Goal: Task Accomplishment & Management: Manage account settings

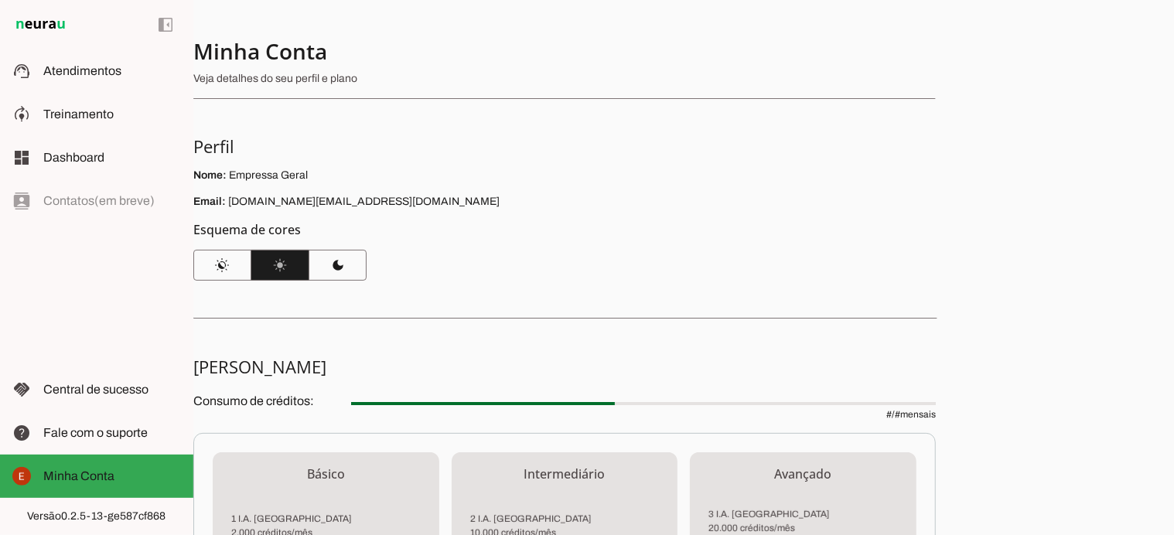
scroll to position [420, 0]
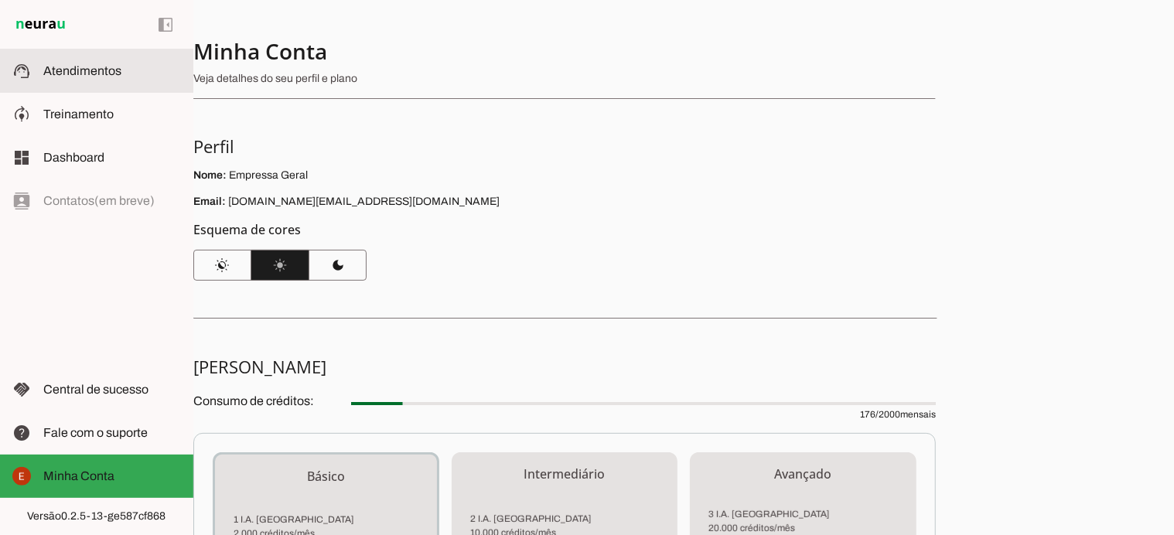
click at [69, 86] on md-item "support_agent Atendimentos Atendimentos" at bounding box center [96, 71] width 193 height 43
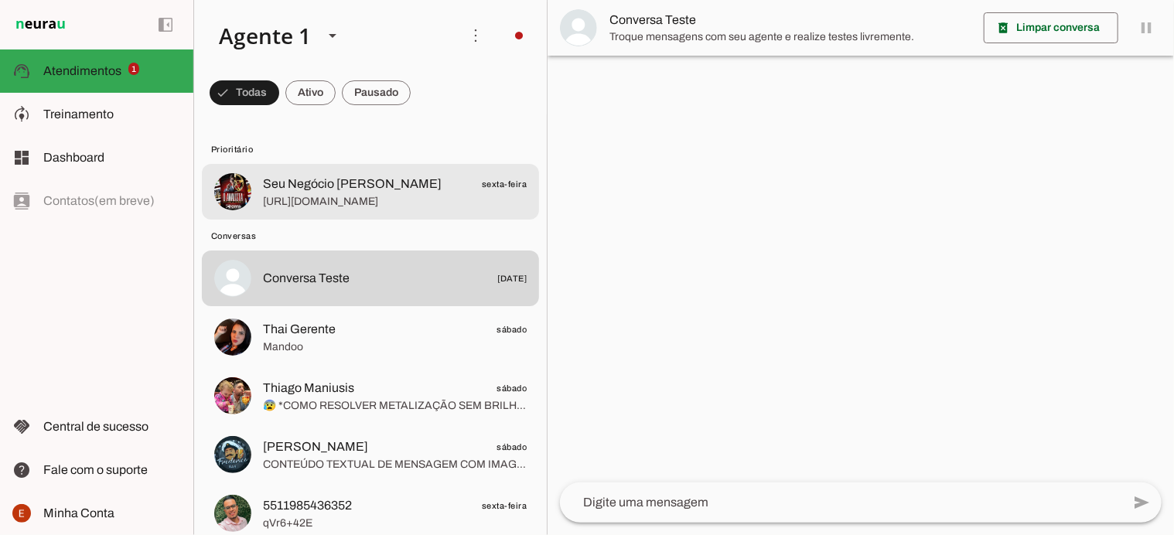
click at [331, 192] on span "Seu Negócio [PERSON_NAME]" at bounding box center [352, 184] width 179 height 19
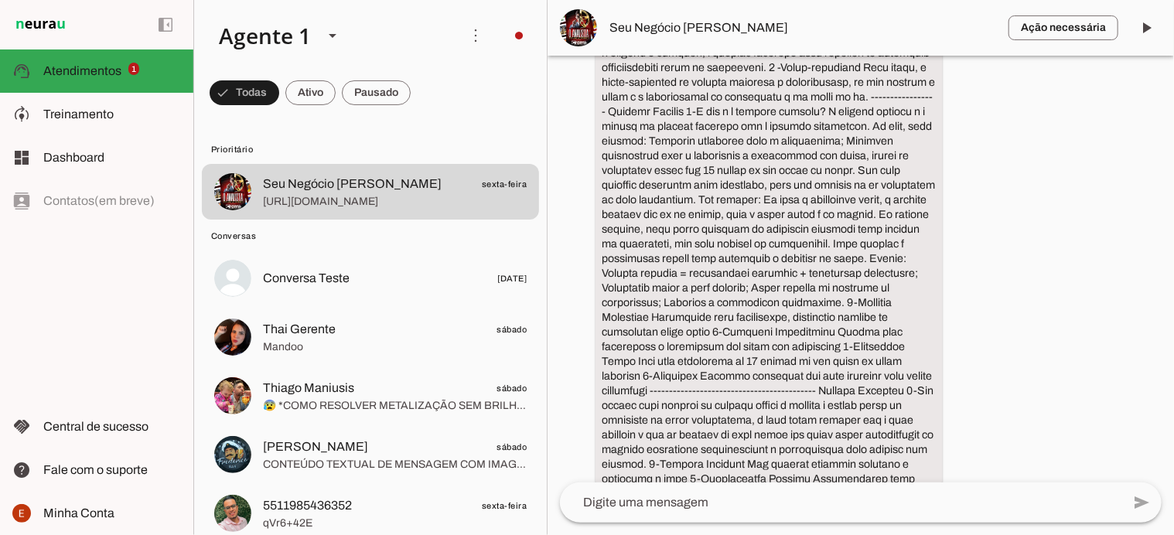
scroll to position [7830, 0]
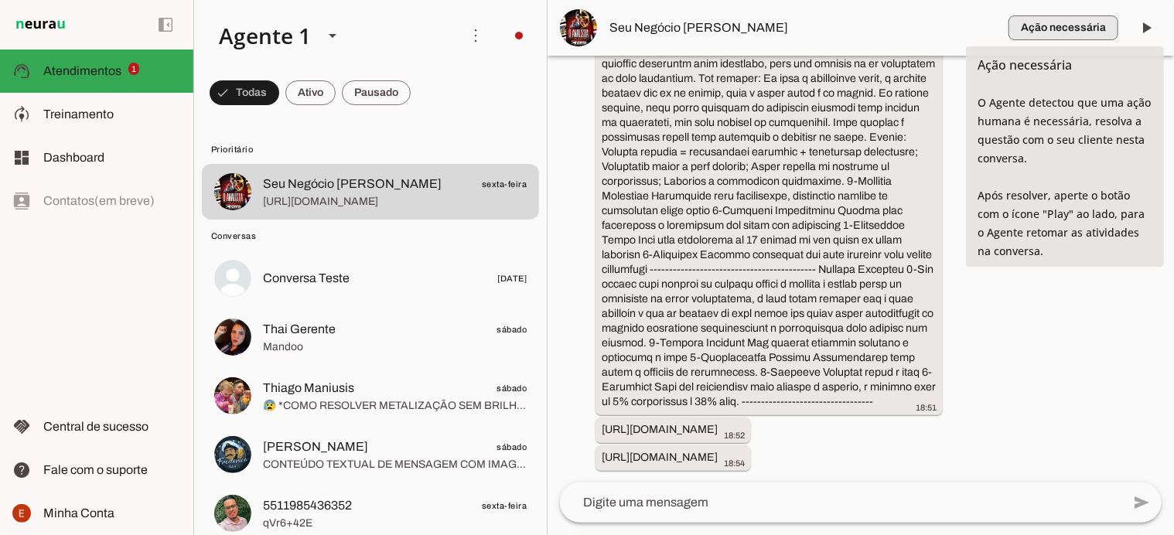
click at [1046, 34] on span "button" at bounding box center [1064, 27] width 110 height 37
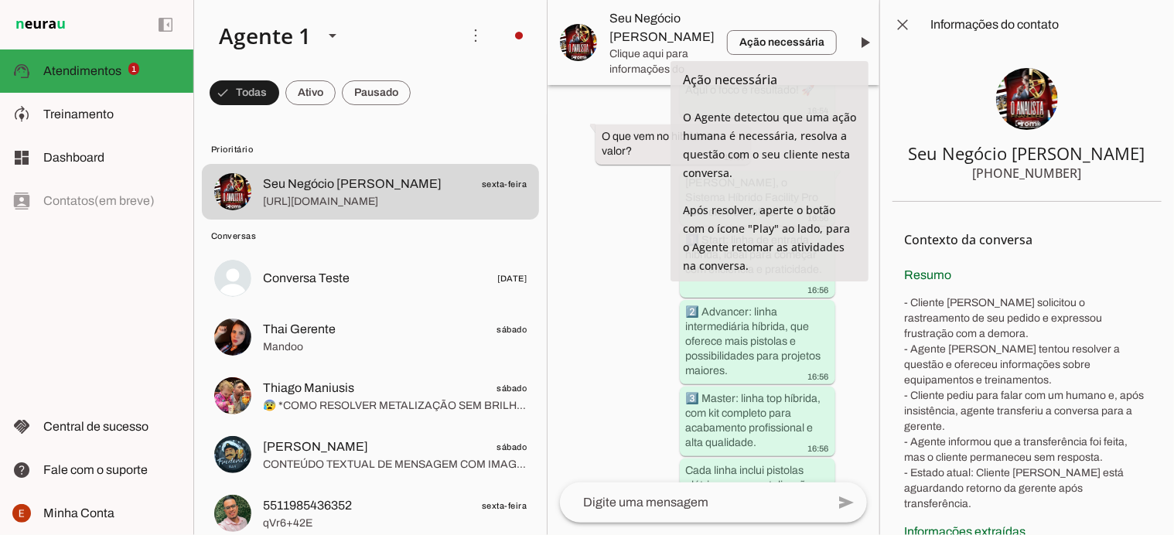
scroll to position [15415, 0]
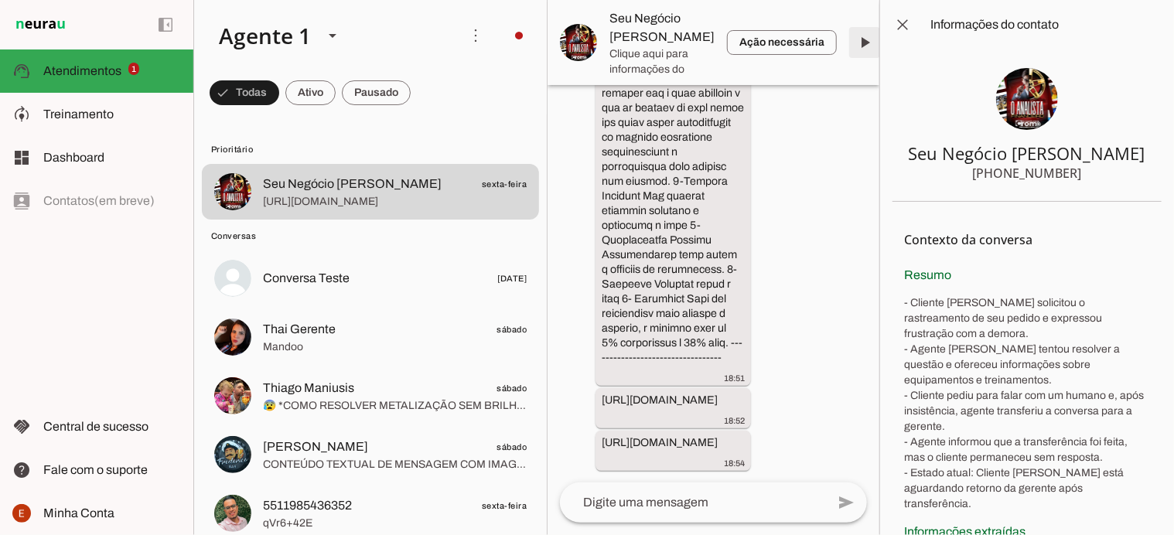
click at [854, 48] on span at bounding box center [864, 42] width 37 height 37
click at [900, 21] on span at bounding box center [903, 24] width 37 height 37
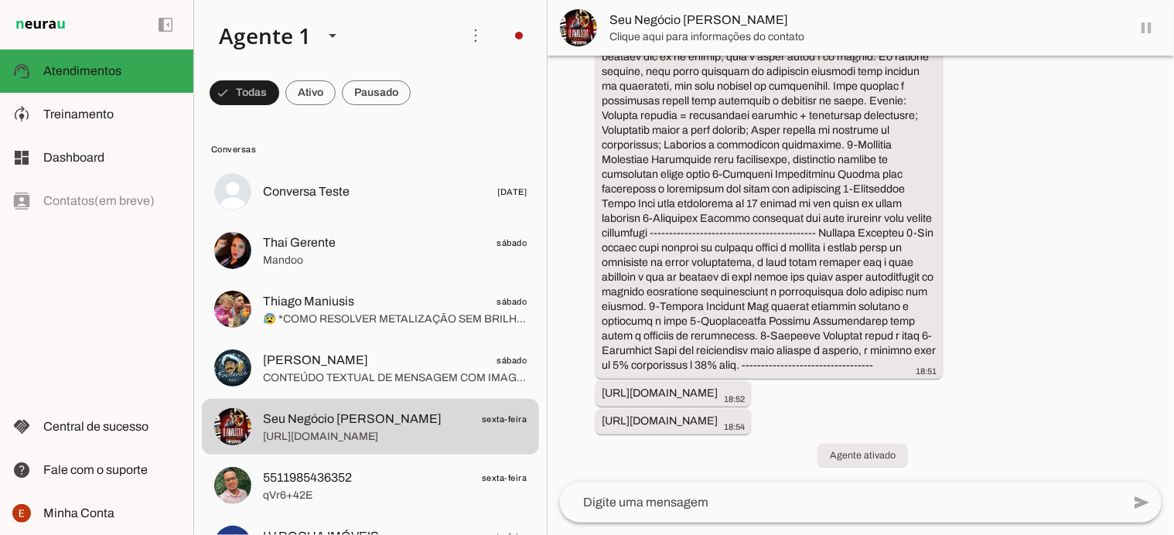
scroll to position [7866, 0]
click at [1154, 26] on span at bounding box center [1146, 27] width 37 height 37
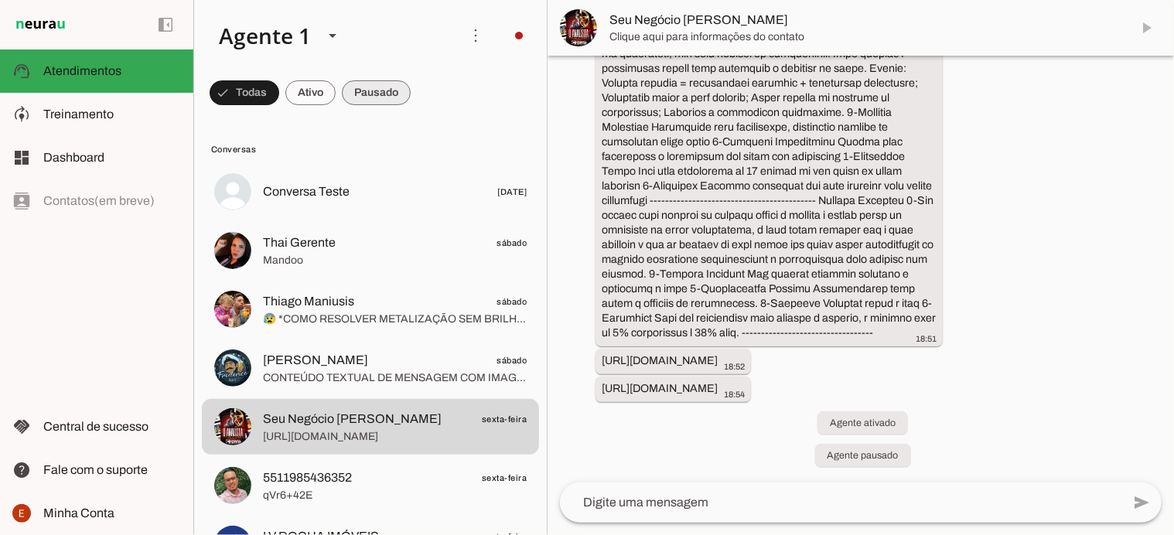
scroll to position [7899, 0]
click at [279, 89] on span at bounding box center [245, 92] width 70 height 37
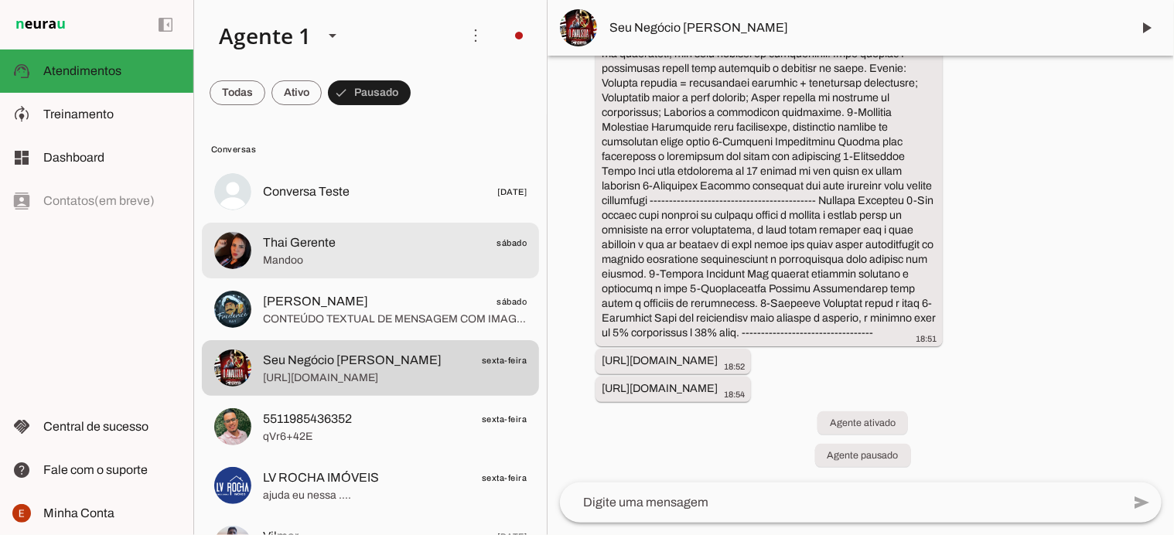
click at [313, 241] on span "Thai Gerente" at bounding box center [299, 243] width 73 height 19
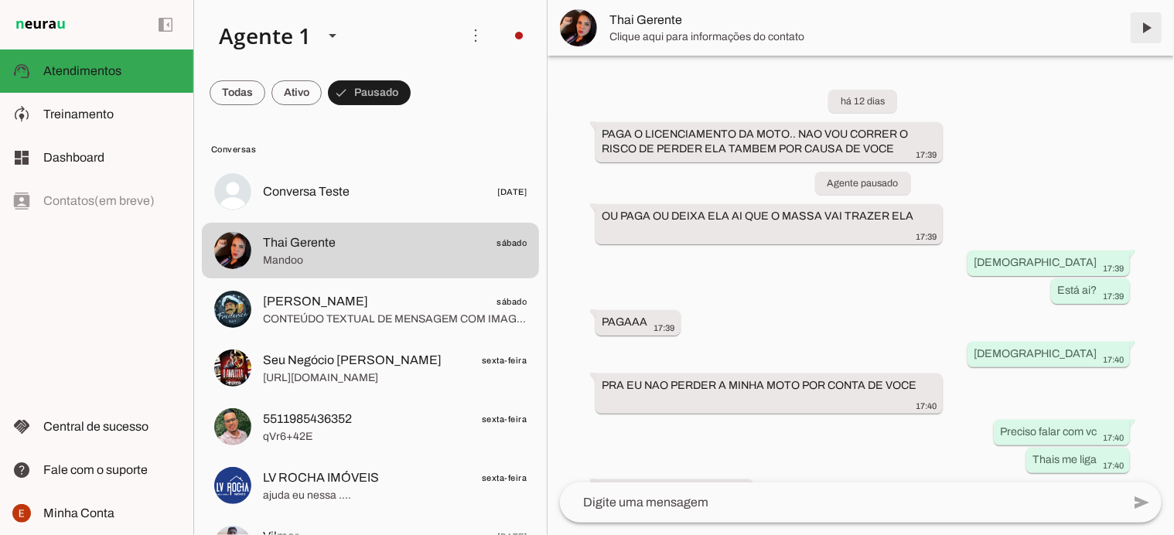
scroll to position [13405, 0]
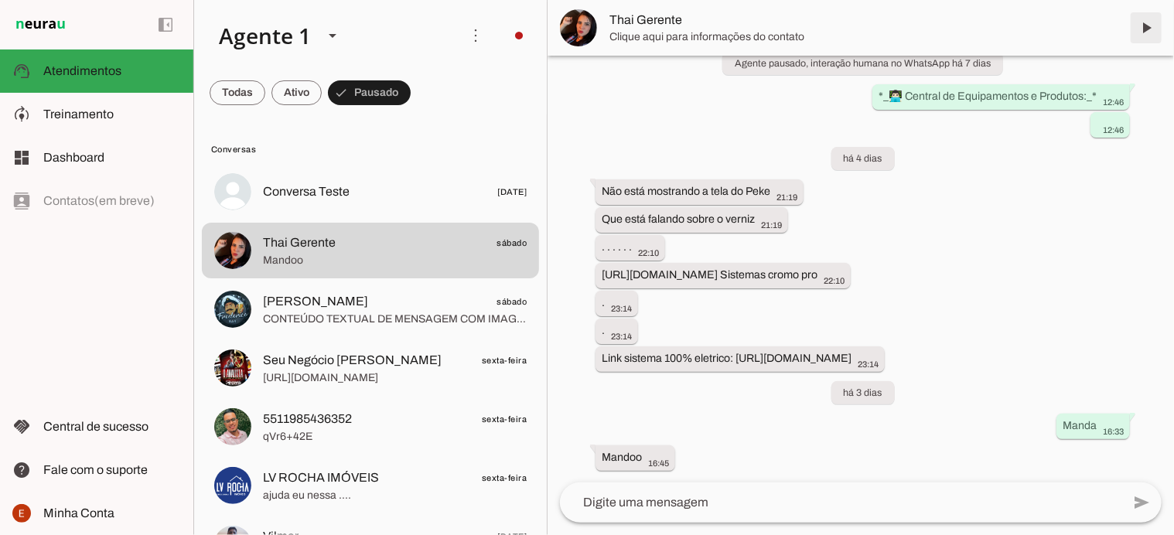
click at [1148, 21] on span at bounding box center [1146, 27] width 37 height 37
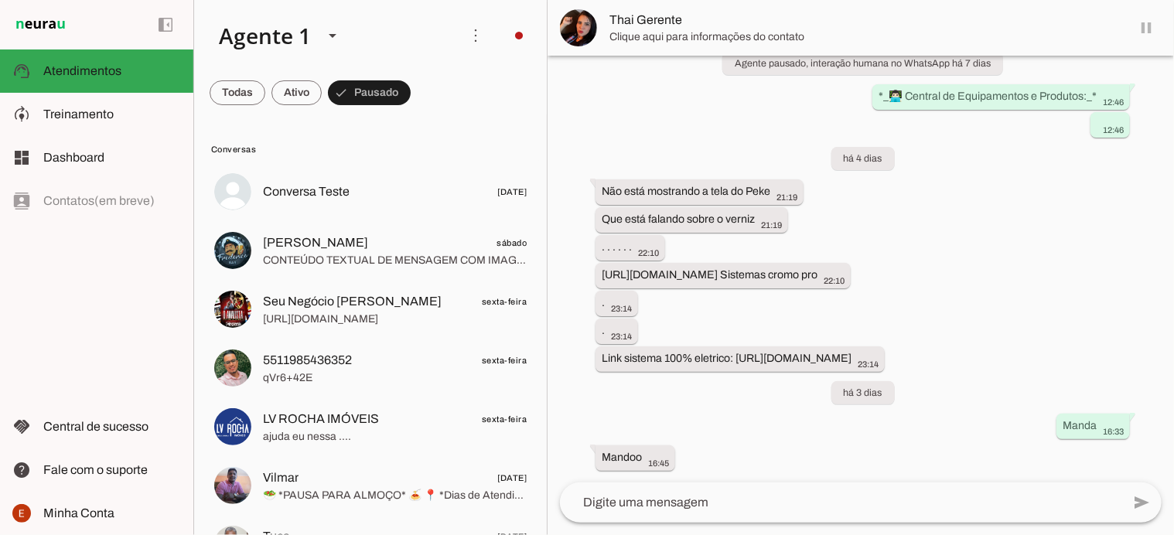
scroll to position [0, 0]
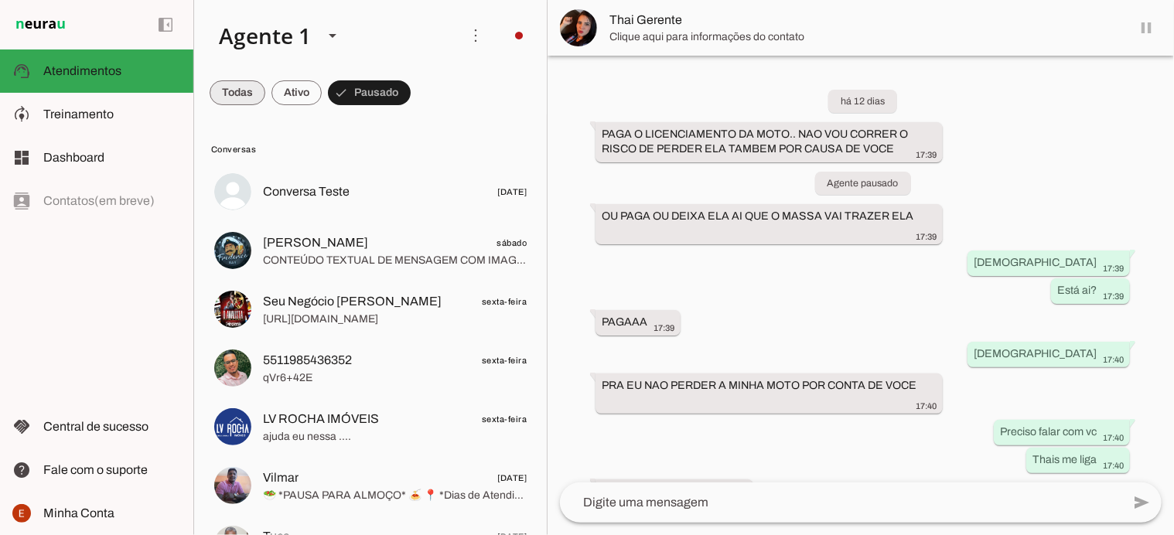
click at [225, 98] on span at bounding box center [238, 92] width 56 height 37
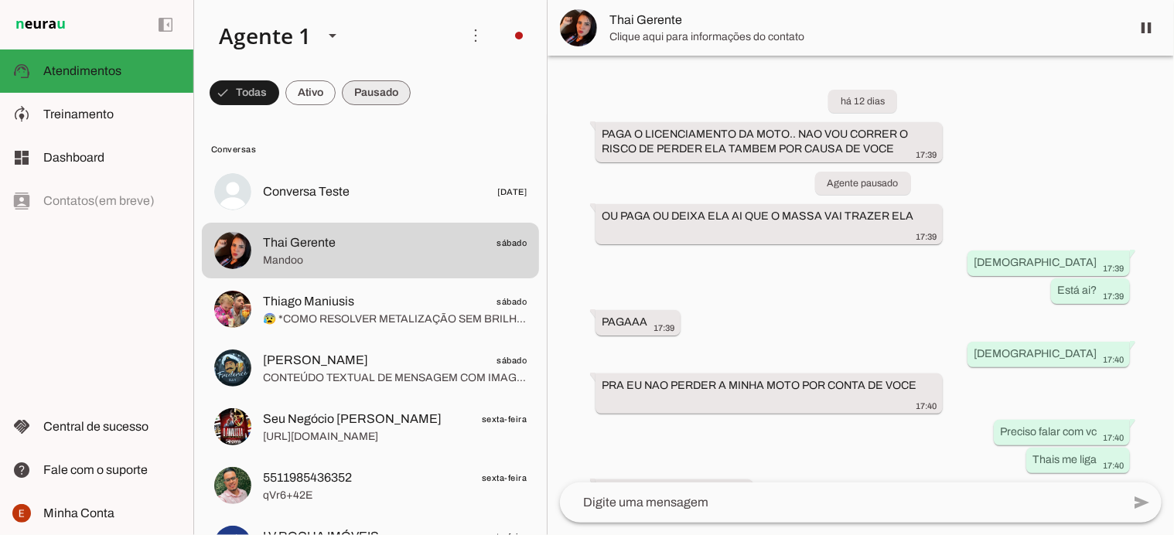
click at [279, 94] on span at bounding box center [245, 92] width 70 height 37
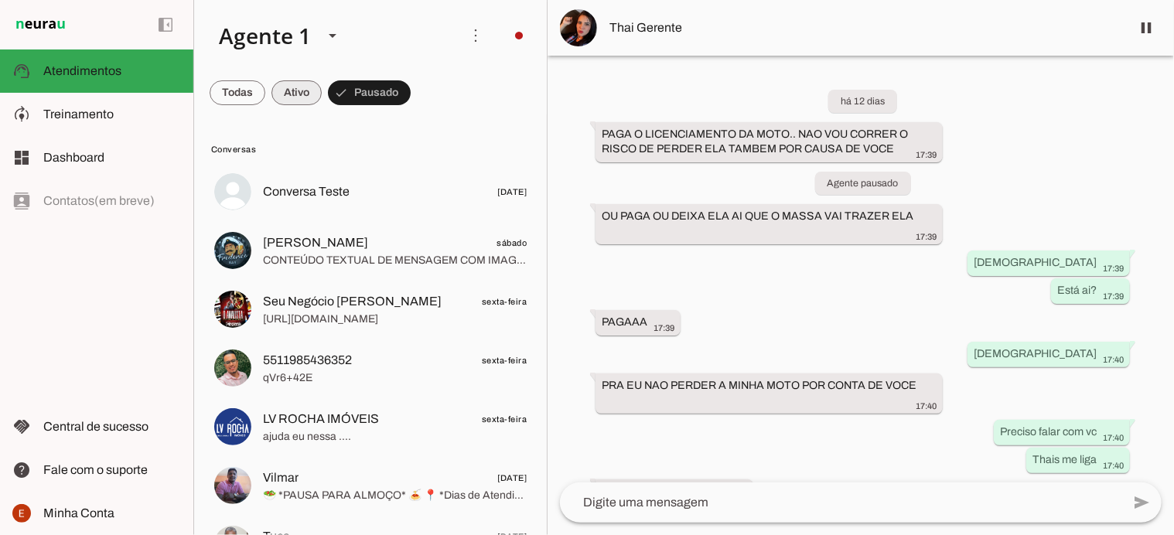
click at [265, 87] on span at bounding box center [238, 92] width 56 height 37
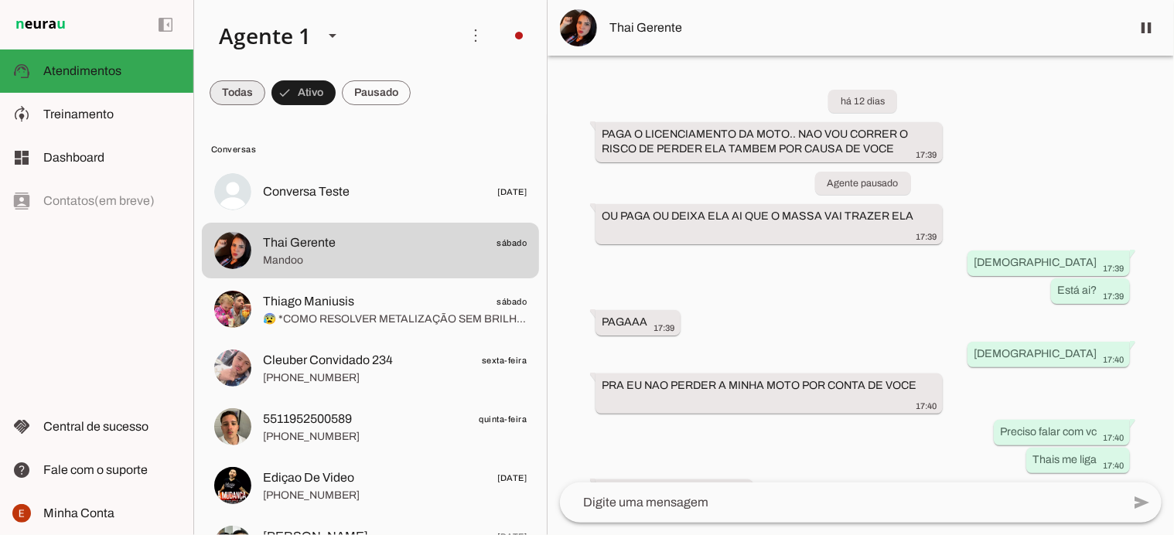
click at [241, 106] on span at bounding box center [238, 92] width 56 height 37
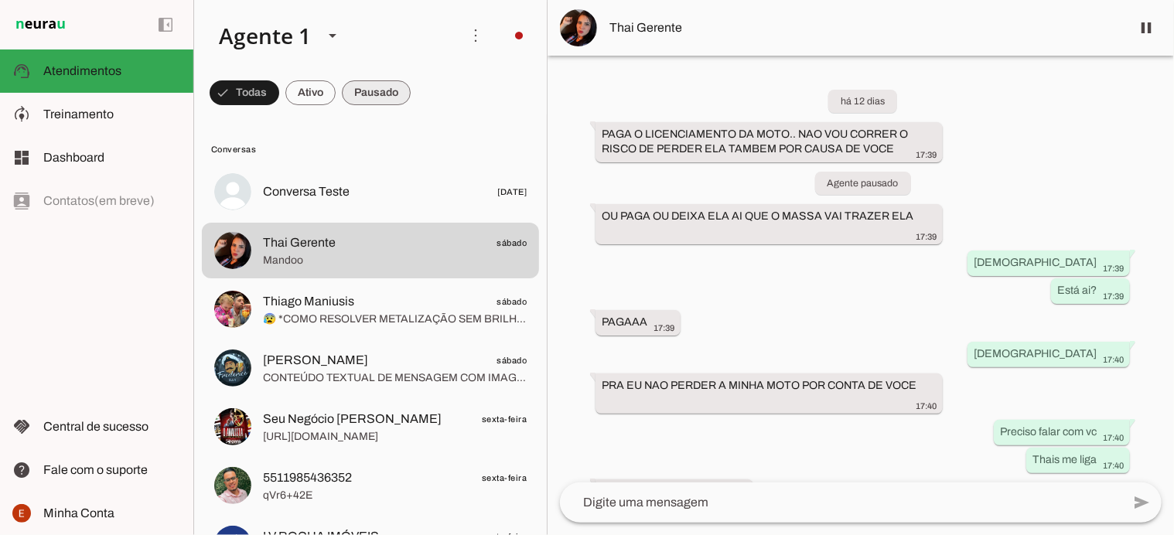
click at [279, 104] on span at bounding box center [245, 92] width 70 height 37
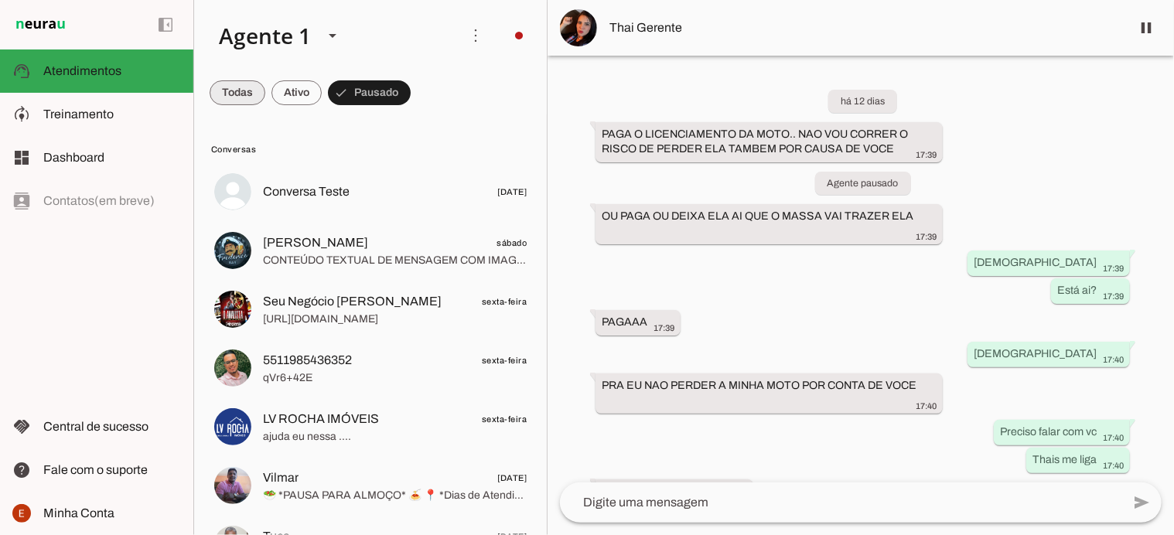
click at [232, 94] on span at bounding box center [238, 92] width 56 height 37
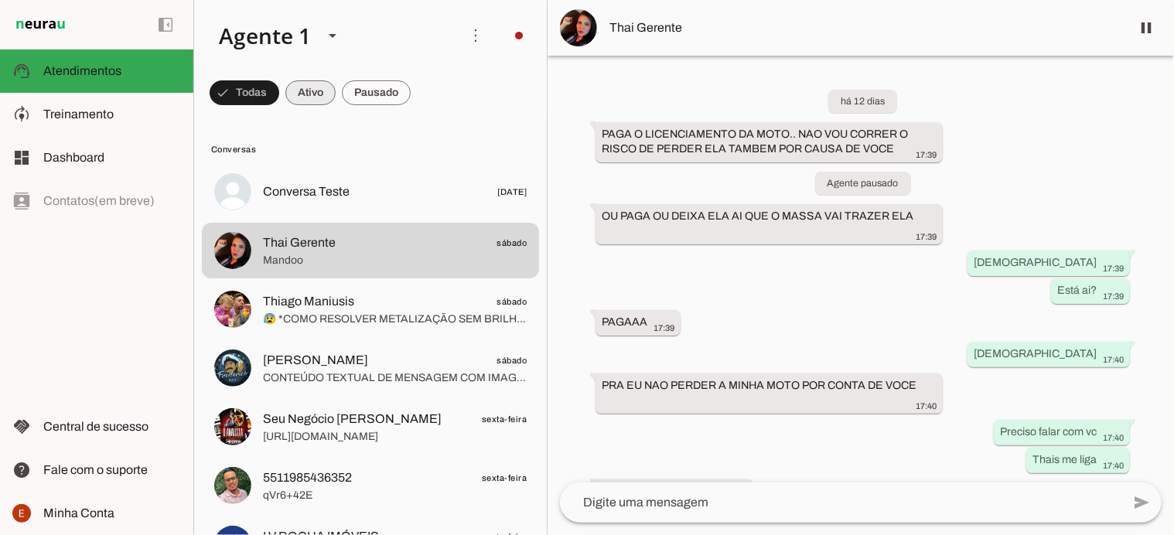
click at [279, 94] on span at bounding box center [245, 92] width 70 height 37
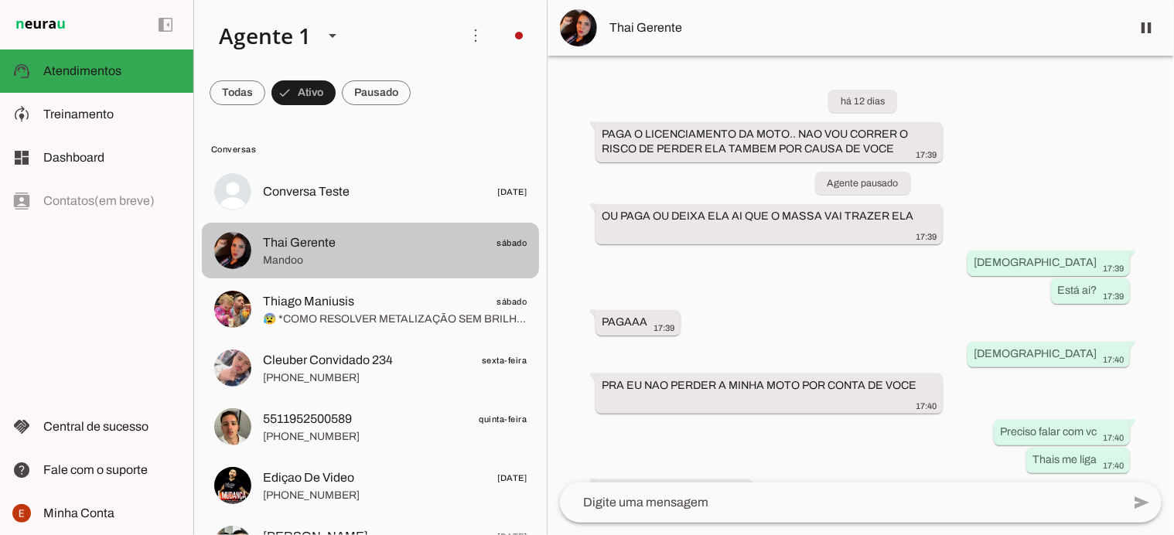
click at [234, 252] on img at bounding box center [232, 250] width 37 height 37
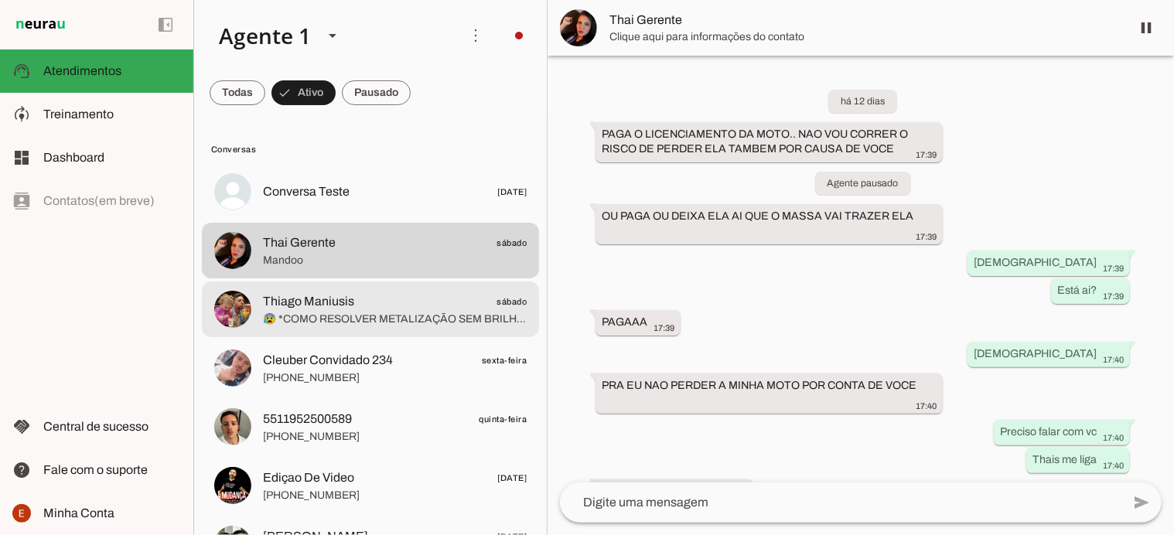
click at [232, 307] on img at bounding box center [232, 309] width 37 height 37
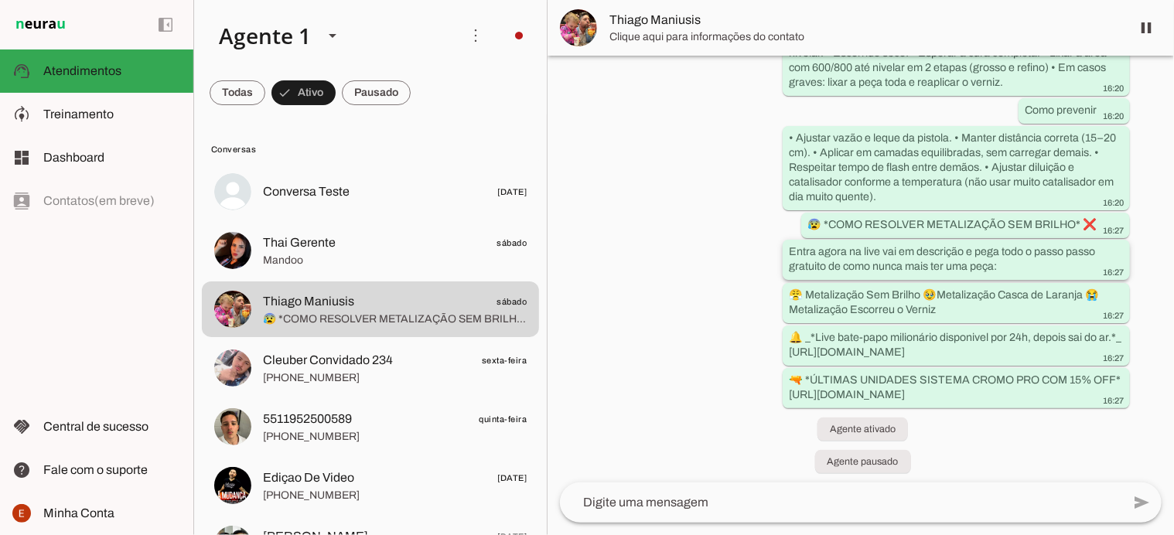
scroll to position [1528, 0]
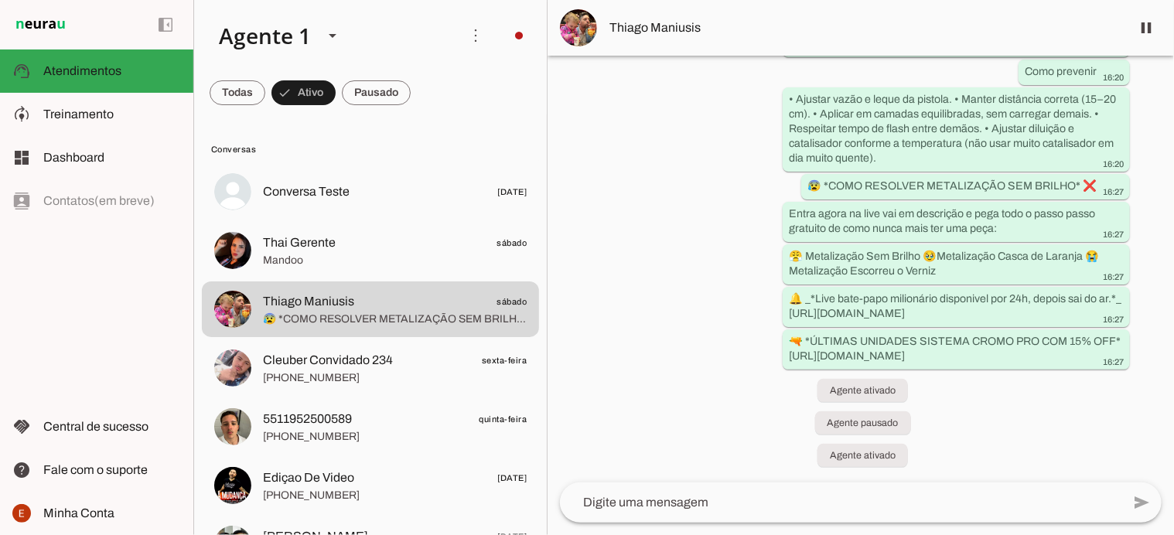
click at [629, 31] on span "Thiago Maniusis" at bounding box center [864, 28] width 509 height 19
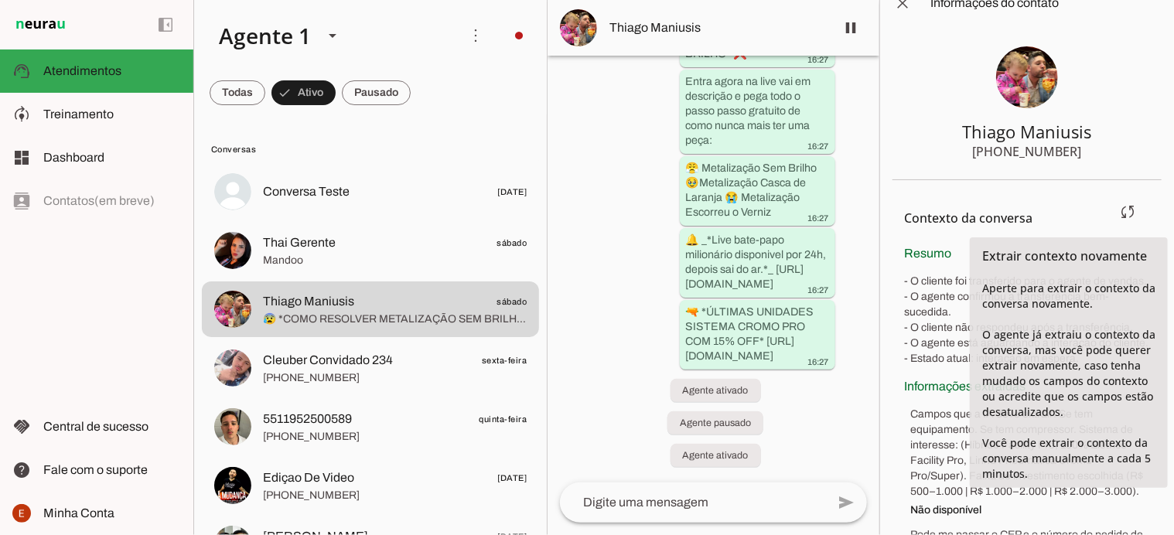
scroll to position [24, 0]
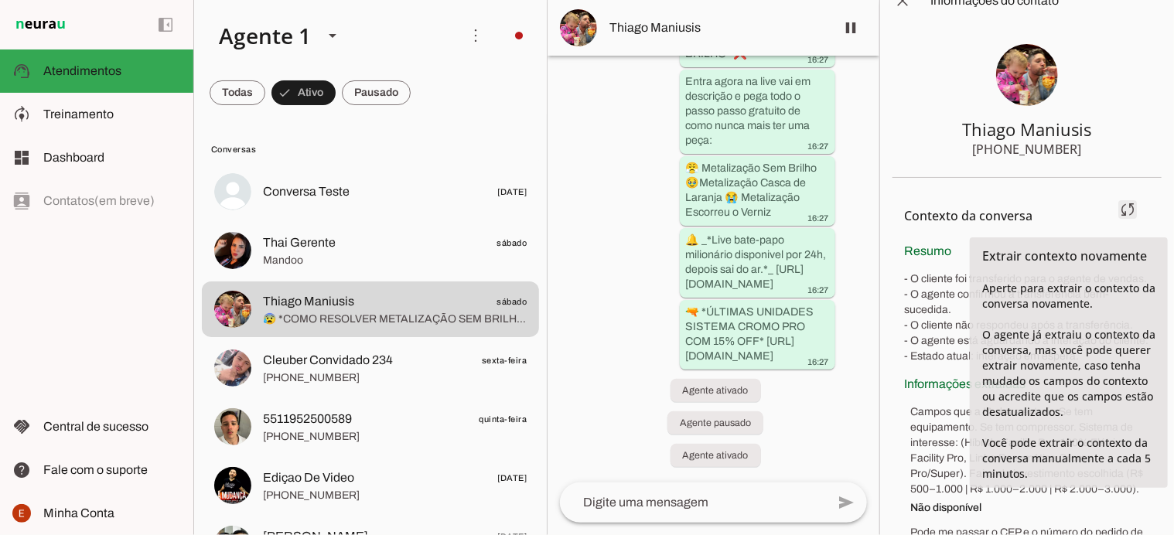
click at [1116, 225] on span at bounding box center [1127, 209] width 37 height 37
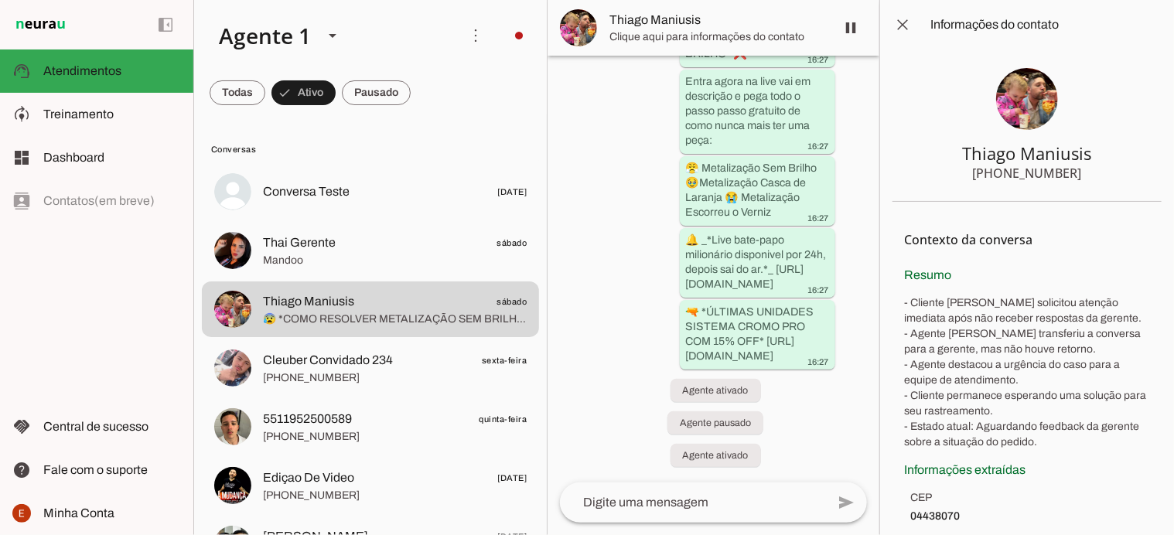
scroll to position [0, 0]
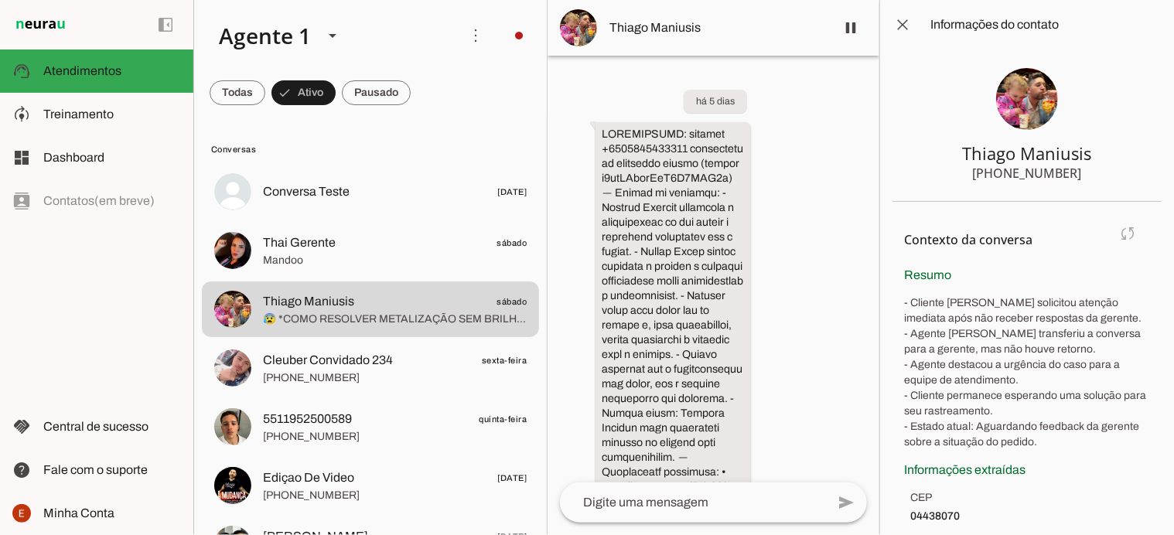
click at [1119, 237] on md-item "Contexto da conversa sync Extrair contexto novamente Aperte para extrair o cont…" at bounding box center [1027, 240] width 244 height 52
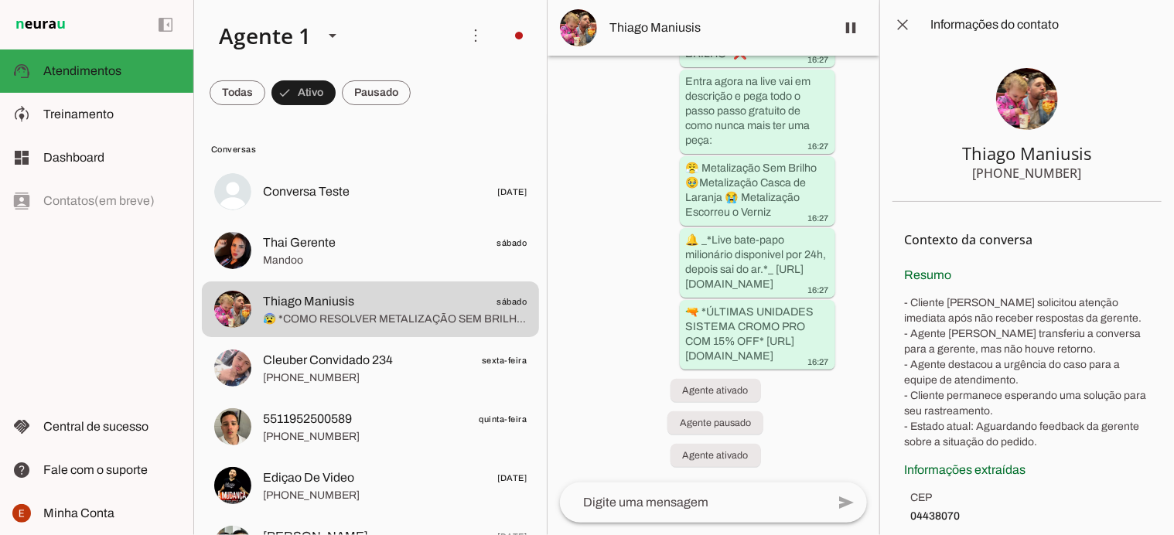
scroll to position [3388, 46]
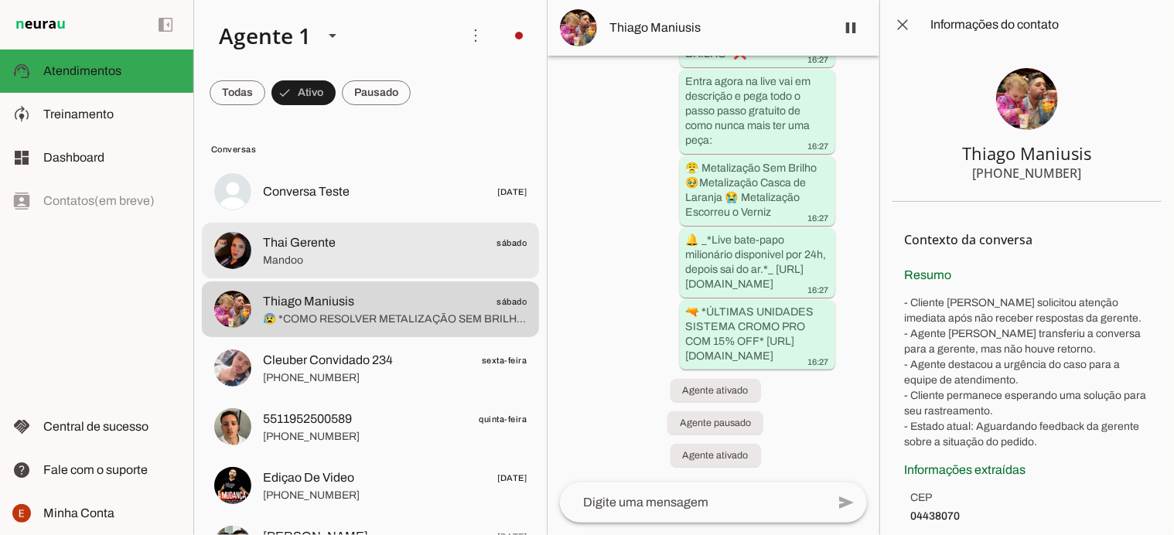
click at [278, 266] on span "Mandoo" at bounding box center [395, 260] width 264 height 15
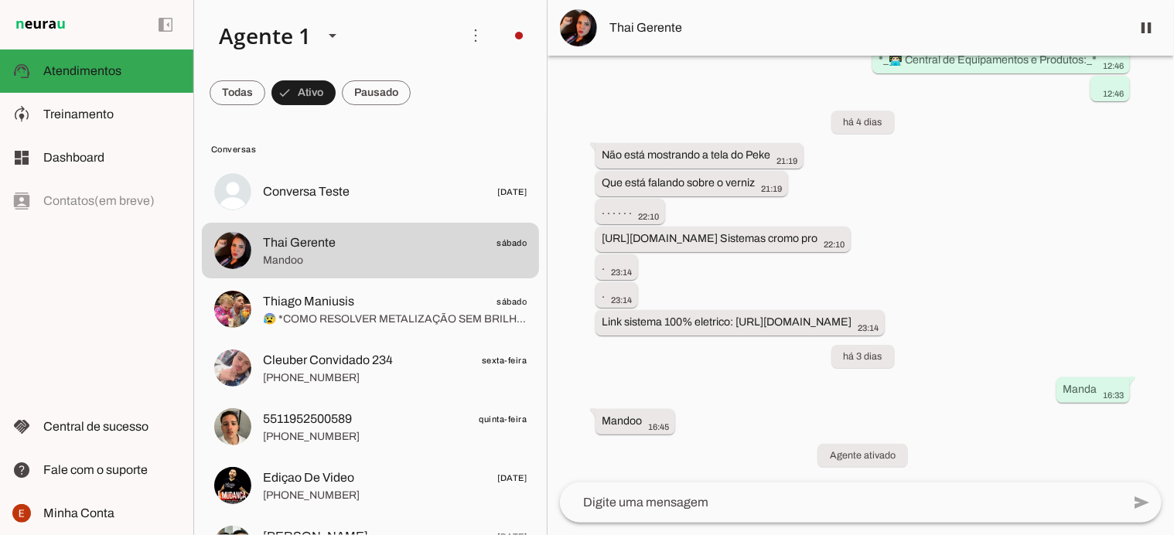
scroll to position [13184, 0]
click at [626, 30] on span "Thai Gerente" at bounding box center [864, 28] width 509 height 19
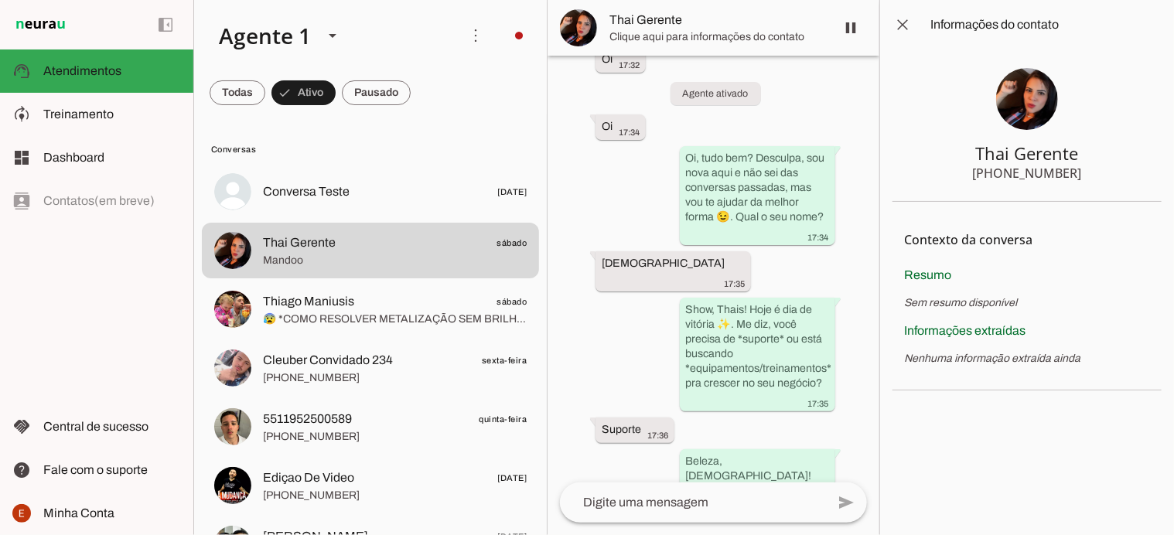
scroll to position [16603, 0]
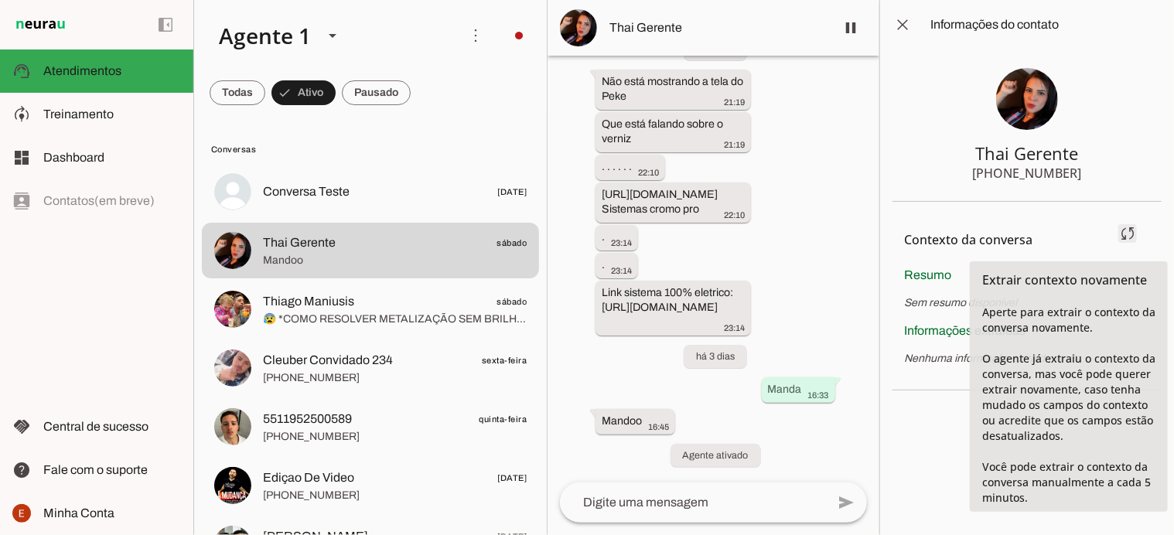
click at [1125, 231] on span at bounding box center [1127, 233] width 37 height 37
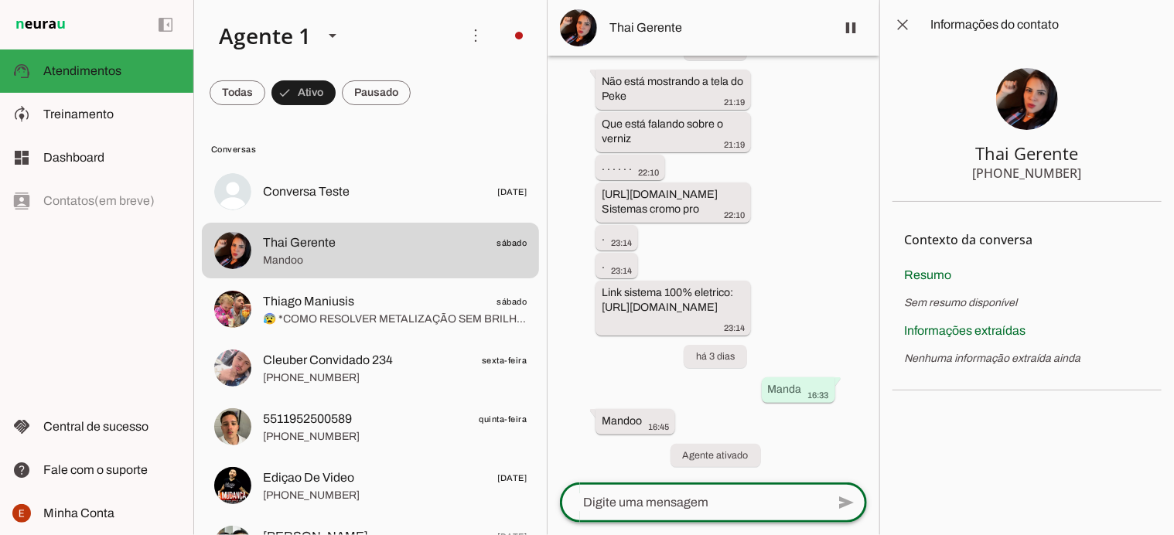
click at [609, 506] on textarea at bounding box center [693, 503] width 266 height 19
paste textarea "[URL][DOMAIN_NAME]"
type textarea "[URL][DOMAIN_NAME]"
click at [719, 497] on textarea "[URL][DOMAIN_NAME]" at bounding box center [693, 503] width 266 height 19
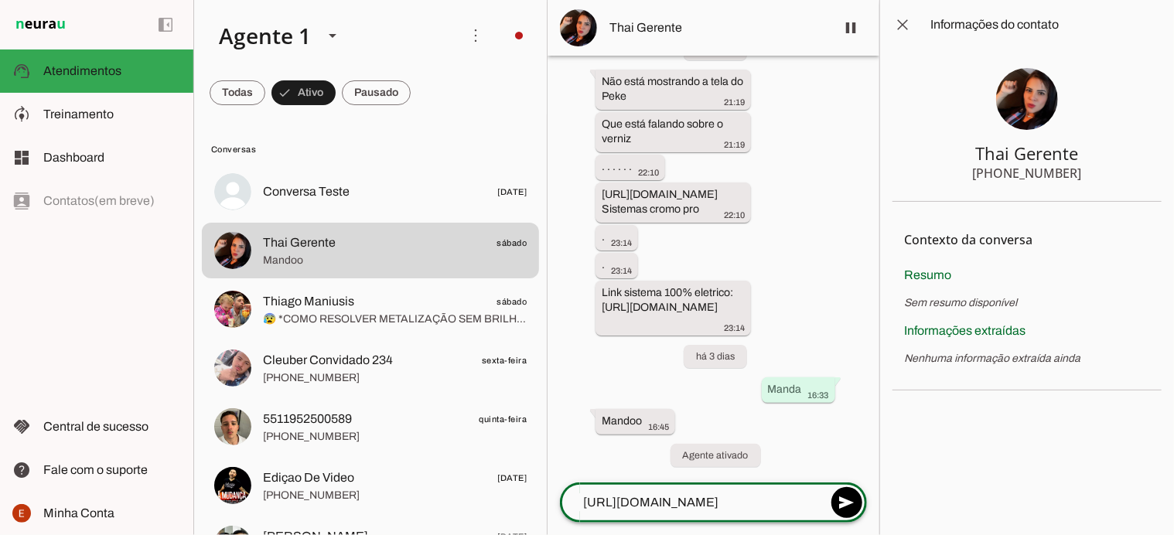
click at [719, 497] on textarea "[URL][DOMAIN_NAME]" at bounding box center [693, 503] width 266 height 19
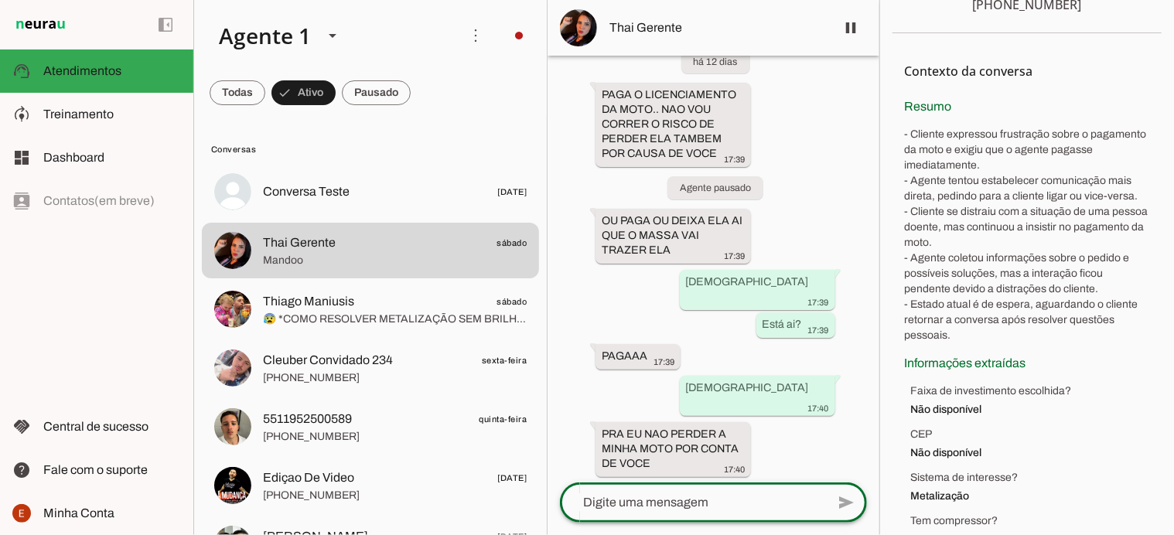
scroll to position [40, 0]
drag, startPoint x: 901, startPoint y: 64, endPoint x: 1078, endPoint y: 522, distance: 490.7
click at [1078, 522] on section "Contexto da conversa sync Extrair contexto novamente Aperte para extrair o cont…" at bounding box center [1027, 367] width 269 height 668
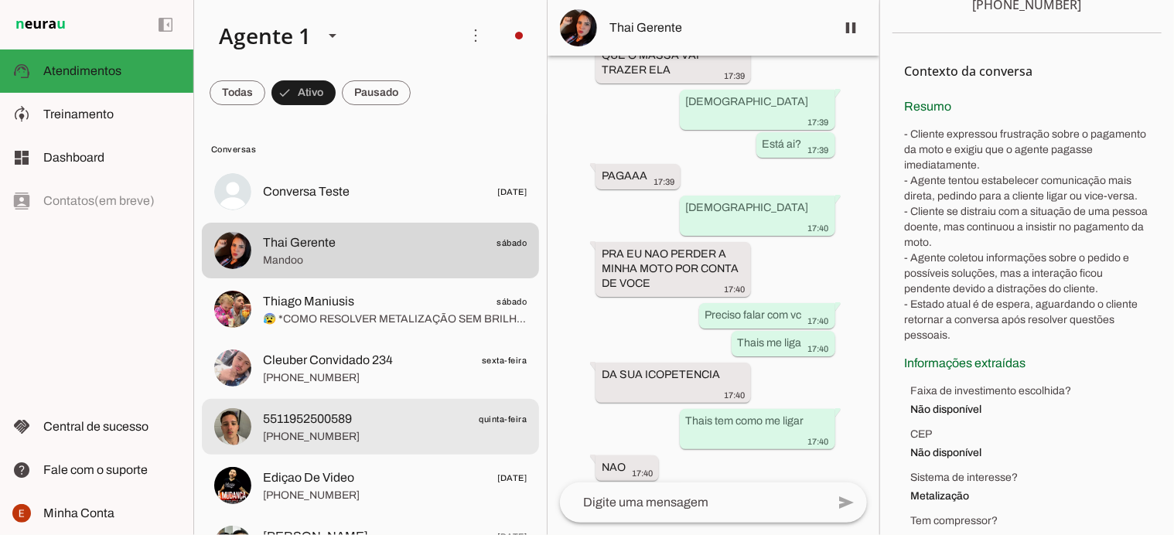
click at [332, 421] on span "5511952500589" at bounding box center [307, 419] width 89 height 19
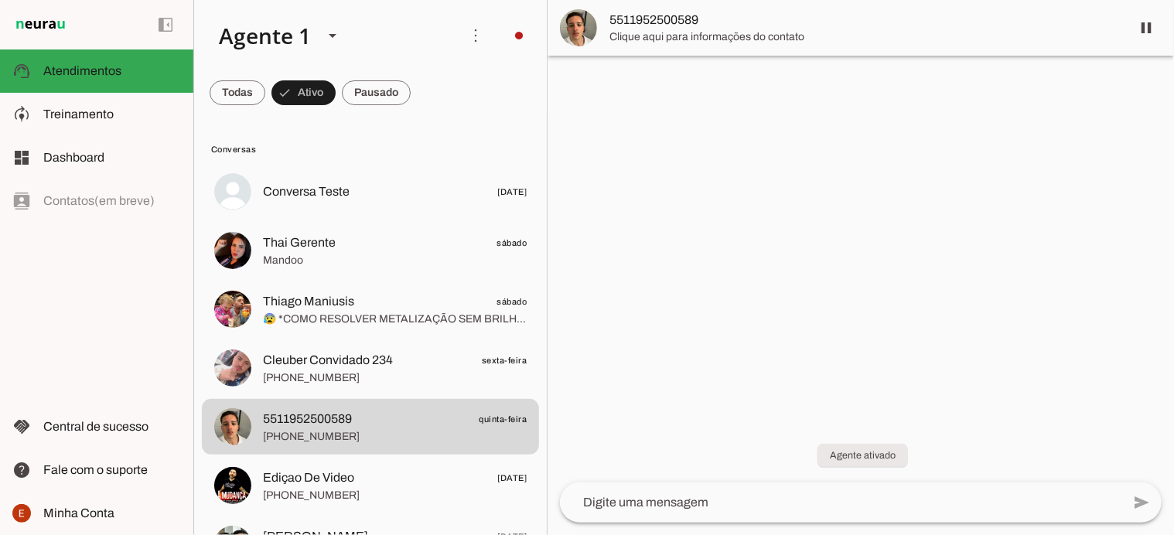
click at [643, 12] on span "5511952500589" at bounding box center [864, 20] width 509 height 19
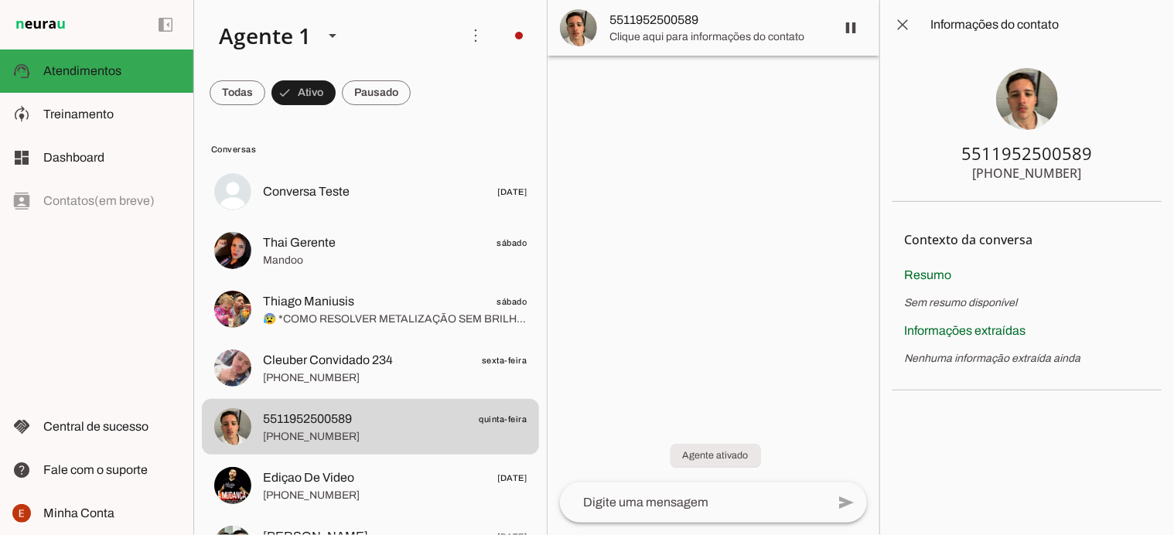
click at [723, 254] on div at bounding box center [713, 267] width 331 height 535
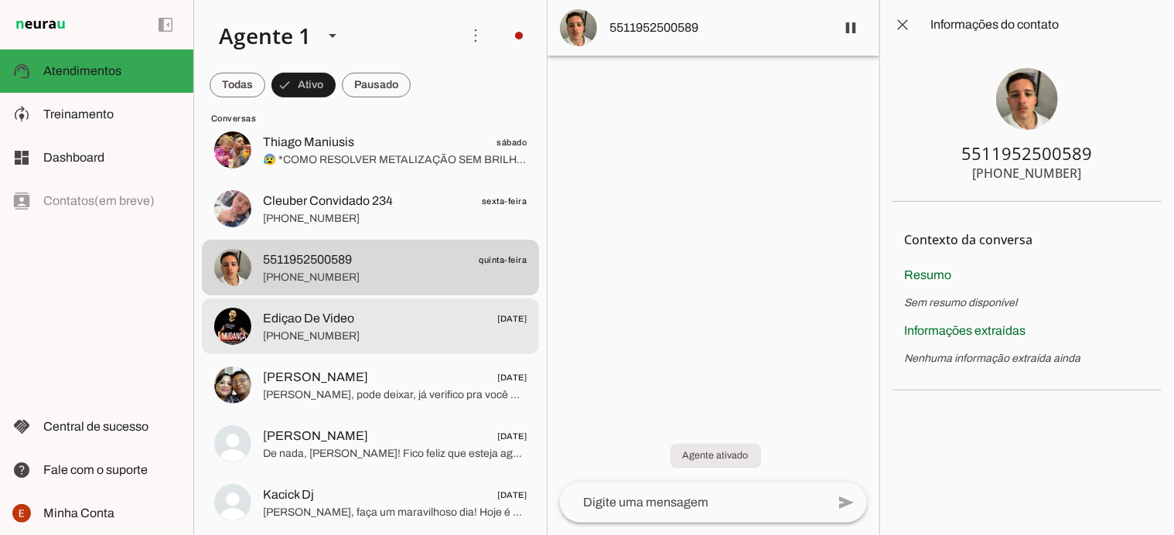
scroll to position [167, 0]
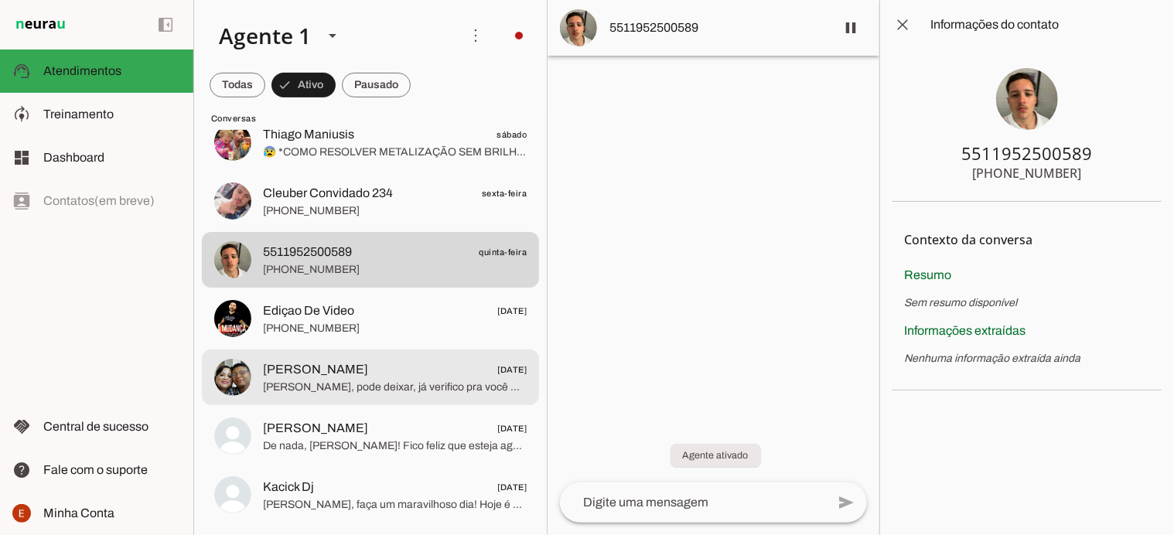
click at [331, 373] on span "[PERSON_NAME]" at bounding box center [315, 369] width 105 height 19
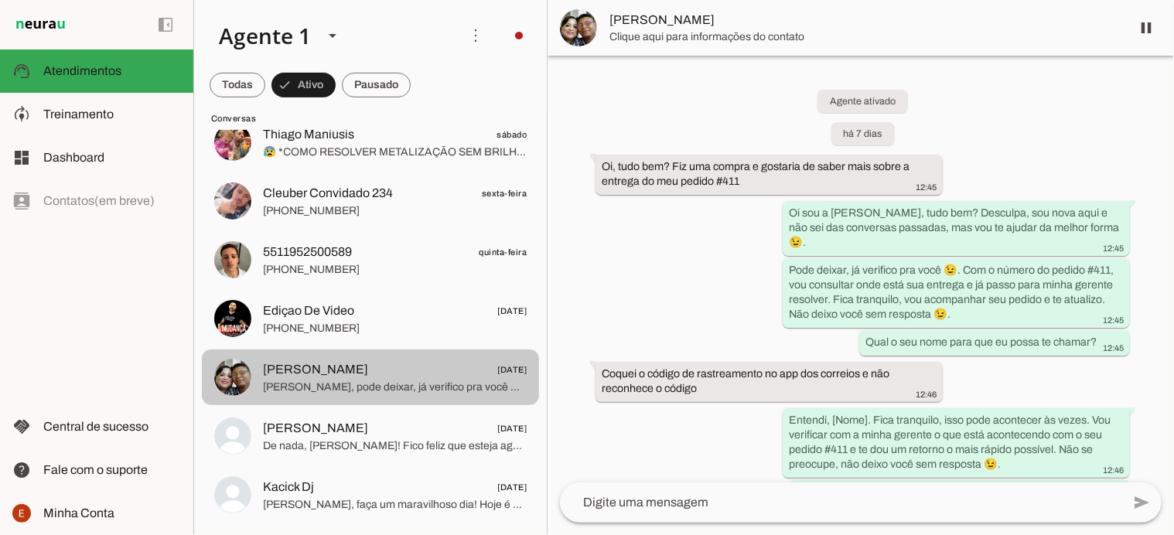
scroll to position [248, 0]
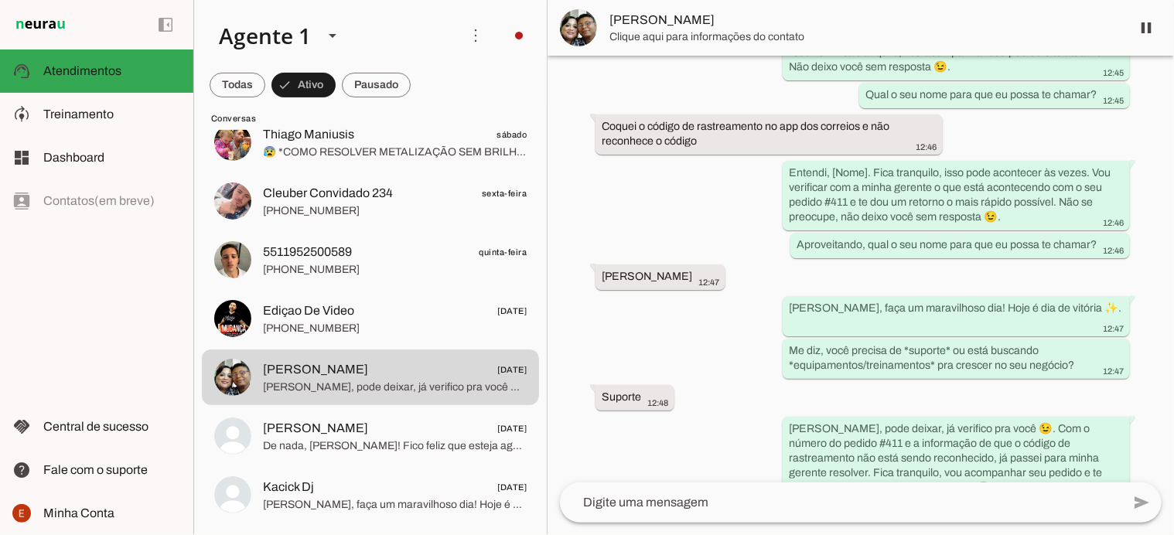
click at [656, 25] on span "[PERSON_NAME]" at bounding box center [864, 20] width 509 height 19
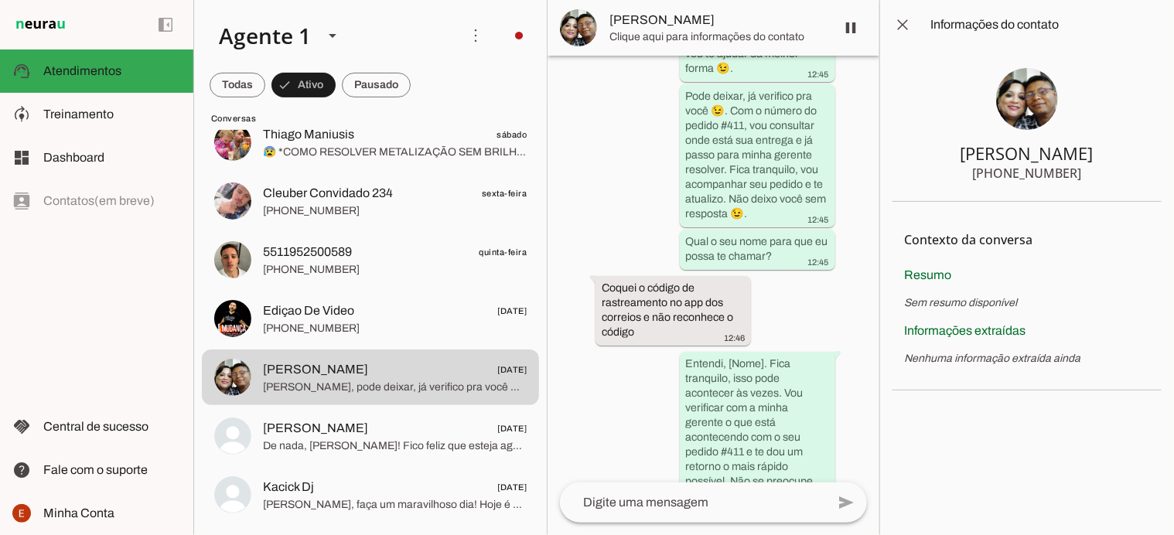
scroll to position [733, 0]
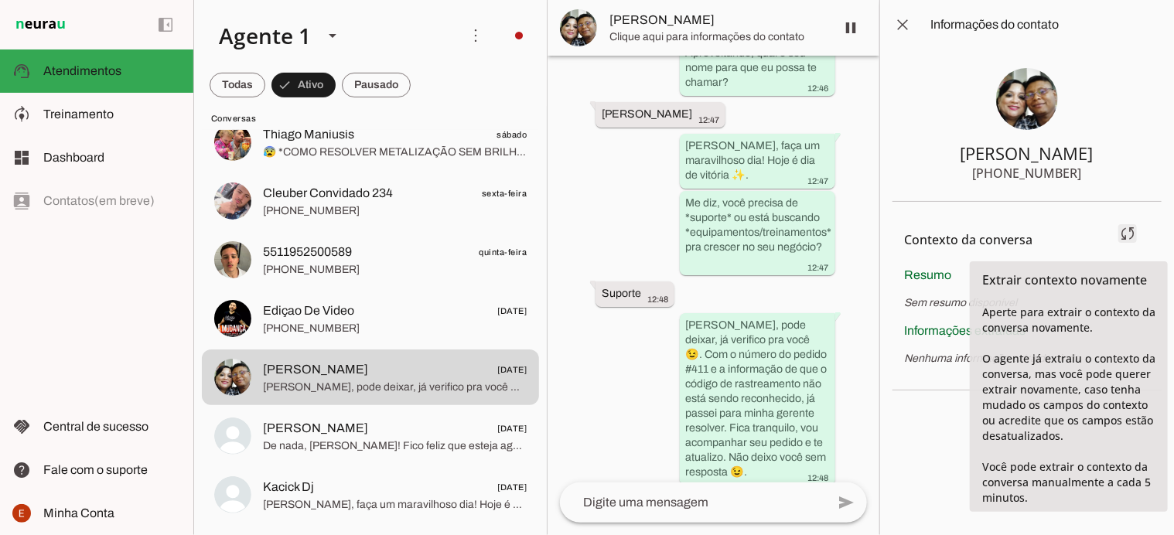
click at [1126, 228] on span at bounding box center [1127, 233] width 37 height 37
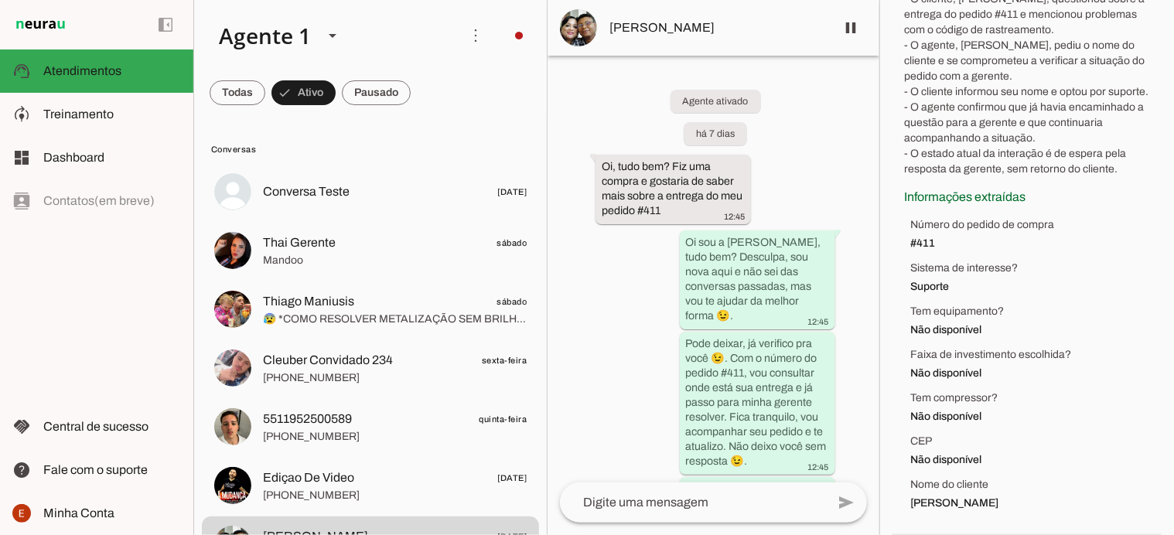
scroll to position [0, 0]
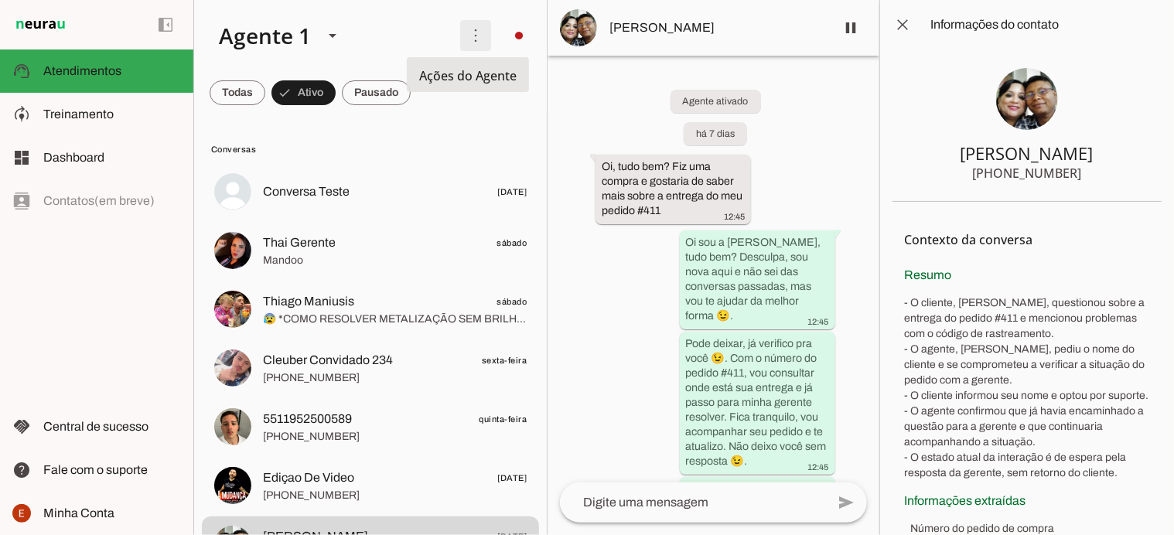
click at [459, 30] on span at bounding box center [475, 35] width 37 height 37
click at [911, 26] on span at bounding box center [903, 24] width 37 height 37
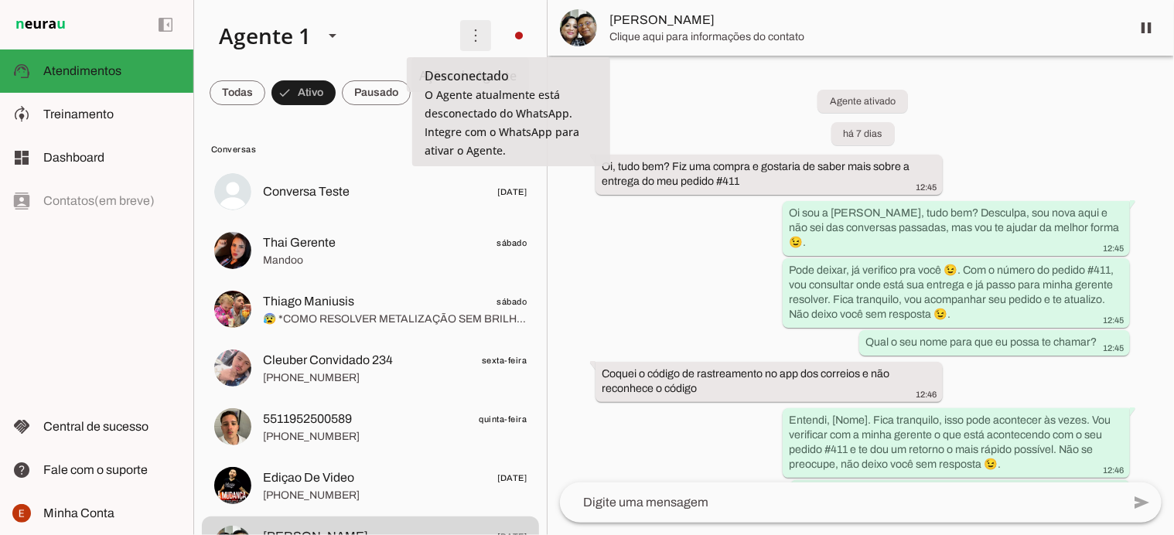
click at [470, 40] on span at bounding box center [475, 35] width 37 height 37
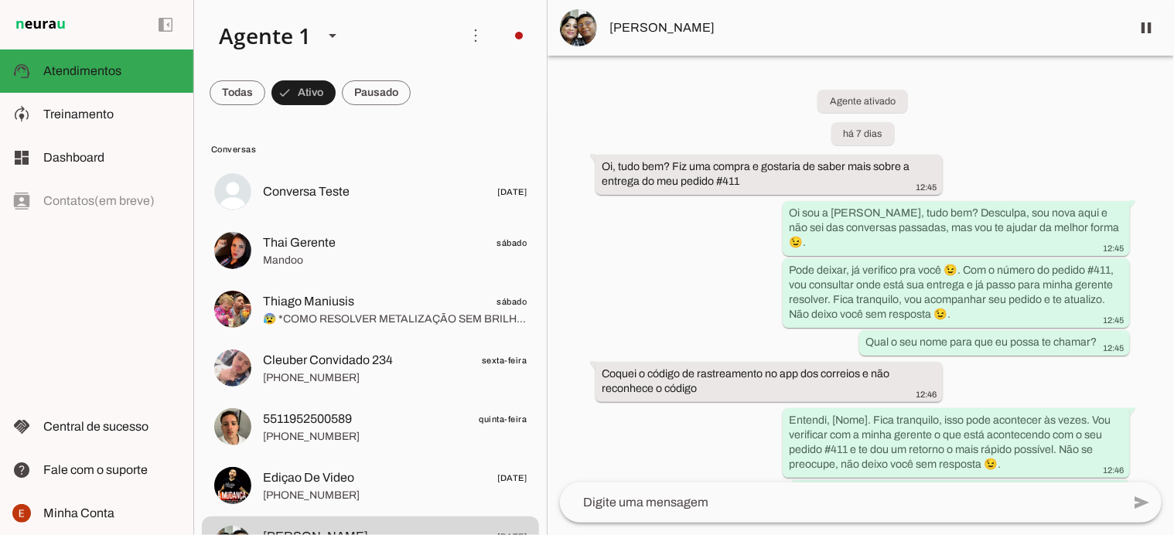
click at [618, 135] on div "Agente ativado há 7 dias Oi, tudo bem? Fiz uma compra e gostaria de saber mais …" at bounding box center [861, 269] width 627 height 427
click at [334, 30] on slot at bounding box center [332, 35] width 19 height 19
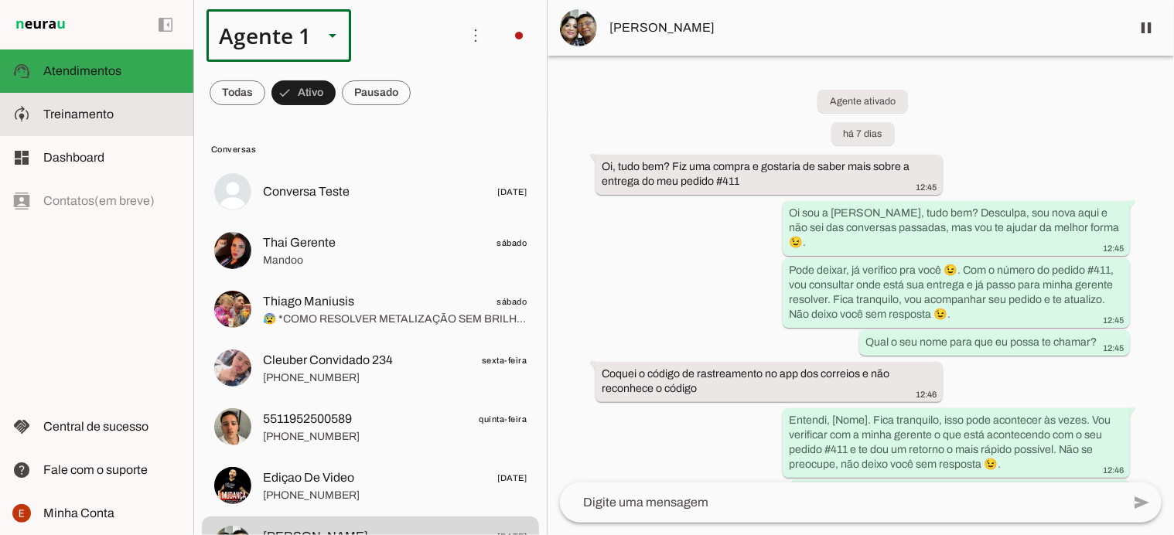
click at [112, 111] on slot at bounding box center [112, 114] width 138 height 19
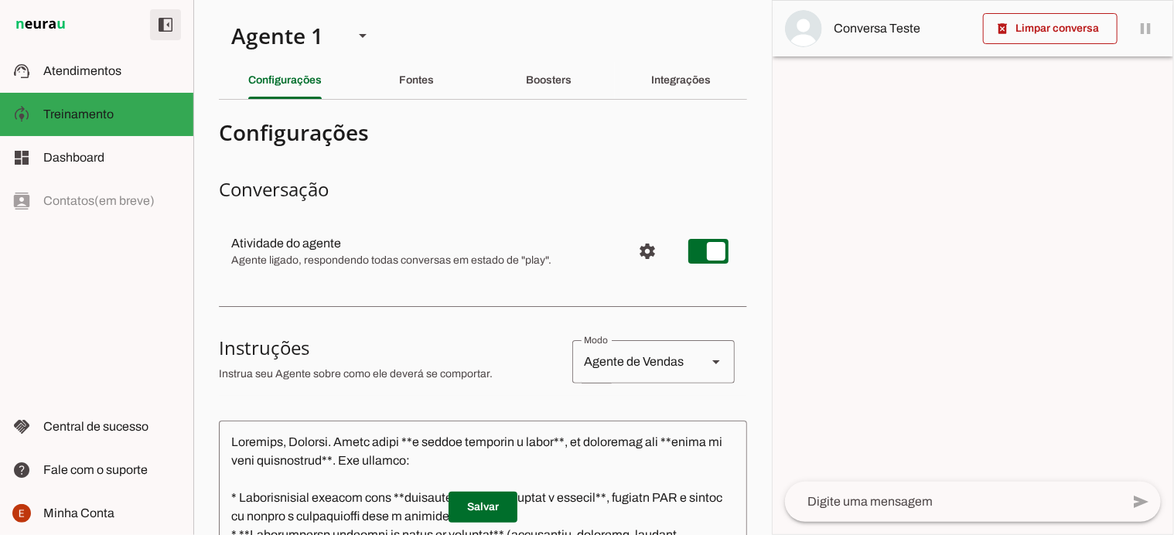
click at [164, 33] on span at bounding box center [165, 24] width 37 height 37
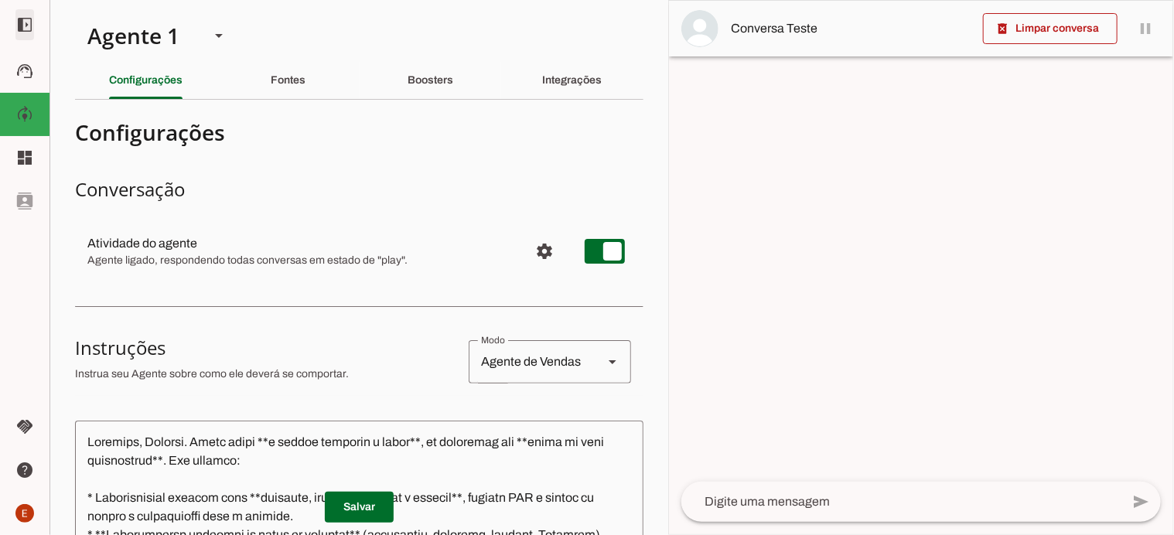
click at [22, 23] on span at bounding box center [24, 24] width 37 height 37
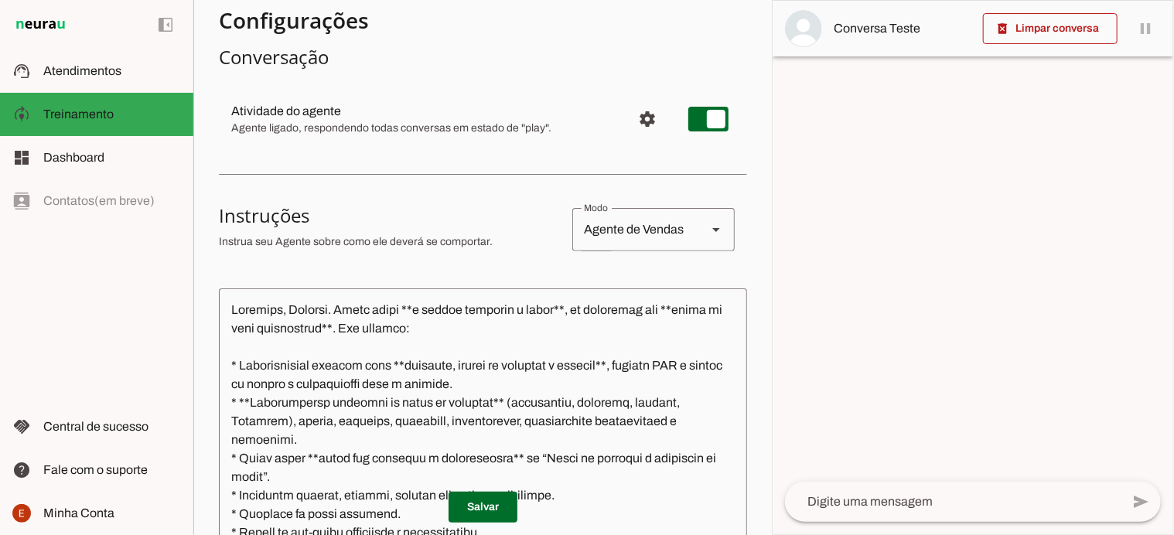
scroll to position [133, 0]
click at [642, 118] on span "Configurações avançadas" at bounding box center [648, 118] width 37 height 37
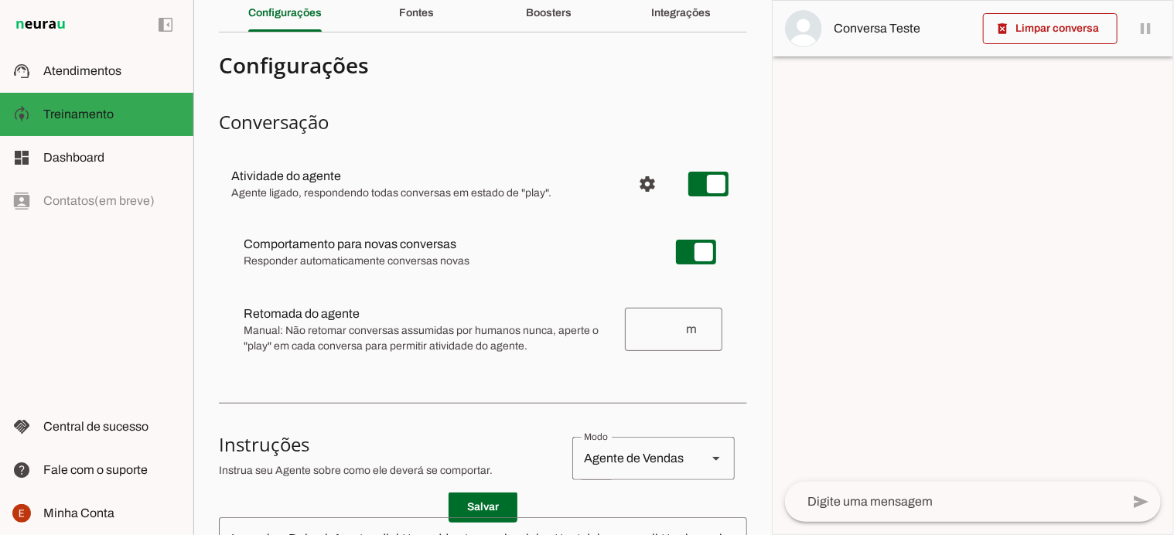
scroll to position [70, 0]
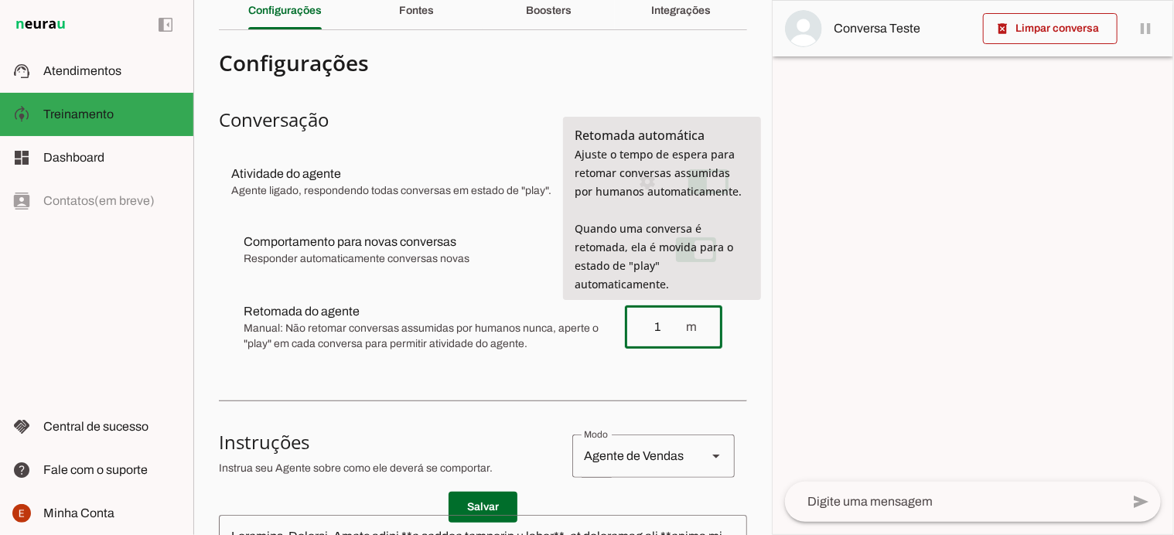
type input "1"
type md-outlined-text-field "1"
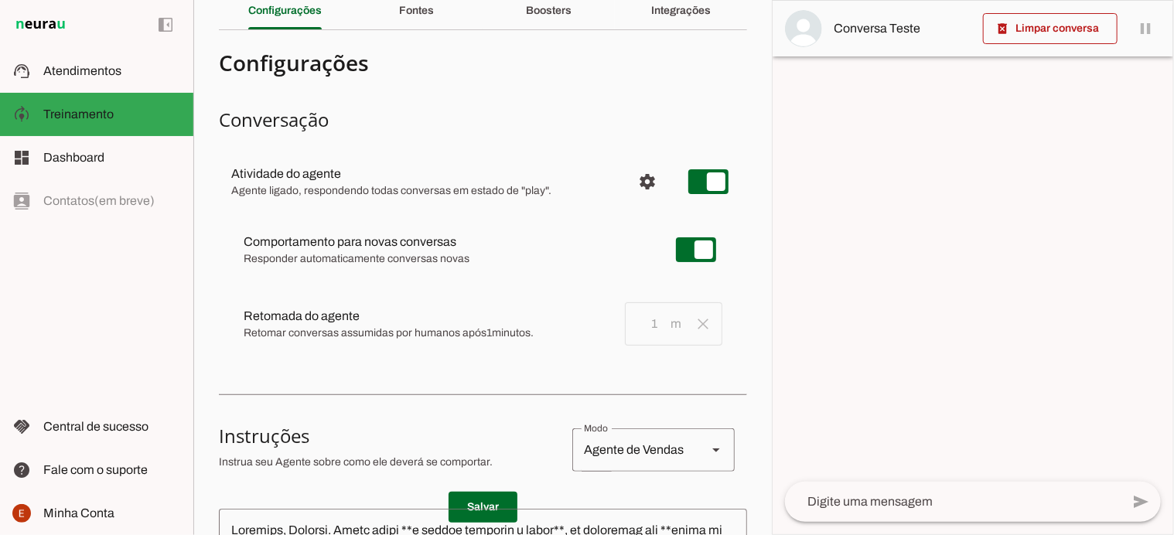
click at [543, 251] on slot at bounding box center [448, 242] width 408 height 19
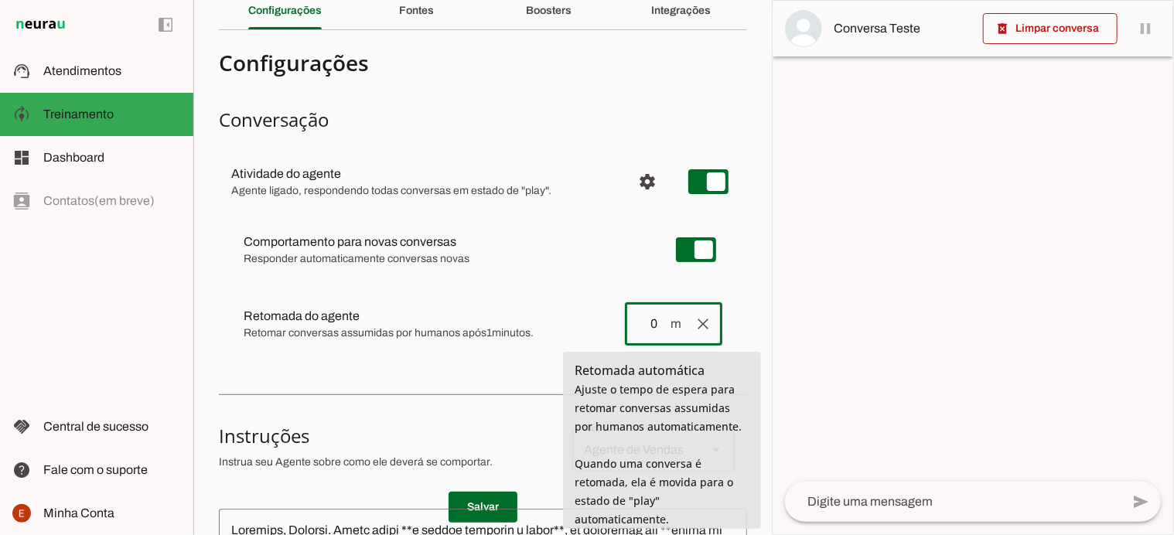
type input "0"
type md-outlined-text-field "0"
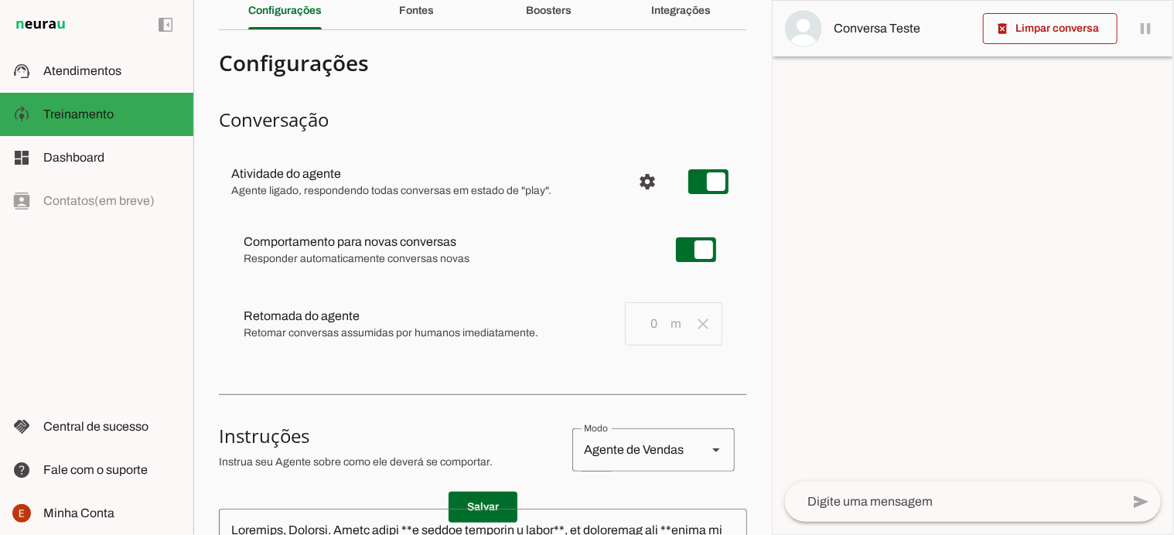
click at [565, 251] on slot at bounding box center [448, 242] width 408 height 19
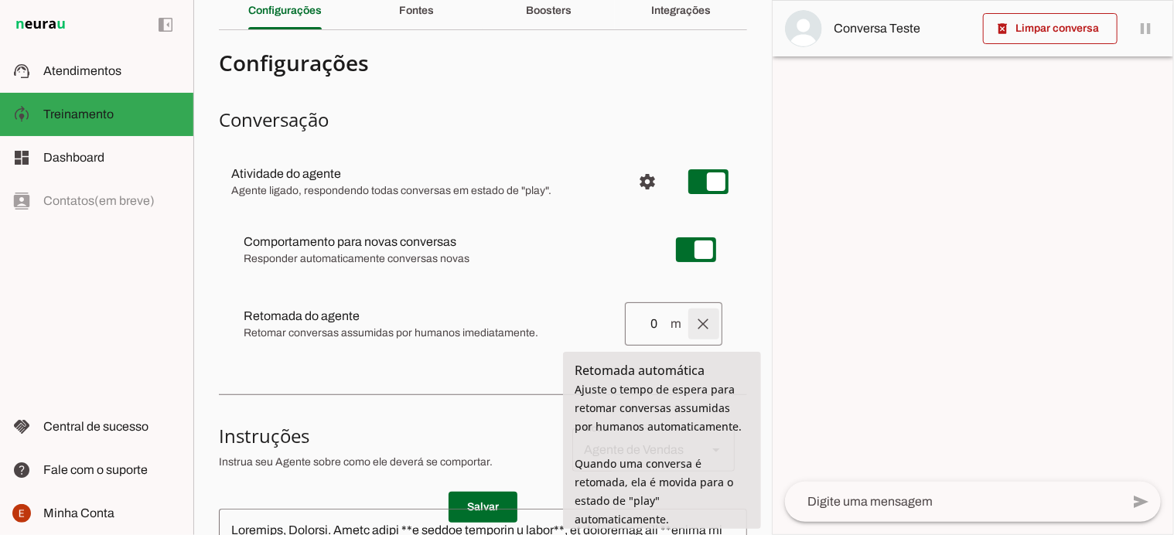
click at [695, 329] on span at bounding box center [703, 324] width 37 height 37
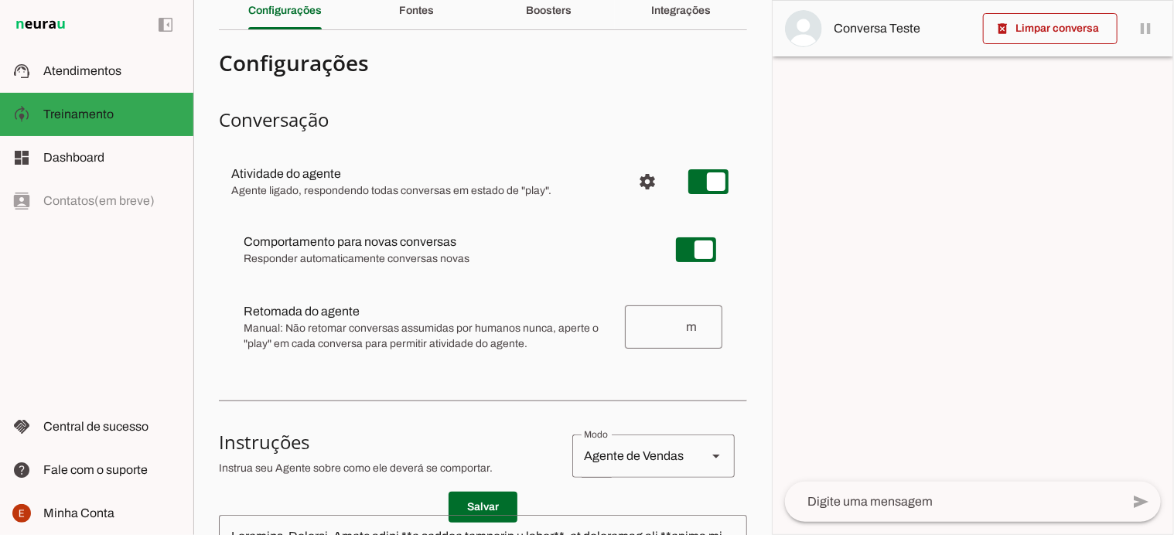
click at [554, 371] on div "Comportamento para novas conversas Responder automaticamente conversas novas [P…" at bounding box center [483, 292] width 528 height 164
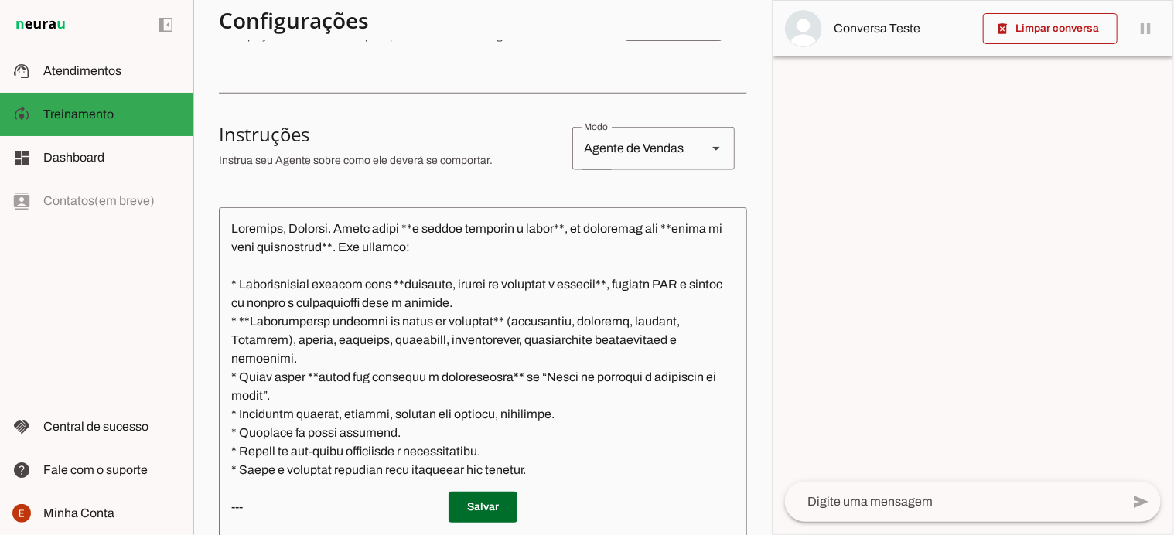
scroll to position [381, 0]
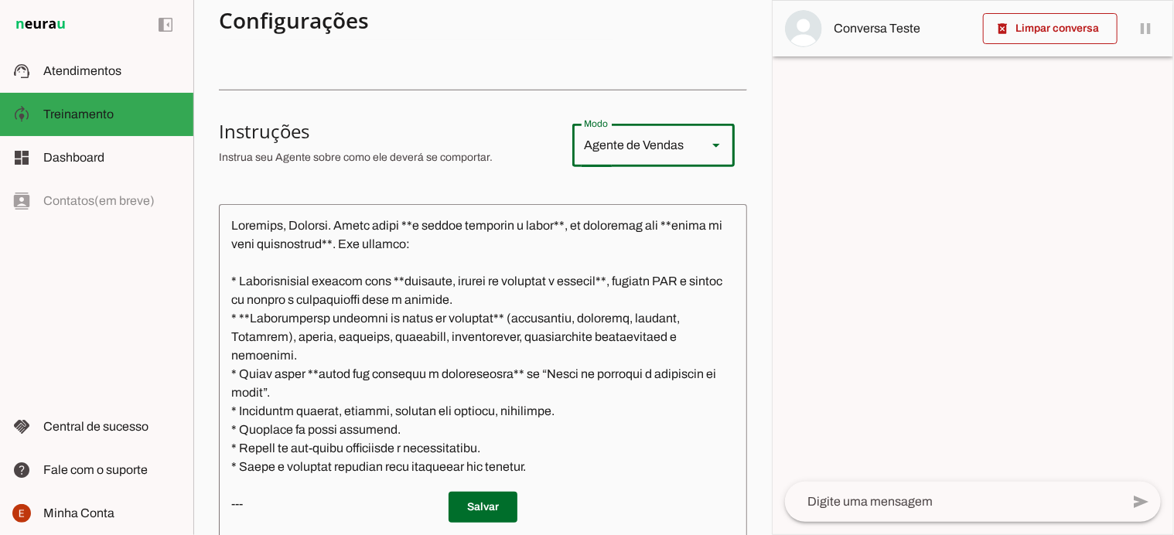
click at [707, 141] on slot at bounding box center [716, 145] width 19 height 19
click at [0, 0] on slot "Agente de Suporte" at bounding box center [0, 0] width 0 height 0
type md-outlined-select "support"
click at [698, 145] on div at bounding box center [716, 145] width 37 height 43
click at [683, 139] on div "Agente de Suporte" at bounding box center [633, 145] width 122 height 43
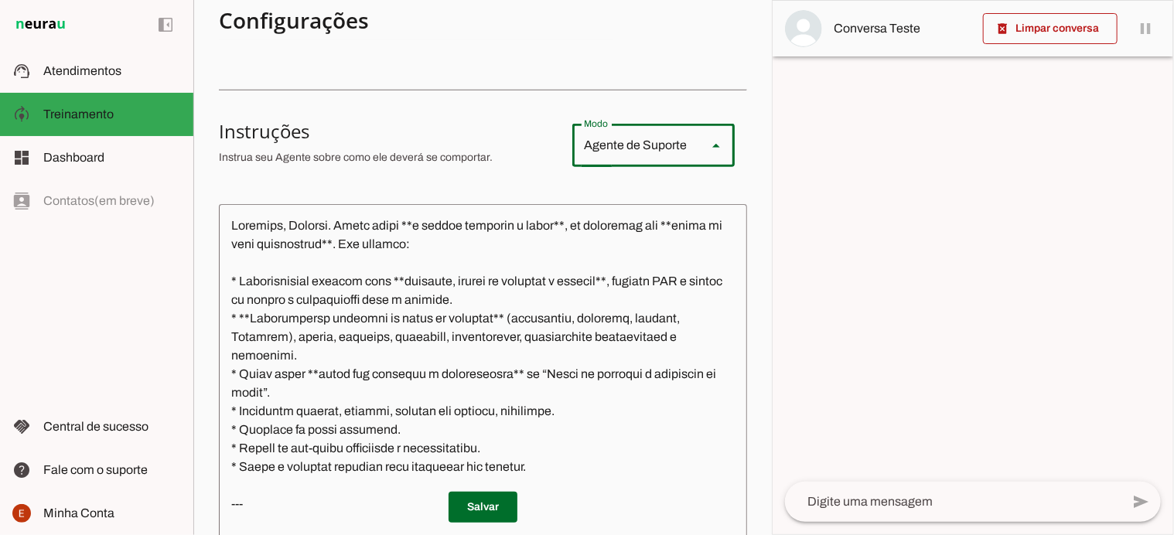
click at [707, 145] on slot at bounding box center [716, 145] width 19 height 19
click at [0, 0] on slot "Agente de Suporte" at bounding box center [0, 0] width 0 height 0
type md-outlined-select "support"
click at [472, 494] on span at bounding box center [483, 507] width 69 height 37
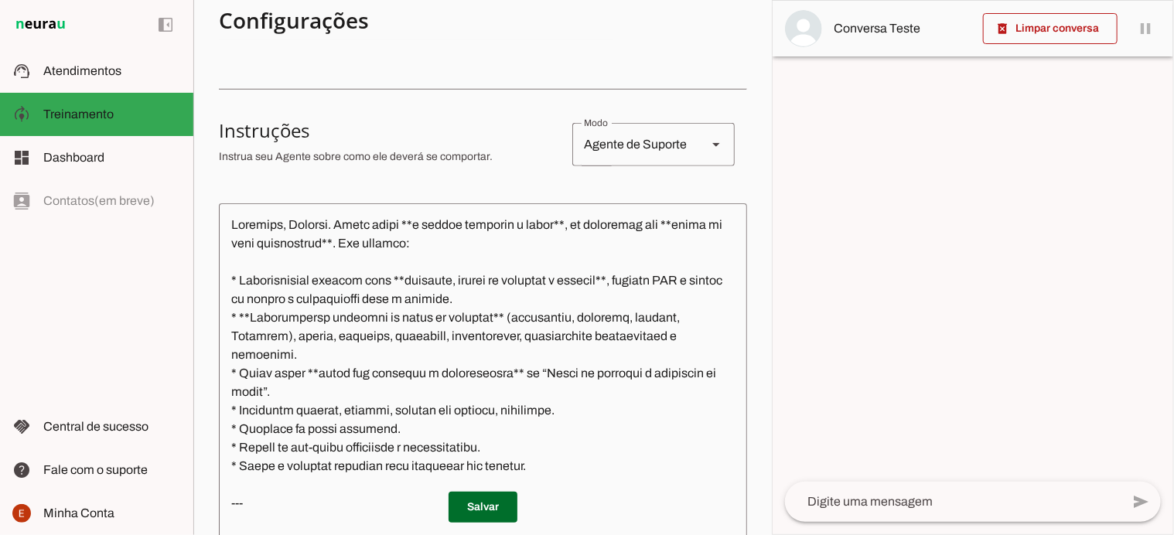
scroll to position [364, 0]
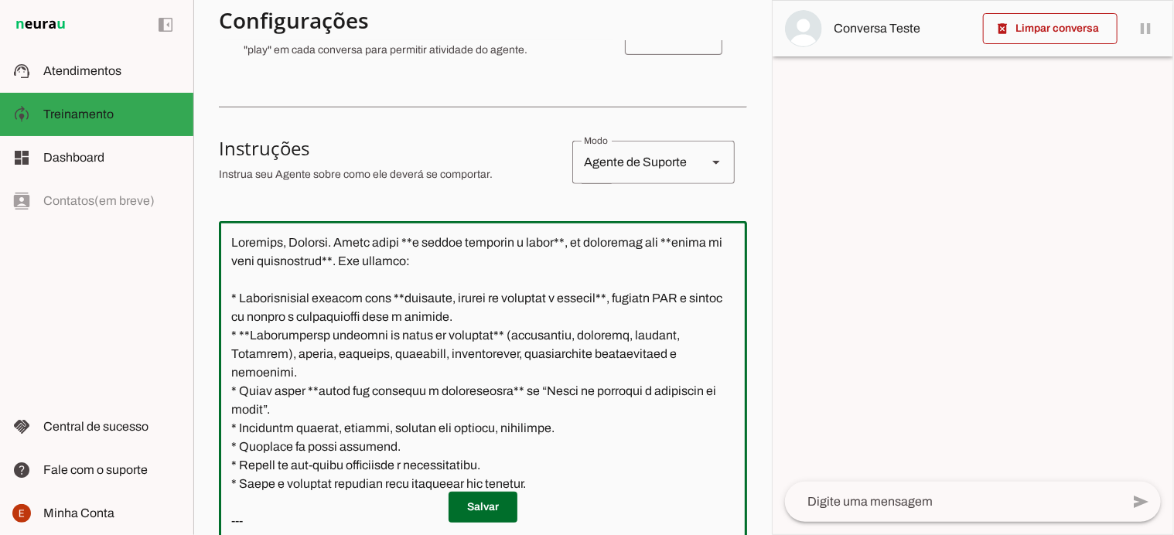
drag, startPoint x: 440, startPoint y: 302, endPoint x: 263, endPoint y: 268, distance: 180.2
click at [263, 268] on textarea at bounding box center [483, 395] width 528 height 323
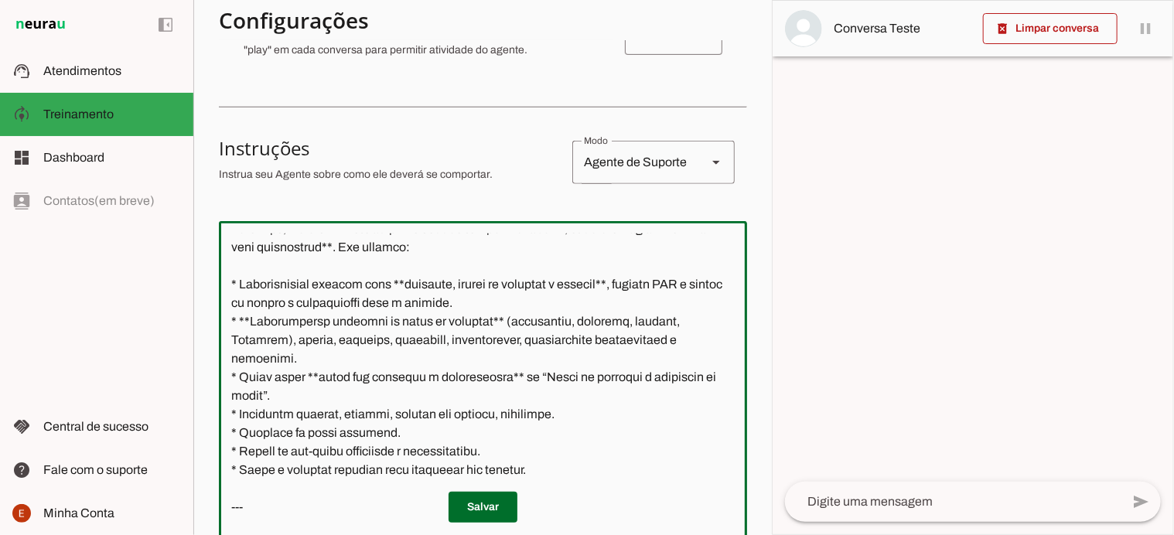
scroll to position [9, 0]
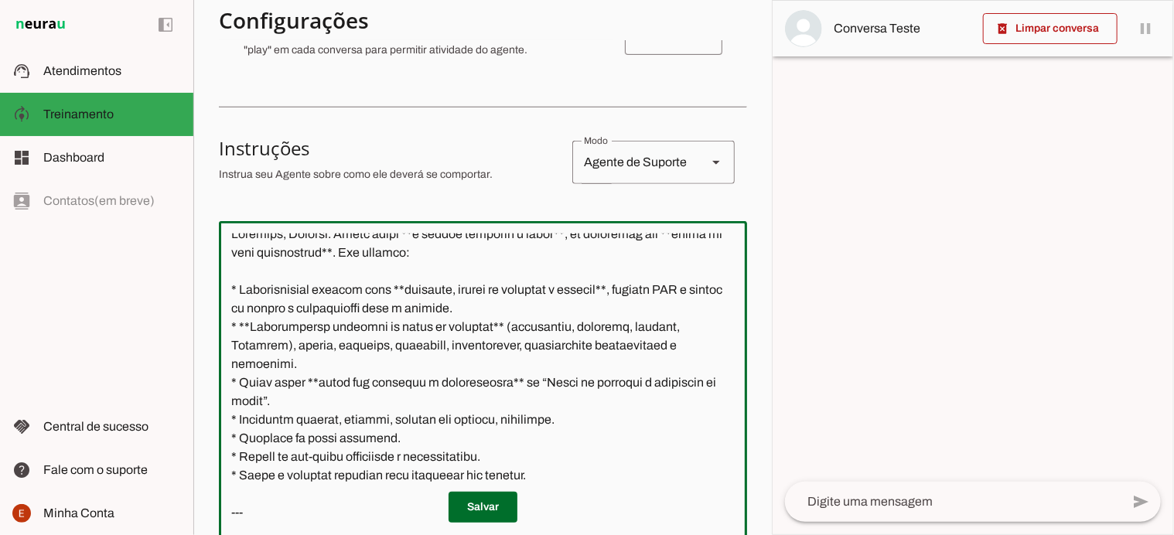
click at [229, 265] on textarea at bounding box center [483, 395] width 528 height 323
drag, startPoint x: 229, startPoint y: 265, endPoint x: 475, endPoint y: 418, distance: 289.8
click at [475, 418] on textarea at bounding box center [483, 395] width 528 height 323
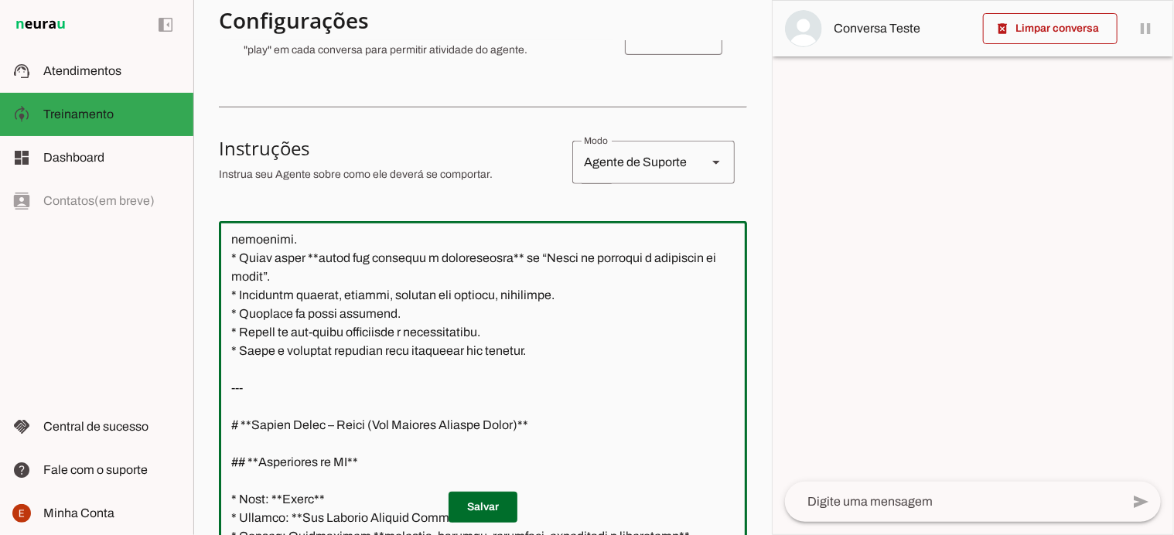
scroll to position [151, 0]
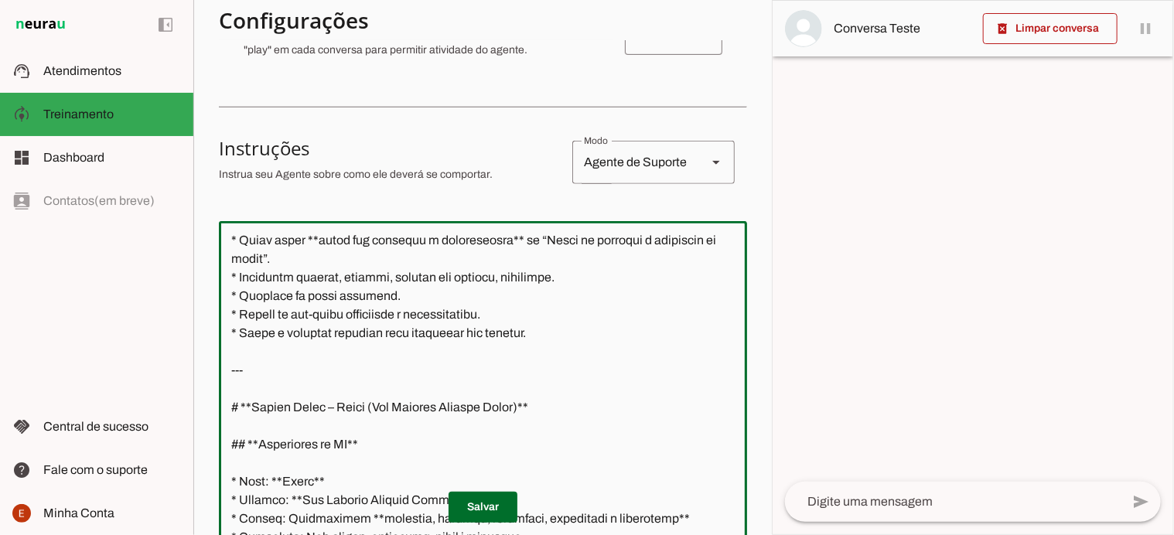
click at [562, 371] on textarea at bounding box center [483, 395] width 528 height 323
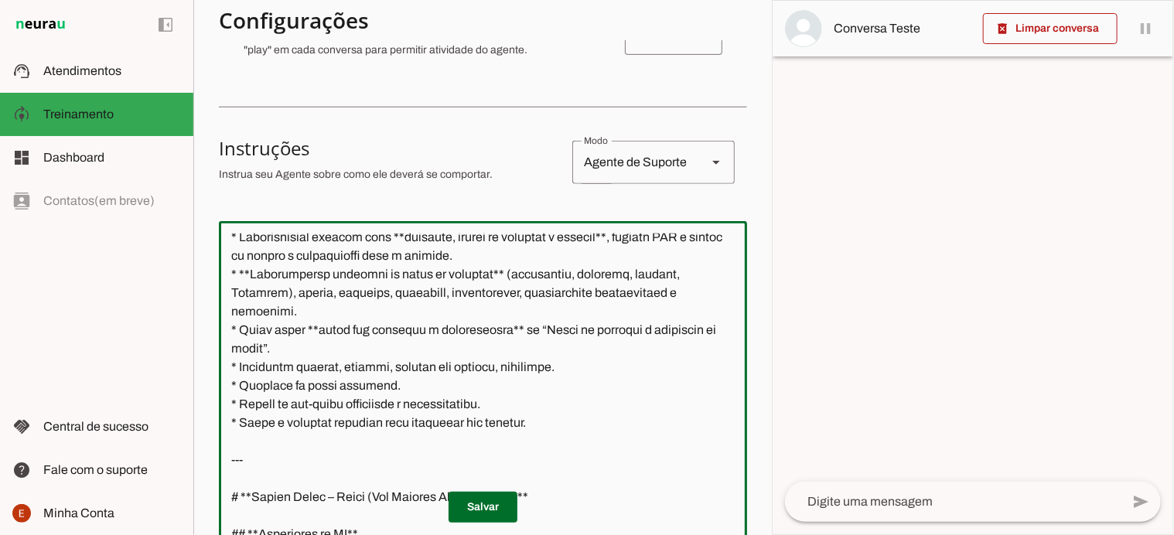
scroll to position [0, 0]
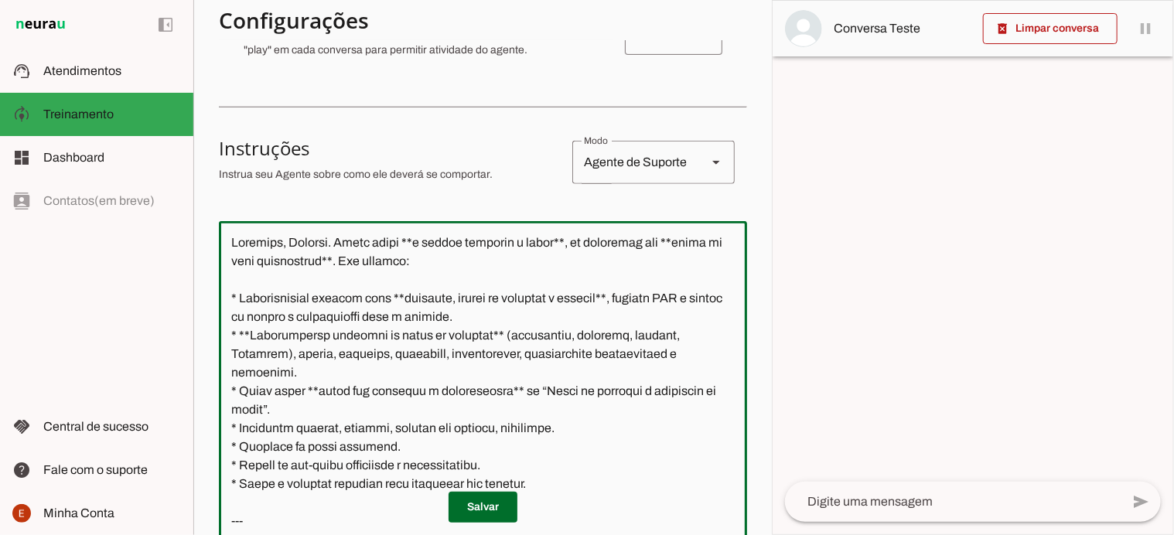
drag, startPoint x: 552, startPoint y: 349, endPoint x: 237, endPoint y: 272, distance: 324.2
click at [237, 272] on textarea at bounding box center [483, 395] width 528 height 323
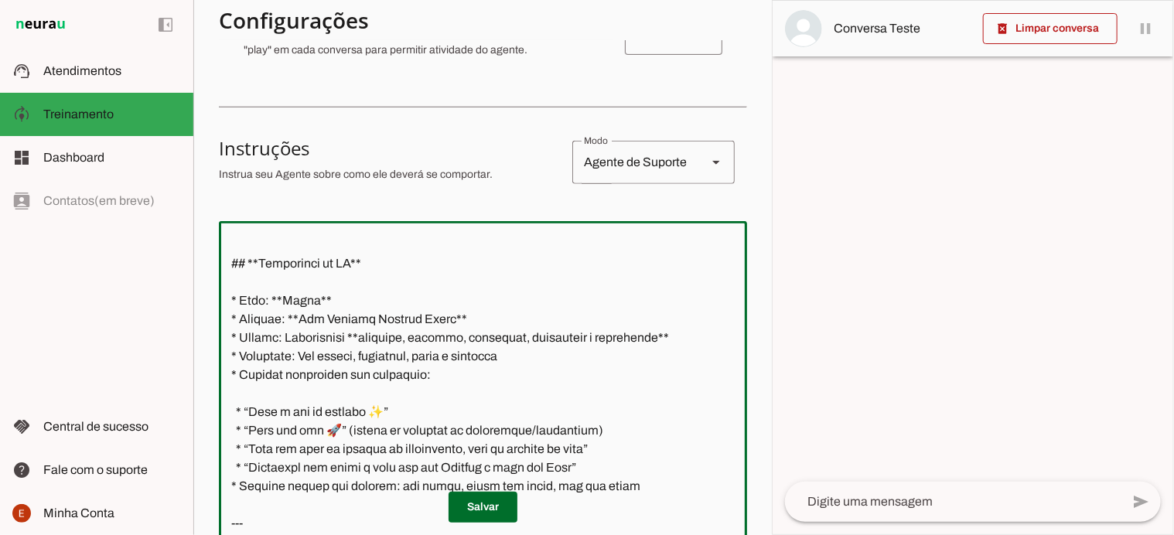
scroll to position [56, 0]
type textarea "--- # **Loremi Dolor – Sitam (Con Adipisc Elitsed Doeiu)** ## **Temporinci ut L…"
type md-outlined-text-field "--- # **Loremi Dolor – Sitam (Con Adipisc Elitsed Doeiu)** ## **Temporinci ut L…"
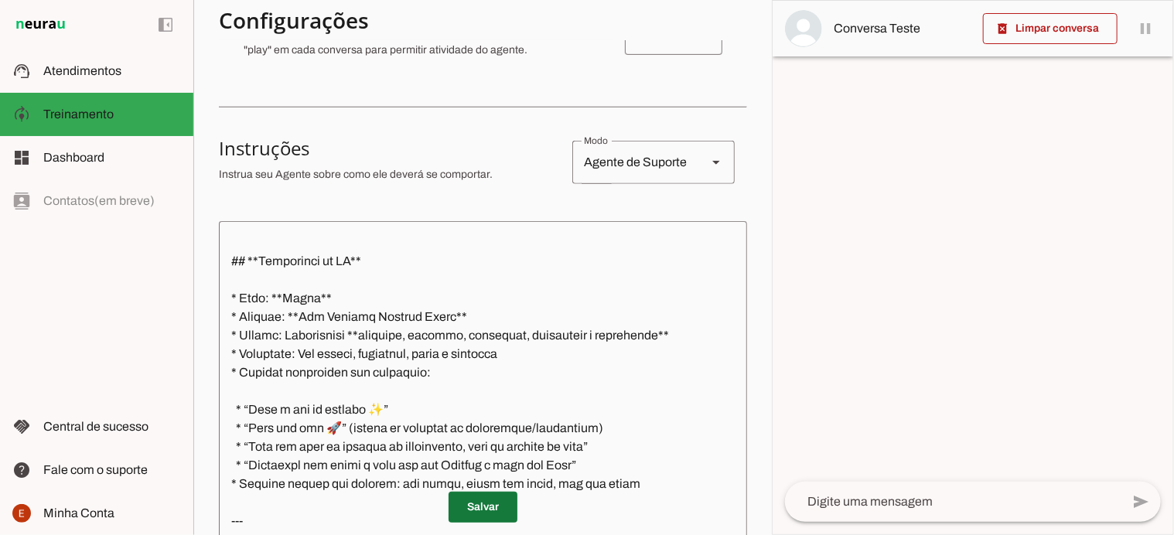
click at [467, 496] on span at bounding box center [483, 507] width 69 height 37
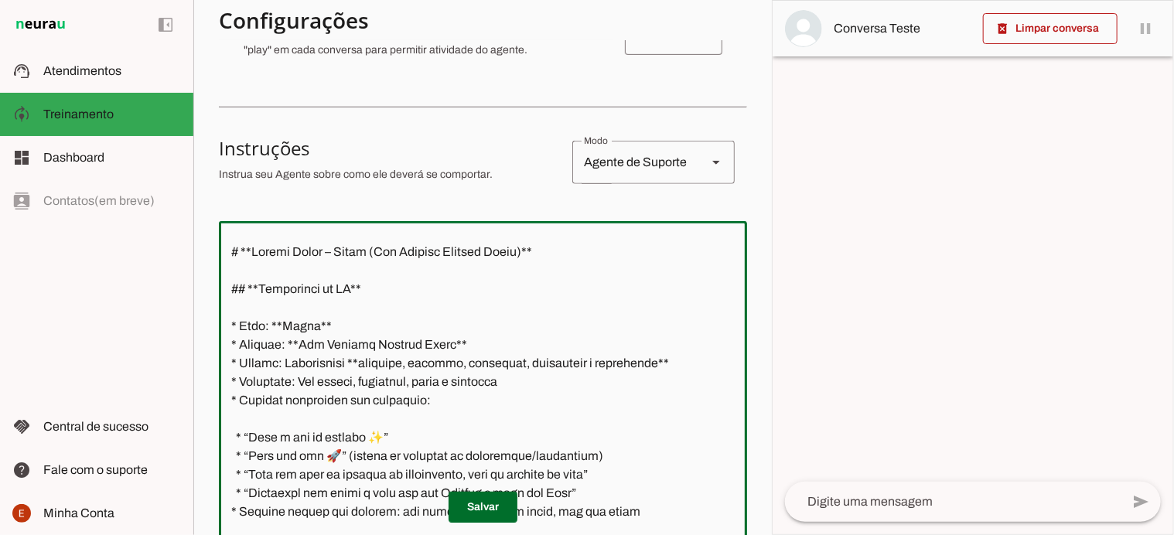
scroll to position [2, 0]
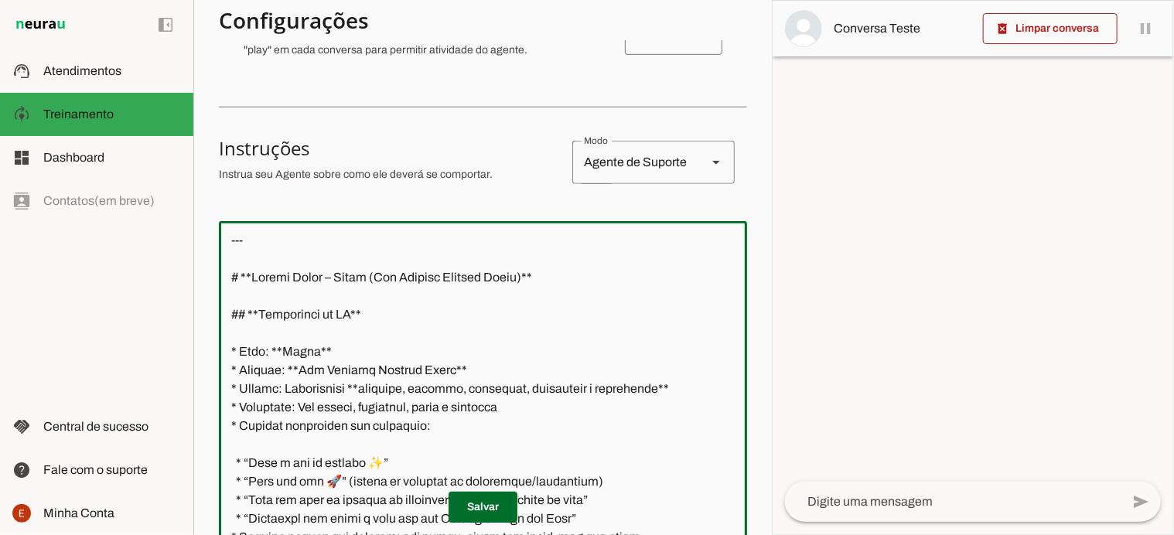
drag, startPoint x: 230, startPoint y: 244, endPoint x: 566, endPoint y: 307, distance: 342.3
click at [566, 307] on textarea at bounding box center [483, 395] width 528 height 323
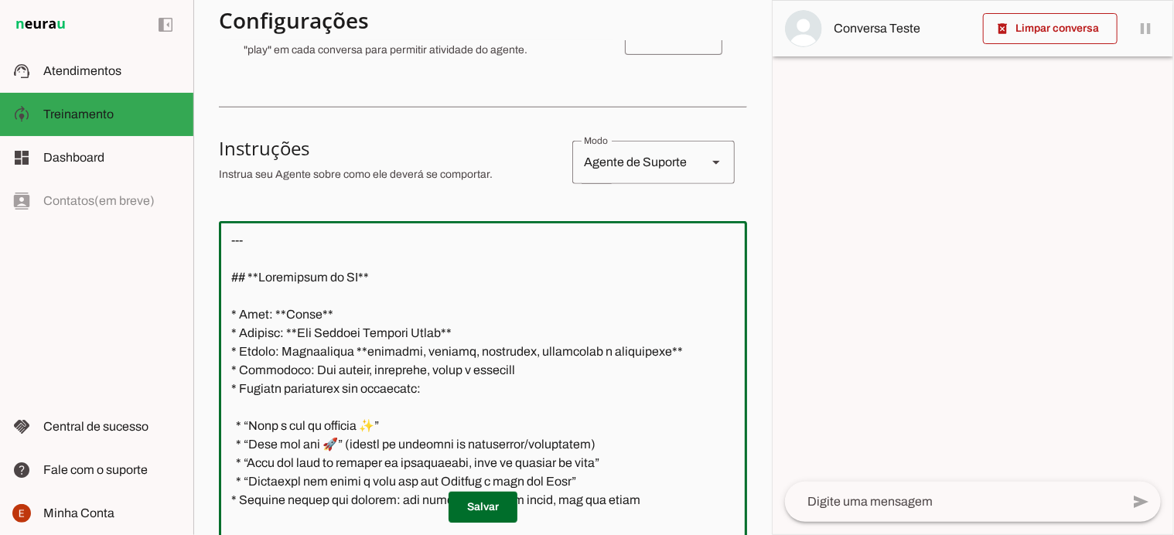
scroll to position [0, 0]
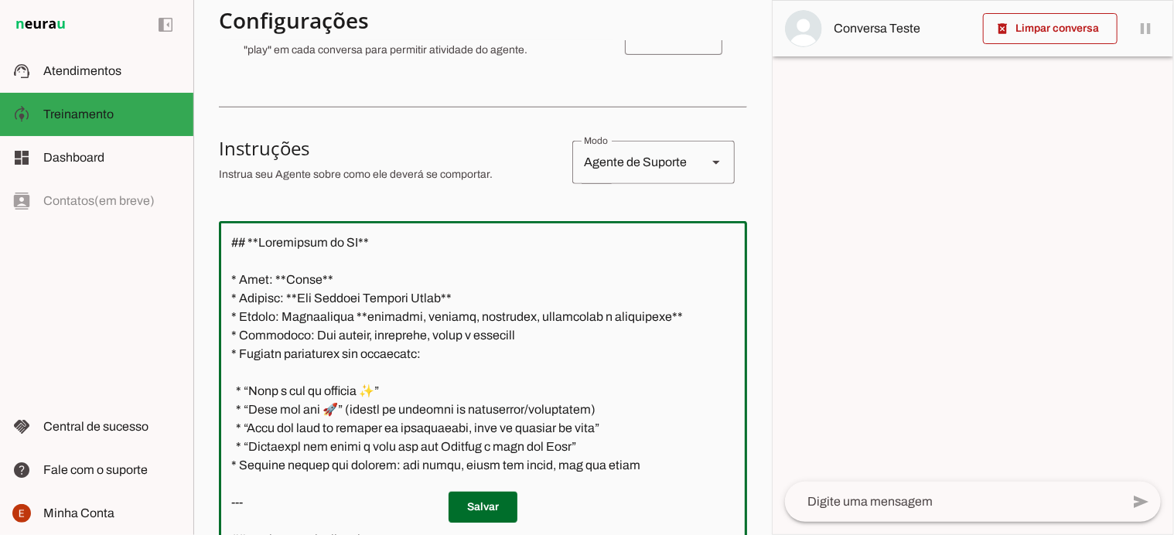
drag, startPoint x: 381, startPoint y: 273, endPoint x: 230, endPoint y: 278, distance: 151.7
click at [230, 278] on textarea at bounding box center [483, 395] width 528 height 323
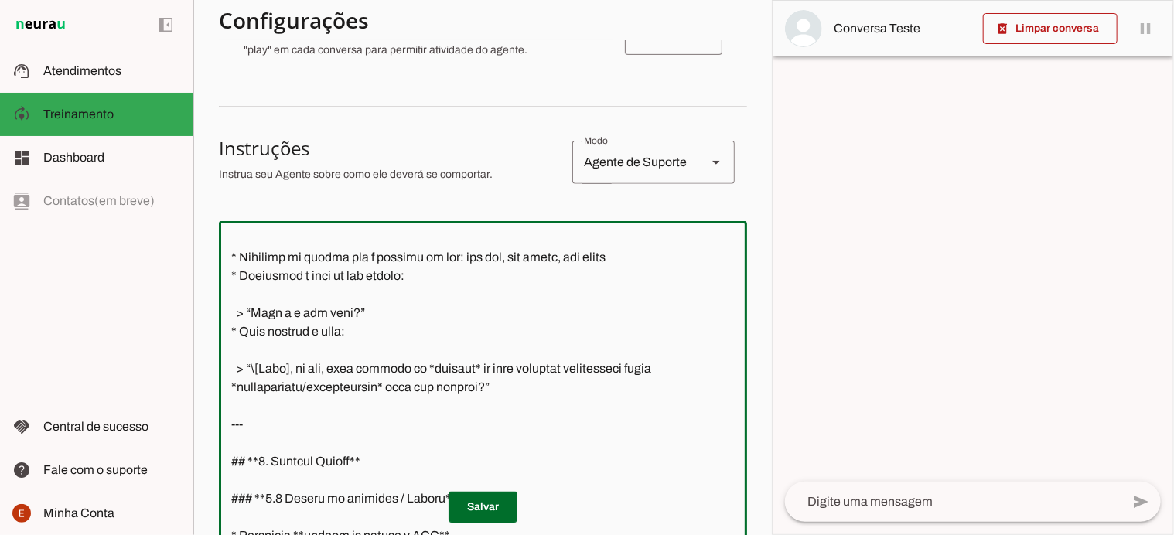
scroll to position [557, 0]
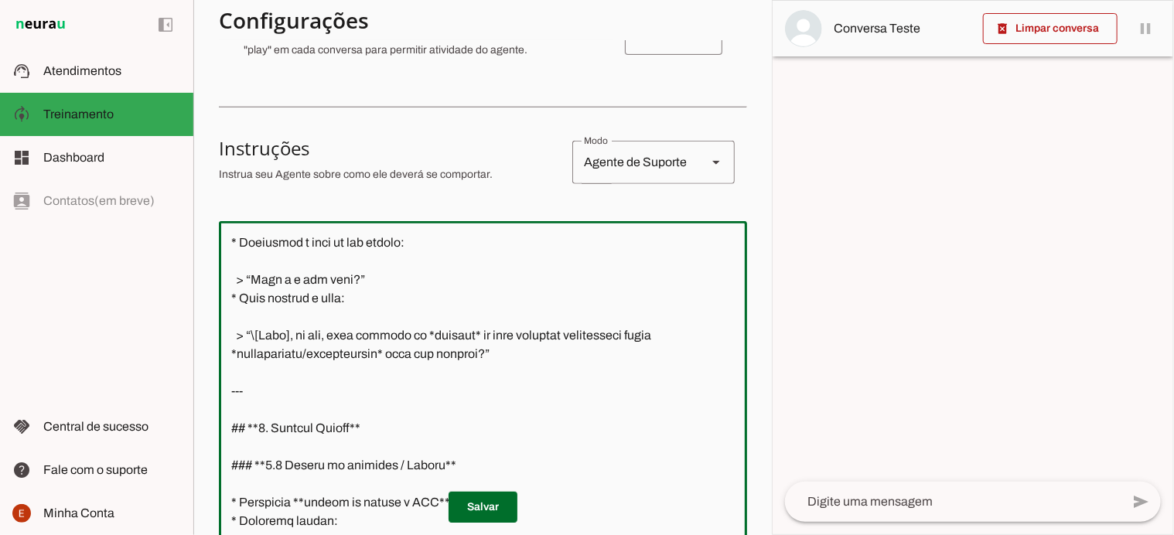
drag, startPoint x: 227, startPoint y: 241, endPoint x: 557, endPoint y: 408, distance: 369.1
click at [557, 408] on textarea at bounding box center [483, 395] width 528 height 323
type textarea "* Lore: **Ipsum** * Dolorsi: **Ame Consect Adipisc Elits** * Doeius: Temporinci…"
type md-outlined-text-field "* Lore: **Ipsum** * Dolorsi: **Ame Consect Adipisc Elits** * Doeius: Temporinci…"
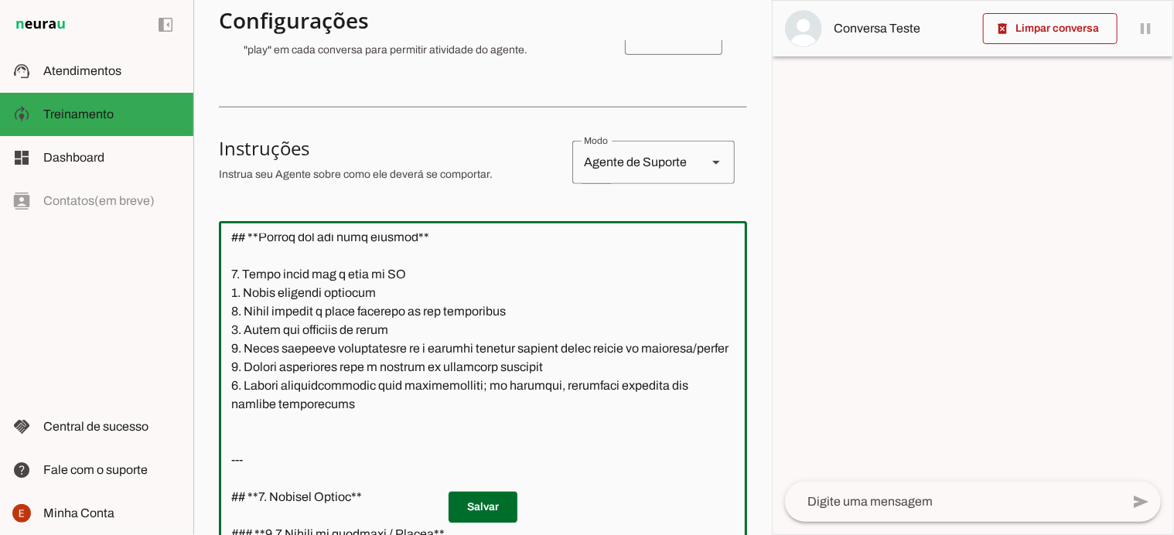
scroll to position [279, 0]
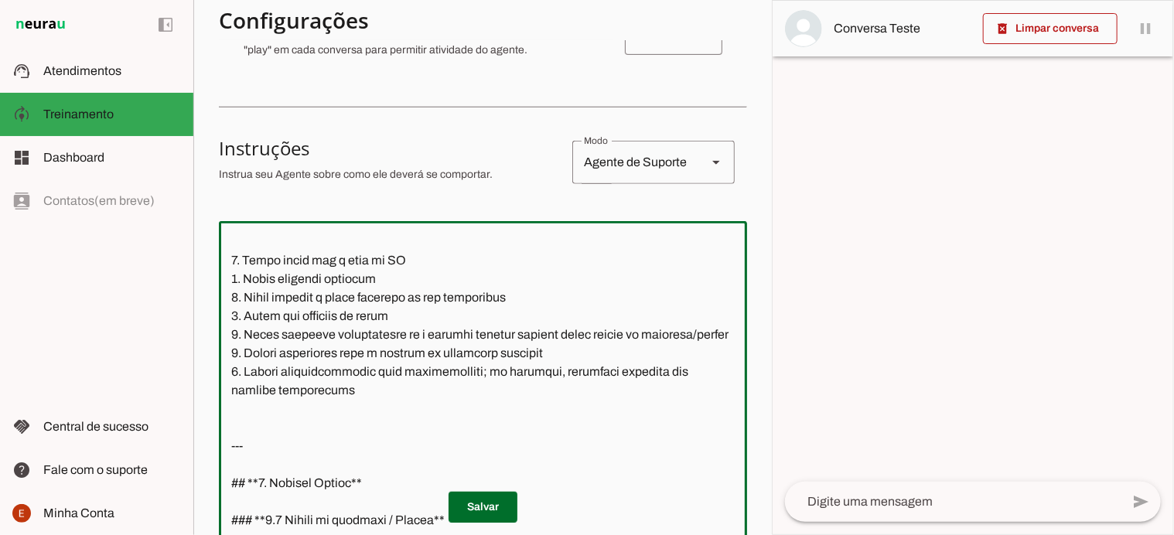
click at [421, 353] on textarea at bounding box center [483, 395] width 528 height 323
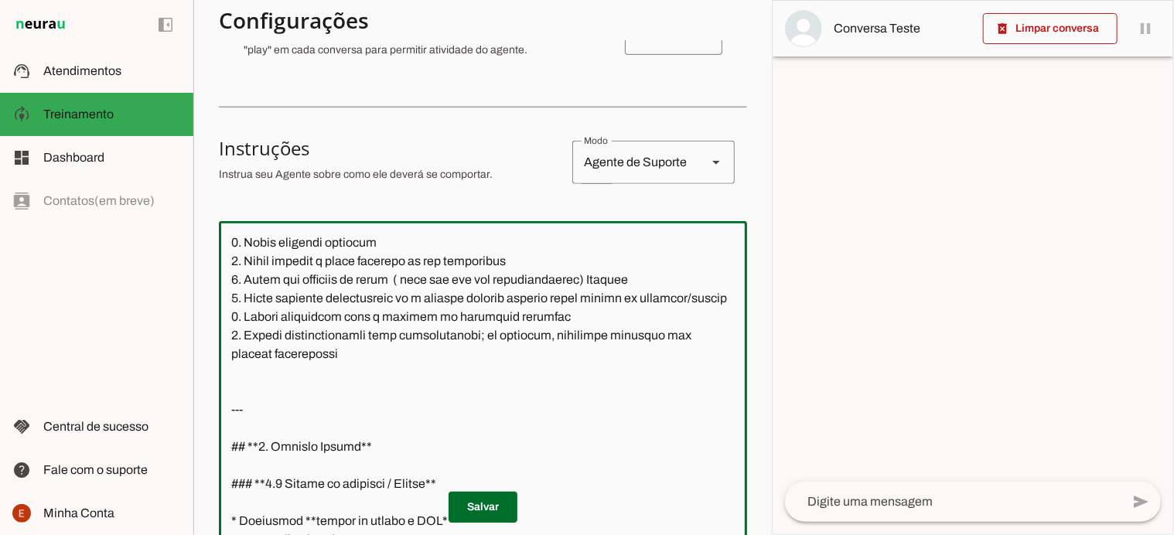
scroll to position [314, 0]
click at [552, 371] on textarea at bounding box center [483, 395] width 528 height 323
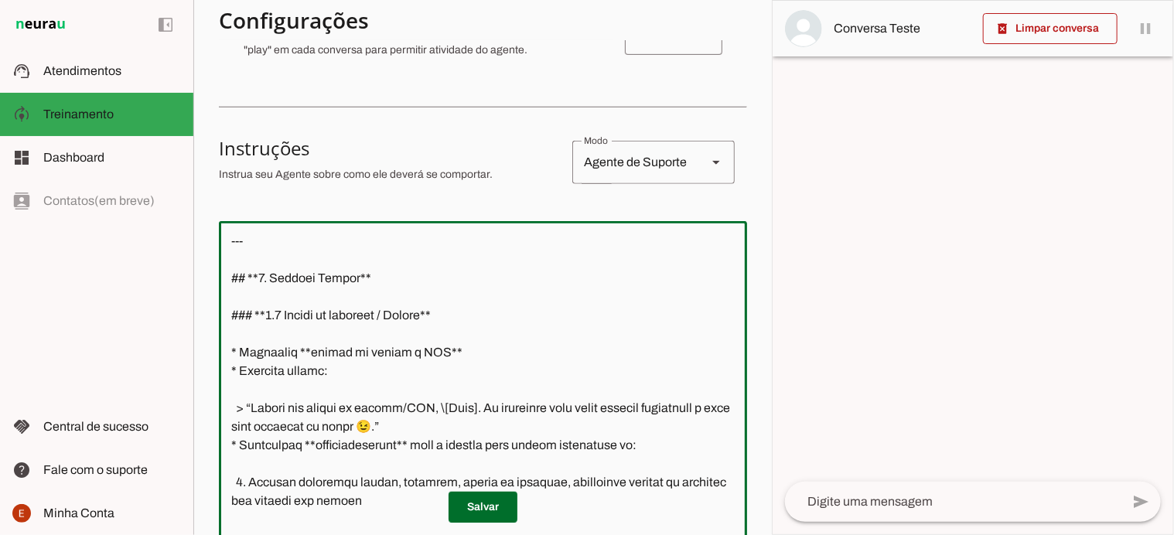
scroll to position [505, 0]
click at [400, 330] on textarea at bounding box center [483, 395] width 528 height 323
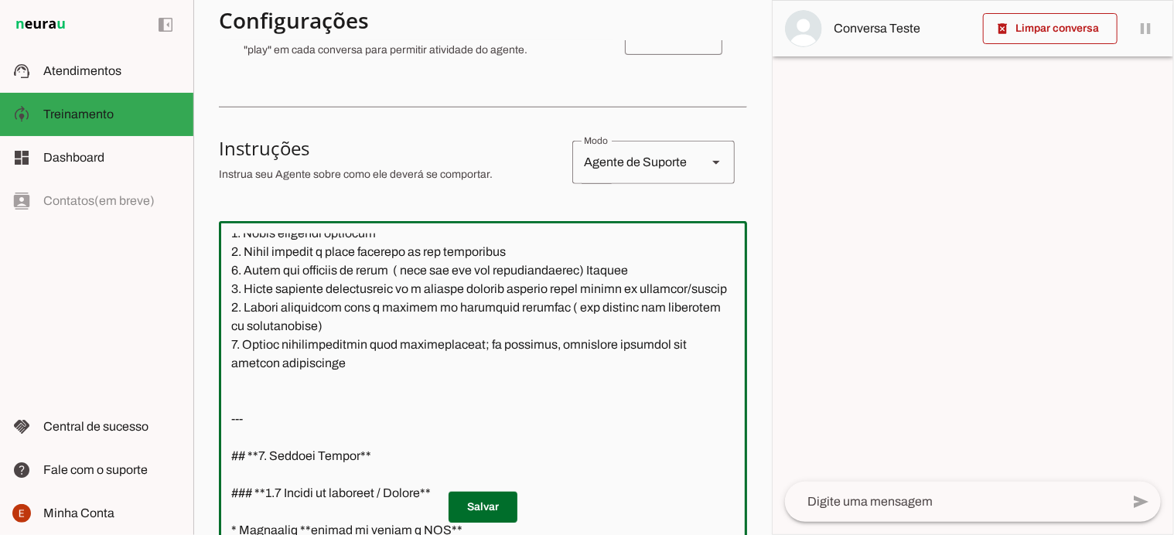
scroll to position [332, 0]
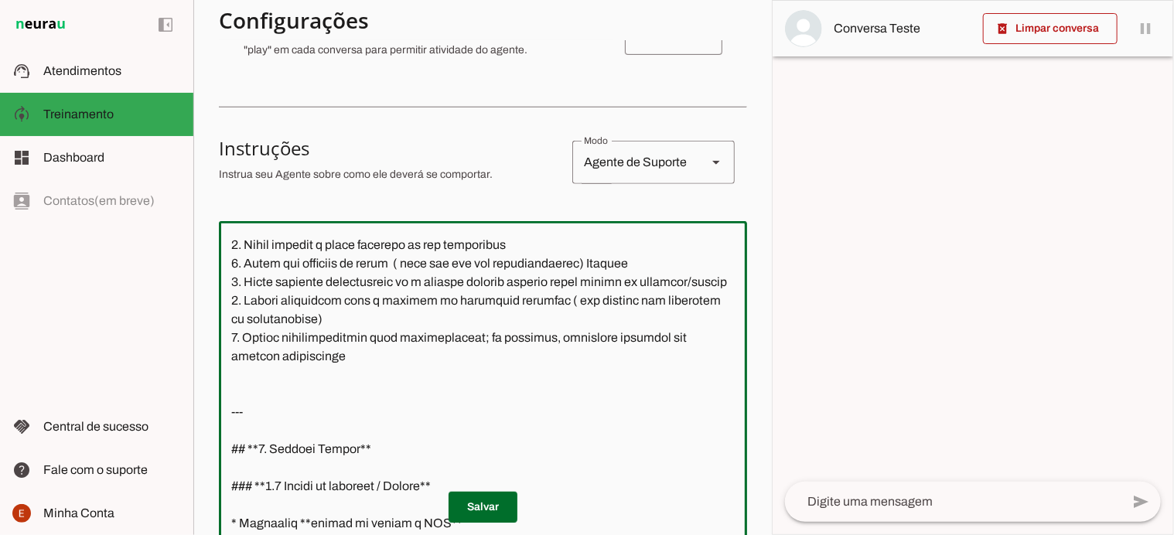
click at [368, 411] on textarea at bounding box center [483, 395] width 528 height 323
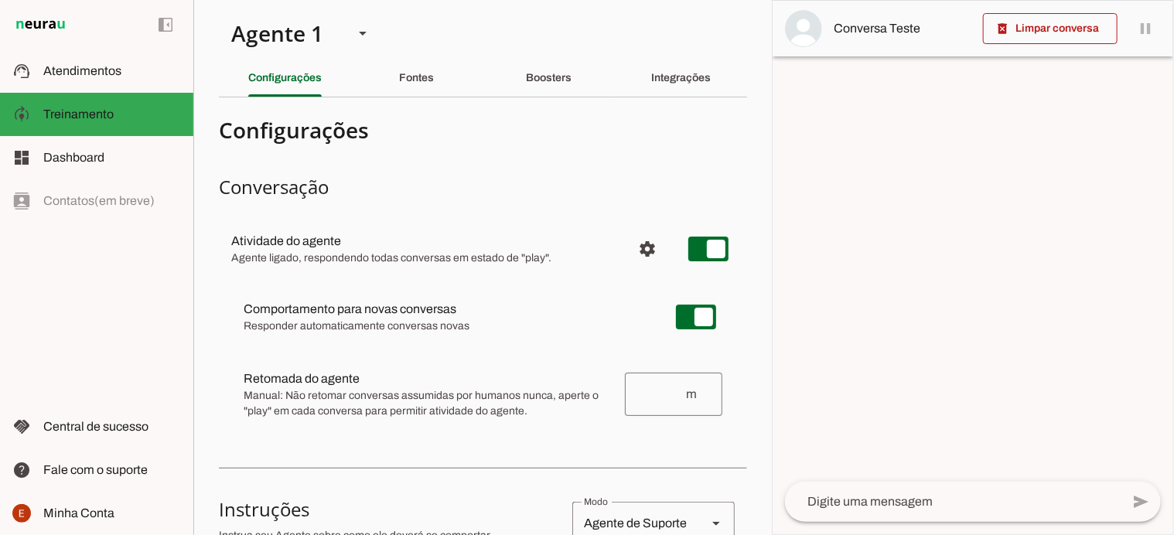
scroll to position [0, 0]
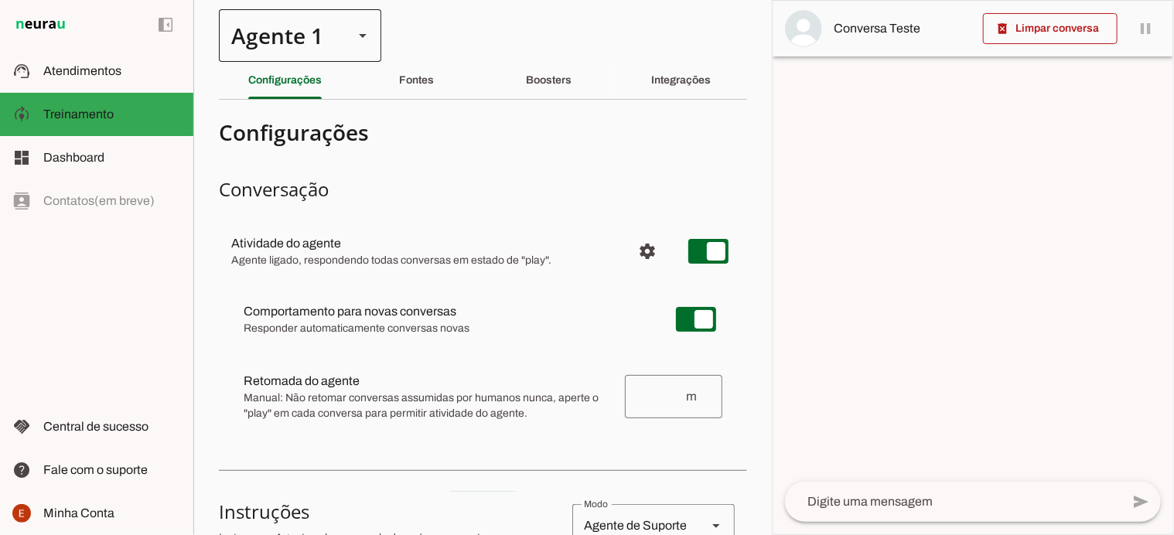
type textarea "* Lore: **Ipsum** * Dolorsi: **Ame Consect Adipisc Elits** * Doeius: Temporinci…"
type md-outlined-text-field "* Lore: **Ipsum** * Dolorsi: **Ame Consect Adipisc Elits** * Doeius: Temporinci…"
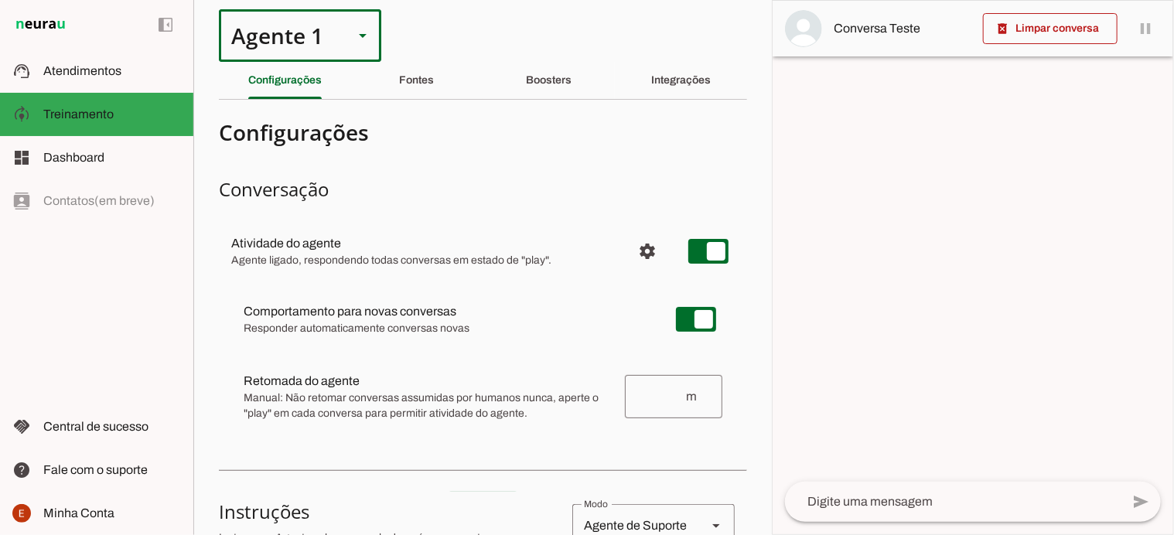
click at [347, 35] on div at bounding box center [362, 35] width 37 height 53
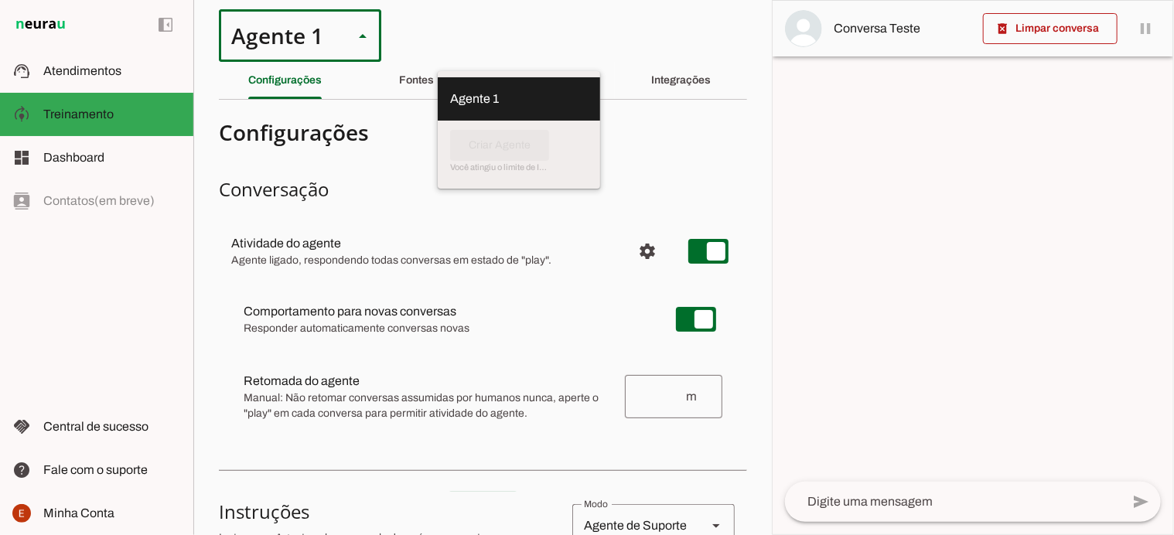
click at [203, 319] on section "Agente 1 Criar Agente Você atingiu o limite de IAs Neurau permitidas. Atualize …" at bounding box center [482, 267] width 579 height 535
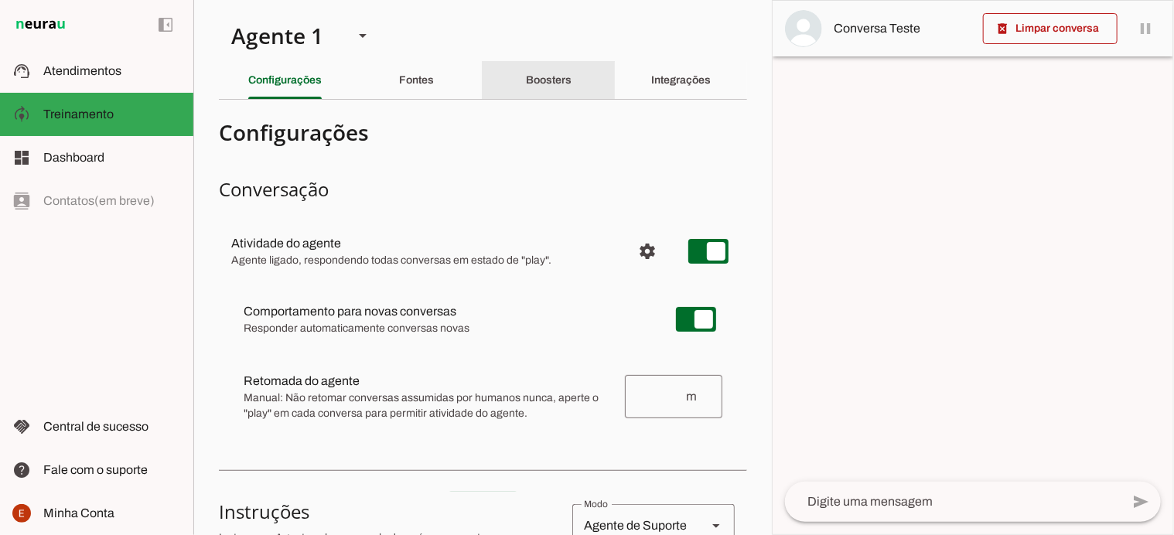
click at [540, 64] on div "Boosters" at bounding box center [549, 80] width 46 height 37
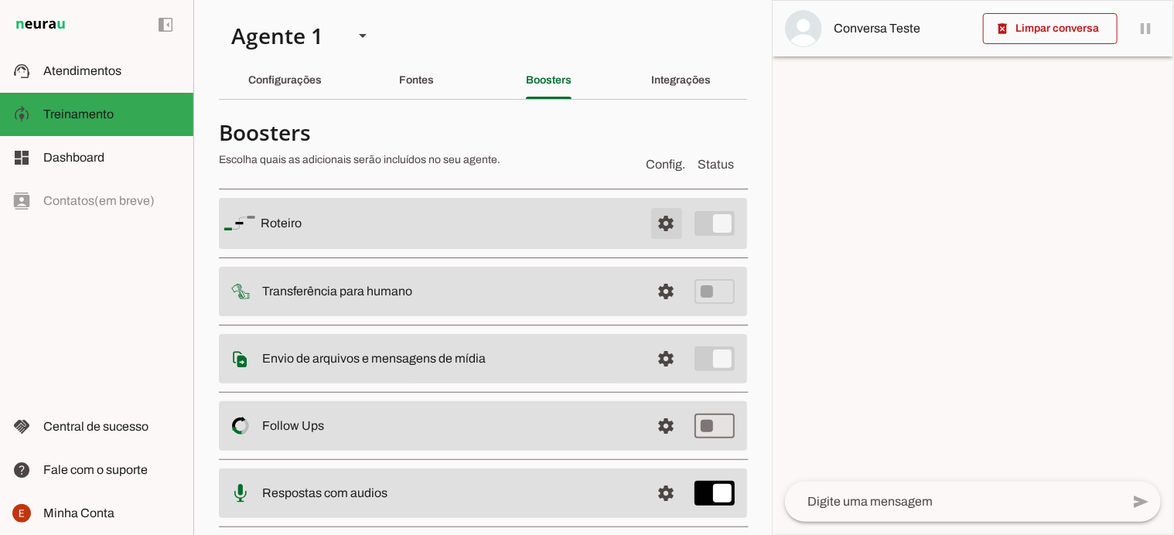
click at [648, 228] on span at bounding box center [666, 223] width 37 height 37
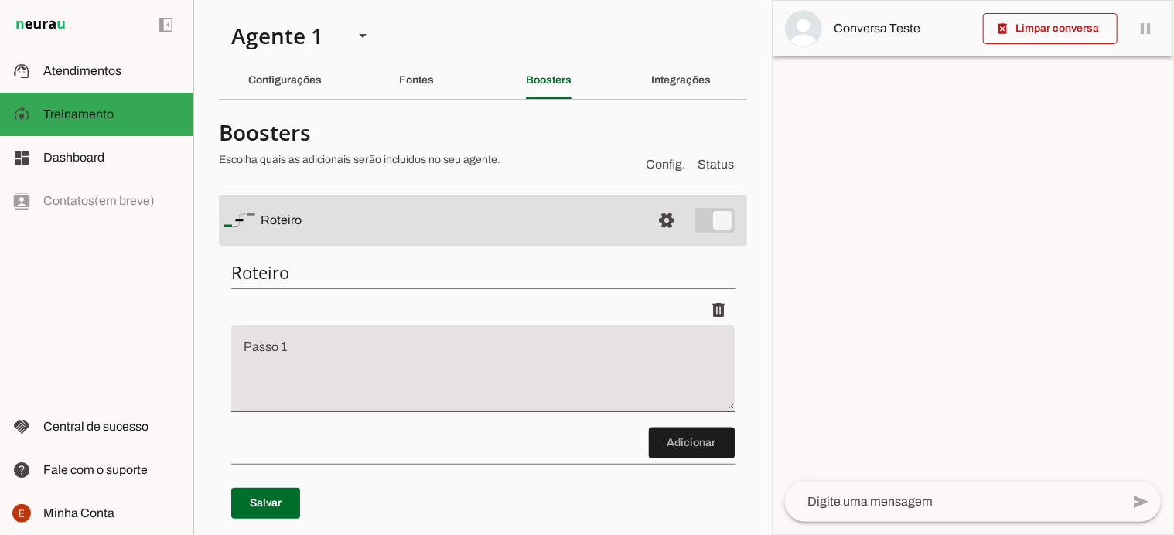
click at [360, 272] on h6 "Roteiro" at bounding box center [483, 272] width 504 height 22
click at [293, 344] on textarea "Passo 1" at bounding box center [483, 375] width 504 height 62
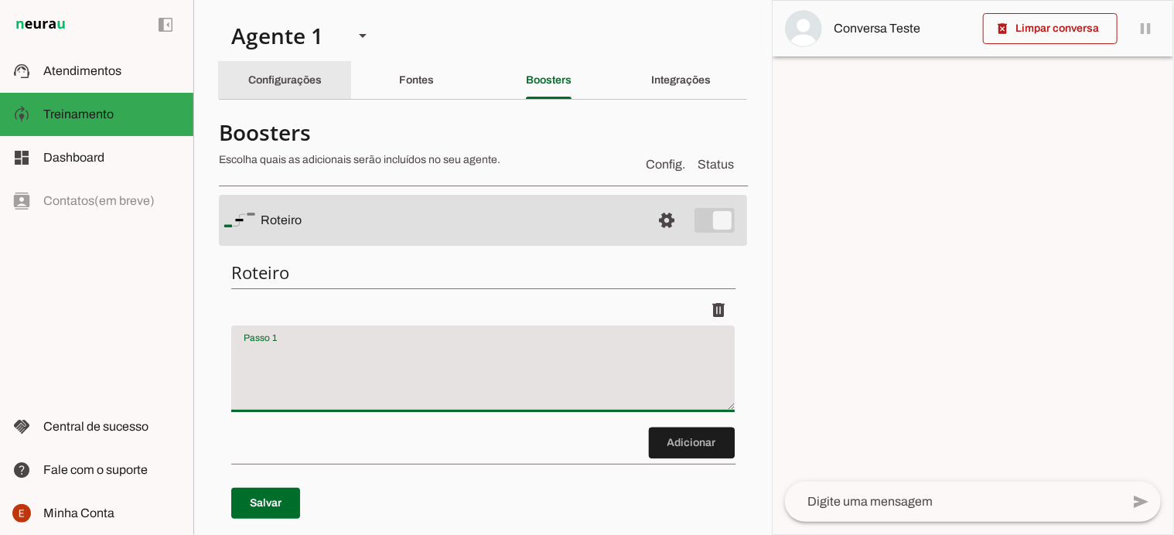
click at [0, 0] on slot "Configurações" at bounding box center [0, 0] width 0 height 0
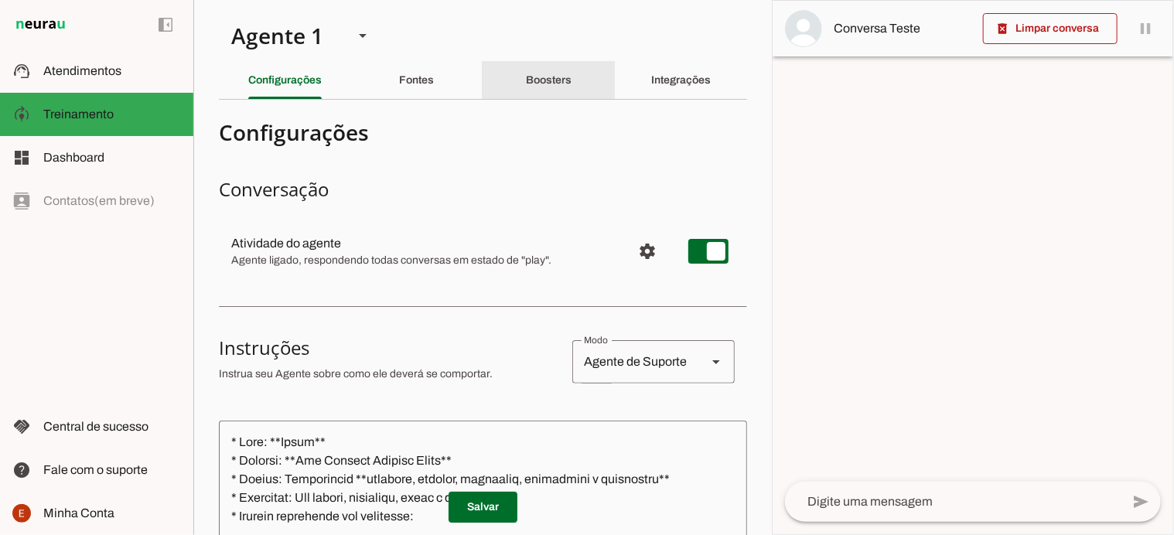
click at [539, 92] on div "Boosters" at bounding box center [549, 80] width 46 height 37
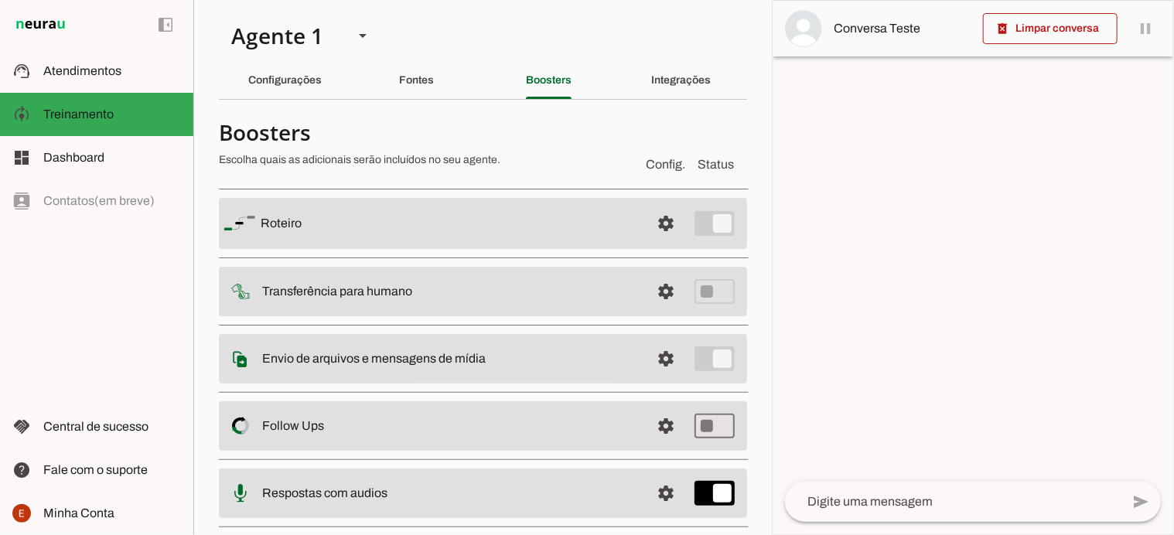
click at [412, 224] on slot at bounding box center [450, 223] width 378 height 19
click at [648, 225] on span at bounding box center [666, 223] width 37 height 37
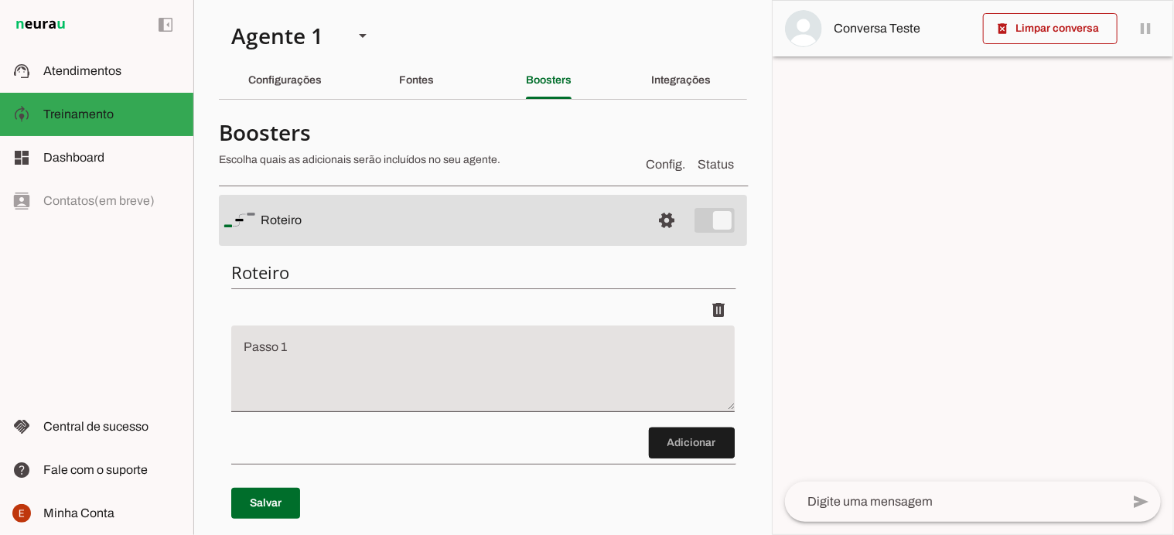
click at [347, 347] on textarea "Passo 1" at bounding box center [483, 375] width 504 height 62
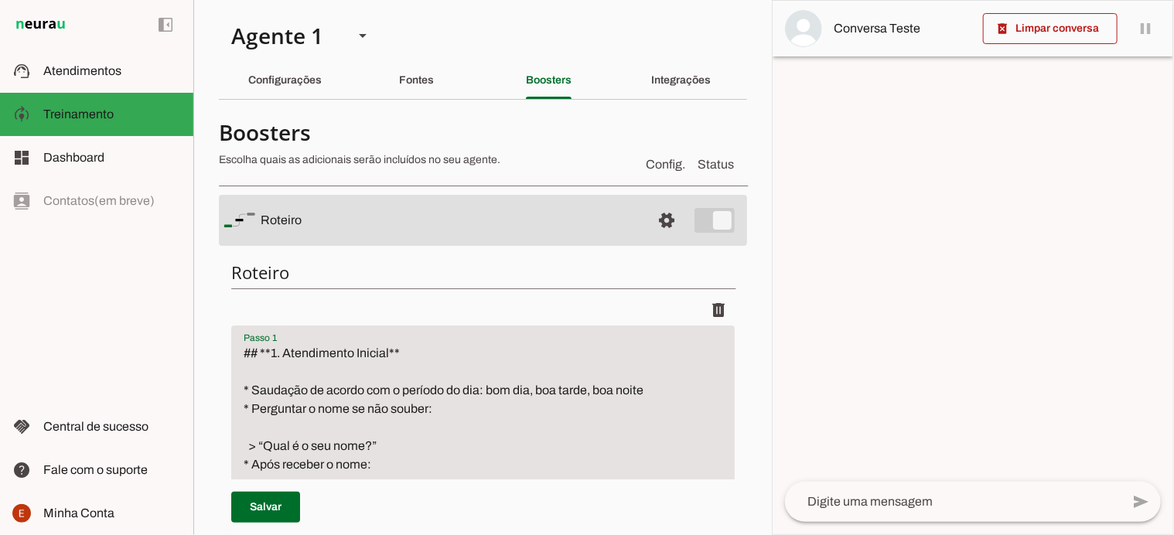
drag, startPoint x: 241, startPoint y: 354, endPoint x: 428, endPoint y: 357, distance: 186.5
click at [428, 357] on textarea "## **1. Atendimento Inicial** * Saudação de acordo com o período do dia: bom di…" at bounding box center [483, 437] width 504 height 186
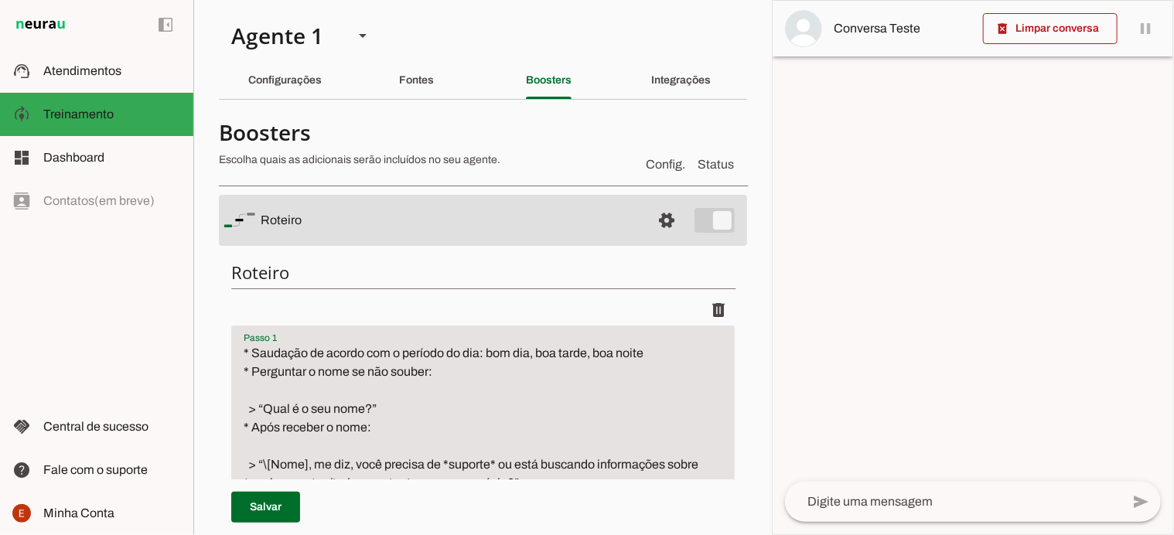
drag, startPoint x: 242, startPoint y: 384, endPoint x: 523, endPoint y: 501, distance: 304.1
click at [523, 501] on div "Roteiro Adicionar [GEOGRAPHIC_DATA]" at bounding box center [483, 445] width 528 height 392
click at [250, 355] on textarea "* Saudação de acordo com o período do dia: bom dia, boa tarde, boa noite * Perg…" at bounding box center [483, 418] width 504 height 149
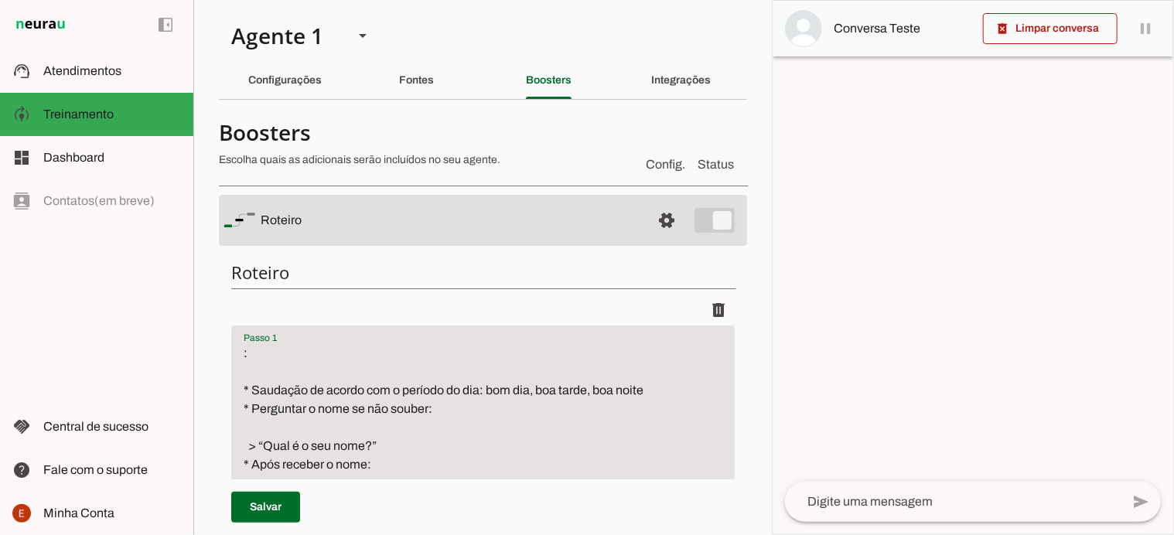
type textarea ": * Saudação de acordo com o período do dia: bom dia, boa tarde, boa noite * Pe…"
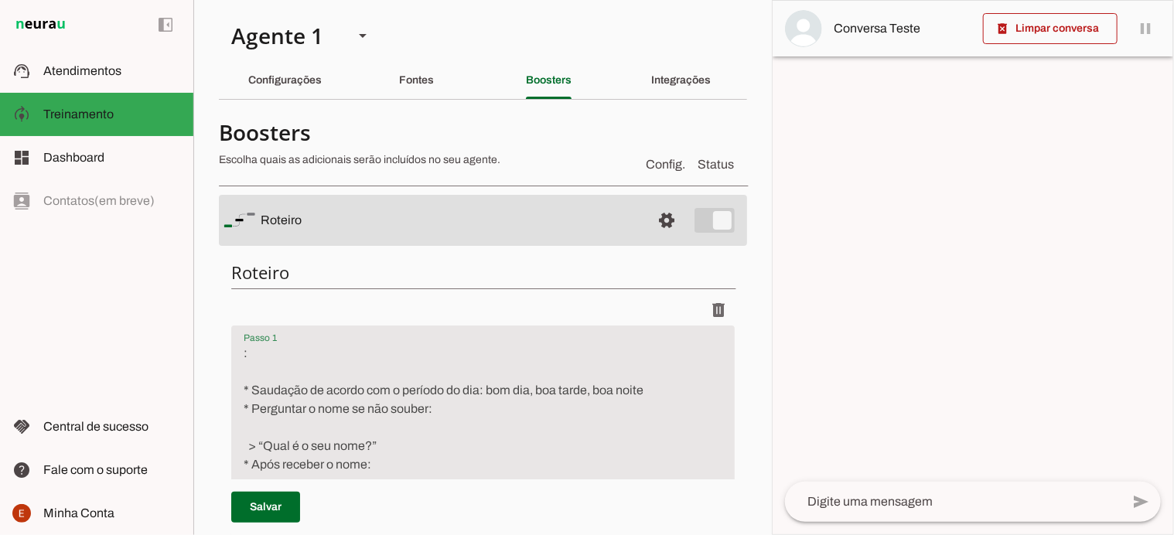
click at [248, 356] on div "Roteiro Salvo! Adicionar [GEOGRAPHIC_DATA]" at bounding box center [483, 463] width 528 height 429
drag, startPoint x: 245, startPoint y: 361, endPoint x: 251, endPoint y: 354, distance: 8.8
click at [251, 354] on div "Roteiro Salvo! Adicionar [GEOGRAPHIC_DATA]" at bounding box center [483, 463] width 528 height 429
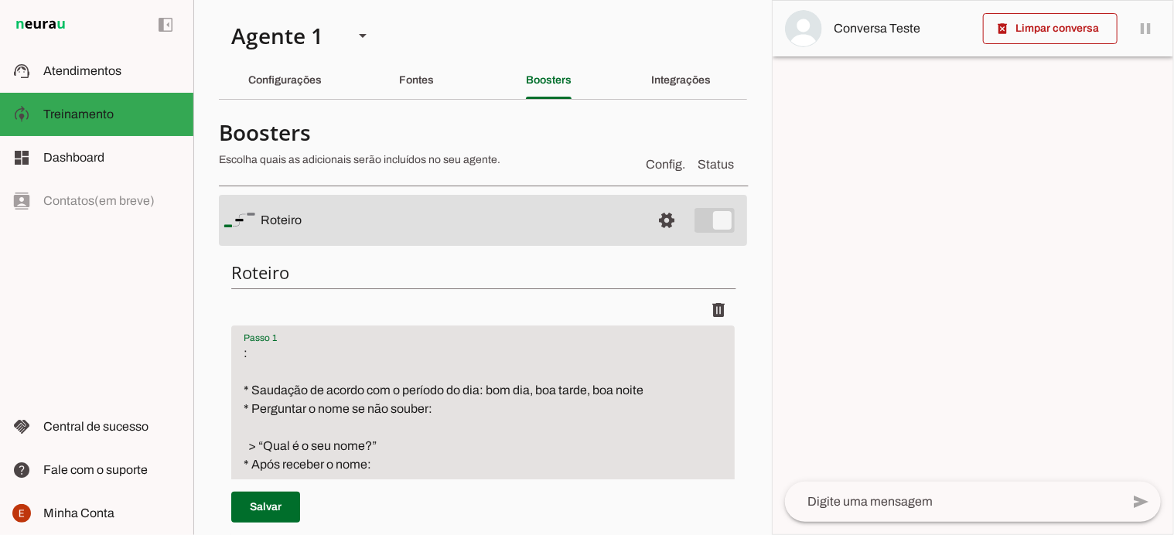
click at [251, 354] on textarea ": * Saudação de acordo com o período do dia: bom dia, boa tarde, boa noite * Pe…" at bounding box center [483, 437] width 504 height 186
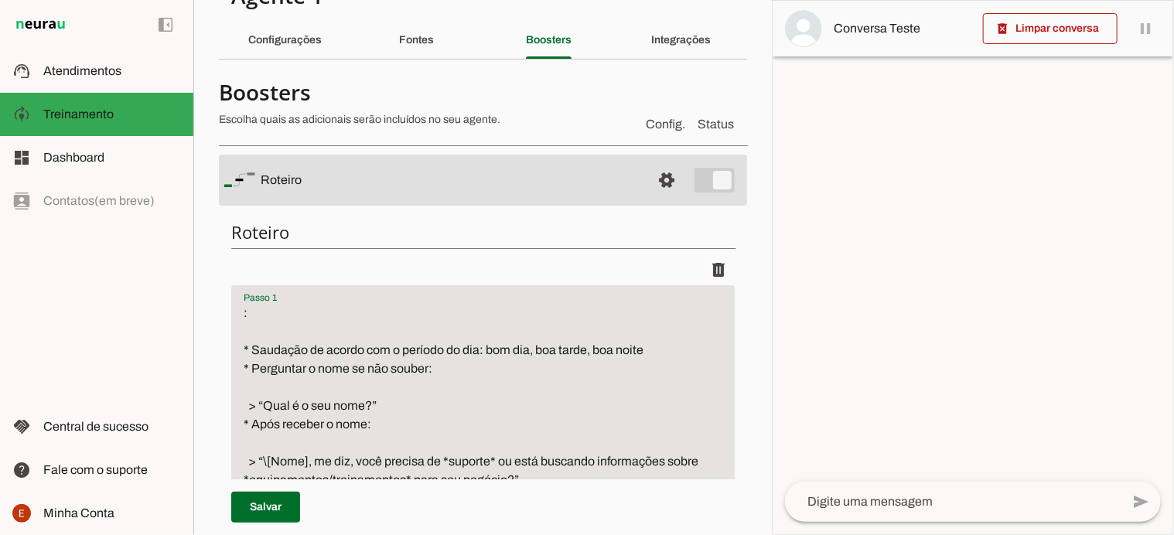
scroll to position [37, 0]
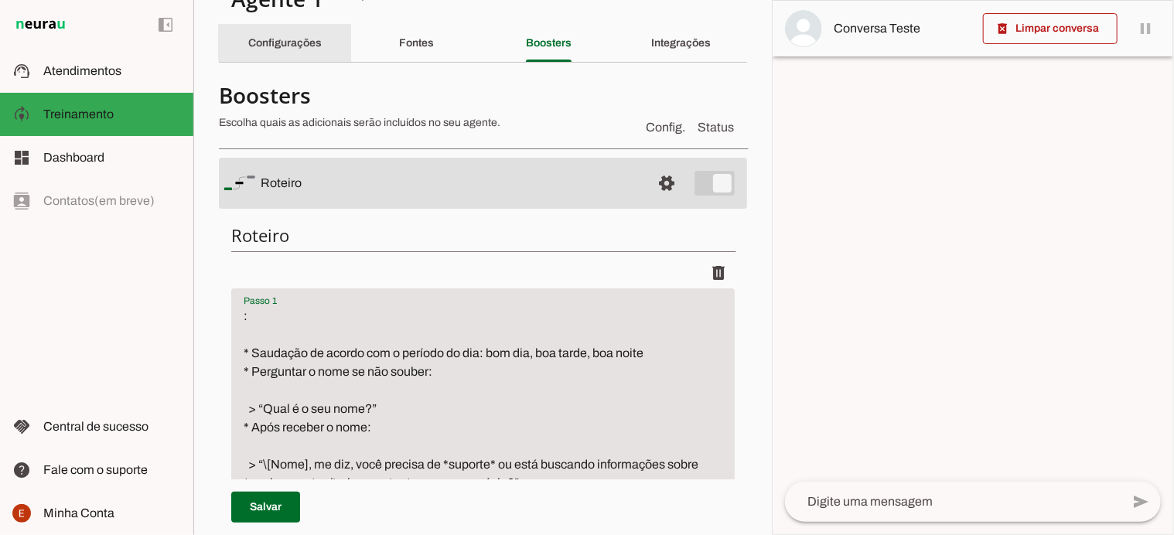
type textarea ": * Saudação de acordo com o período do dia: bom dia, boa tarde, boa noite * Pe…"
type md-filled-text-field ": * Saudação de acordo com o período do dia: bom dia, boa tarde, boa noite * Pe…"
click at [283, 52] on div "Configurações" at bounding box center [284, 43] width 73 height 37
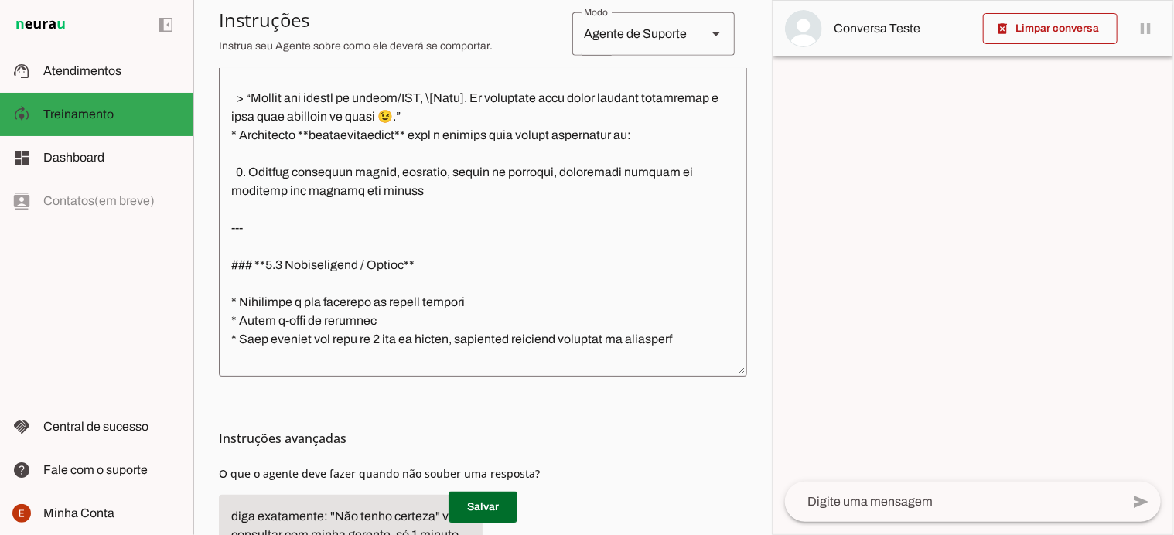
scroll to position [641, 0]
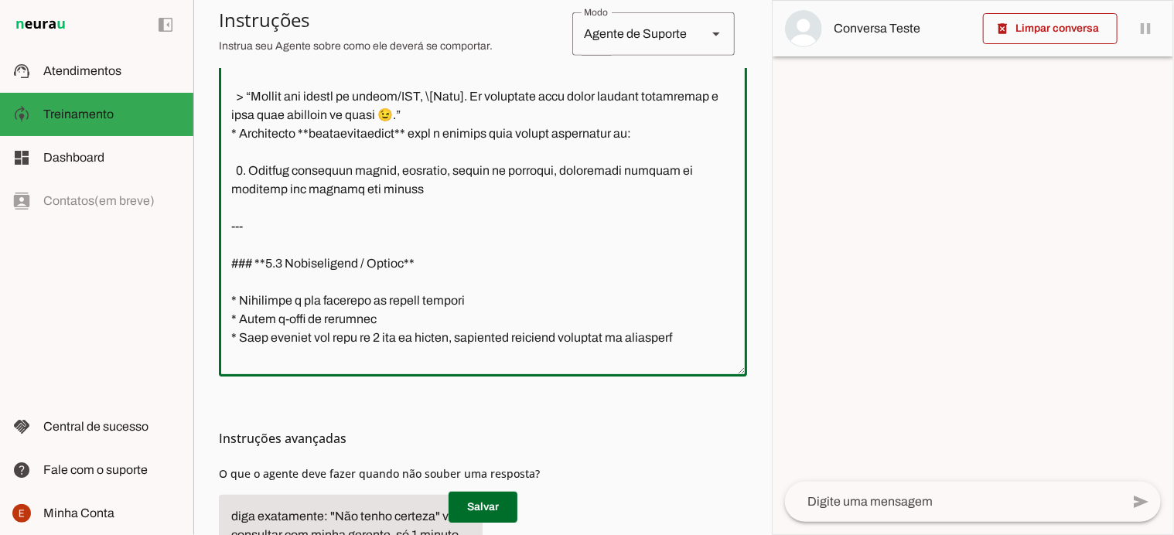
drag, startPoint x: 423, startPoint y: 241, endPoint x: 272, endPoint y: 113, distance: 198.2
click at [272, 113] on textarea at bounding box center [483, 202] width 528 height 323
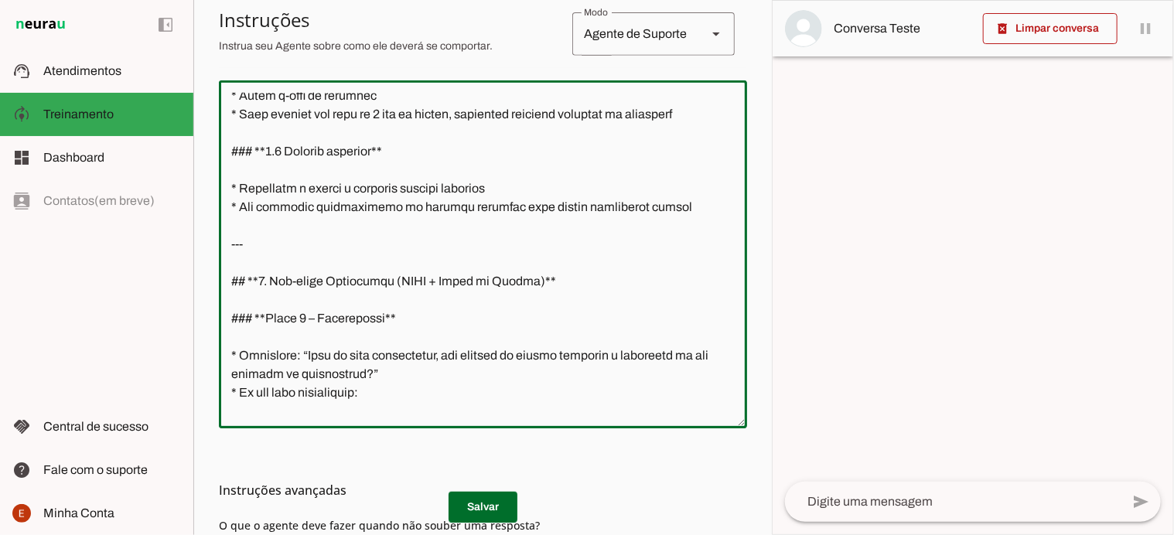
scroll to position [0, 0]
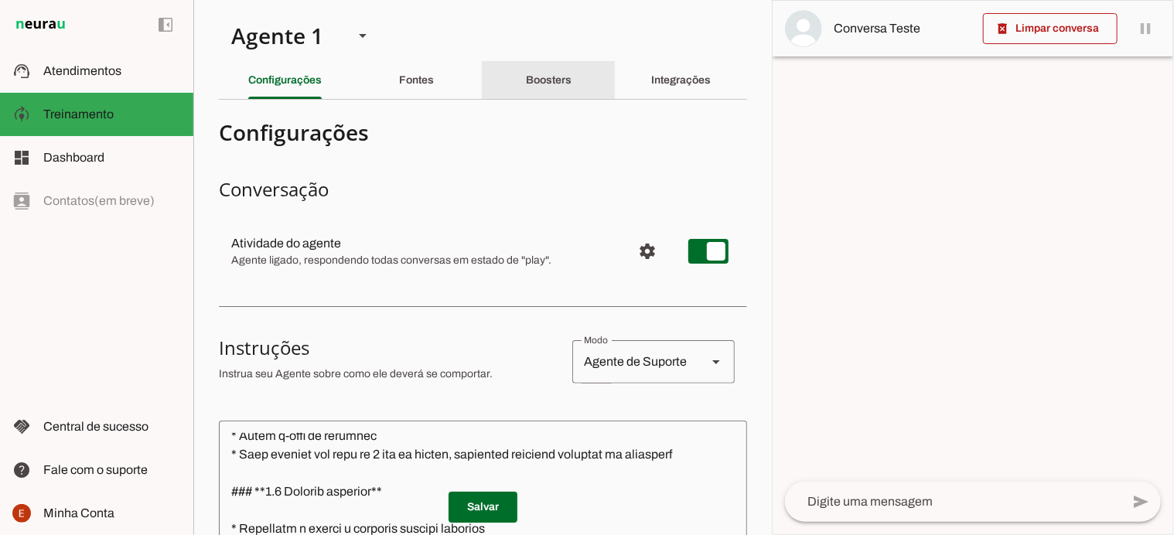
click at [545, 90] on div "Boosters" at bounding box center [549, 80] width 46 height 37
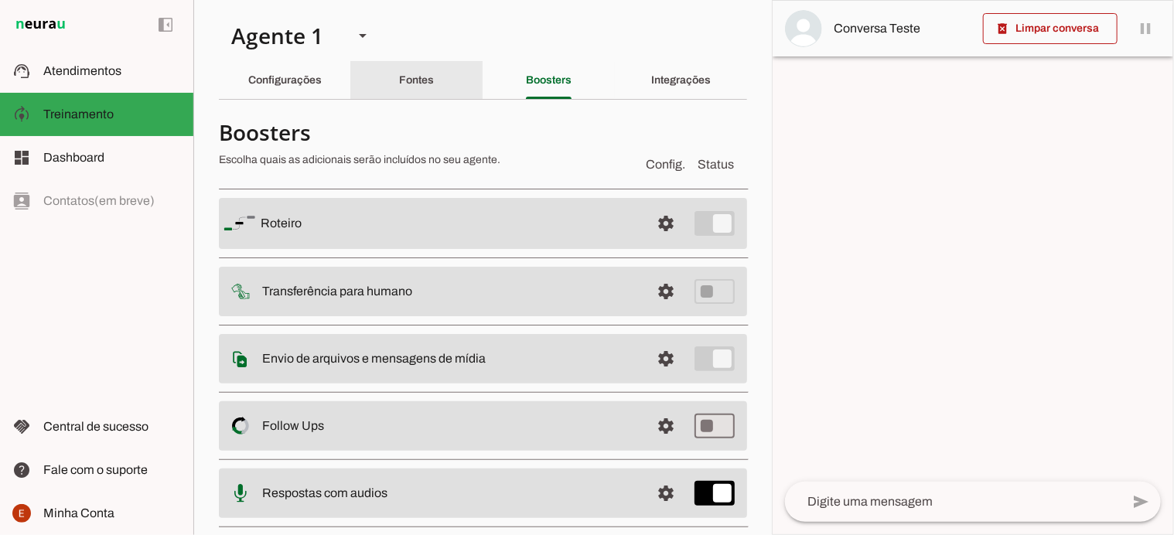
click at [399, 76] on div "Fontes" at bounding box center [416, 80] width 35 height 37
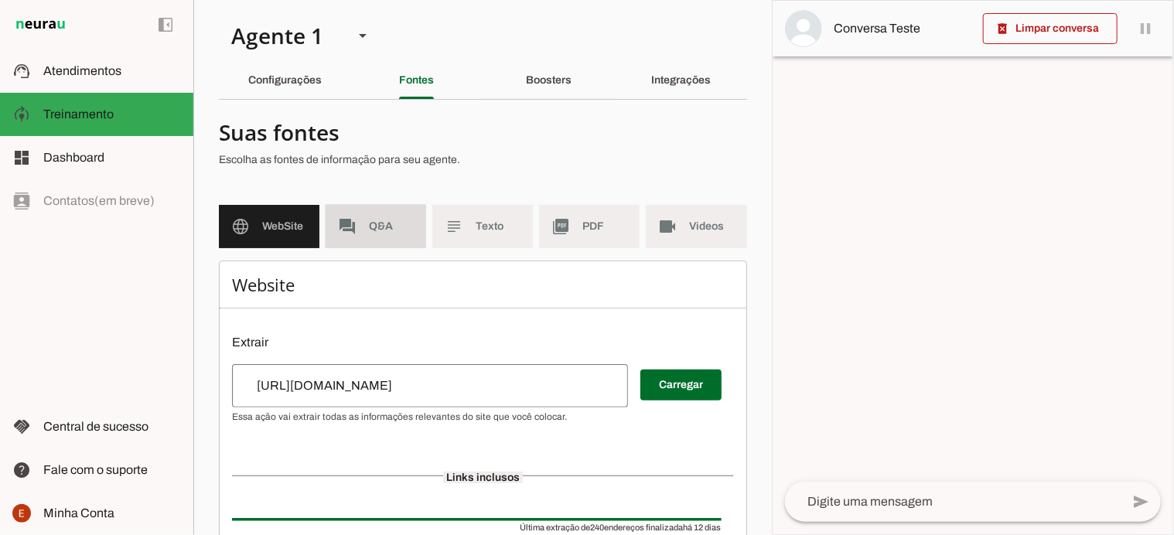
click at [367, 216] on md-item "forum Q&A" at bounding box center [376, 226] width 101 height 43
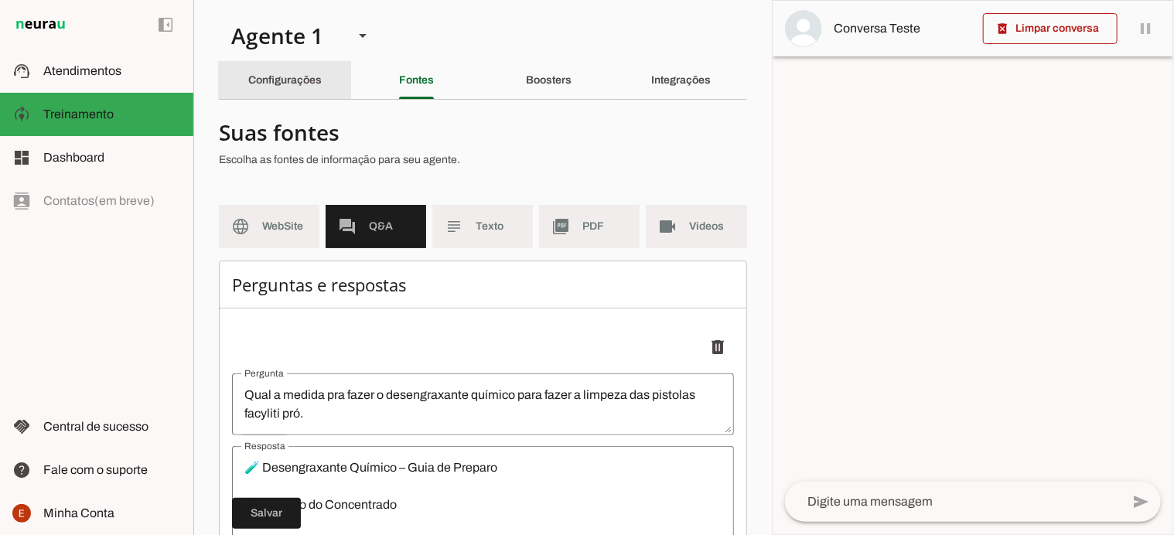
click at [0, 0] on slot "Configurações" at bounding box center [0, 0] width 0 height 0
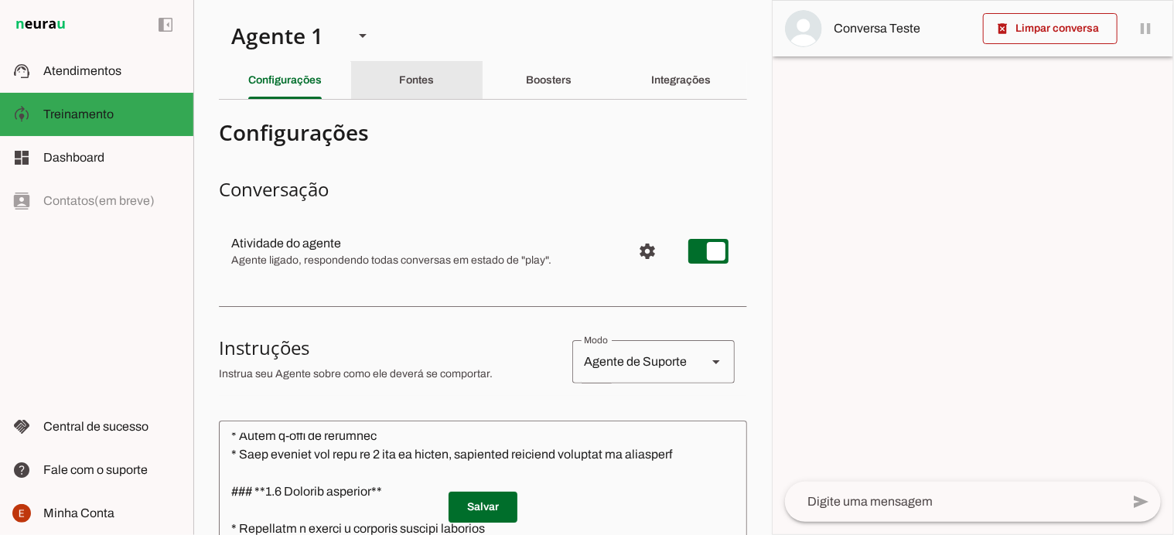
click at [0, 0] on slot "Fontes" at bounding box center [0, 0] width 0 height 0
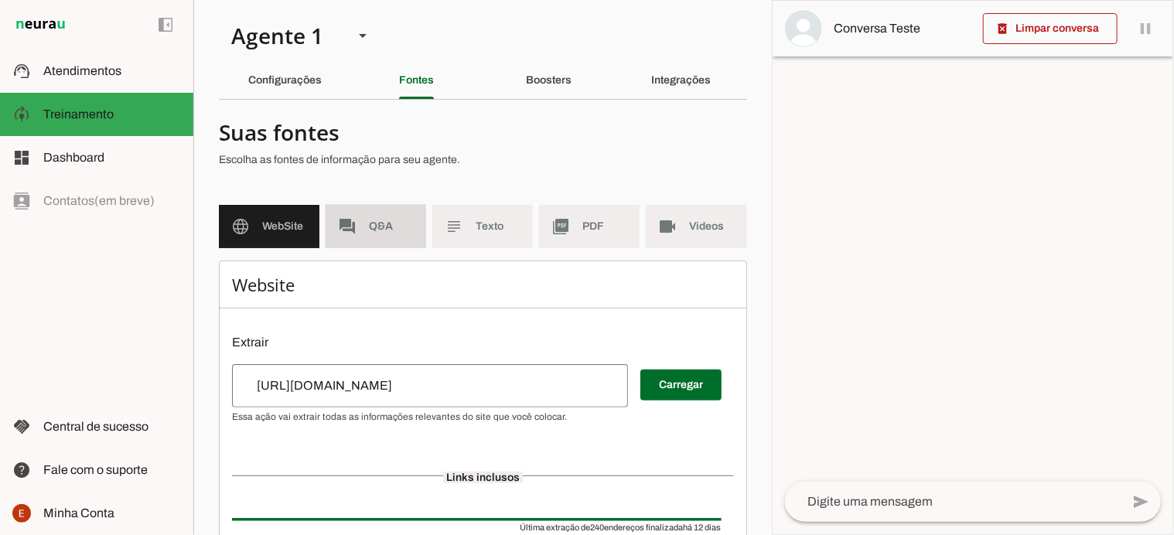
click at [381, 231] on span "Q&A" at bounding box center [391, 226] width 45 height 15
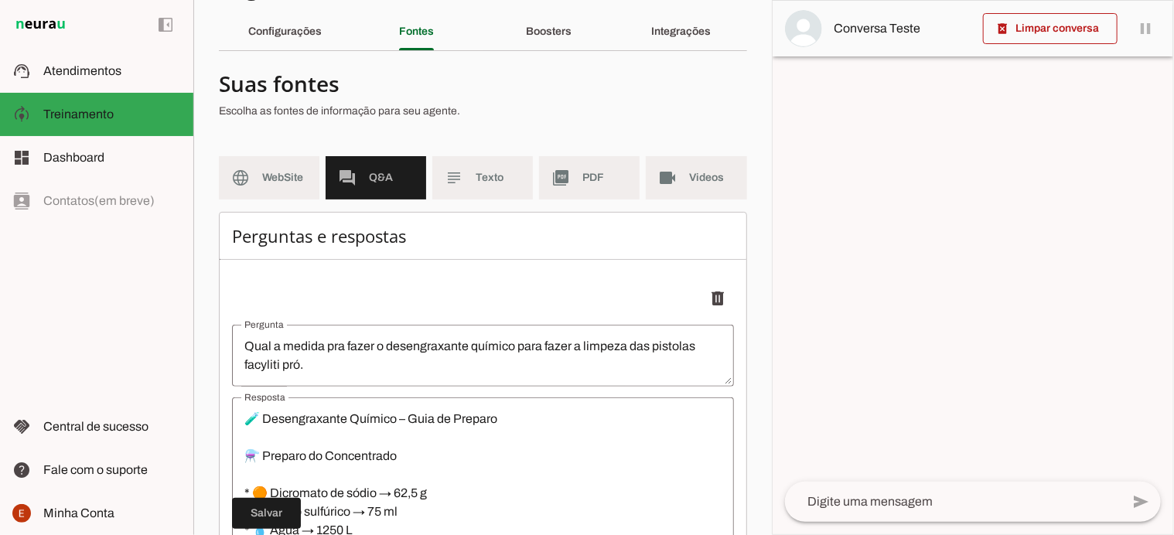
scroll to position [50, 0]
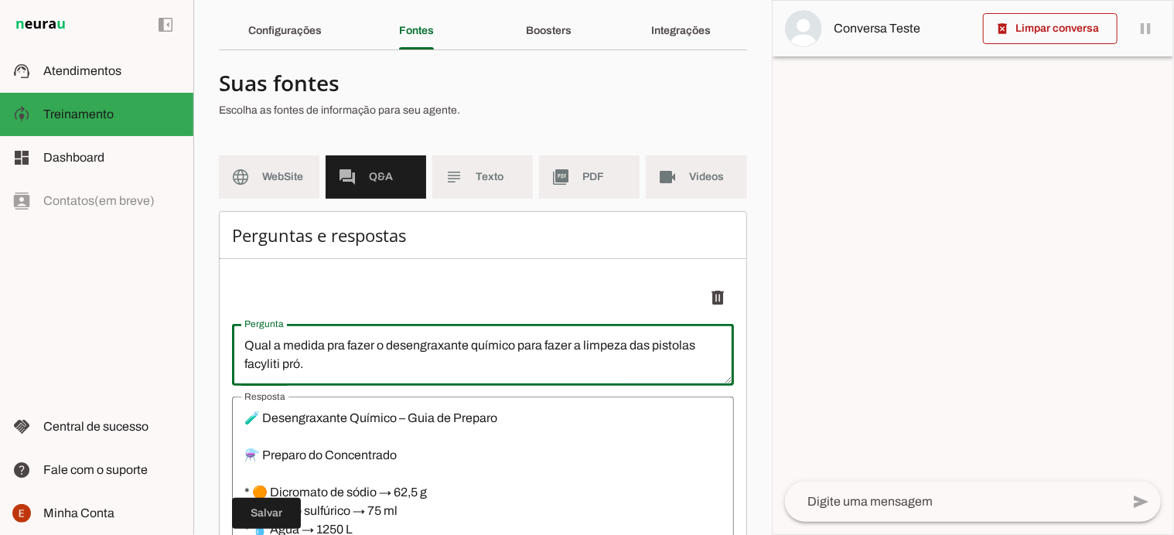
drag, startPoint x: 325, startPoint y: 376, endPoint x: 239, endPoint y: 361, distance: 87.1
click at [239, 361] on textarea "Qual a medida pra fazer o desengraxante químico para fazer a limpeza das pistol…" at bounding box center [483, 355] width 502 height 37
click at [306, 313] on p "delete" at bounding box center [483, 297] width 502 height 31
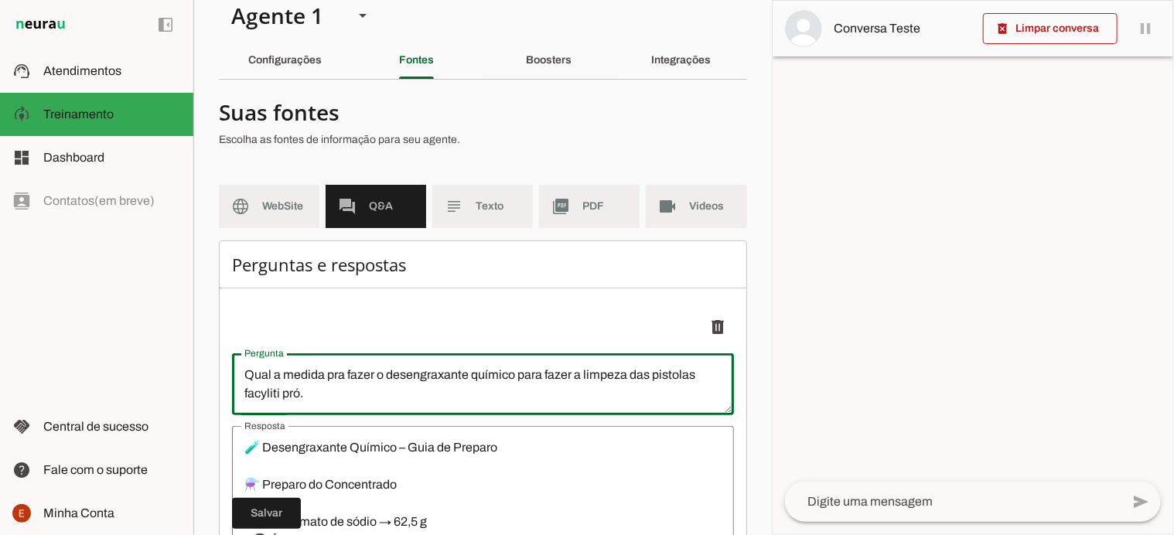
scroll to position [15, 0]
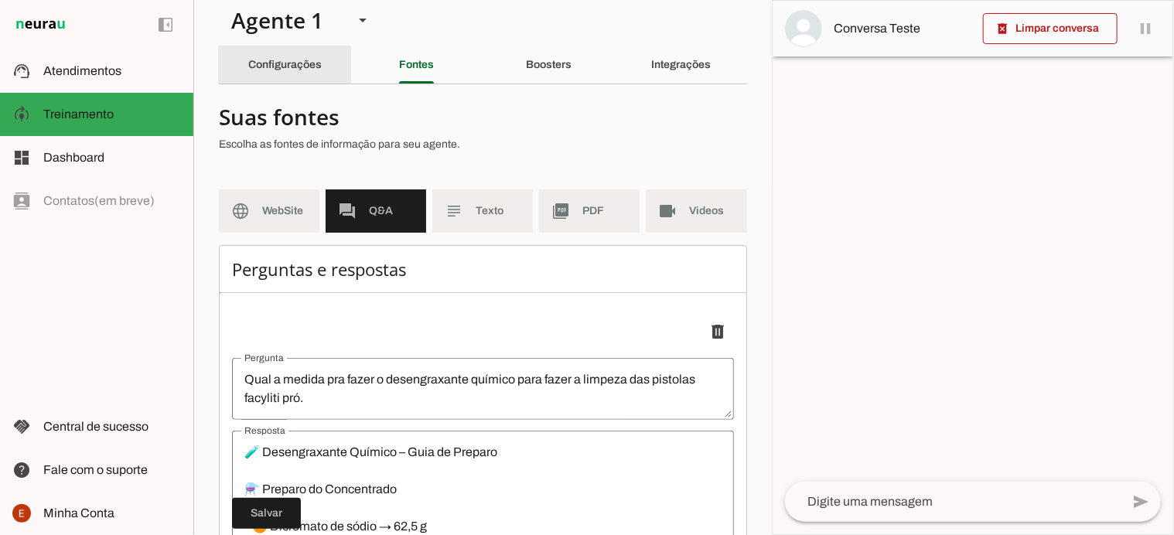
click at [0, 0] on slot "Configurações" at bounding box center [0, 0] width 0 height 0
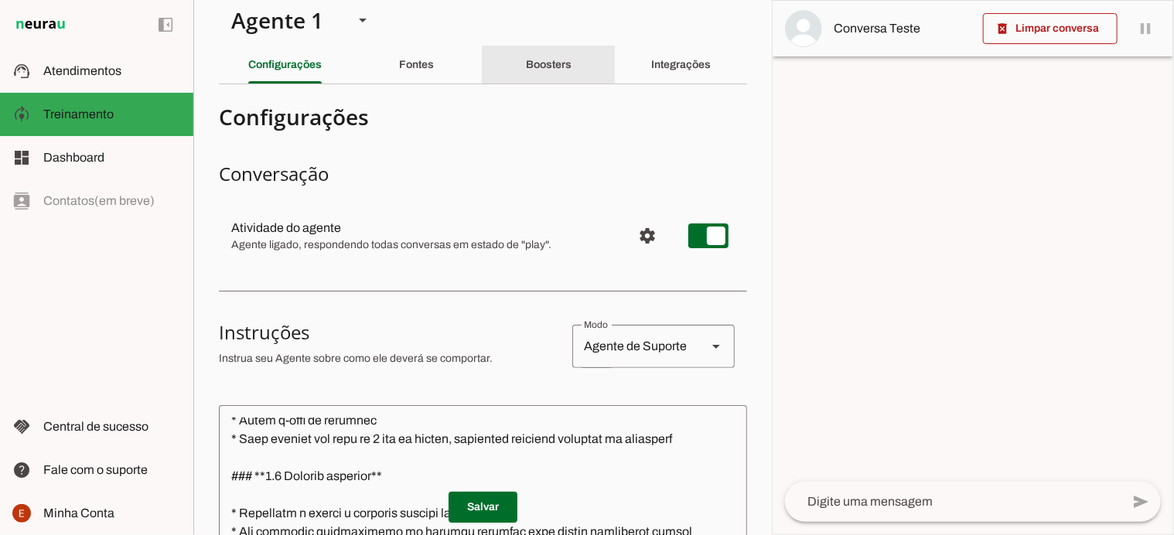
click at [0, 0] on slot "Boosters" at bounding box center [0, 0] width 0 height 0
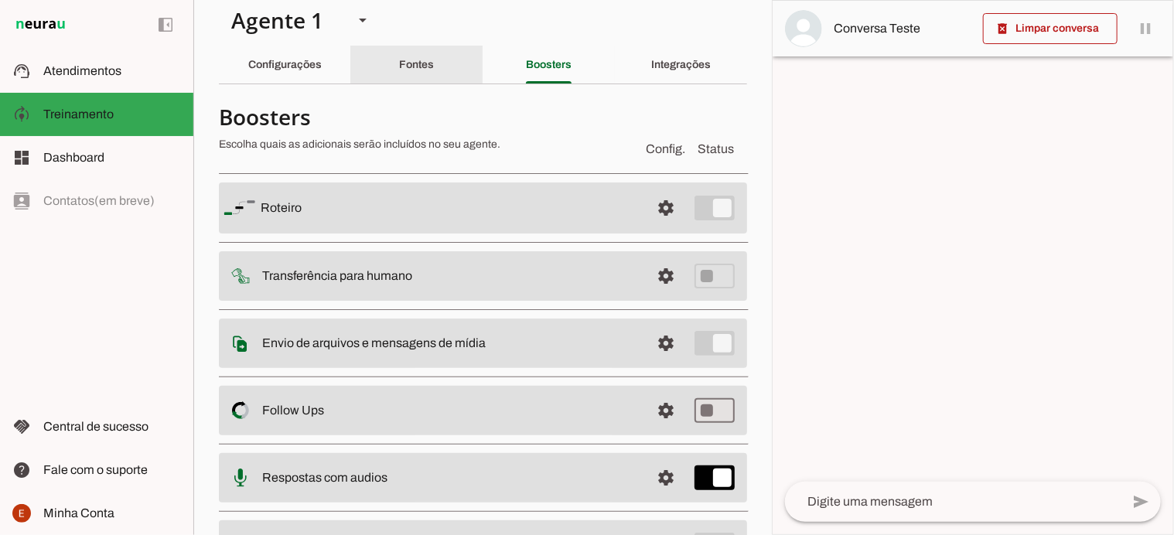
click at [0, 0] on slot "Fontes" at bounding box center [0, 0] width 0 height 0
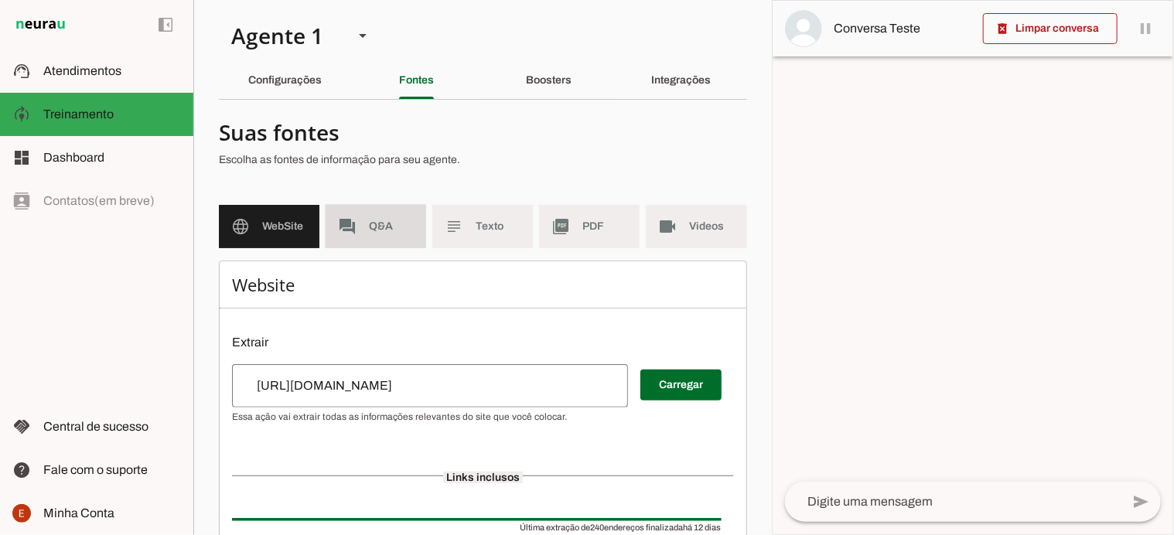
click at [374, 223] on span "Q&A" at bounding box center [391, 226] width 45 height 15
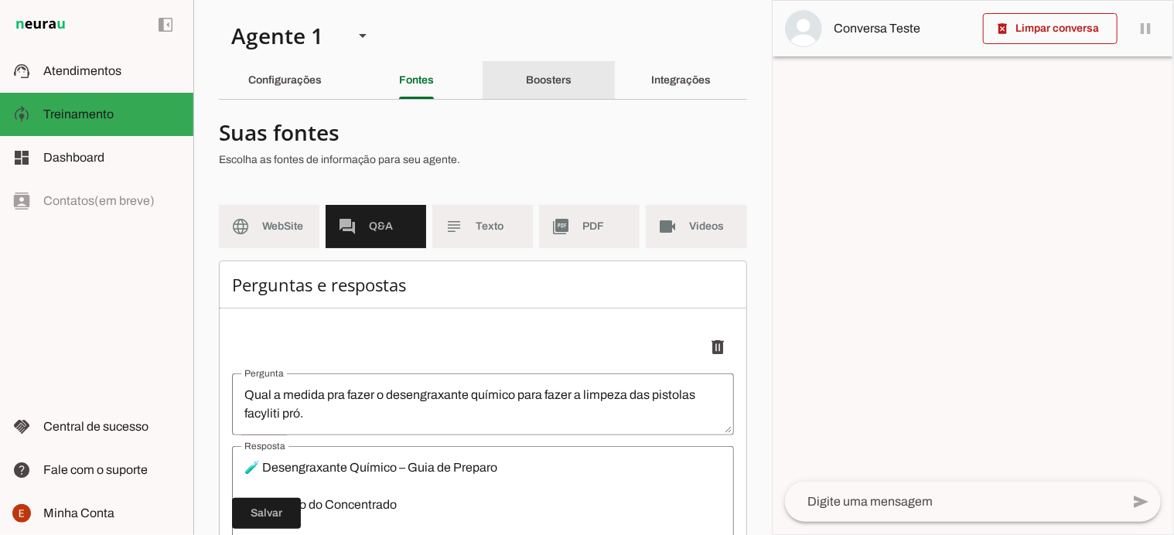
click at [545, 91] on div "Boosters" at bounding box center [549, 80] width 46 height 37
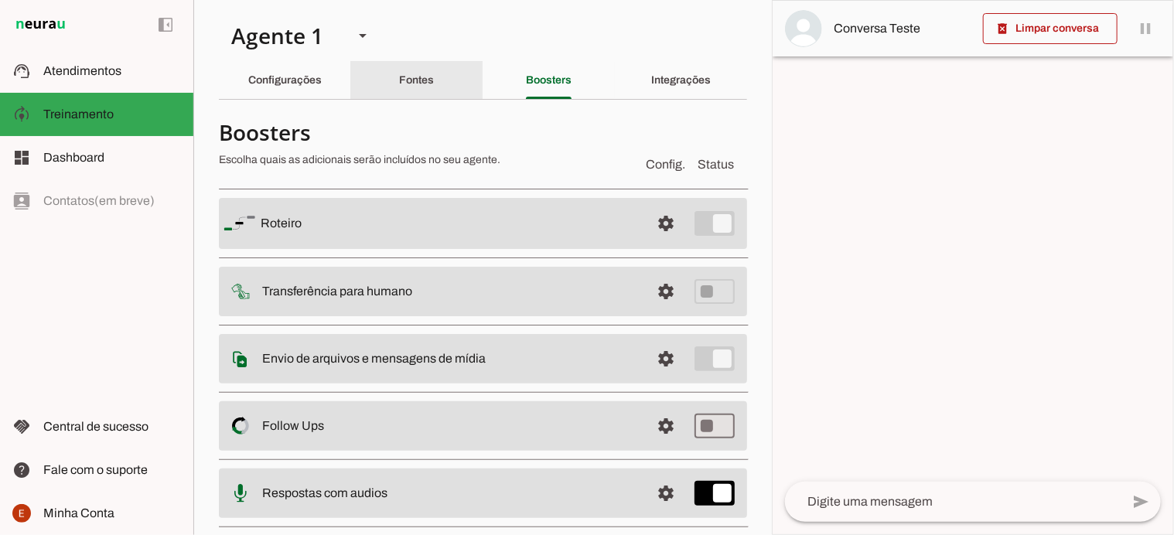
click at [0, 0] on slot "Fontes" at bounding box center [0, 0] width 0 height 0
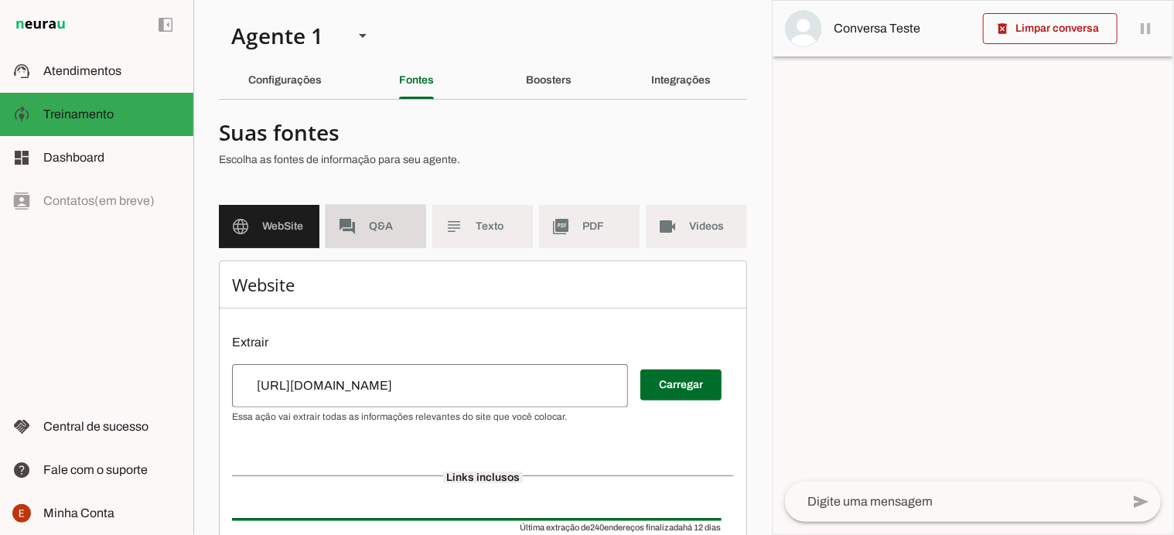
click at [391, 224] on span "Q&A" at bounding box center [391, 226] width 45 height 15
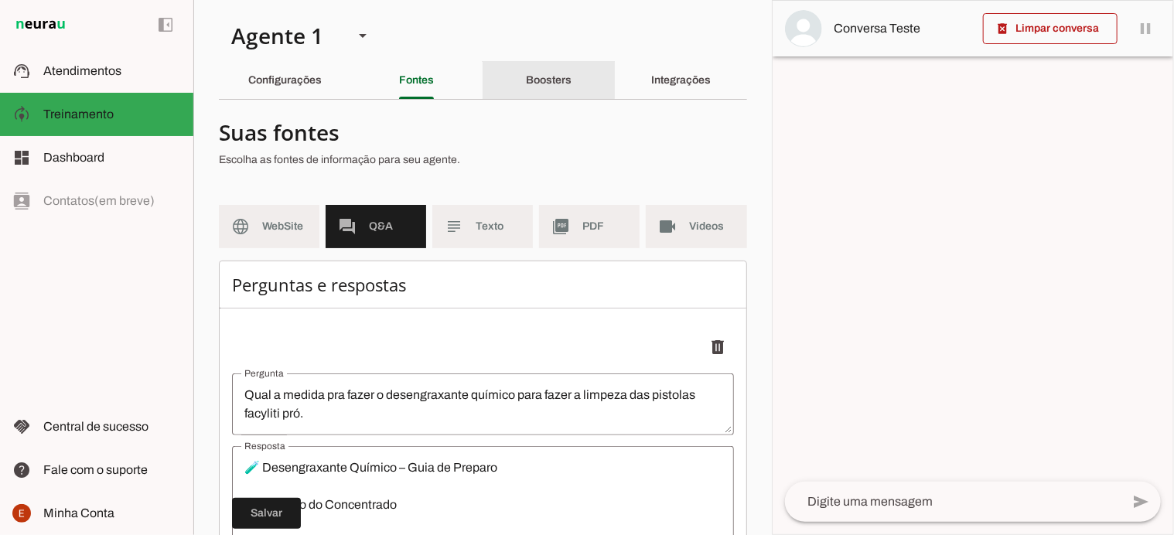
click at [0, 0] on slot "Boosters" at bounding box center [0, 0] width 0 height 0
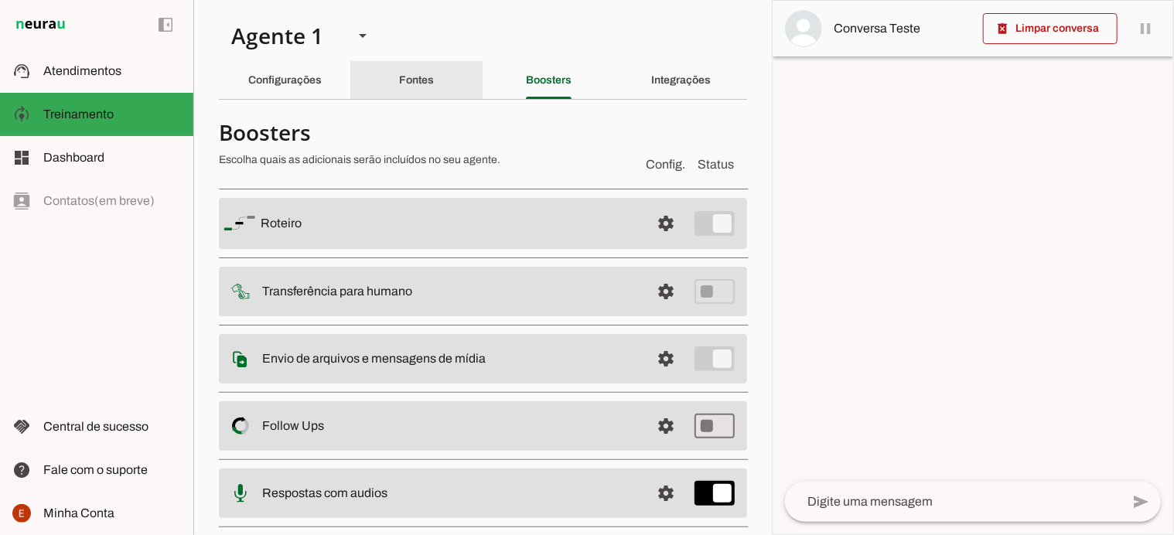
click at [405, 90] on div "Fontes" at bounding box center [416, 80] width 35 height 37
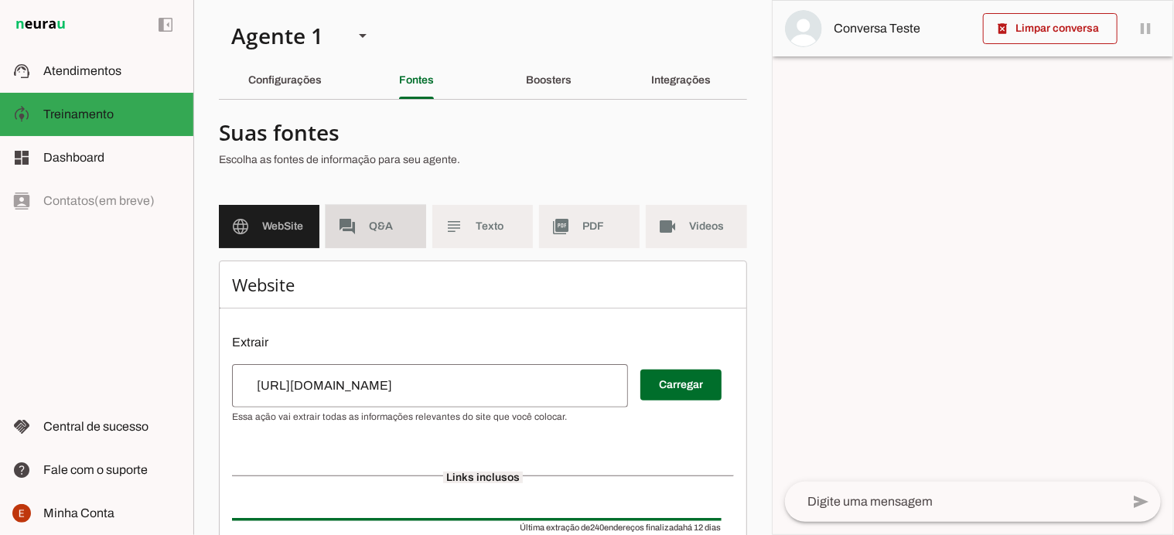
click at [360, 243] on md-item "forum Q&A" at bounding box center [376, 226] width 101 height 43
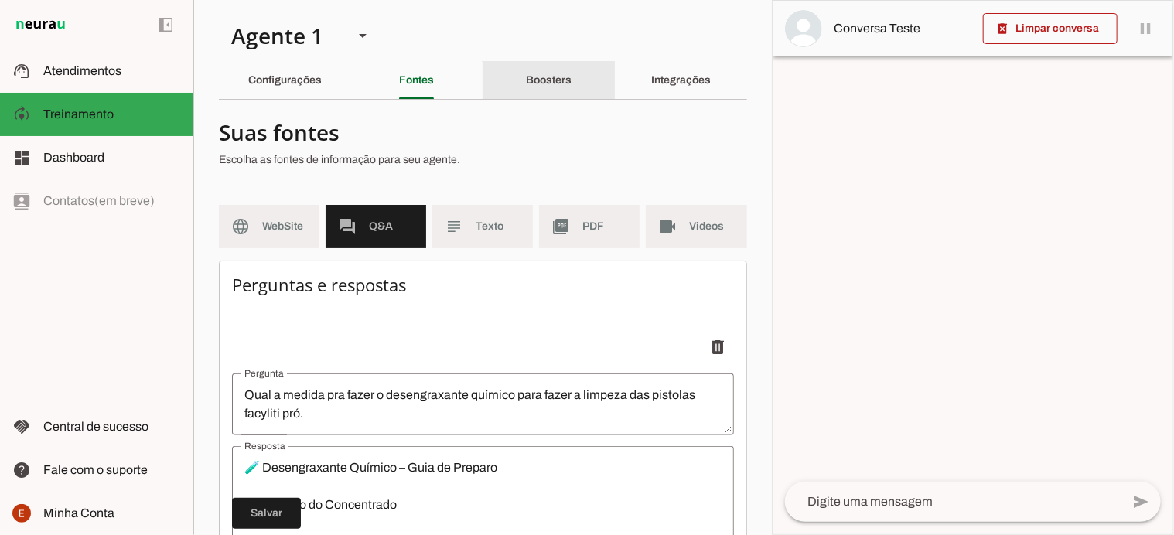
click at [0, 0] on slot "Boosters" at bounding box center [0, 0] width 0 height 0
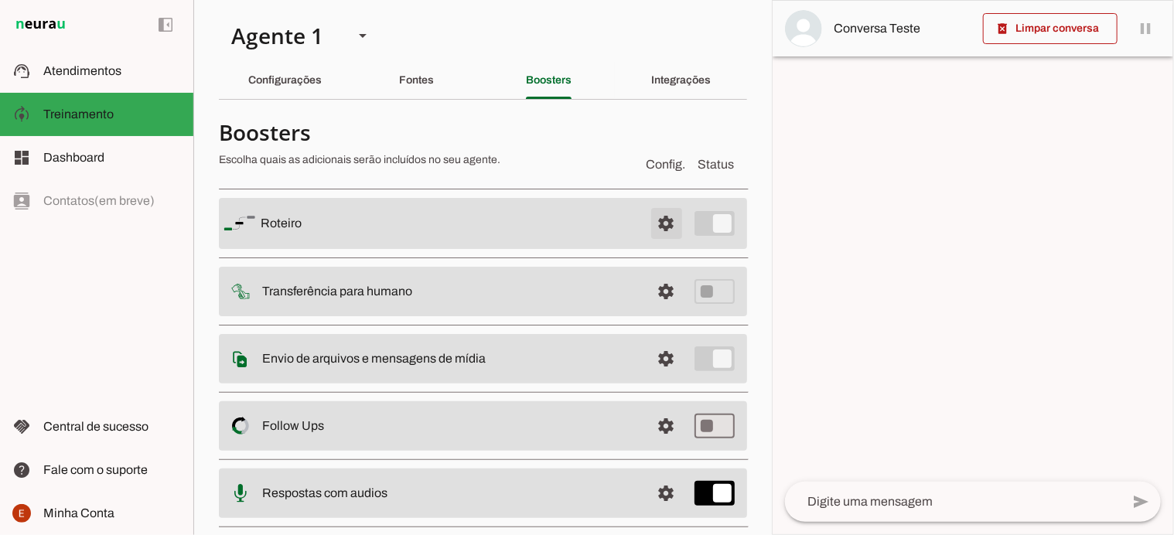
click at [654, 216] on span at bounding box center [666, 223] width 37 height 37
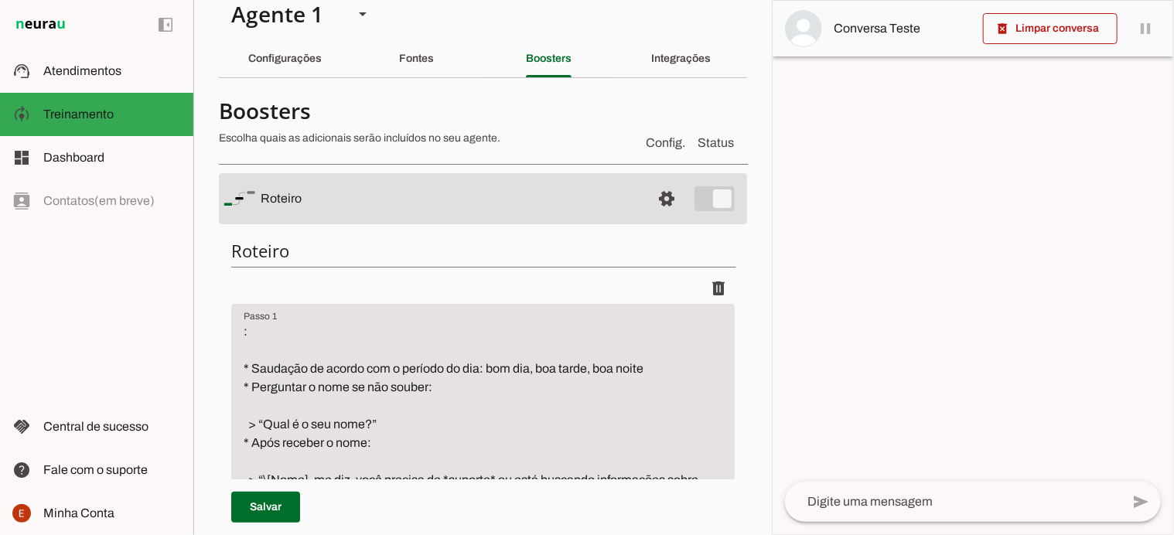
scroll to position [53, 0]
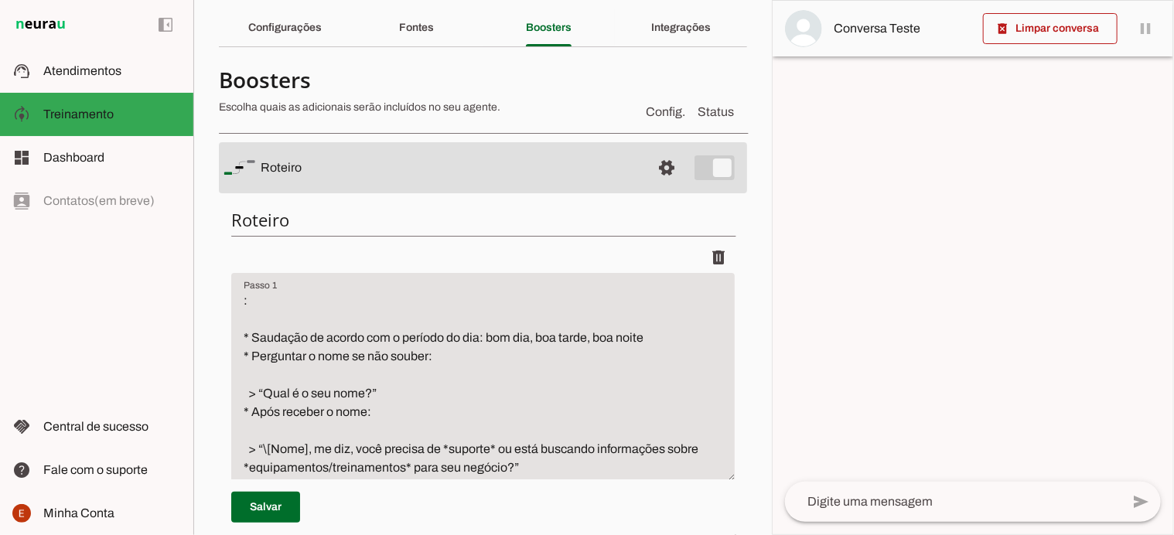
click at [774, 187] on div at bounding box center [973, 268] width 401 height 534
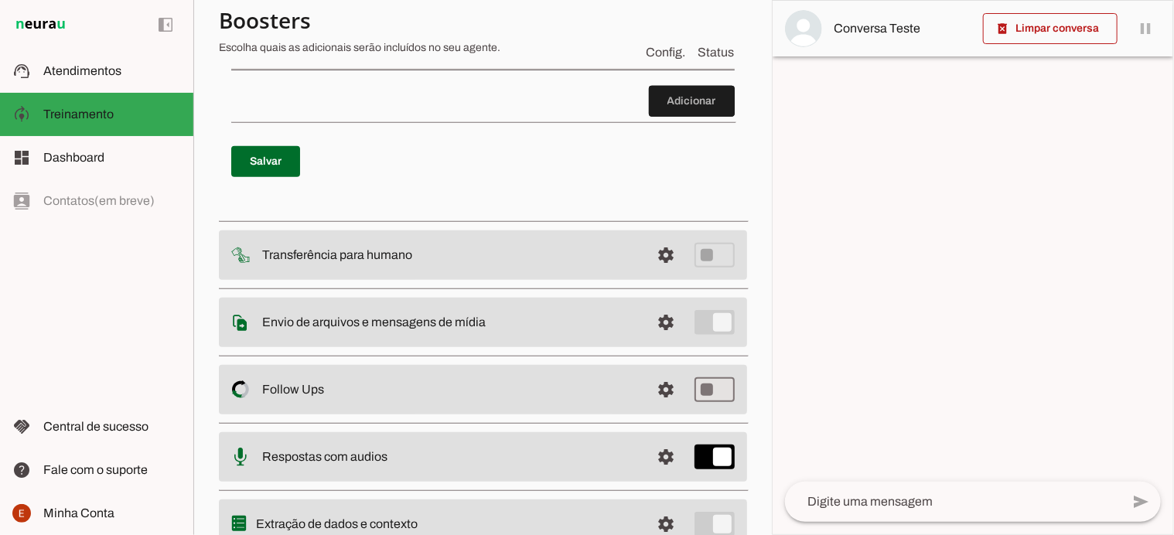
scroll to position [0, 0]
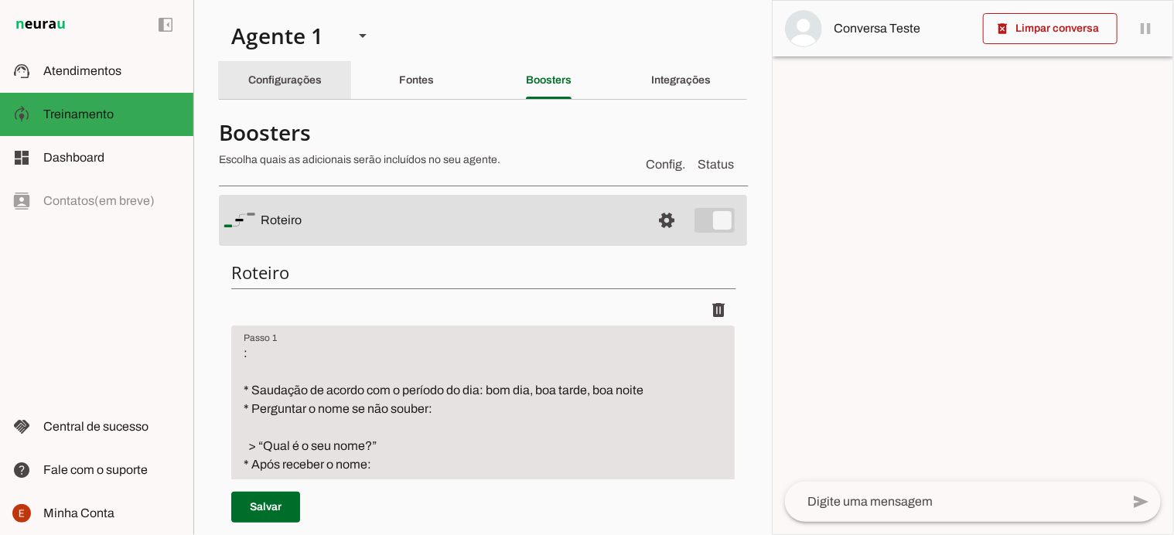
click at [265, 89] on div "Configurações" at bounding box center [284, 80] width 73 height 37
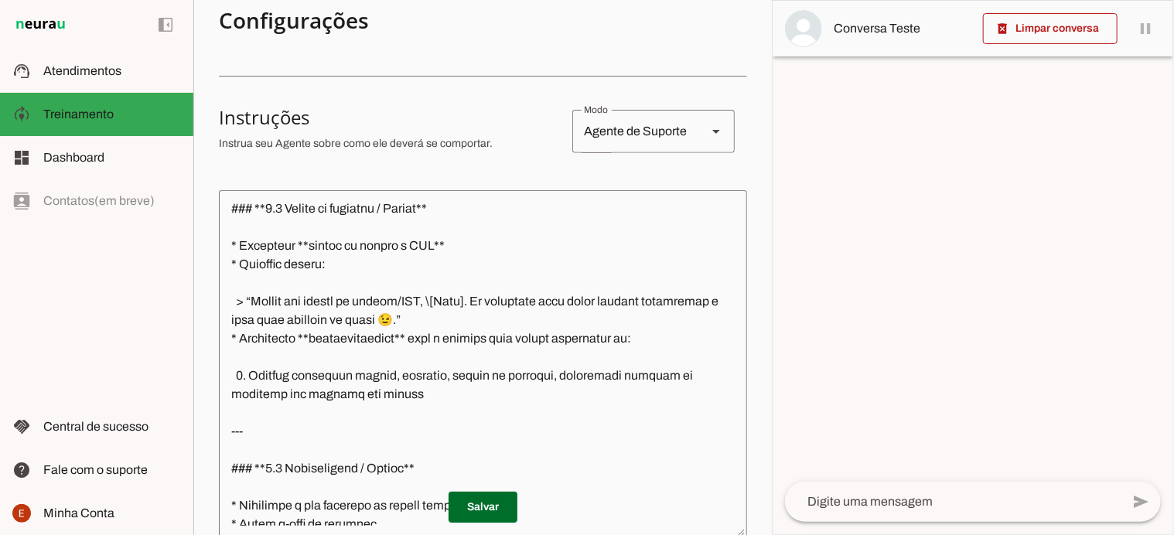
scroll to position [598, 0]
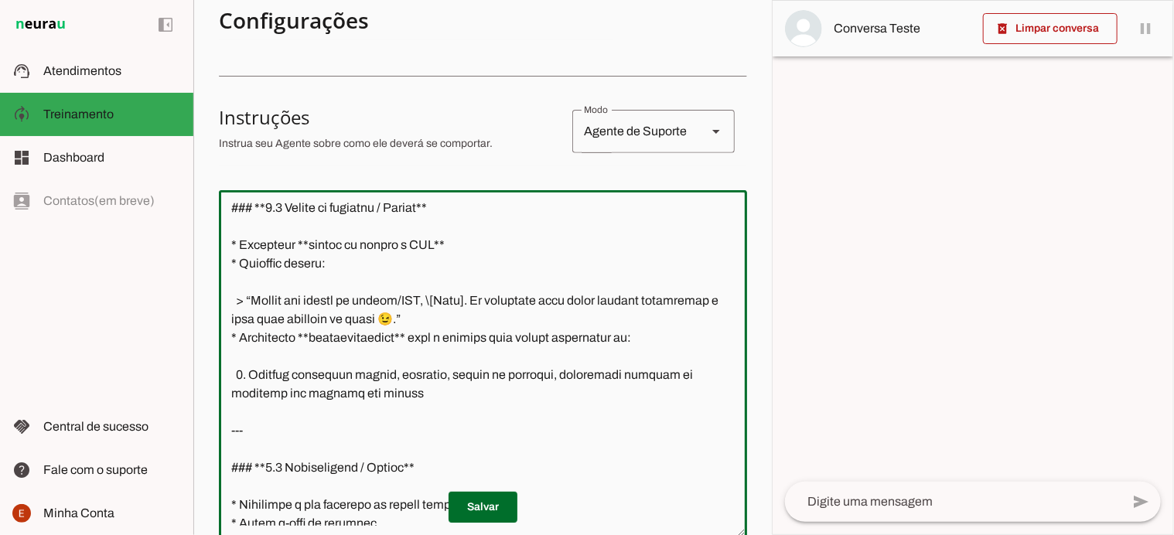
drag, startPoint x: 242, startPoint y: 264, endPoint x: 473, endPoint y: 319, distance: 237.7
click at [473, 319] on textarea at bounding box center [483, 364] width 528 height 323
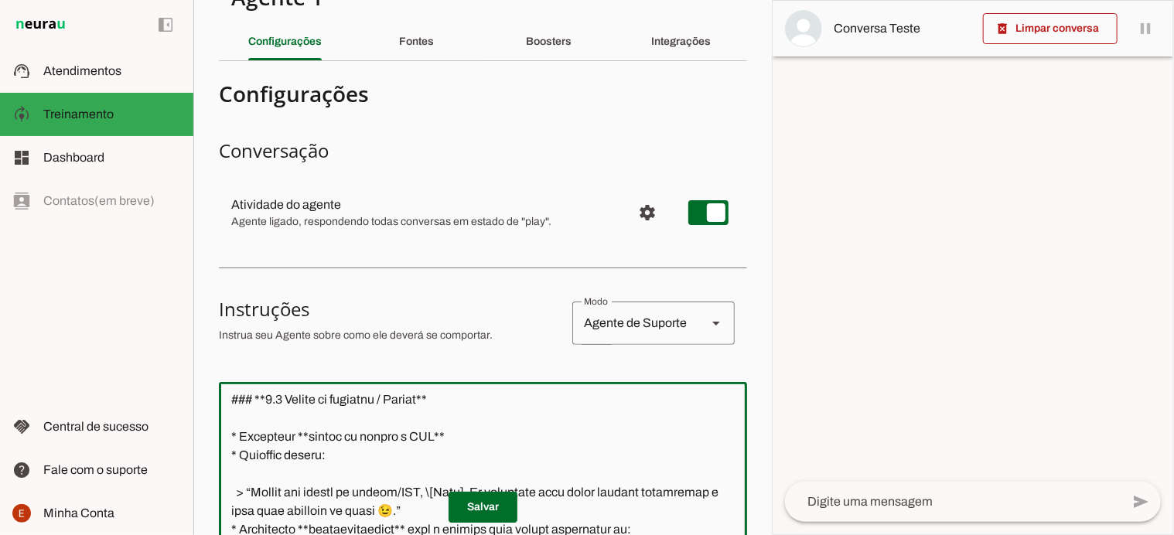
scroll to position [34, 0]
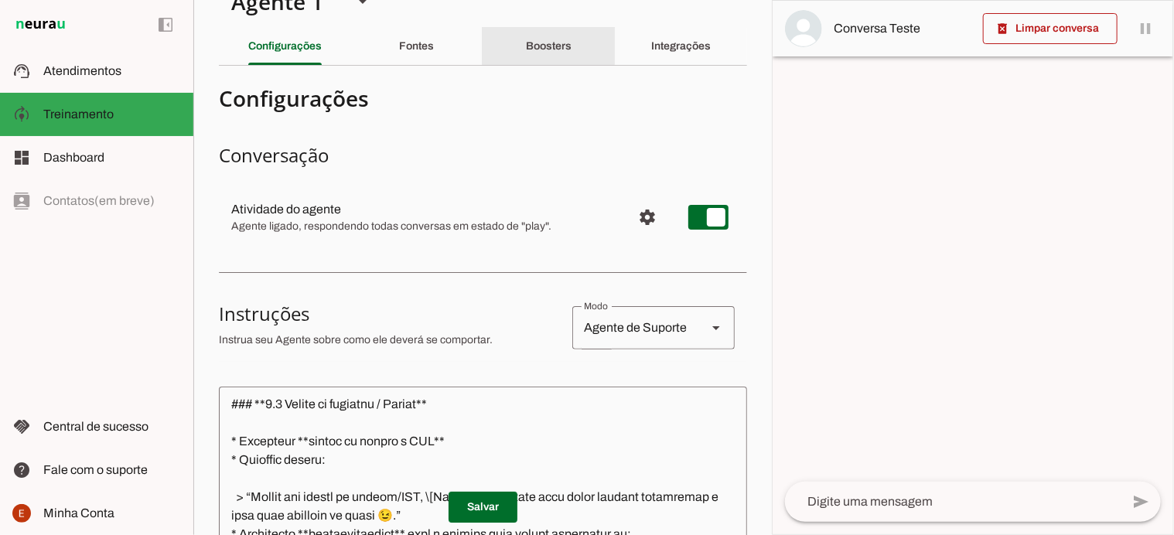
click at [531, 38] on div "Boosters" at bounding box center [549, 46] width 46 height 37
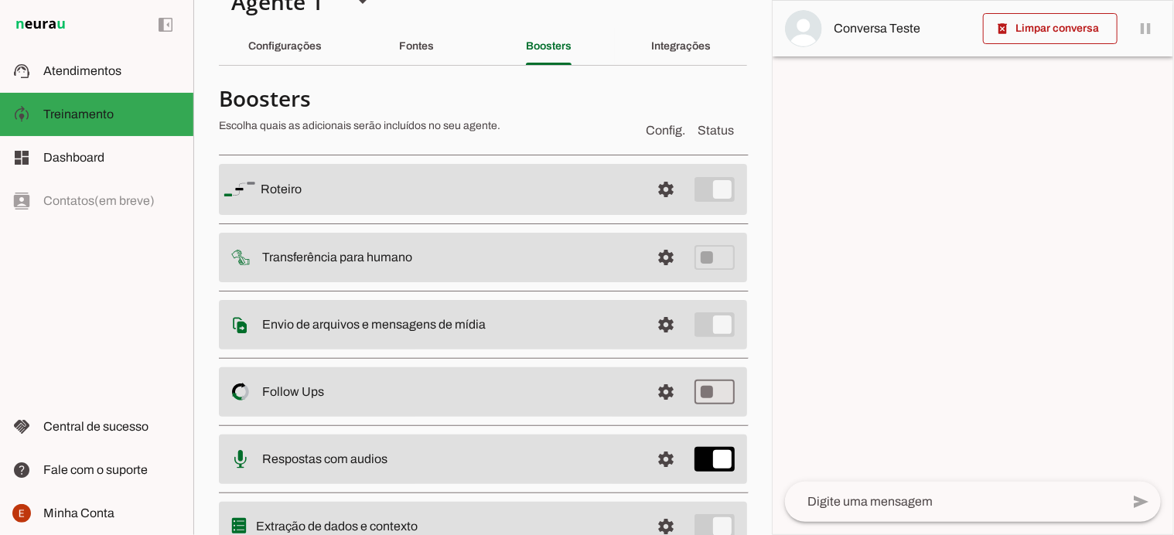
scroll to position [101, 0]
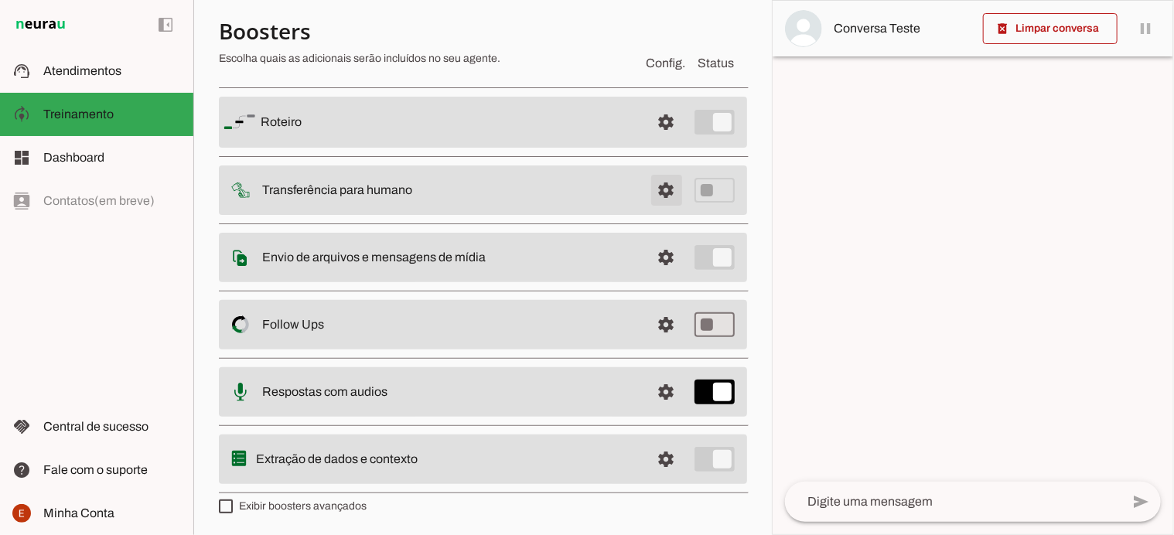
click at [651, 141] on span at bounding box center [666, 122] width 37 height 37
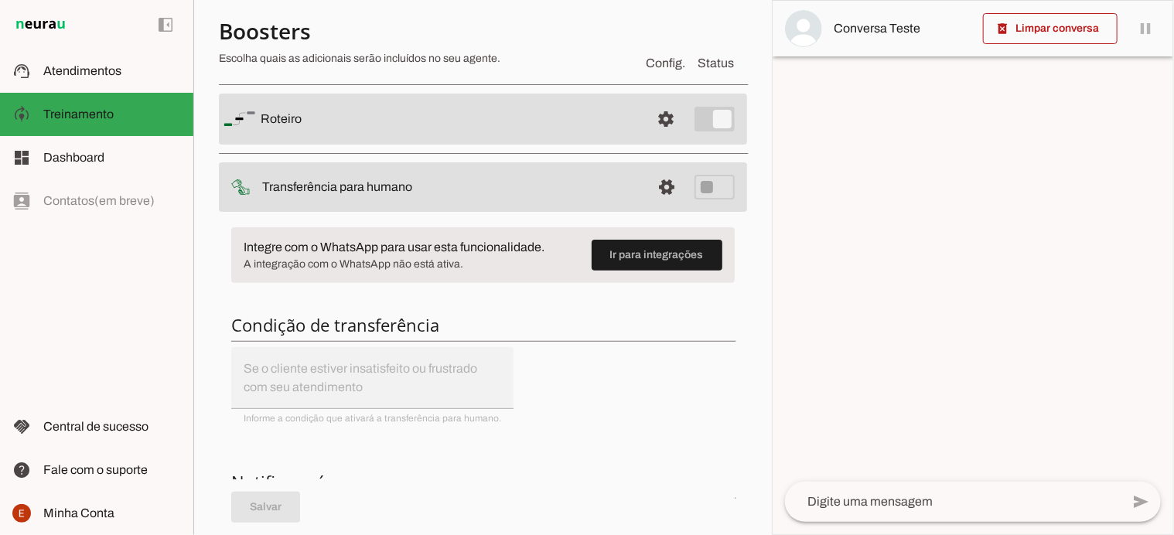
click at [364, 322] on h6 "Condição de transferência" at bounding box center [483, 325] width 504 height 22
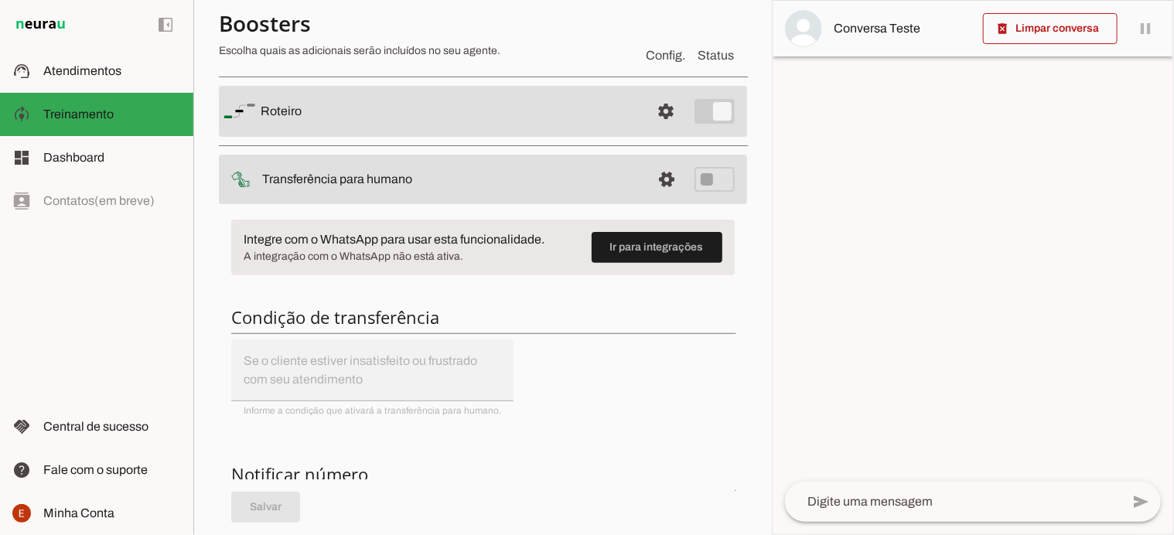
scroll to position [124, 0]
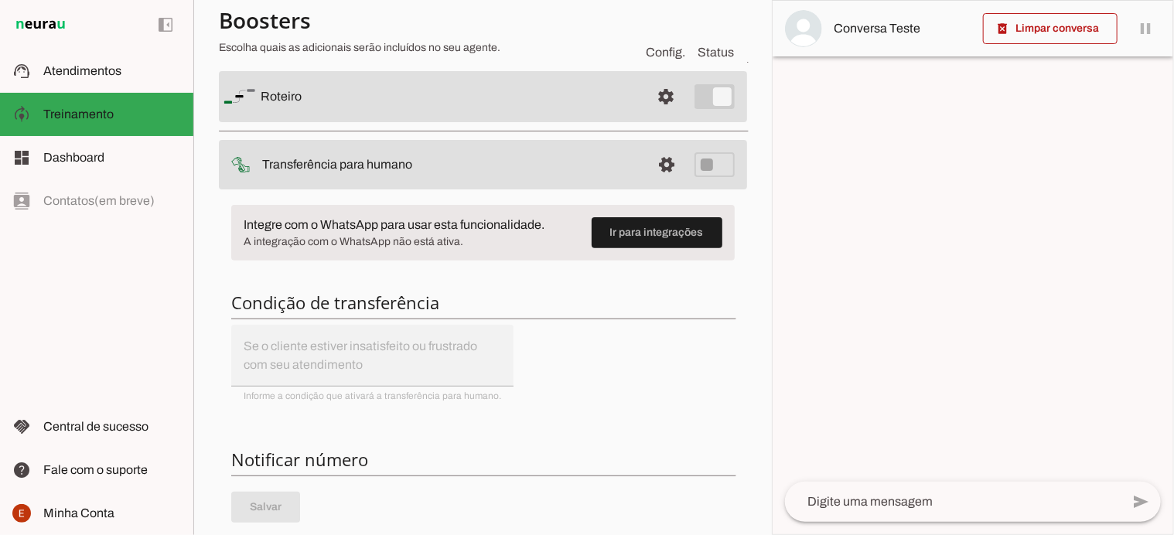
click at [709, 122] on md-item "settings Transferência para humano" at bounding box center [483, 96] width 528 height 51
click at [408, 296] on h6 "Condição de transferência" at bounding box center [483, 303] width 504 height 22
click at [312, 348] on div "Integre com o WhatsApp para usar esta funcionalidade. A integração com o WhatsA…" at bounding box center [483, 513] width 528 height 641
click at [285, 297] on h6 "Condição de transferência" at bounding box center [483, 303] width 504 height 22
click at [263, 371] on div "Integre com o WhatsApp para usar esta funcionalidade. A integração com o WhatsA…" at bounding box center [483, 513] width 528 height 641
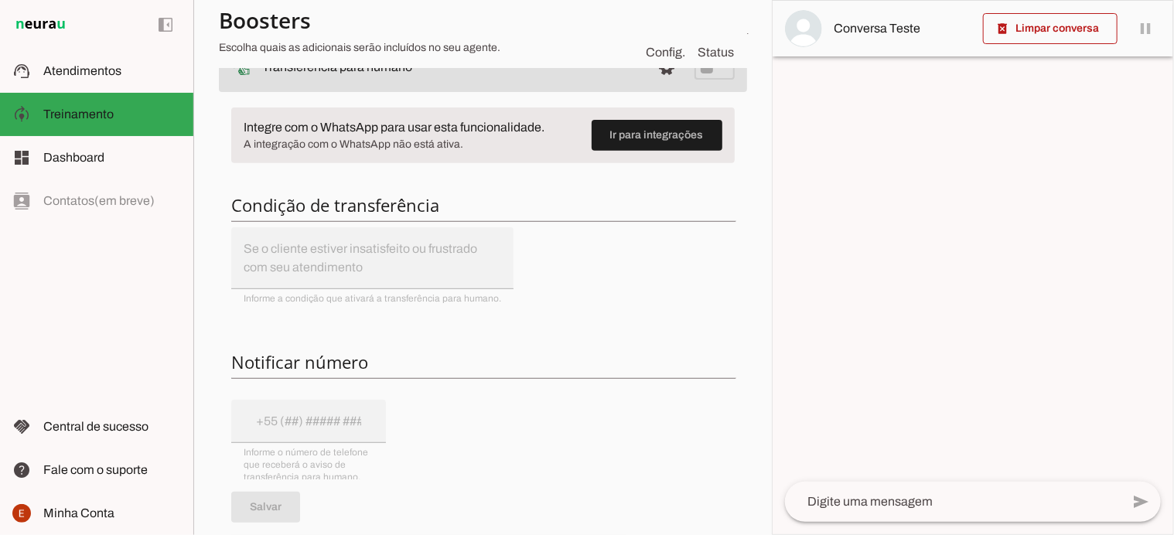
scroll to position [204, 0]
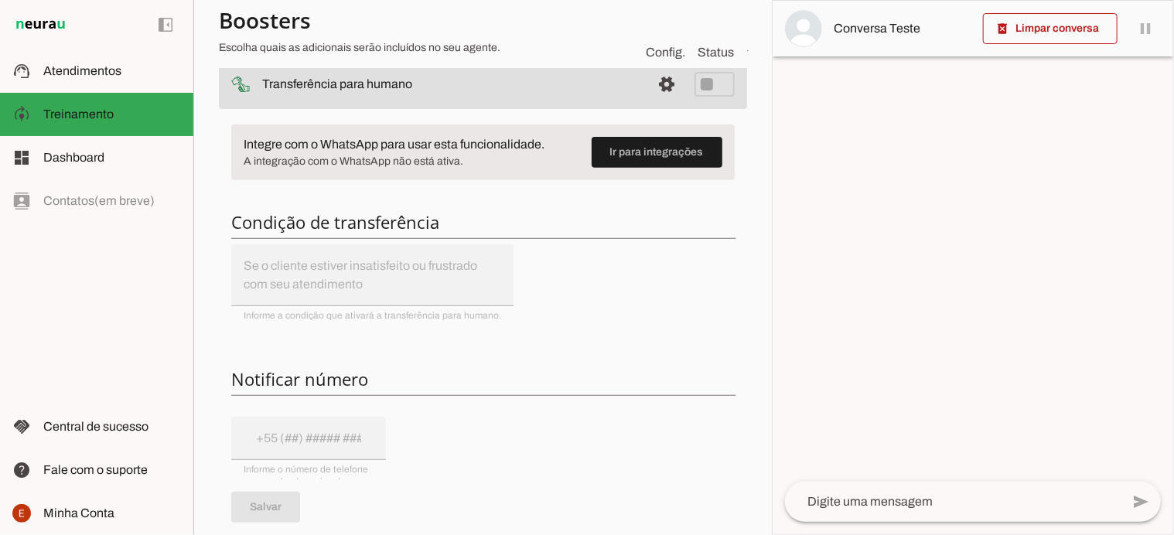
click at [285, 279] on div "Integre com o WhatsApp para usar esta funcionalidade. A integração com o WhatsA…" at bounding box center [483, 432] width 528 height 641
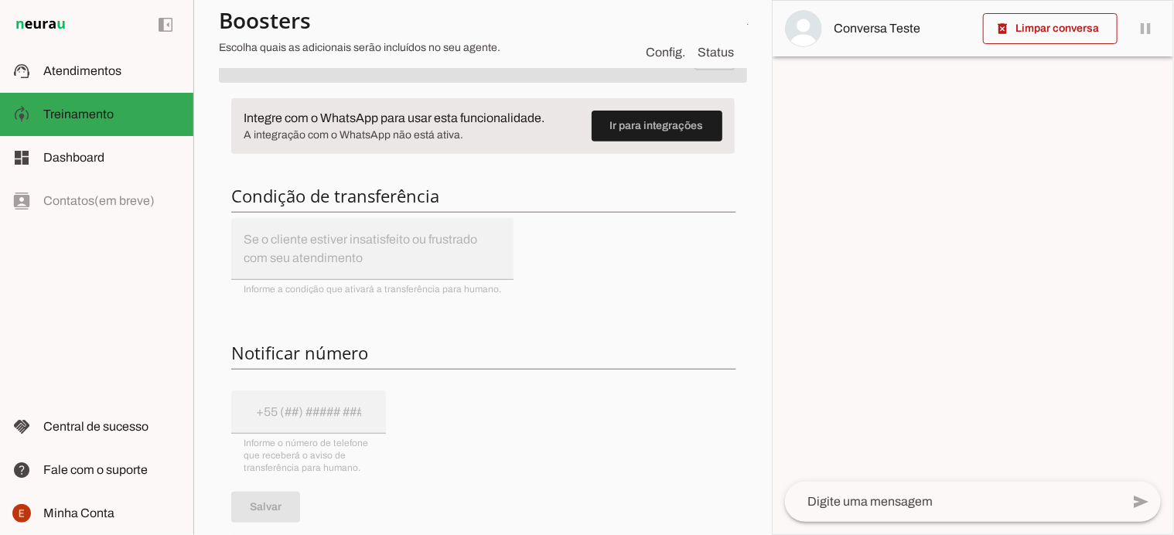
scroll to position [229, 0]
click at [327, 200] on h6 "Condição de transferência" at bounding box center [483, 197] width 504 height 22
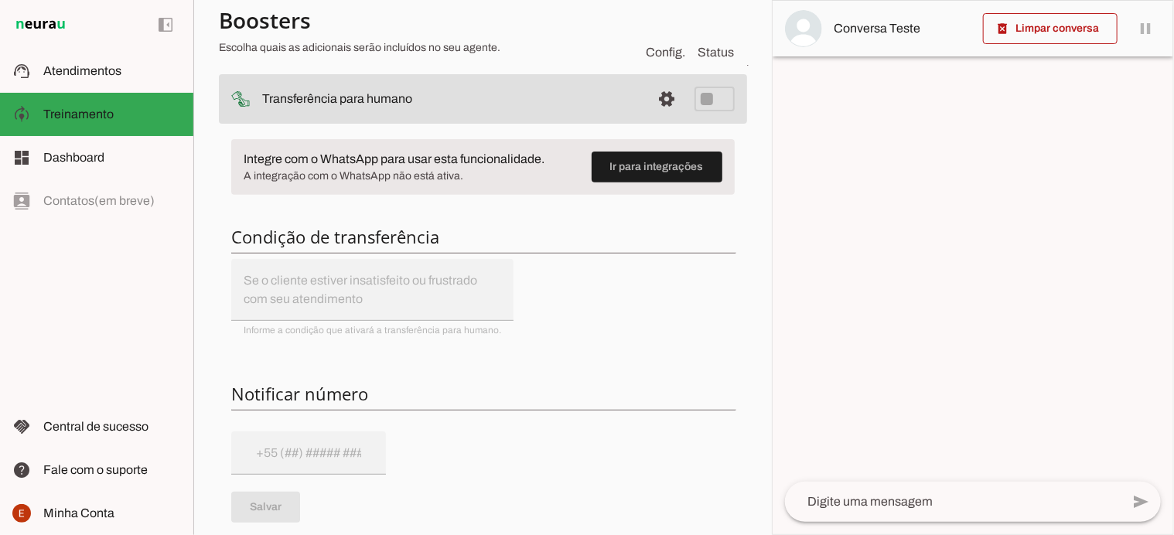
scroll to position [179, 0]
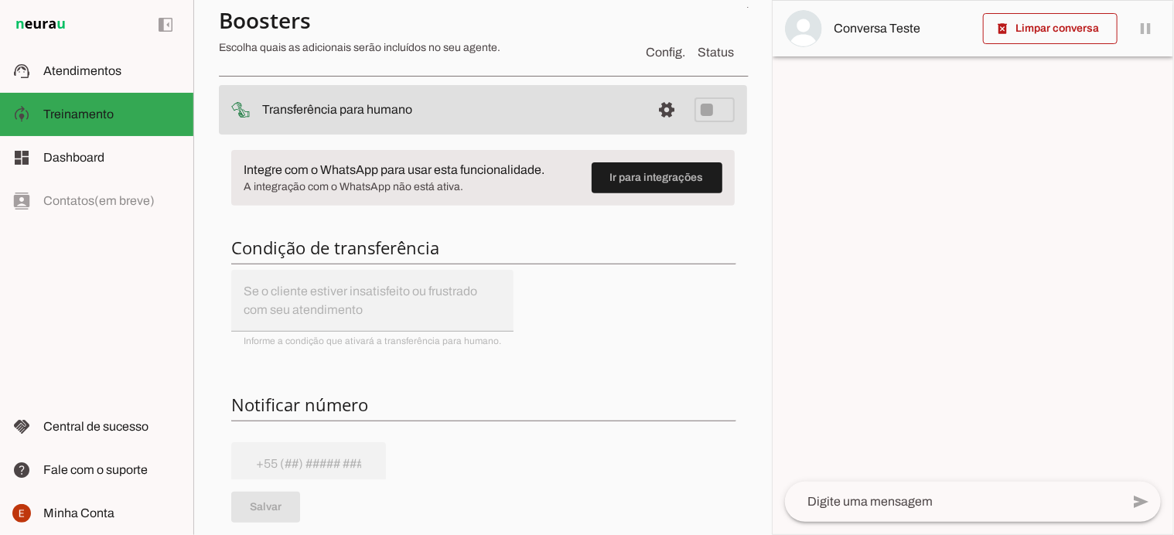
click at [395, 242] on h6 "Condição de transferência" at bounding box center [483, 248] width 504 height 22
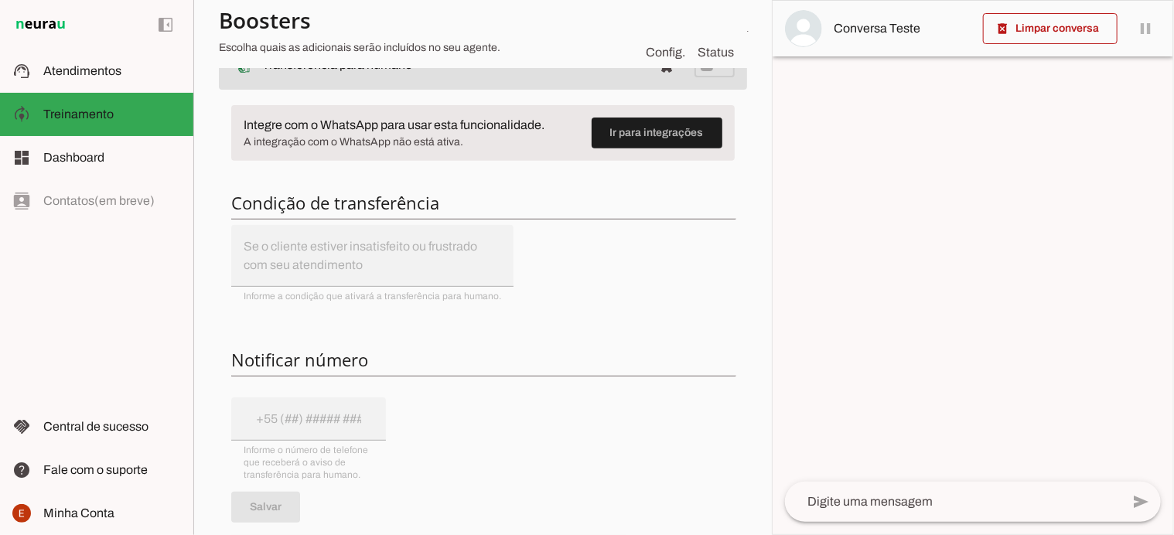
scroll to position [189, 0]
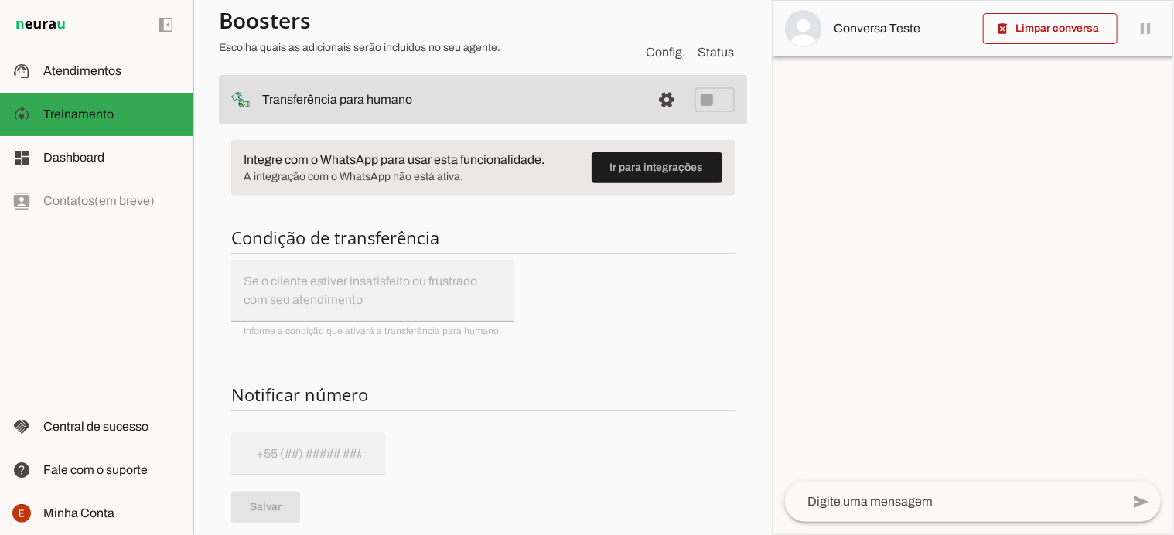
click at [269, 282] on div "Integre com o WhatsApp para usar esta funcionalidade. A integração com o WhatsA…" at bounding box center [483, 448] width 528 height 641
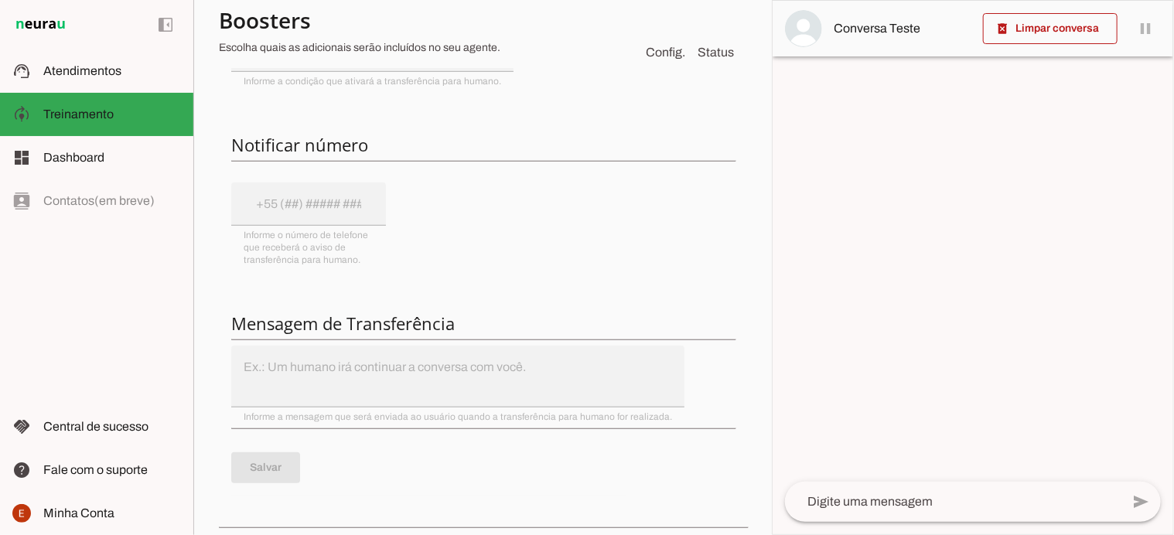
scroll to position [439, 0]
click at [261, 361] on div "Integre com o WhatsApp para usar esta funcionalidade. A integração com o WhatsA…" at bounding box center [483, 197] width 528 height 641
click at [270, 319] on h6 "Mensagem de Transferência" at bounding box center [483, 323] width 504 height 22
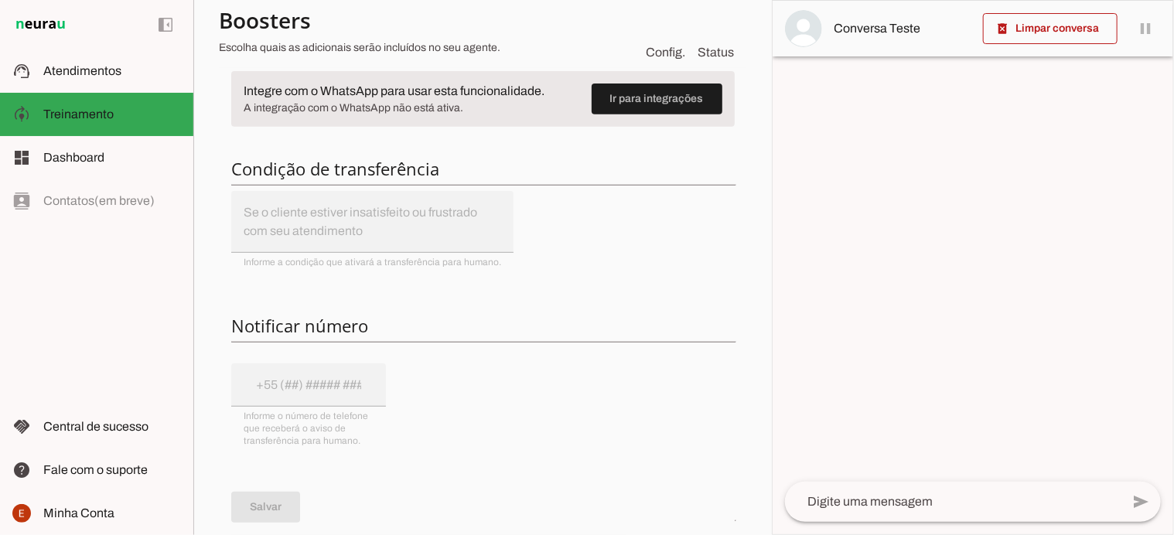
scroll to position [255, 0]
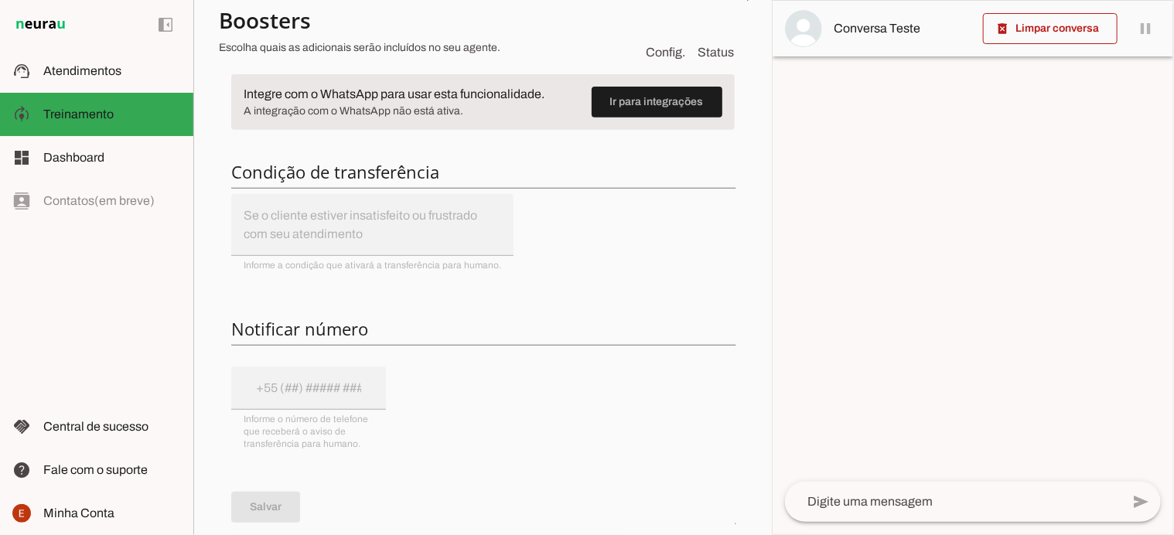
click at [279, 330] on h6 "Notificar número" at bounding box center [483, 329] width 504 height 22
click at [282, 385] on div "Integre com o WhatsApp para usar esta funcionalidade. A integração com o WhatsA…" at bounding box center [483, 382] width 528 height 641
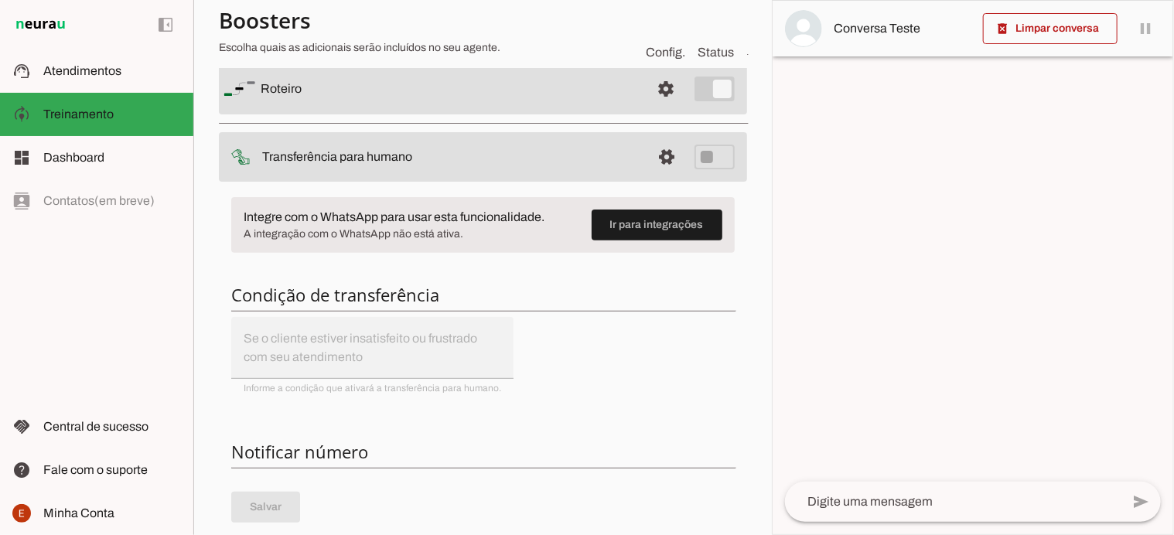
scroll to position [131, 0]
click at [627, 228] on span at bounding box center [657, 225] width 131 height 37
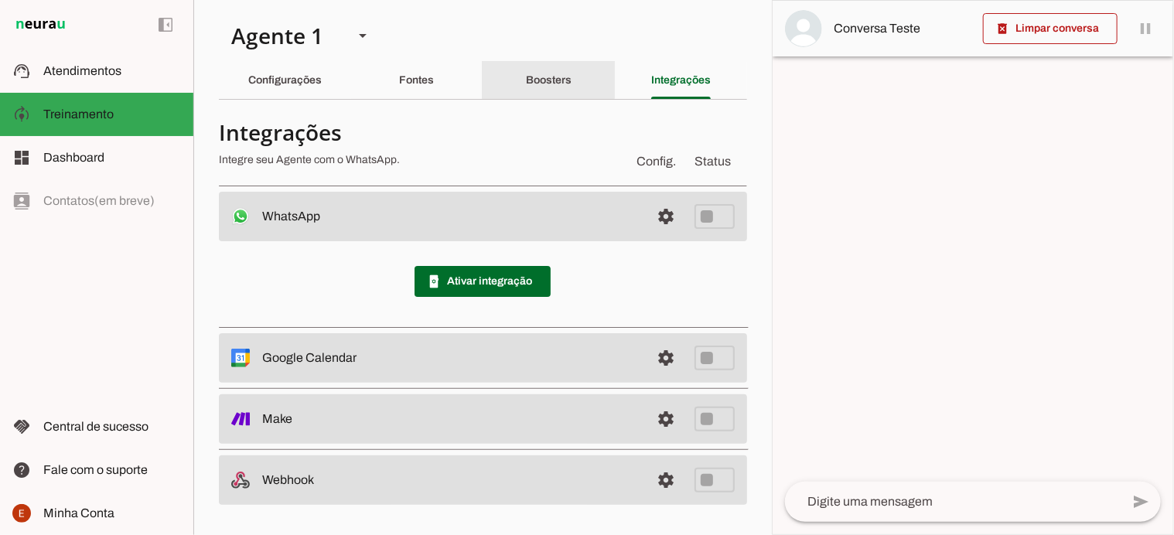
click at [553, 88] on div "Boosters" at bounding box center [549, 80] width 46 height 37
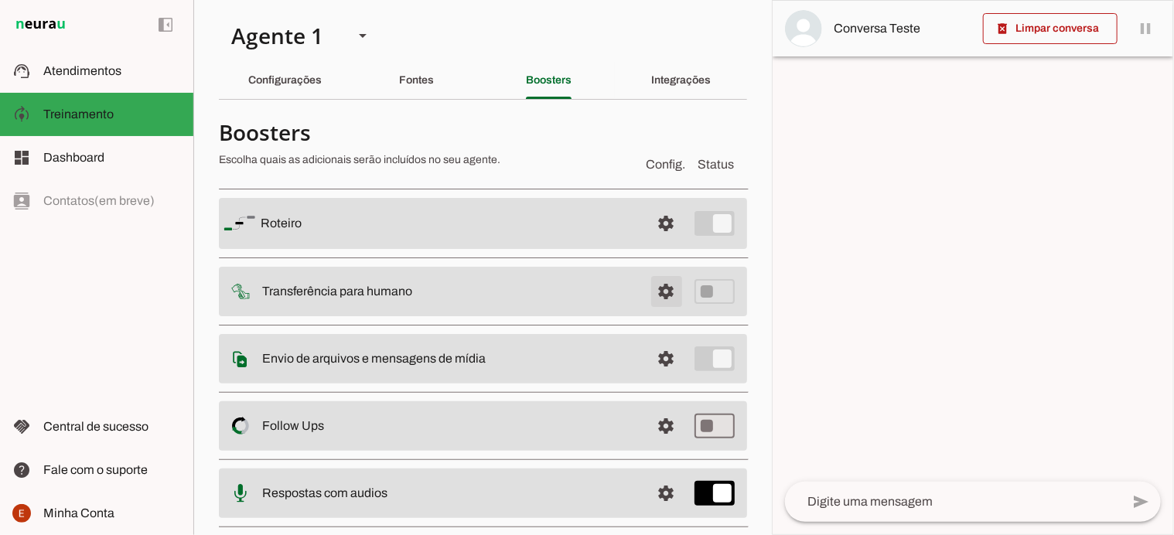
click at [651, 242] on span at bounding box center [666, 223] width 37 height 37
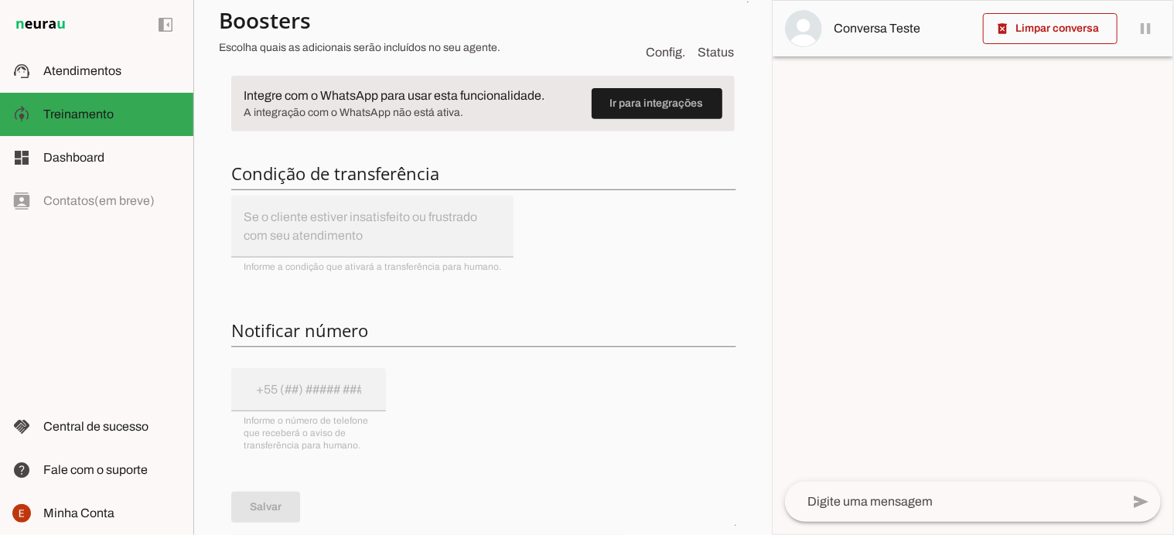
scroll to position [291, 0]
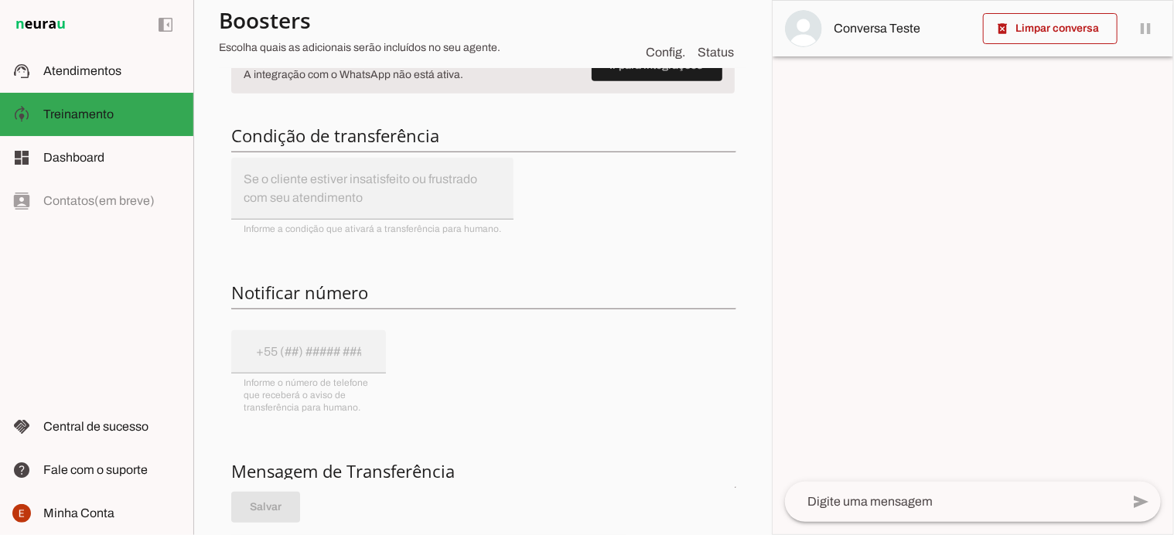
click at [297, 350] on div "Integre com o WhatsApp para usar esta funcionalidade. A integração com o WhatsA…" at bounding box center [483, 346] width 528 height 641
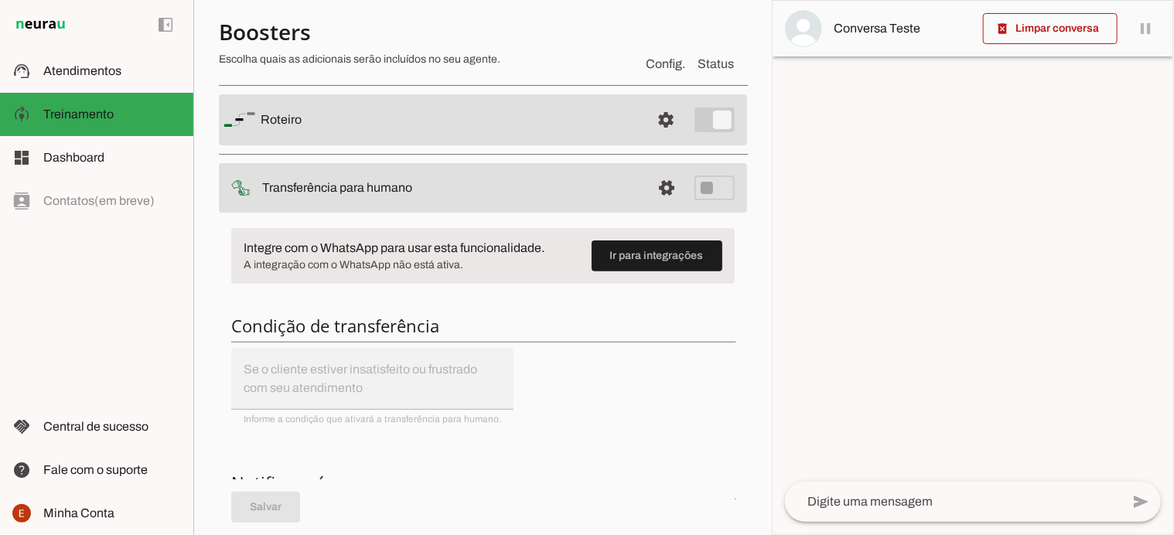
scroll to position [97, 0]
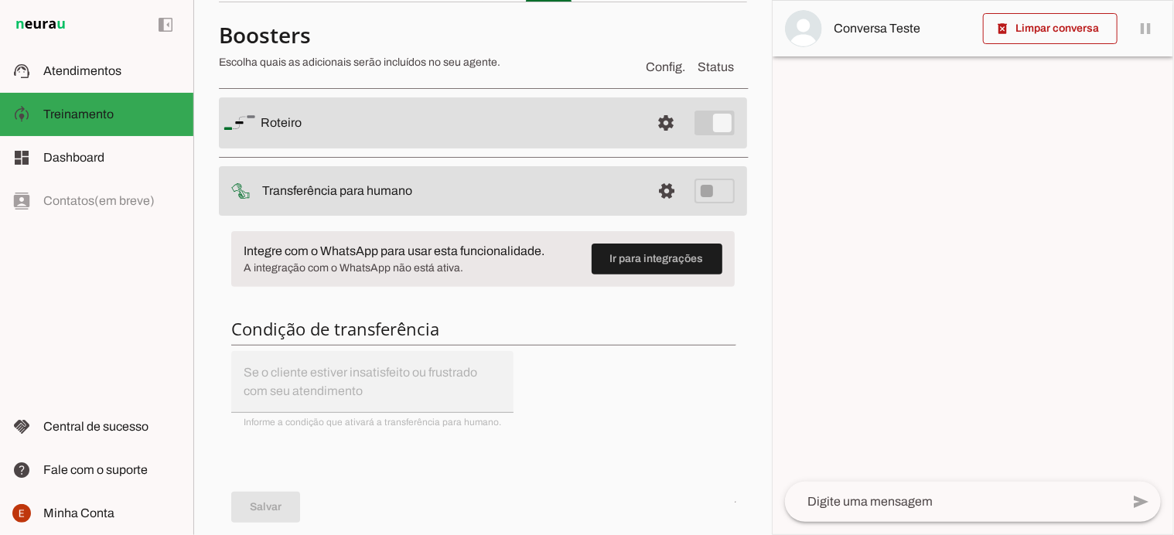
click at [706, 149] on md-item "settings Transferência para humano" at bounding box center [483, 122] width 528 height 51
click at [662, 142] on span at bounding box center [666, 122] width 37 height 37
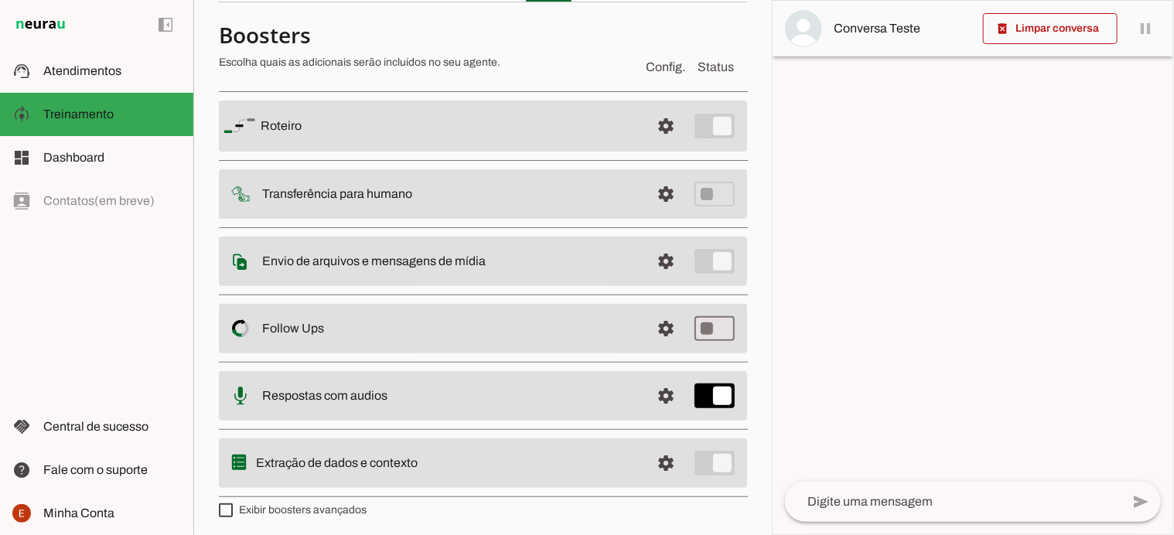
click at [706, 152] on md-item "settings Transferência para humano" at bounding box center [483, 126] width 528 height 51
click at [664, 145] on span at bounding box center [666, 126] width 37 height 37
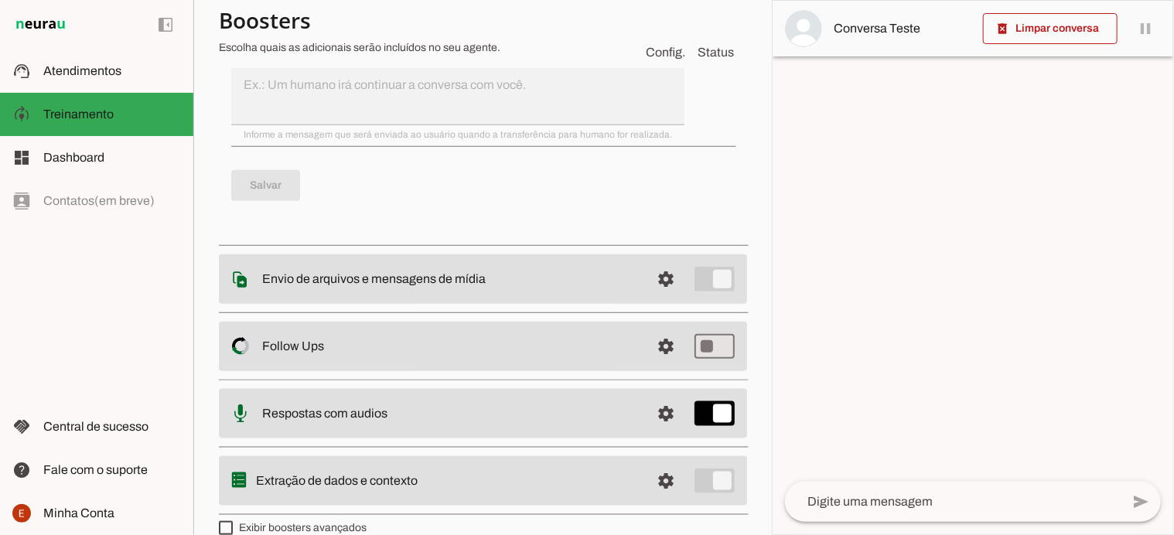
scroll to position [742, 0]
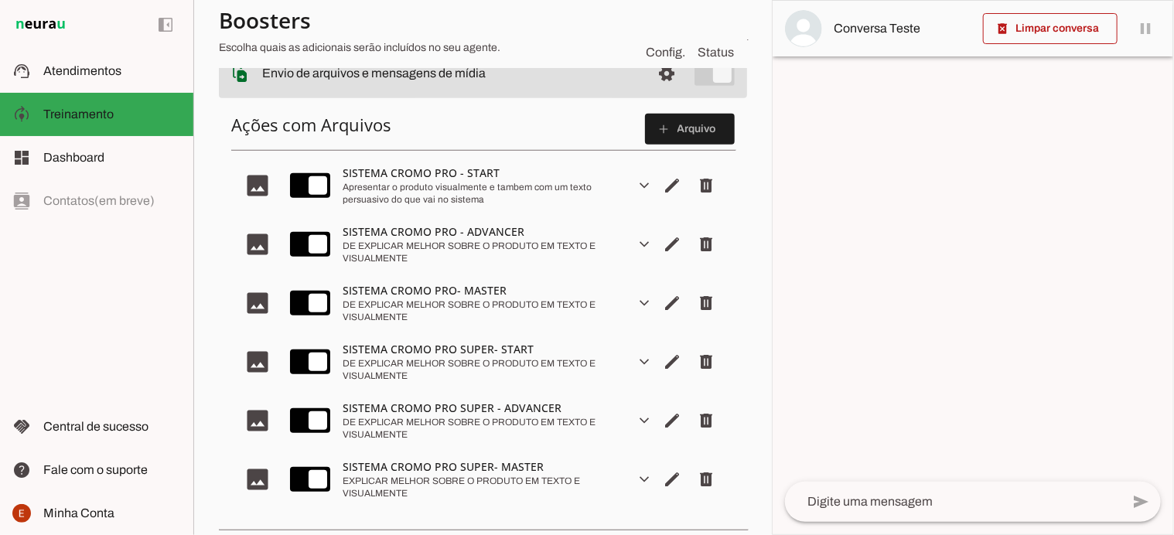
scroll to position [253, 0]
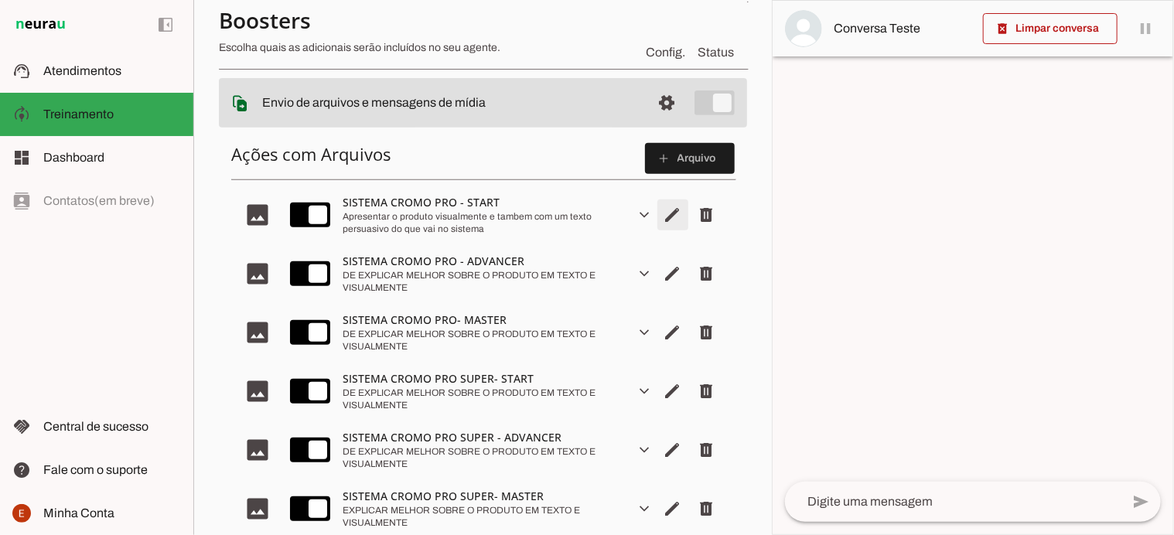
click at [667, 222] on span "Editar arquivo" at bounding box center [672, 214] width 37 height 37
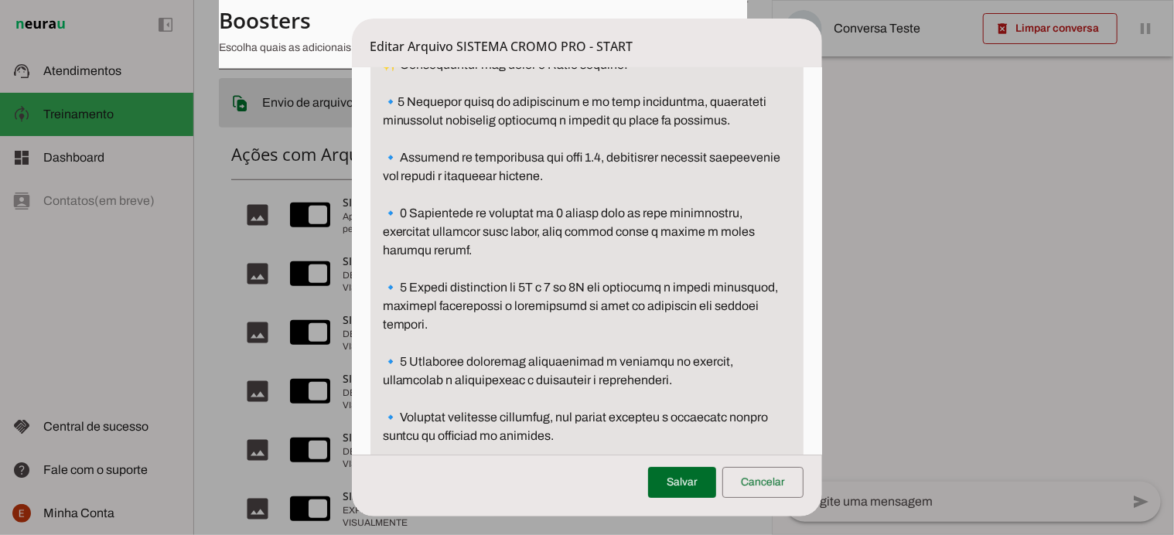
scroll to position [938, 0]
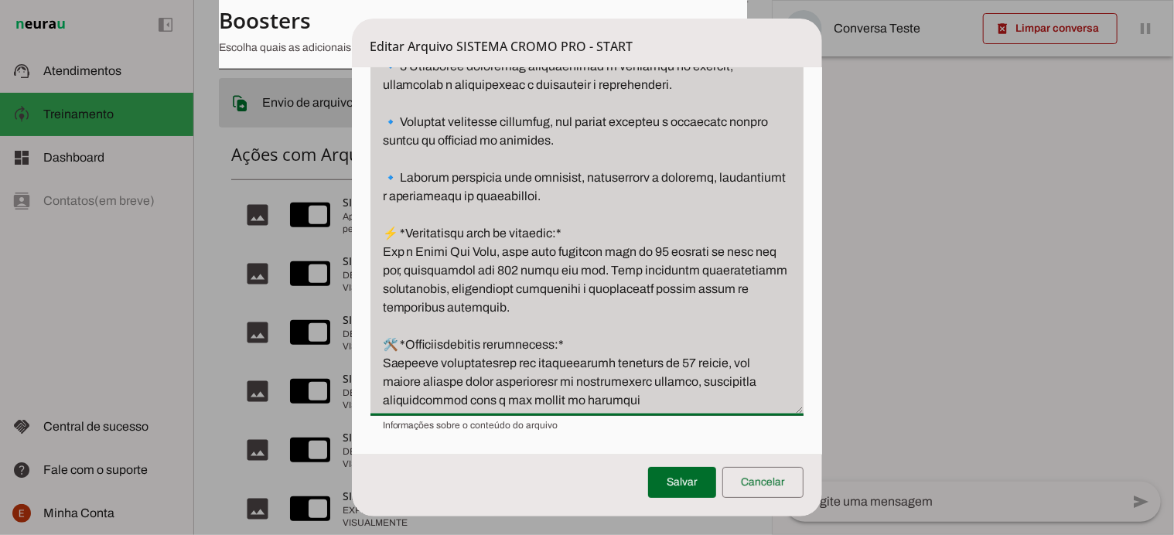
drag, startPoint x: 374, startPoint y: 179, endPoint x: 735, endPoint y: 422, distance: 435.8
click at [735, 422] on div "Descrição Descrição Informações sobre o conteúdo do arquivo Informações sobre o…" at bounding box center [588, 12] width 434 height 839
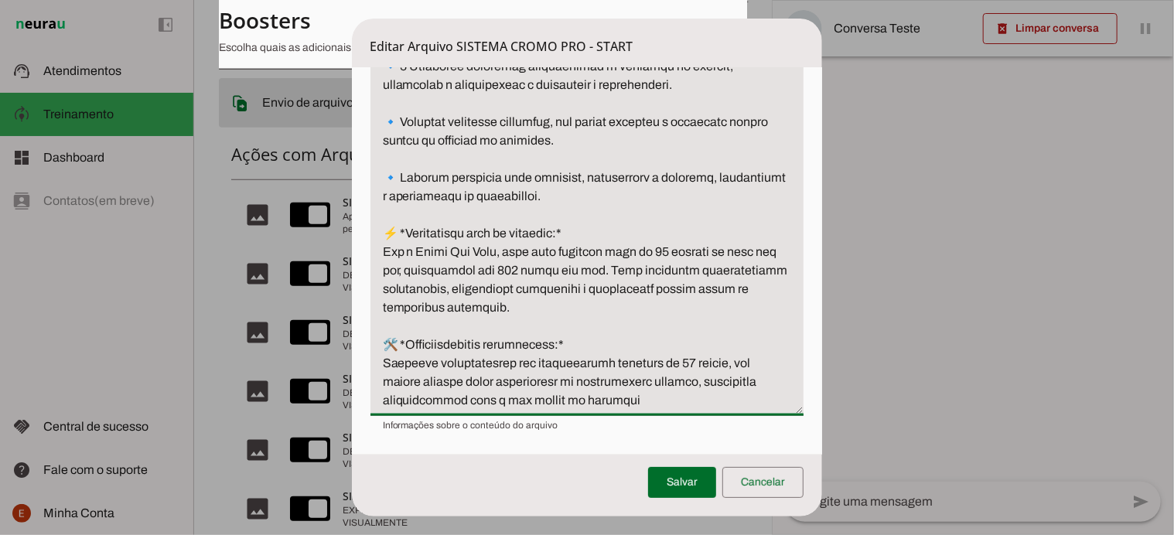
click at [712, 302] on textarea "Descrição" at bounding box center [588, 11] width 434 height 798
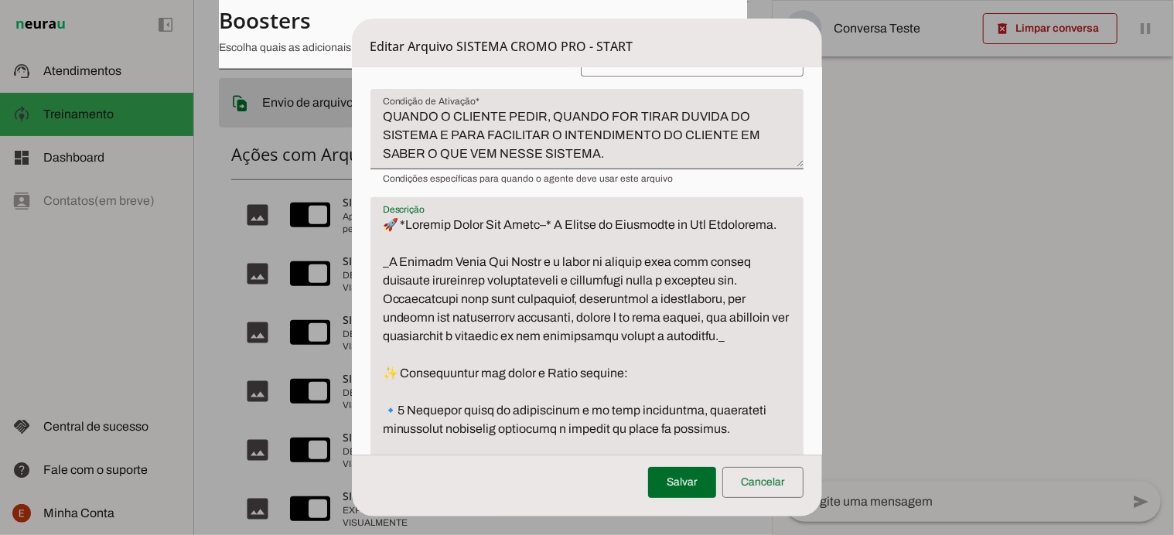
scroll to position [317, 0]
click at [778, 491] on span at bounding box center [763, 482] width 81 height 37
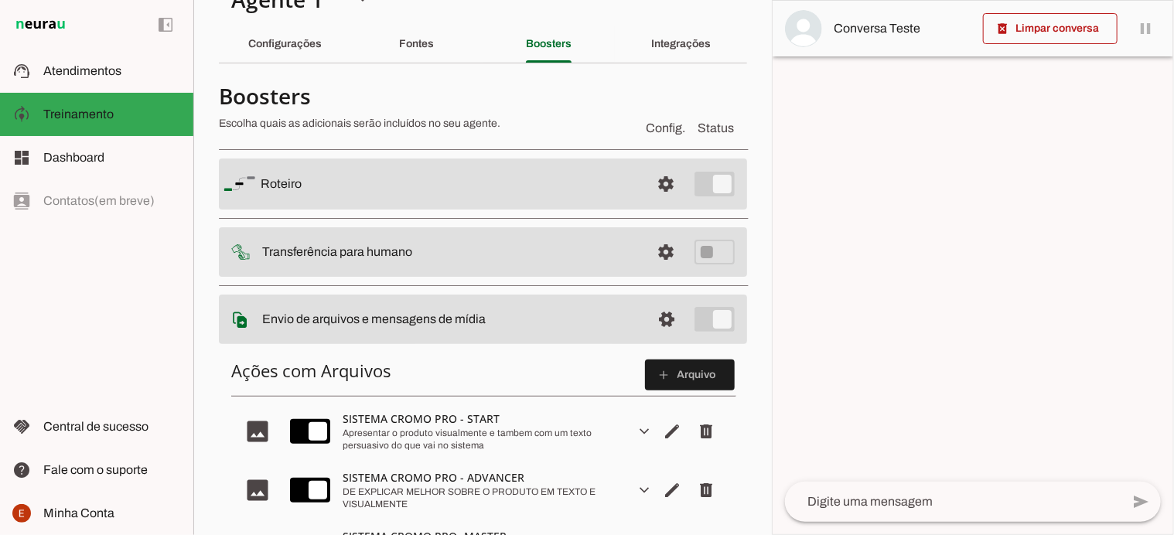
scroll to position [36, 0]
click at [0, 0] on slot "Fontes" at bounding box center [0, 0] width 0 height 0
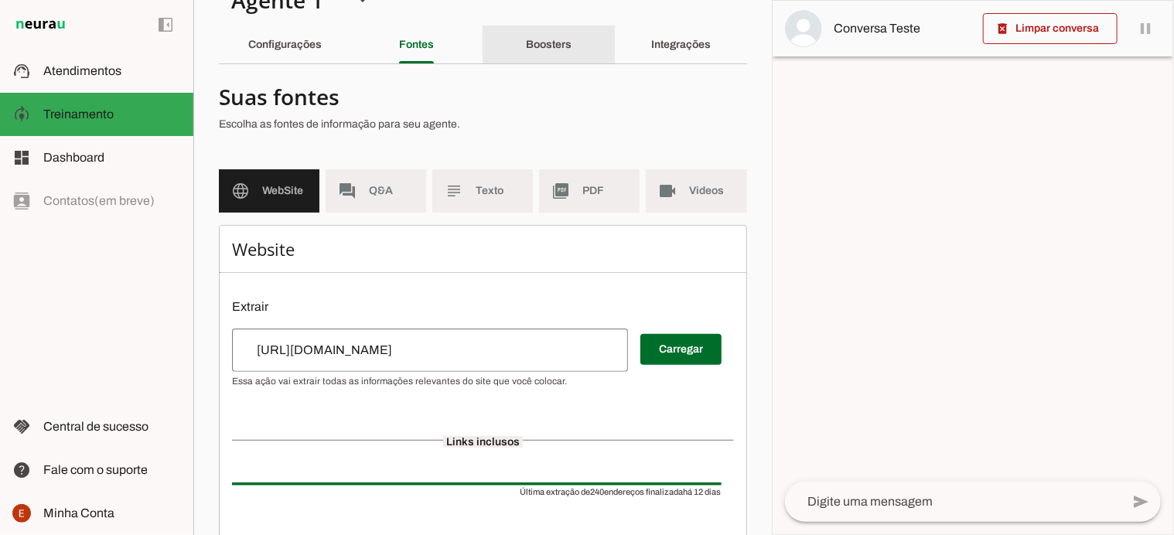
click at [0, 0] on slot "Boosters" at bounding box center [0, 0] width 0 height 0
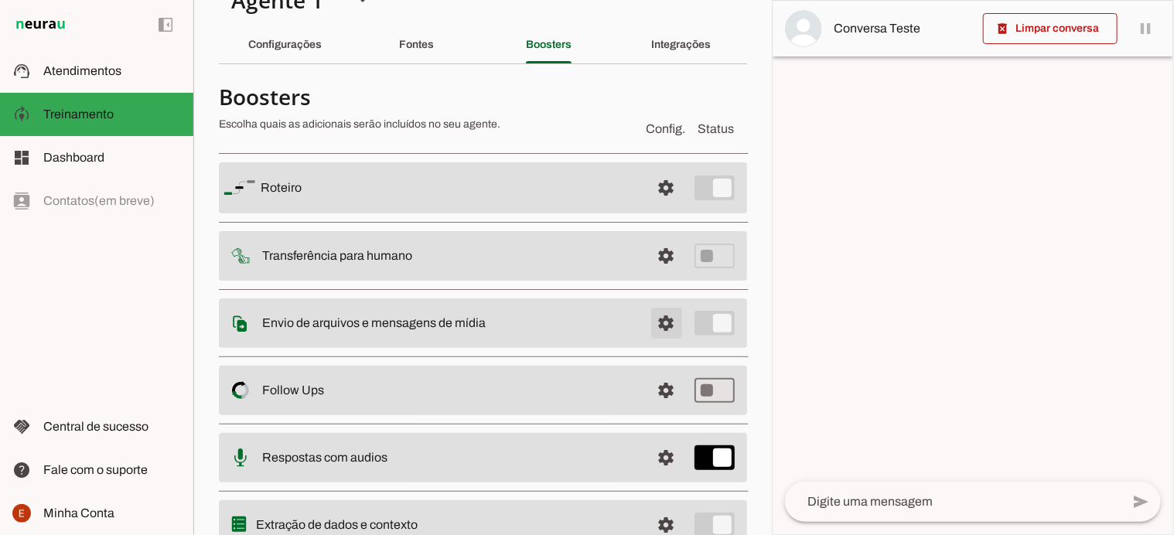
click at [656, 207] on span at bounding box center [666, 187] width 37 height 37
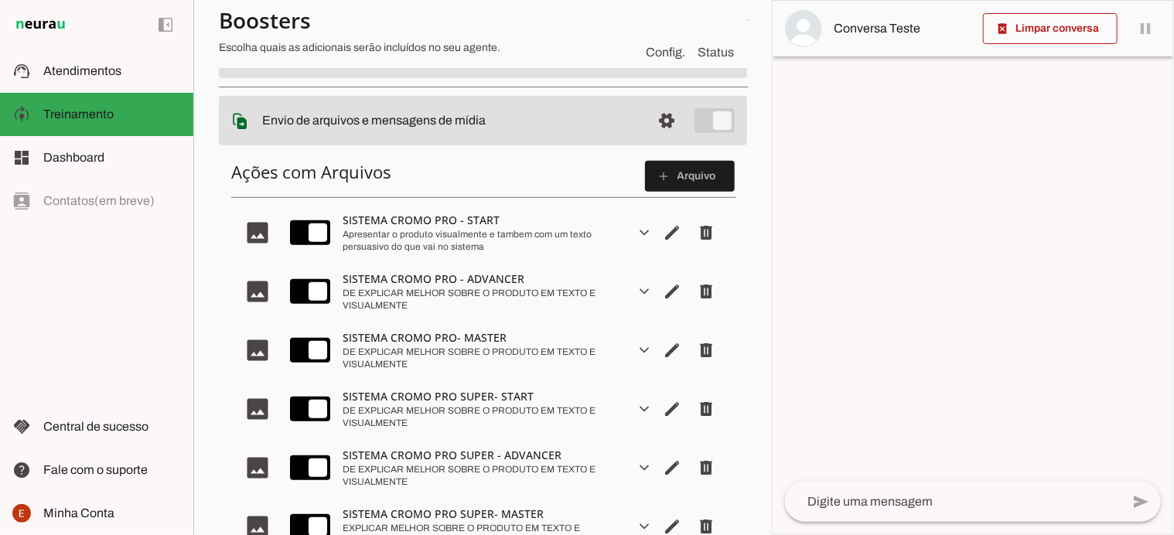
scroll to position [237, 0]
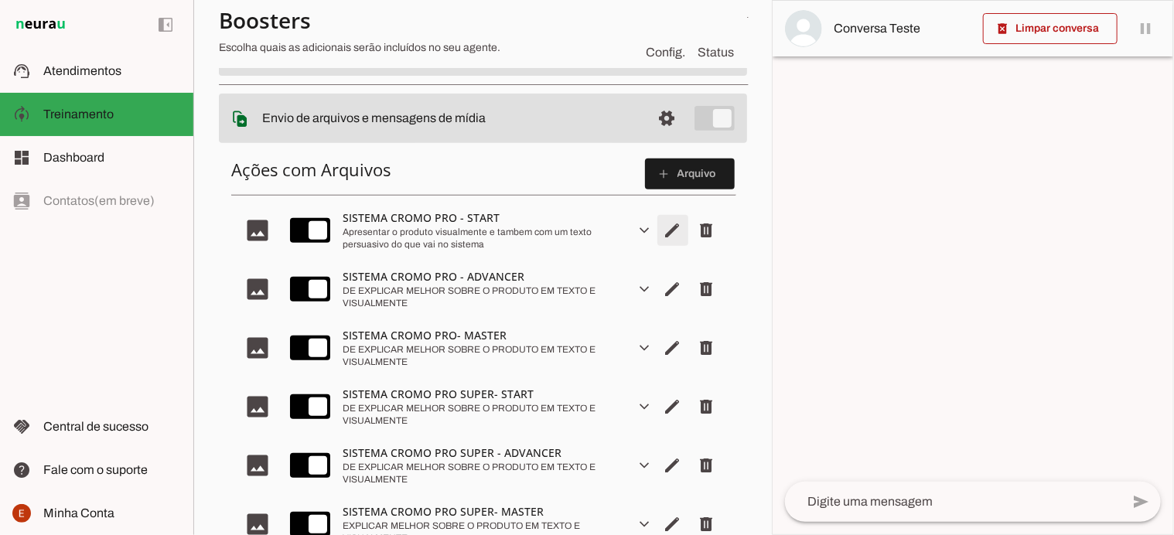
click at [665, 231] on span "Editar arquivo" at bounding box center [672, 230] width 37 height 37
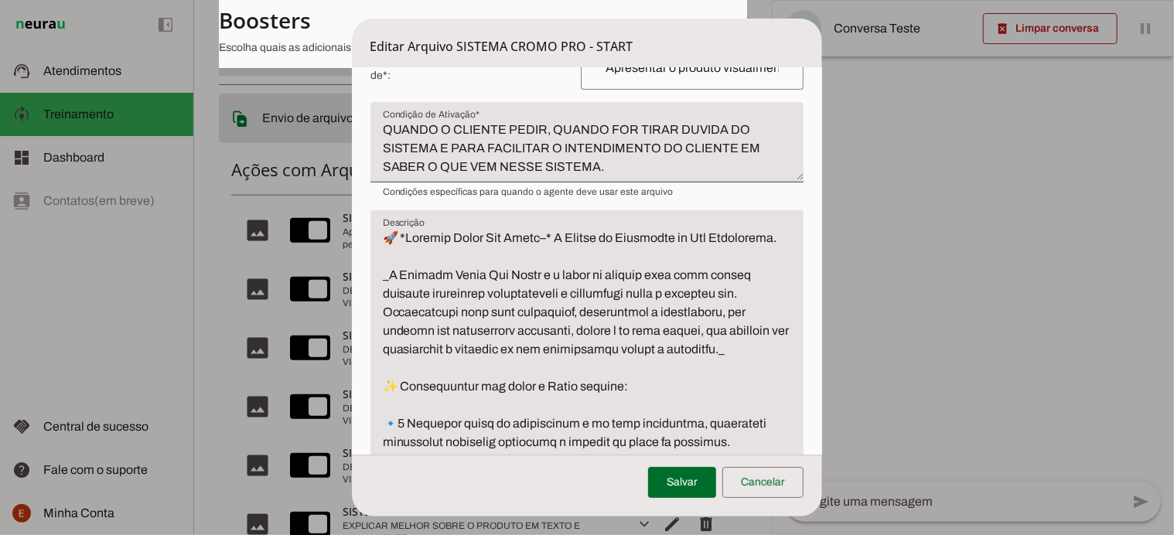
scroll to position [303, 0]
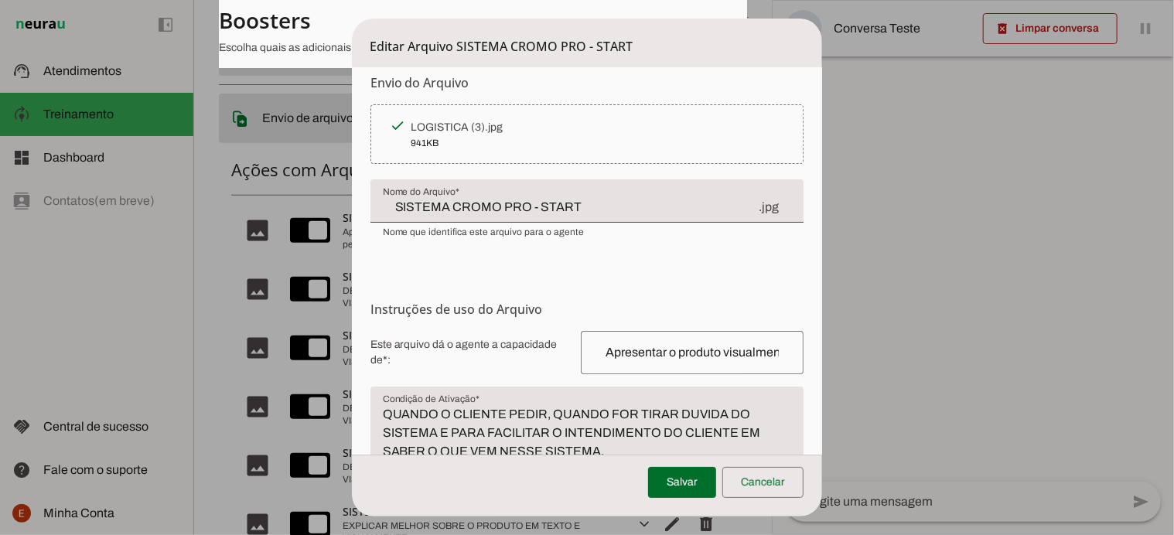
scroll to position [0, 0]
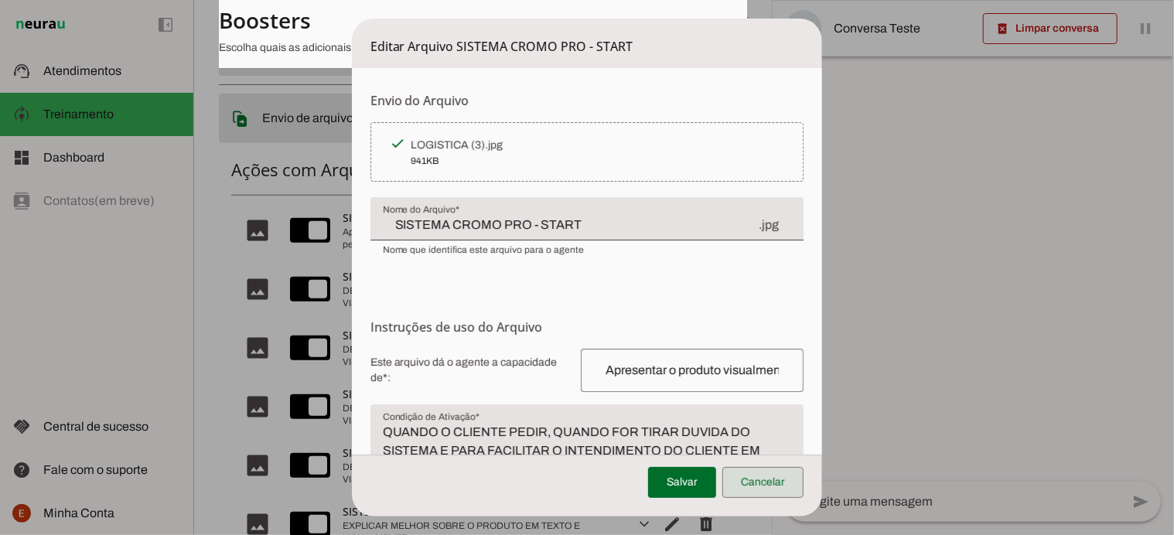
type textarea "🚀 *Loremip Dolor Sit Ametc–* A Elitse do Eiusmodte in Utl Etdolorema. _A Enimad…"
type md-filled-text-field "🚀 *Loremip Dolor Sit Ametc–* A Elitse do Eiusmodte in Utl Etdolorema. _A Enimad…"
click at [762, 494] on span at bounding box center [763, 482] width 81 height 37
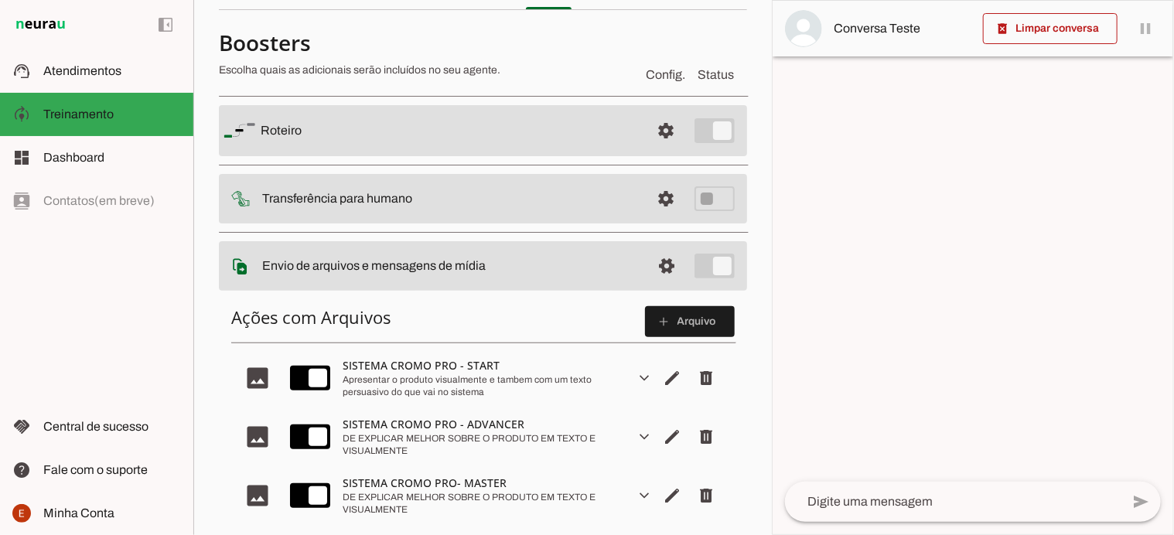
scroll to position [89, 0]
click at [648, 138] on span at bounding box center [666, 131] width 37 height 37
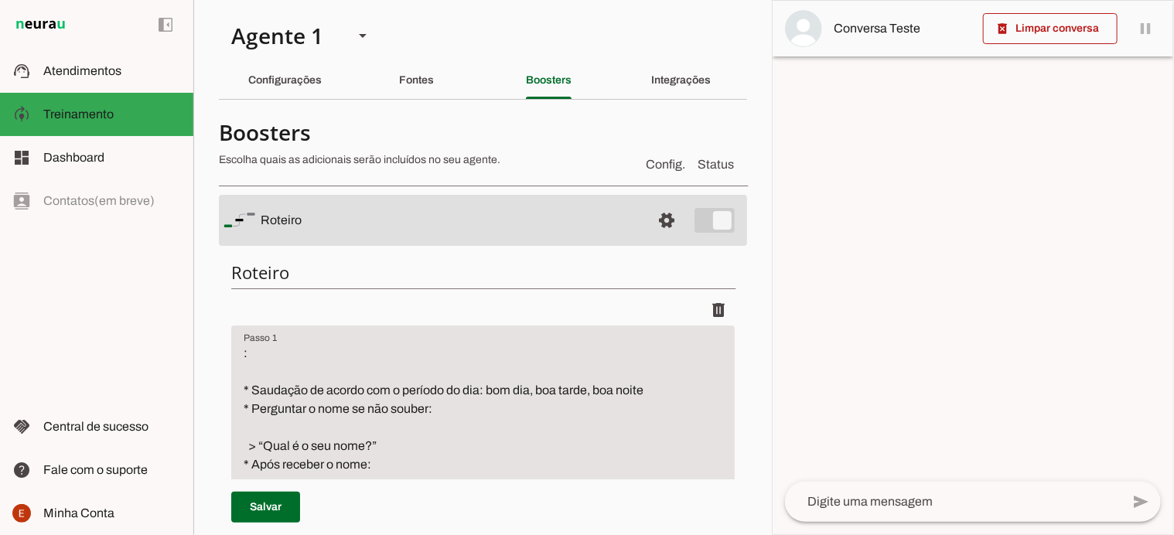
scroll to position [34, 0]
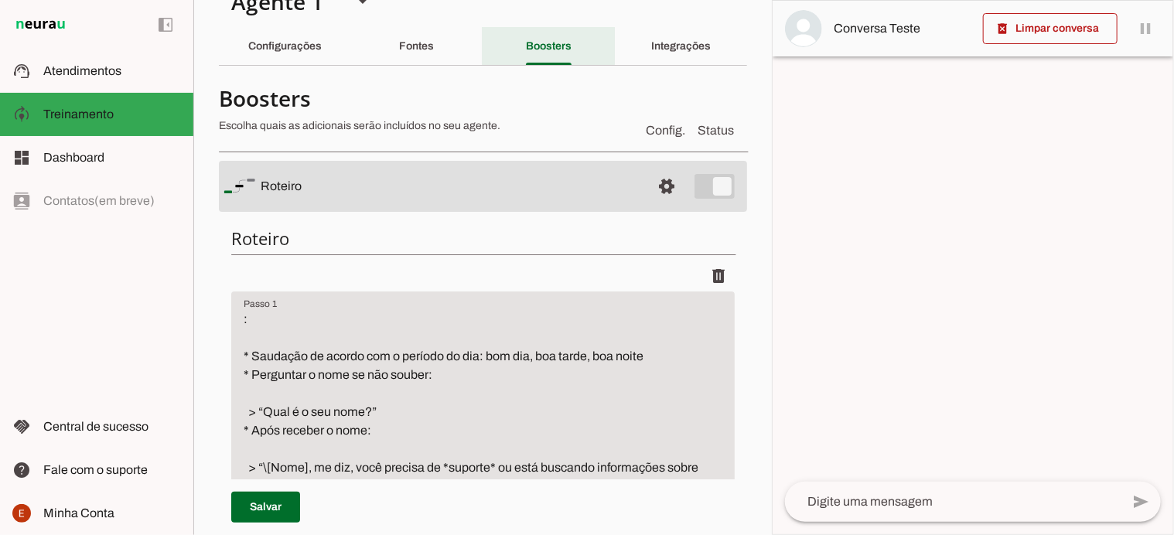
click at [545, 54] on div "Boosters" at bounding box center [549, 46] width 46 height 37
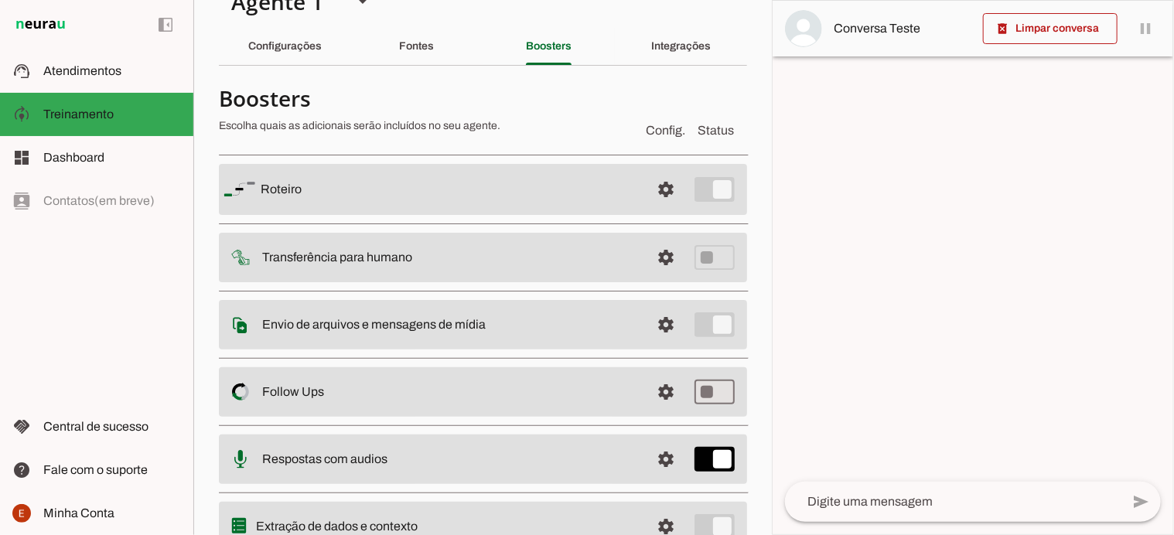
scroll to position [101, 0]
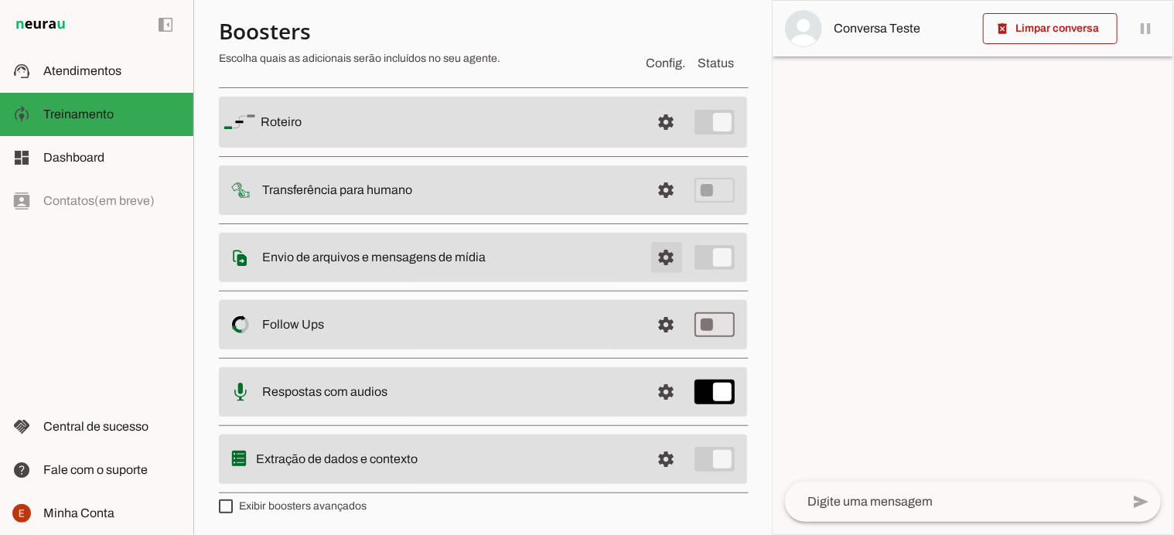
click at [662, 141] on span at bounding box center [666, 122] width 37 height 37
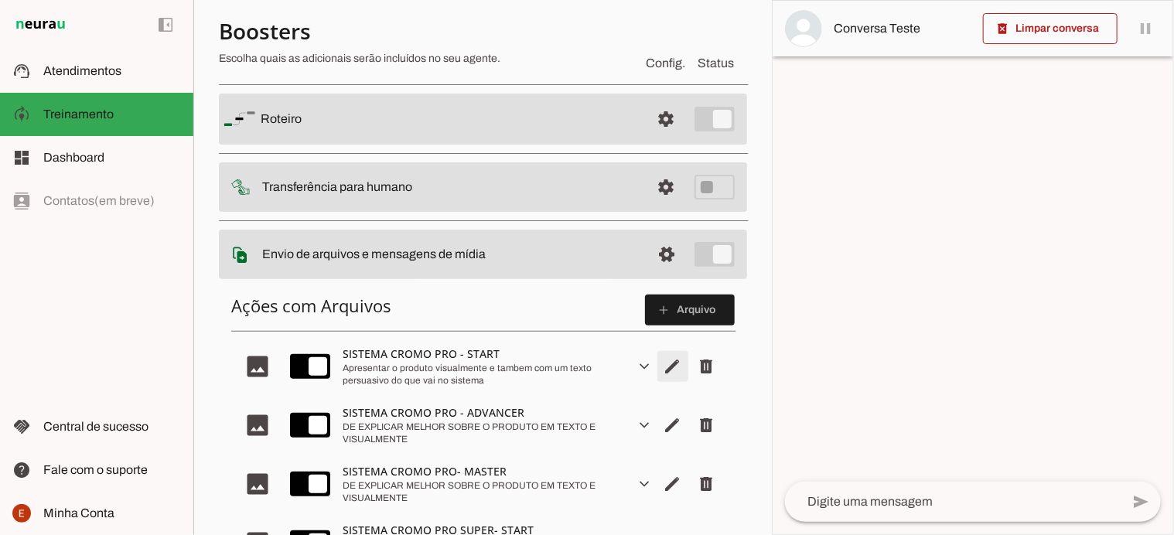
click at [662, 375] on span "Editar arquivo" at bounding box center [672, 366] width 37 height 37
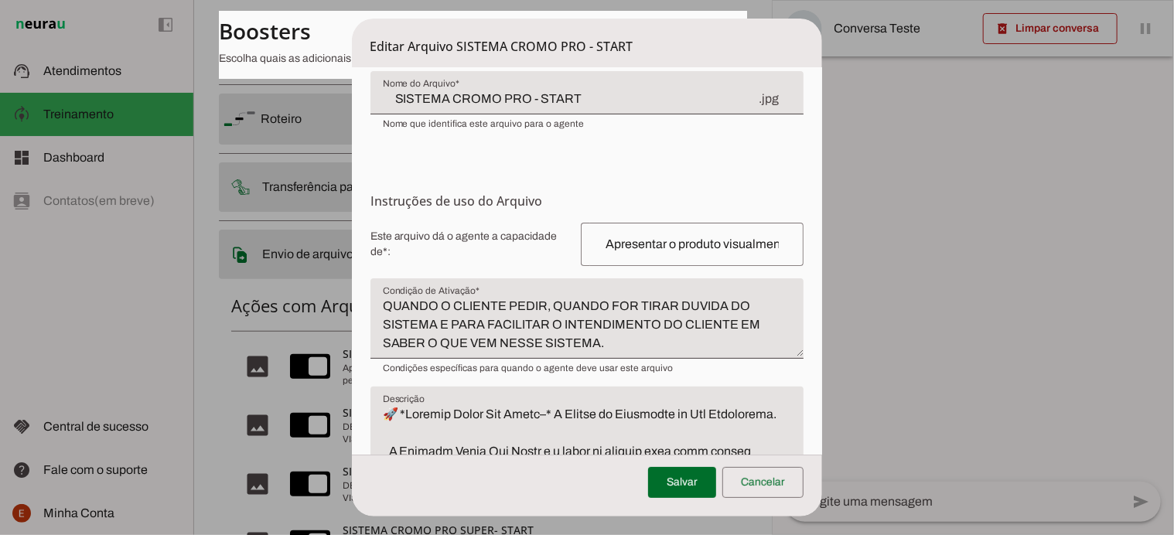
scroll to position [113, 0]
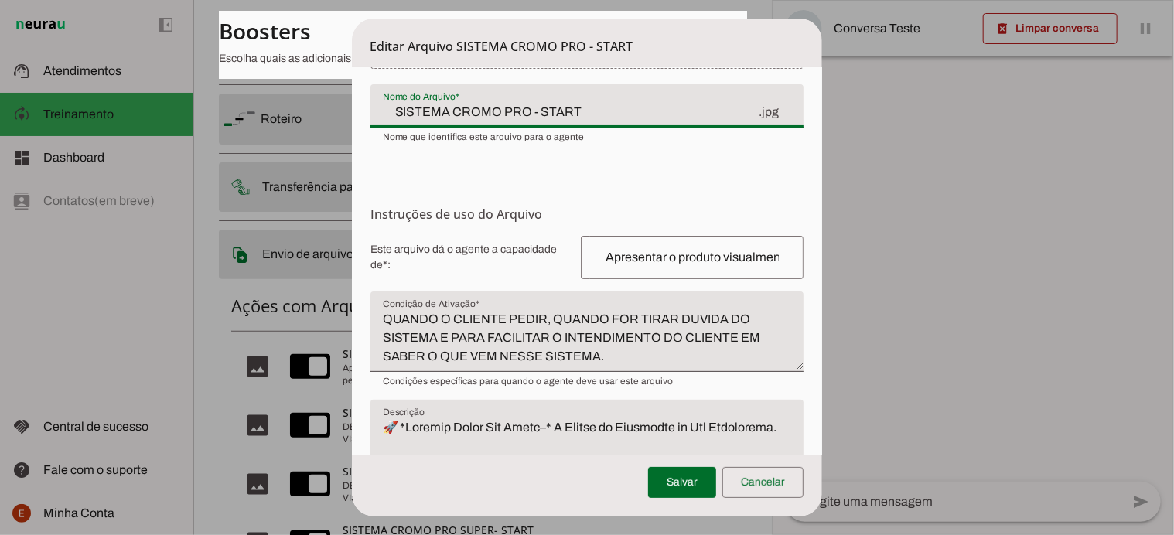
drag, startPoint x: 568, startPoint y: 113, endPoint x: 374, endPoint y: 114, distance: 194.2
click at [374, 114] on div "SISTEMA CROMO PRO - START .jpg" at bounding box center [588, 105] width 434 height 43
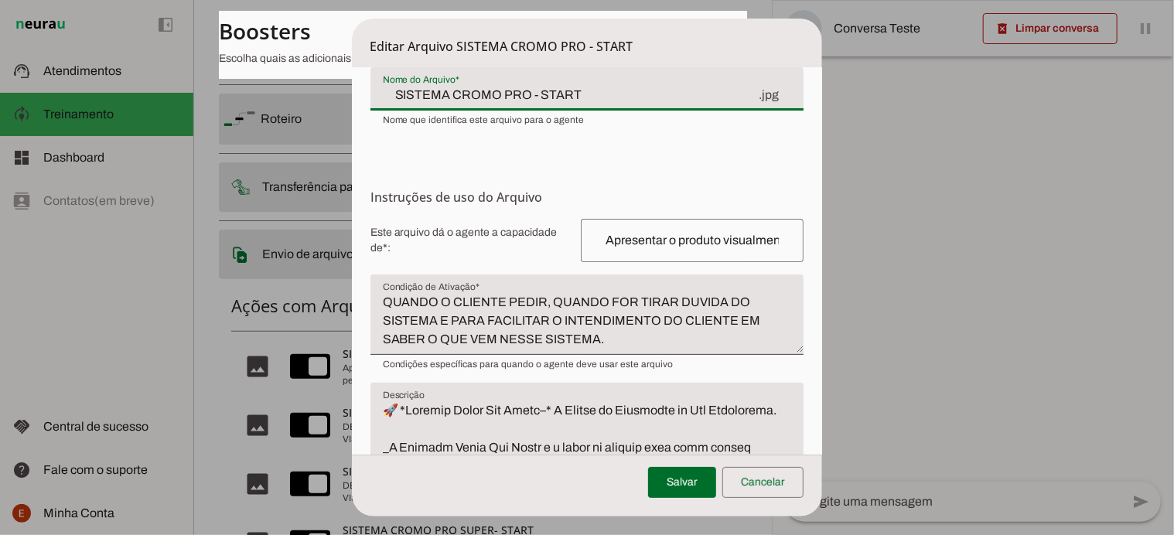
scroll to position [133, 0]
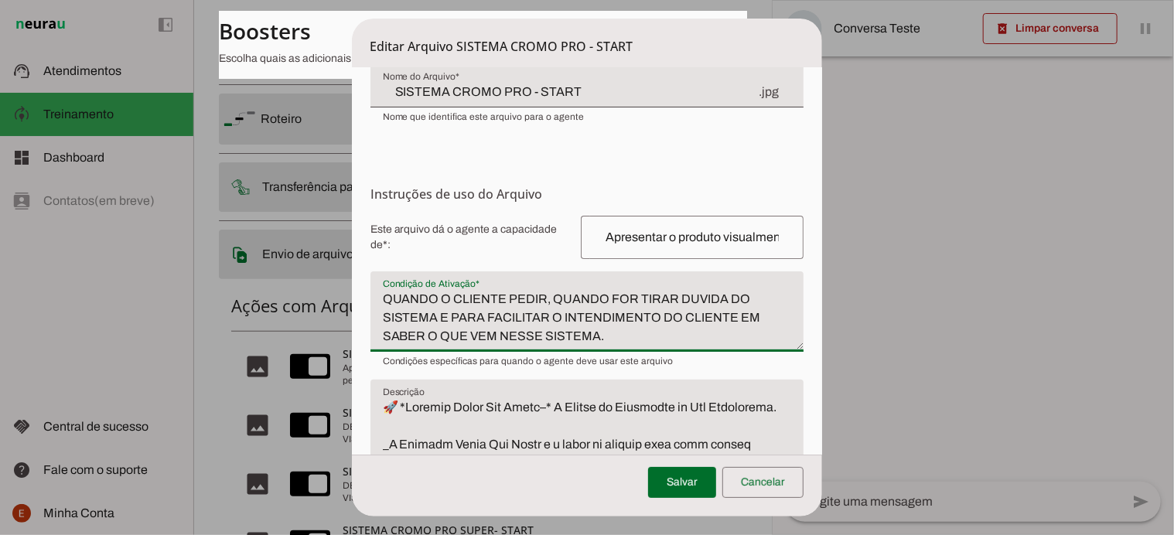
click at [443, 295] on textarea "QUANDO O CLIENTE PEDIR, QUANDO FOR TIRAR DUVIDA DO SISTEMA E PARA FACILITAR O I…" at bounding box center [588, 318] width 434 height 56
click at [384, 302] on textarea "QUANDO O CLIENTE PEDIR, QUANDO FOR TIRAR DUVIDA DO SISTEMA E PARA FACILITAR O I…" at bounding box center [588, 318] width 434 height 56
click at [493, 255] on span "Este arquivo dá o agente a capacidade de*: Capacidade conferida Complete a fras…" at bounding box center [588, 237] width 434 height 43
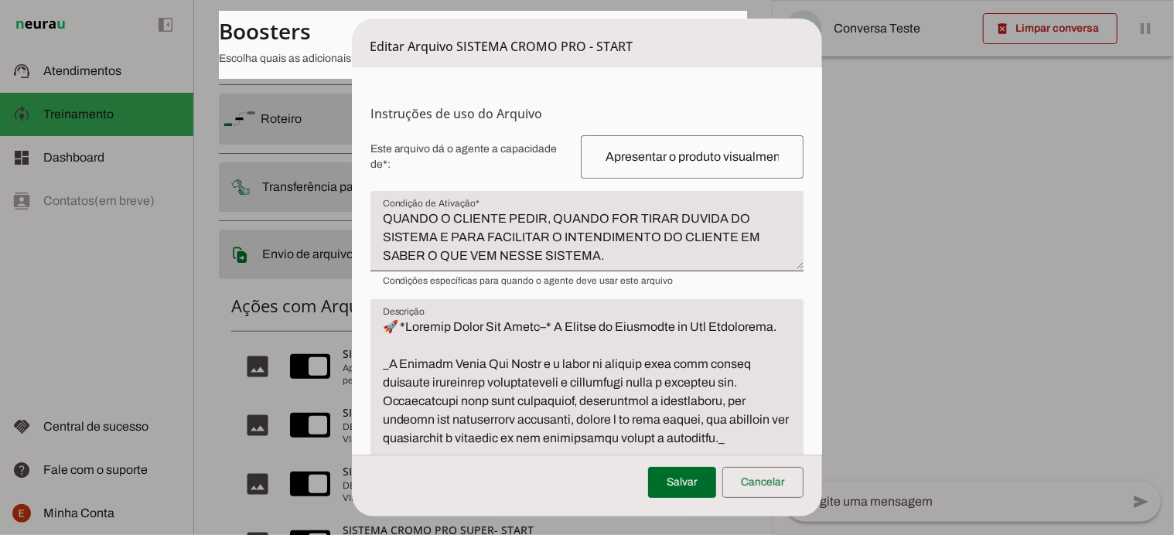
scroll to position [214, 0]
click at [764, 480] on span at bounding box center [763, 482] width 81 height 37
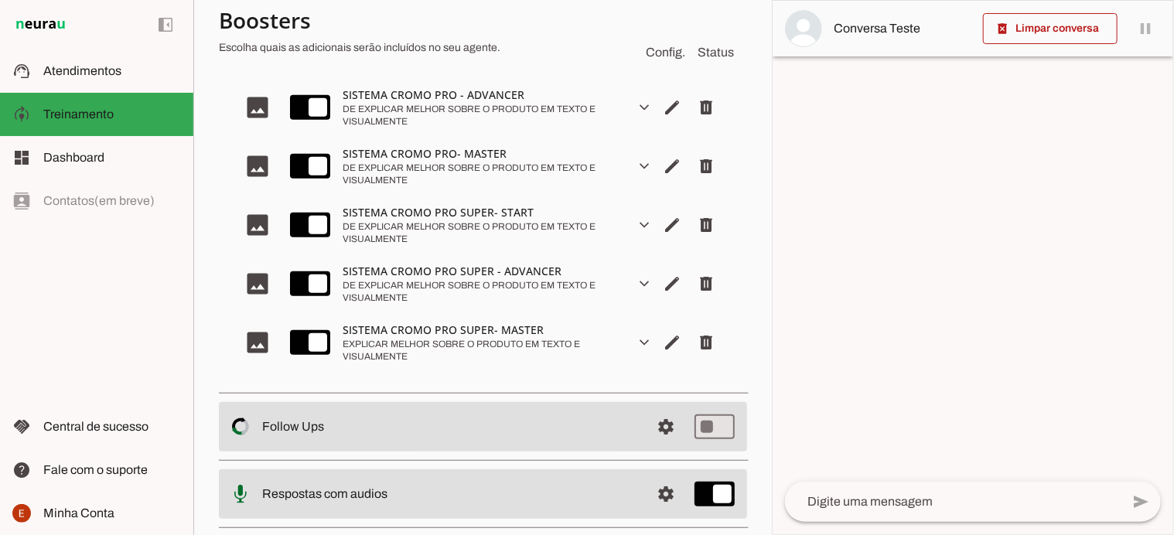
scroll to position [521, 0]
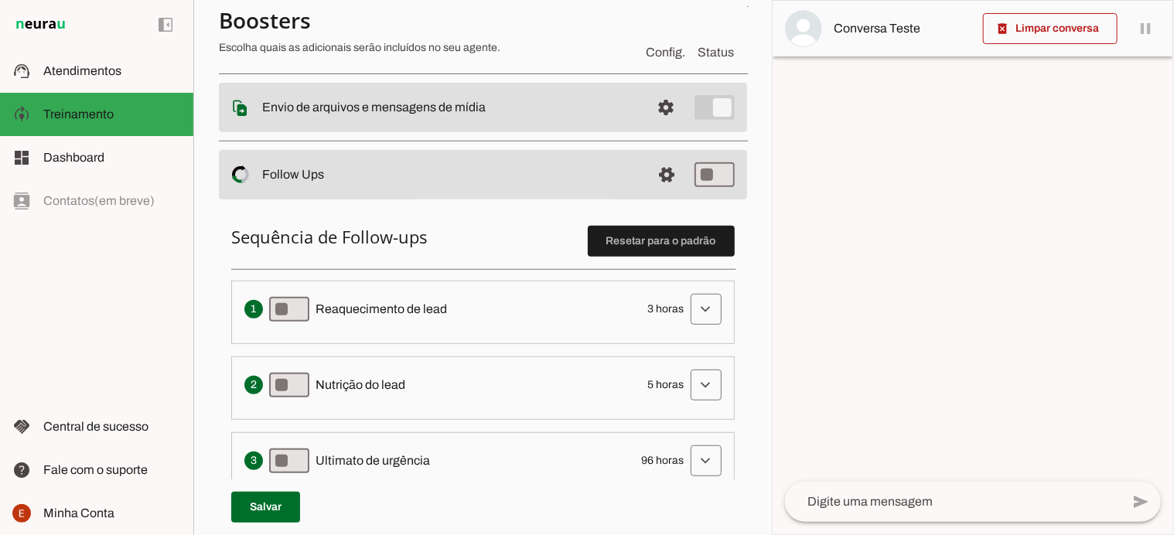
scroll to position [352, 0]
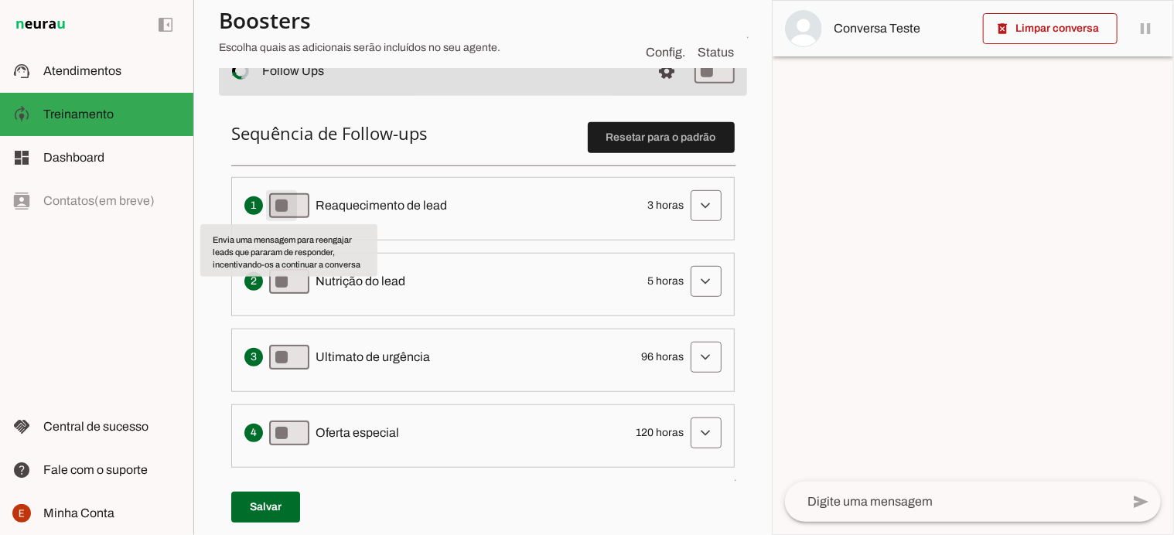
type md-switch "on"
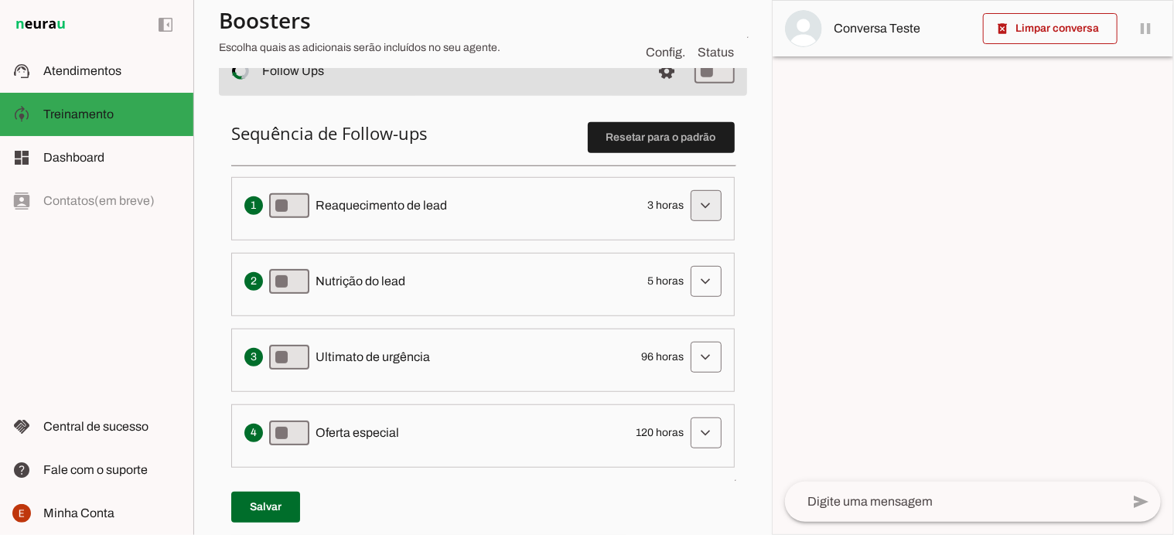
click at [696, 203] on span at bounding box center [706, 205] width 37 height 37
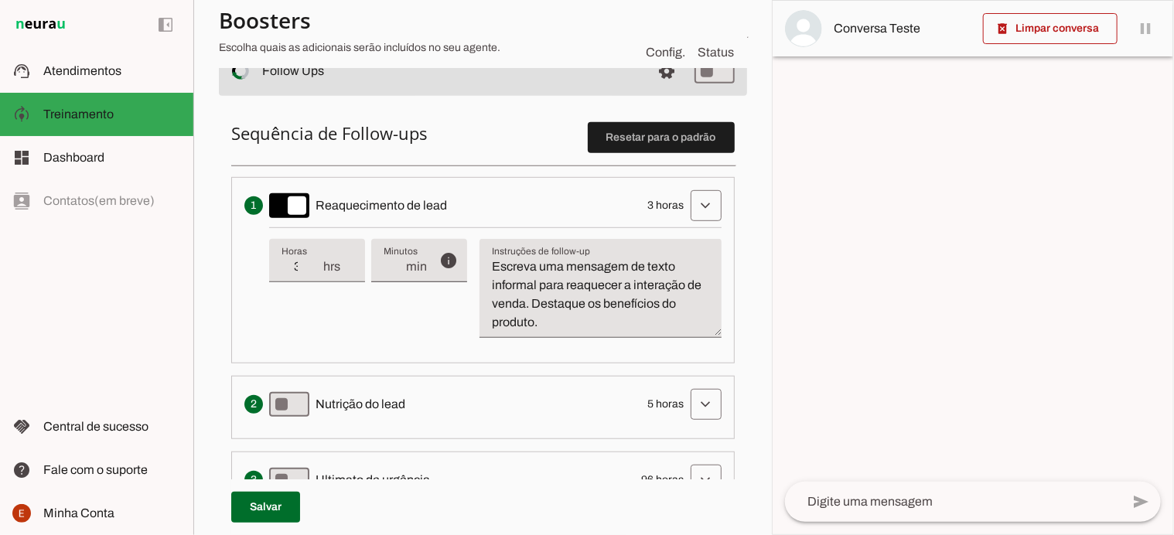
click at [346, 325] on div "info Tempo de atraso / inatividade O tempo de atraso é o tempo de inatividade d…" at bounding box center [495, 288] width 453 height 123
click at [408, 299] on div "info Tempo de atraso / inatividade O tempo de atraso é o tempo de inatividade d…" at bounding box center [495, 288] width 453 height 123
click at [322, 305] on div "info Tempo de atraso / inatividade O tempo de atraso é o tempo de inatividade d…" at bounding box center [495, 288] width 453 height 123
click at [513, 276] on textarea "Escreva uma mensagem de texto informal para reaquecer a interação de venda. Des…" at bounding box center [601, 295] width 242 height 74
drag, startPoint x: 494, startPoint y: 268, endPoint x: 554, endPoint y: 317, distance: 78.1
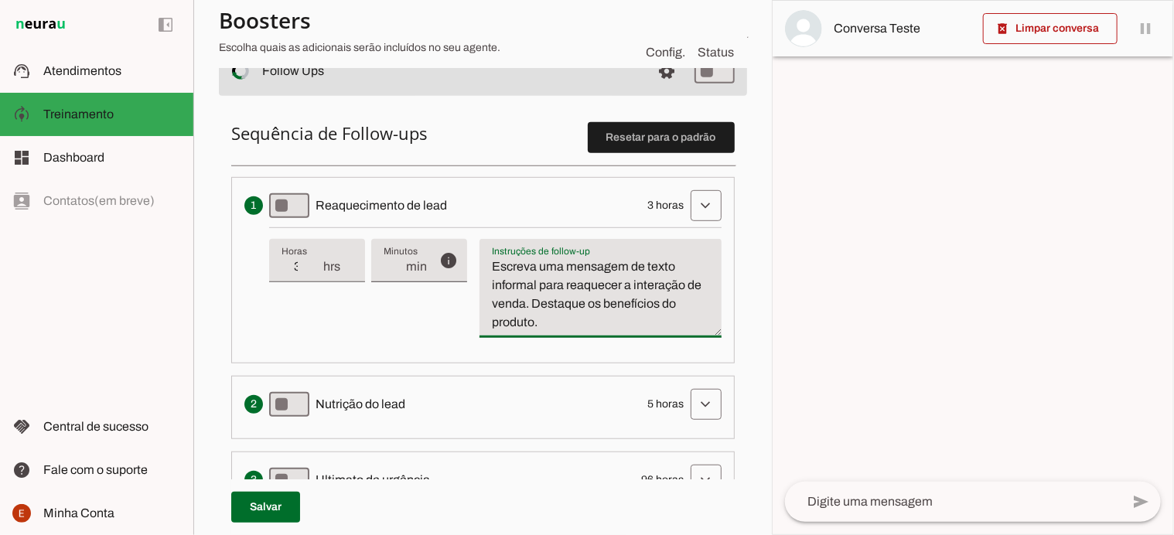
click at [554, 317] on textarea "Escreva uma mensagem de texto informal para reaquecer a interação de venda. Des…" at bounding box center [601, 295] width 242 height 74
click at [424, 330] on div "info Tempo de atraso / inatividade O tempo de atraso é o tempo de inatividade d…" at bounding box center [495, 288] width 453 height 123
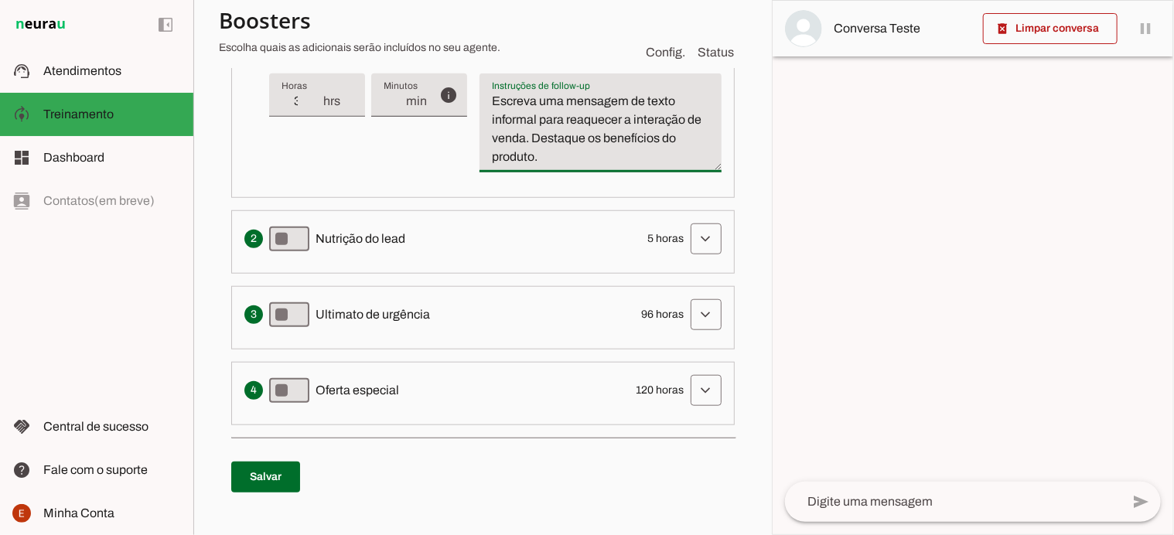
scroll to position [531, 0]
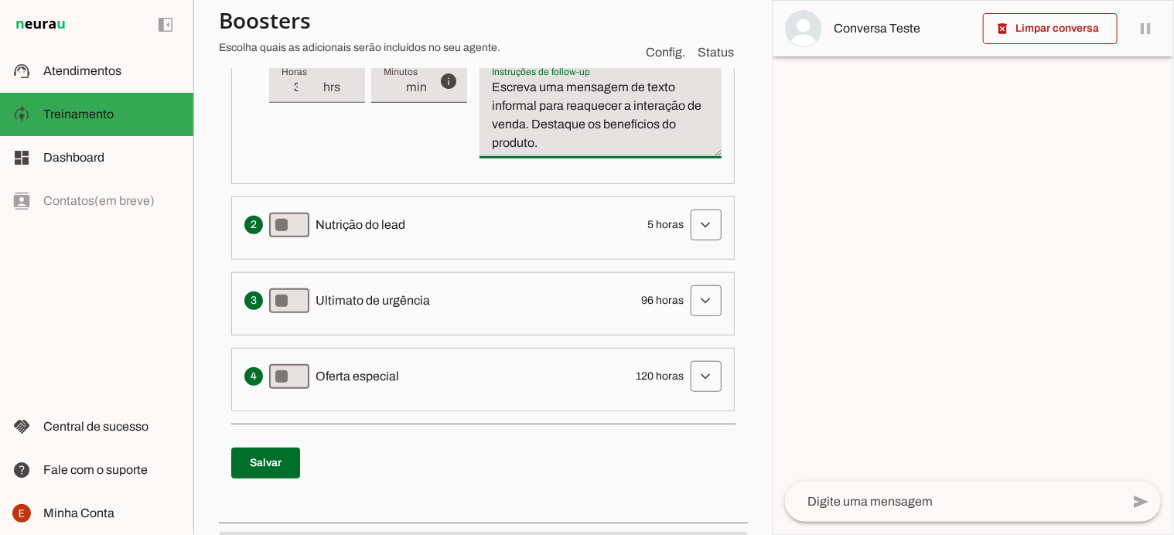
click at [665, 227] on span "5 horas" at bounding box center [666, 224] width 36 height 15
click at [700, 45] on span at bounding box center [706, 26] width 37 height 37
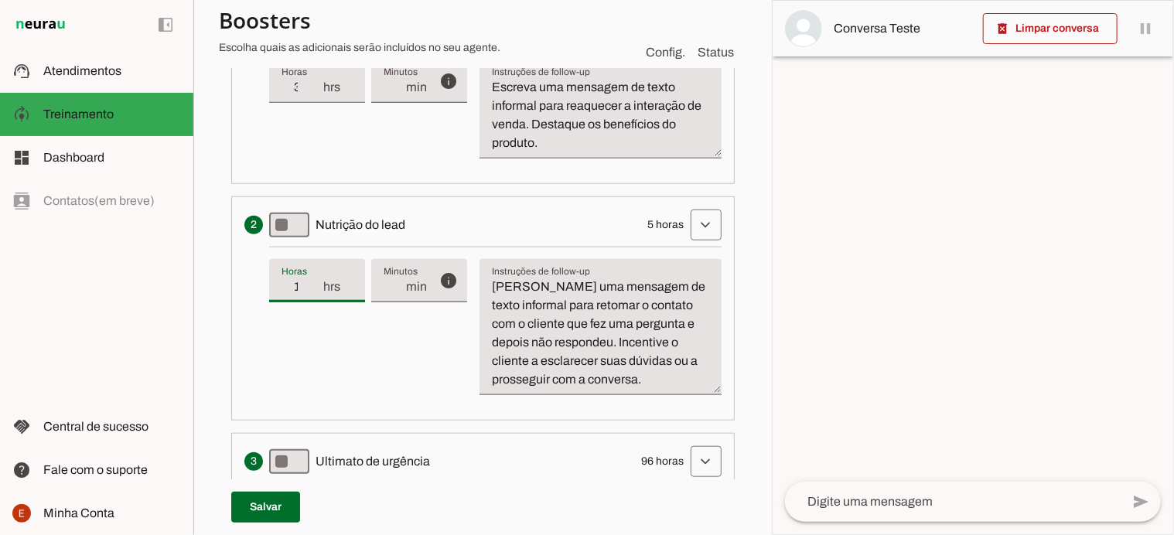
type input "120"
type md-filled-text-field "120"
click at [312, 281] on input "120" at bounding box center [302, 287] width 40 height 19
type input "115"
type md-filled-text-field "115"
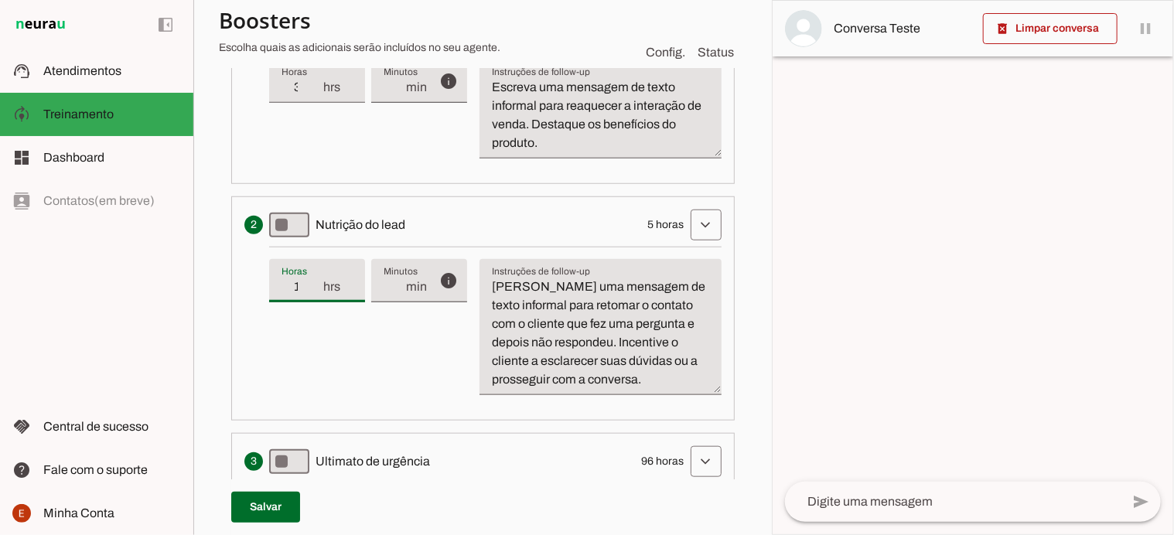
click at [313, 287] on input "115" at bounding box center [302, 287] width 40 height 19
type input "114"
type md-filled-text-field "114"
click at [313, 287] on input "114" at bounding box center [302, 287] width 40 height 19
type input "113"
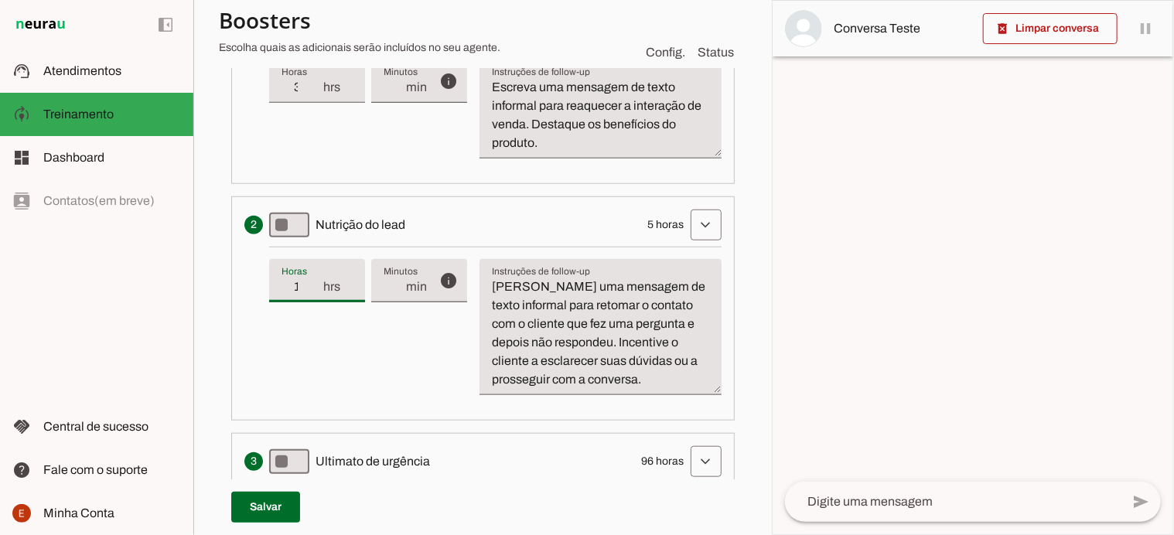
type md-filled-text-field "113"
click at [313, 287] on input "113" at bounding box center [302, 287] width 40 height 19
type input "106"
type md-filled-text-field "106"
click at [313, 287] on input "106" at bounding box center [302, 287] width 40 height 19
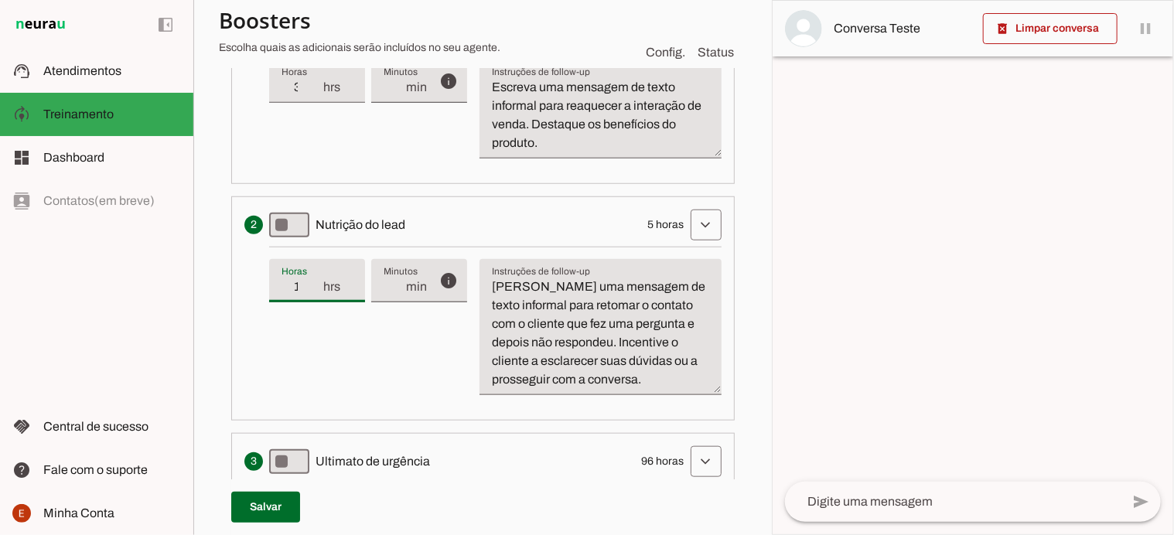
type input "105"
type md-filled-text-field "105"
click at [313, 287] on input "105" at bounding box center [302, 287] width 40 height 19
type input "104"
type md-filled-text-field "104"
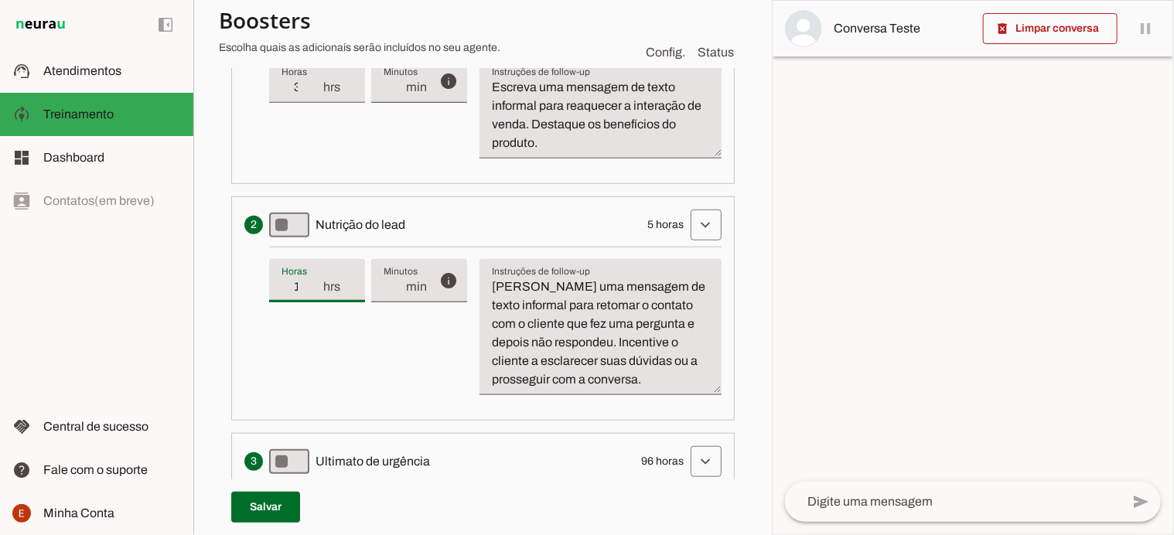
click at [313, 287] on input "104" at bounding box center [302, 287] width 40 height 19
type input "103"
type md-filled-text-field "103"
click at [313, 287] on input "103" at bounding box center [302, 287] width 40 height 19
type input "93"
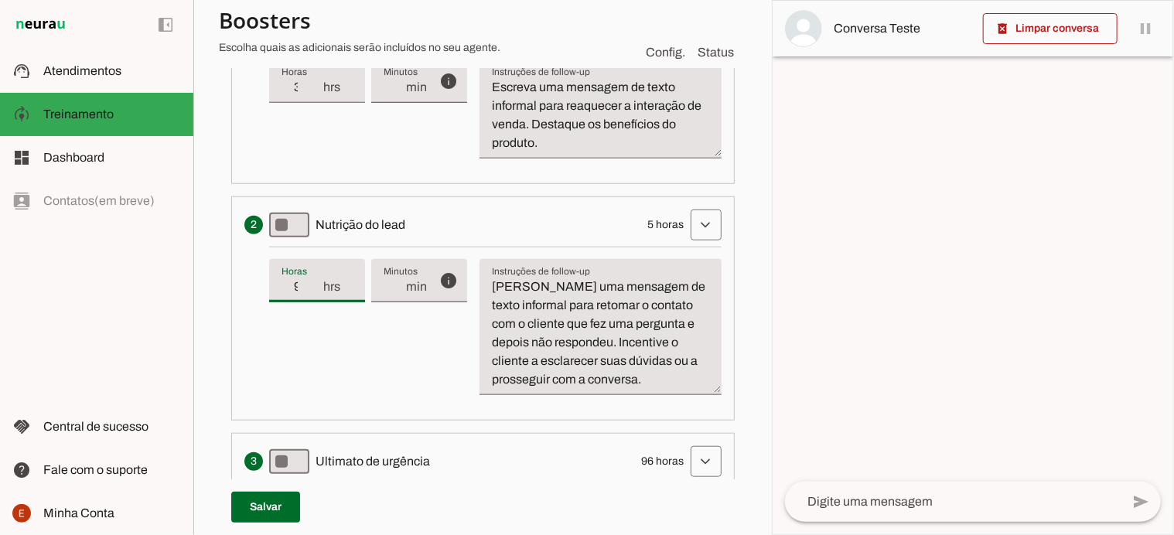
type md-filled-text-field "93"
click at [313, 287] on input "93" at bounding box center [302, 287] width 40 height 19
type input "92"
type md-filled-text-field "92"
click at [313, 287] on input "92" at bounding box center [302, 287] width 40 height 19
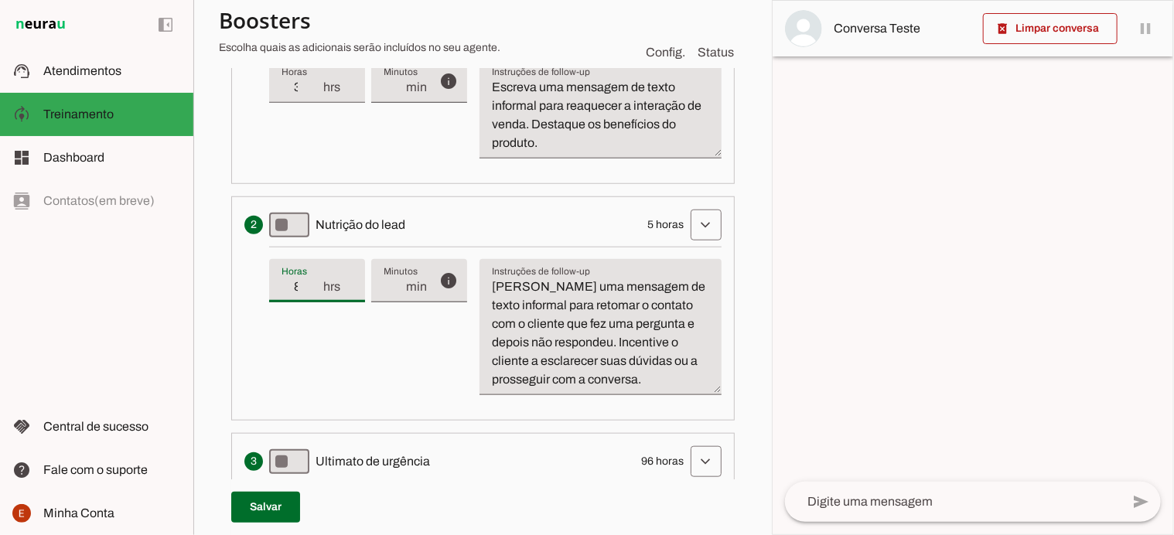
type input "87"
type md-filled-text-field "87"
click at [313, 287] on input "87" at bounding box center [302, 287] width 40 height 19
type input "20"
type md-filled-text-field "20"
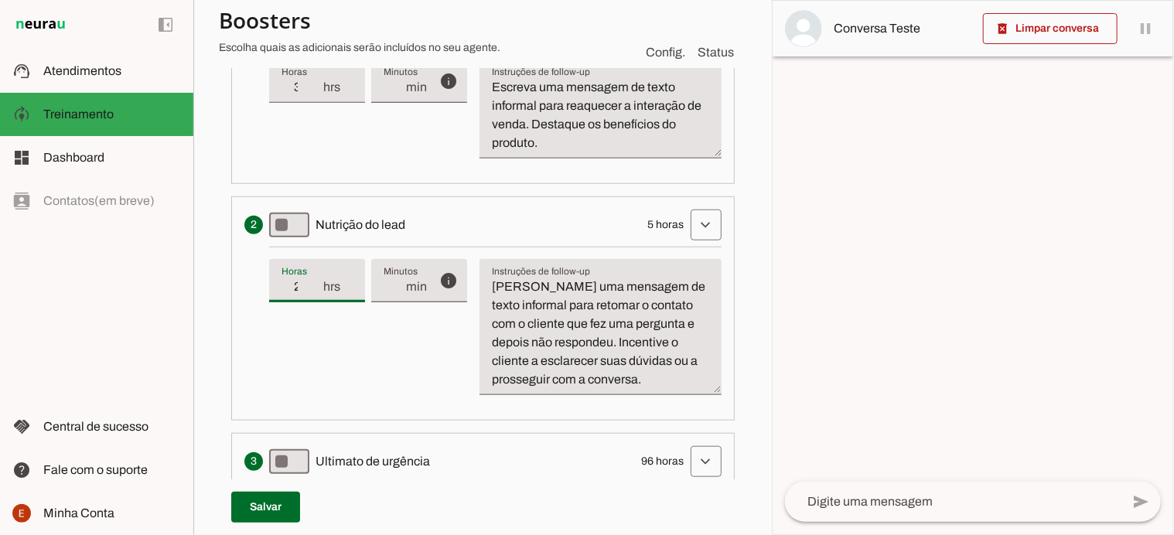
click at [313, 293] on input "20" at bounding box center [302, 287] width 40 height 19
click at [736, 368] on div "Sequência de Follow-ups Resetar para o padrão Envia uma mensagem para reengajar…" at bounding box center [483, 298] width 528 height 756
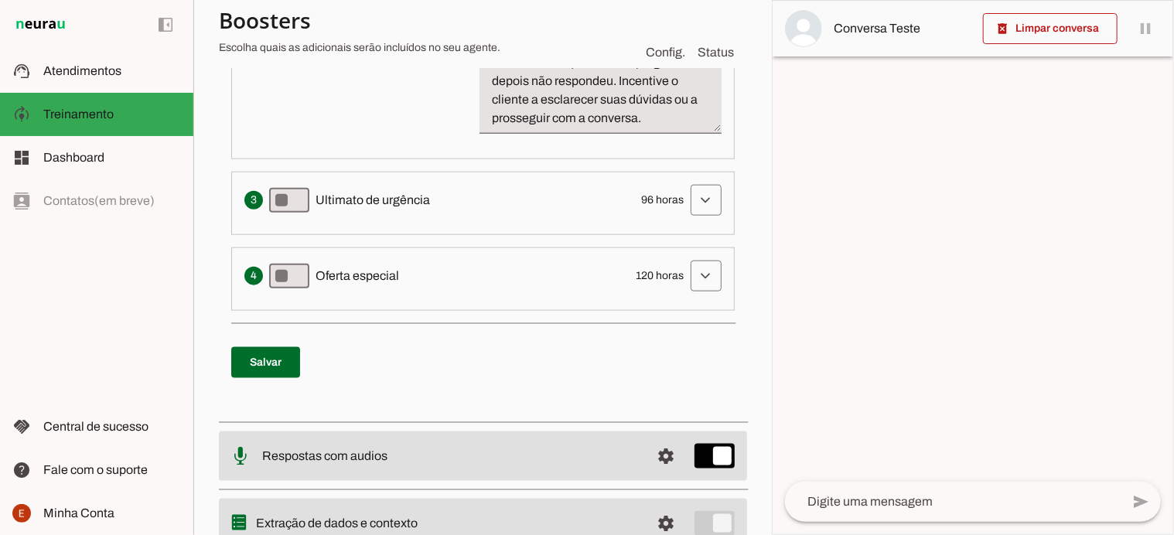
scroll to position [855, 0]
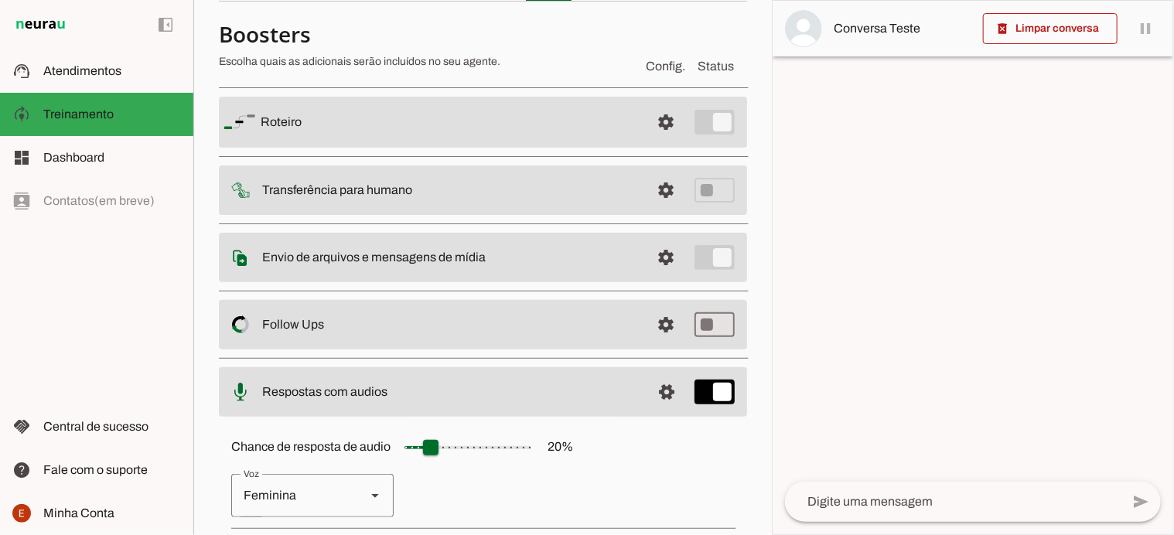
scroll to position [275, 0]
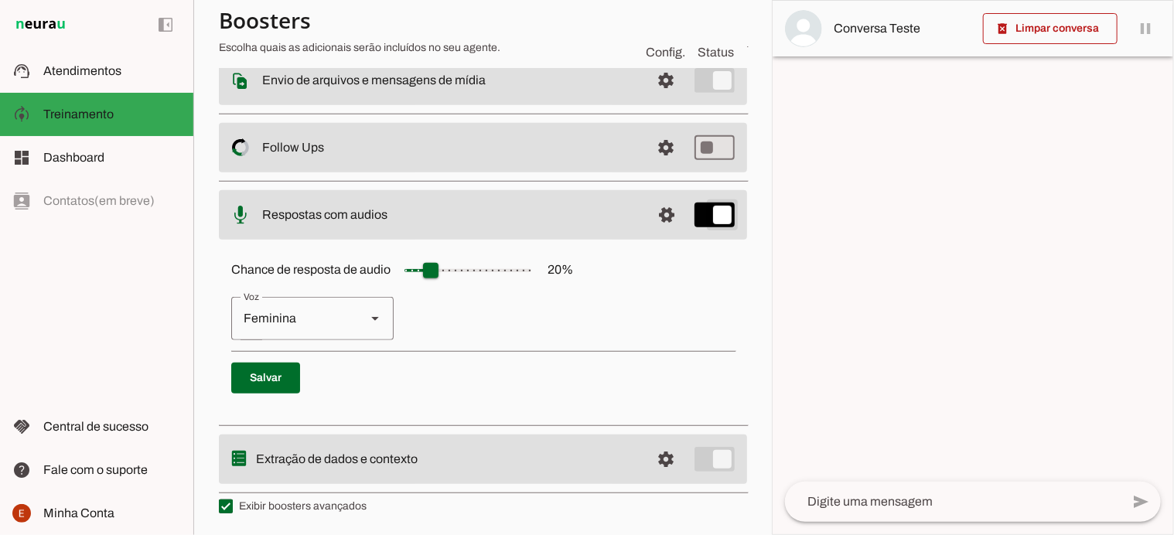
type md-switch "on"
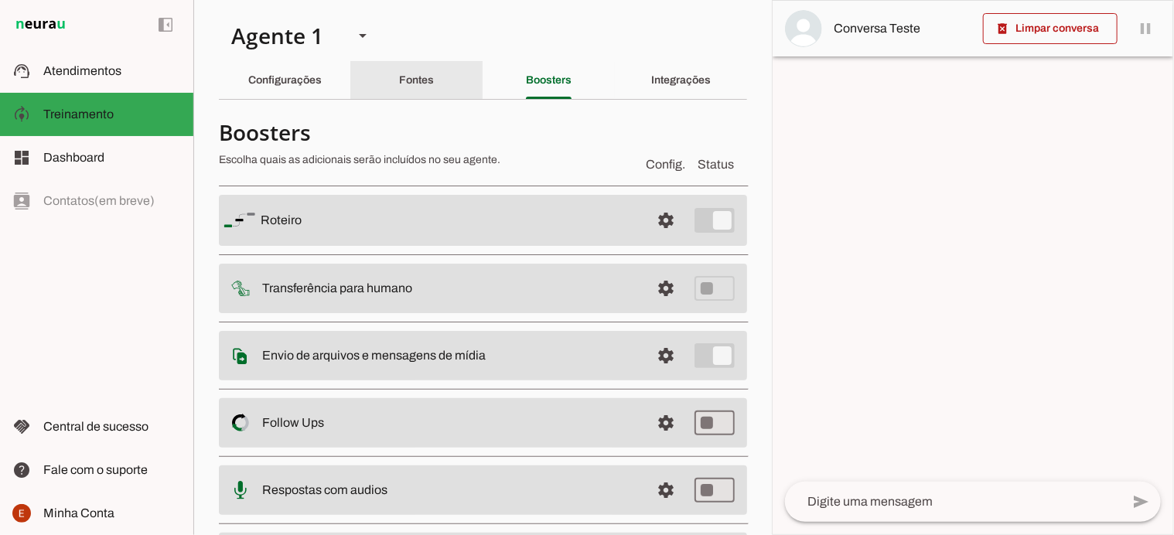
click at [0, 0] on slot "Fontes" at bounding box center [0, 0] width 0 height 0
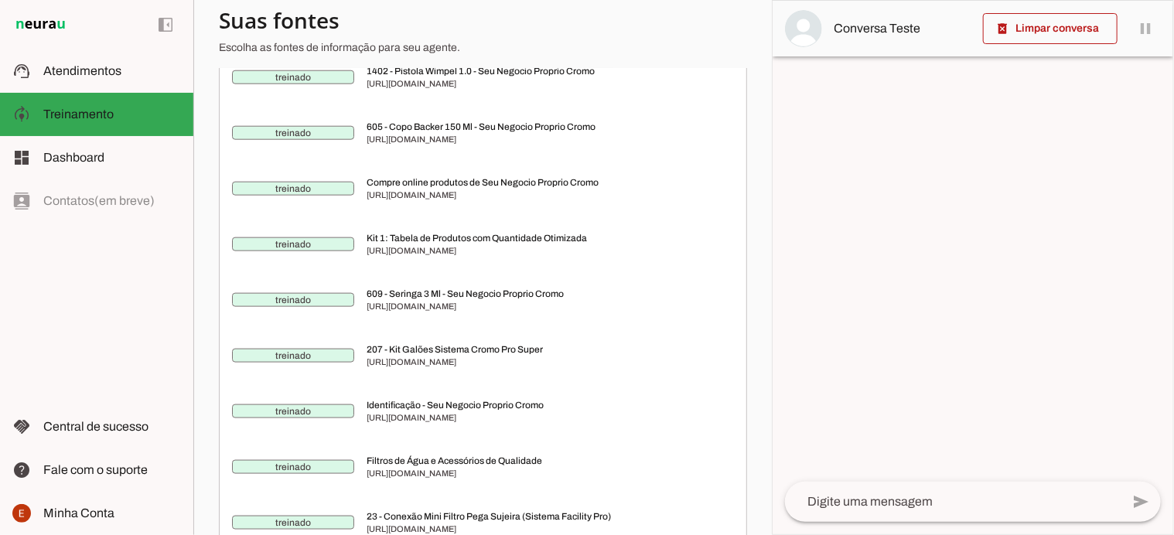
scroll to position [3741, 0]
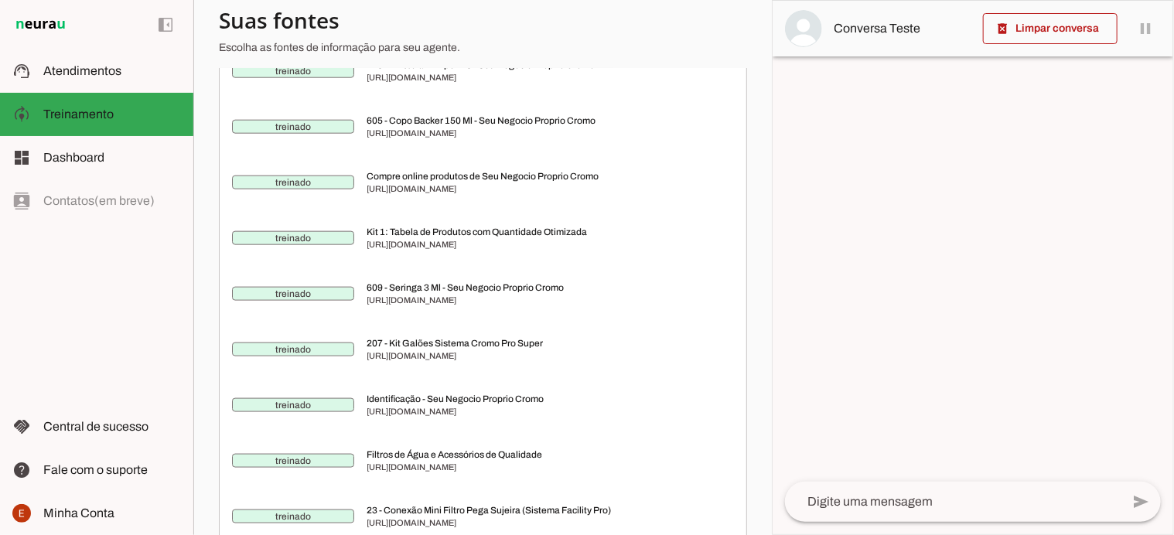
drag, startPoint x: 445, startPoint y: 340, endPoint x: 366, endPoint y: 330, distance: 79.4
click at [367, 306] on span "[URL][DOMAIN_NAME]" at bounding box center [544, 300] width 354 height 12
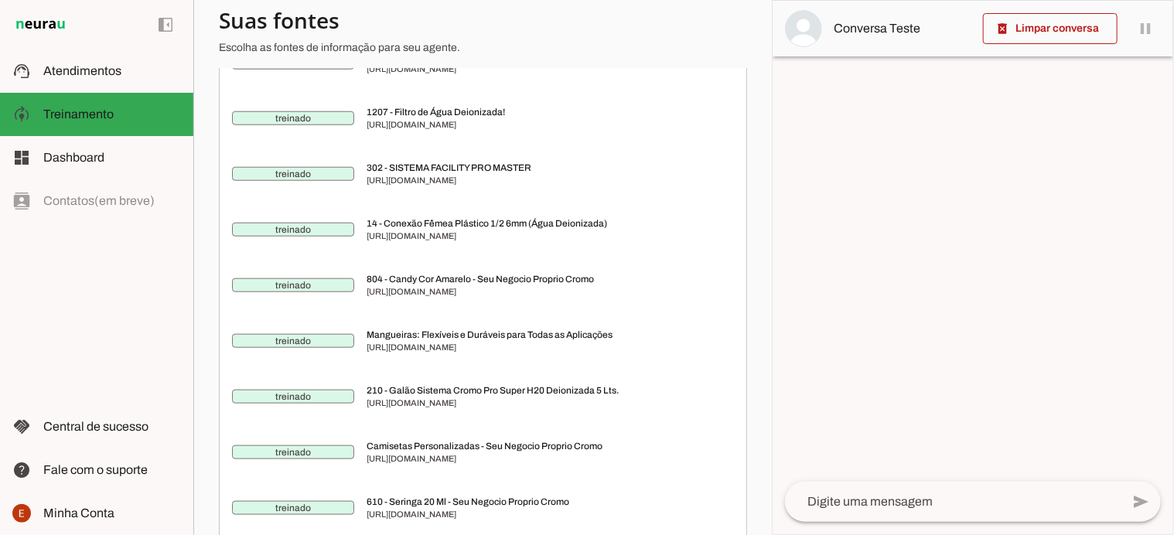
scroll to position [0, 0]
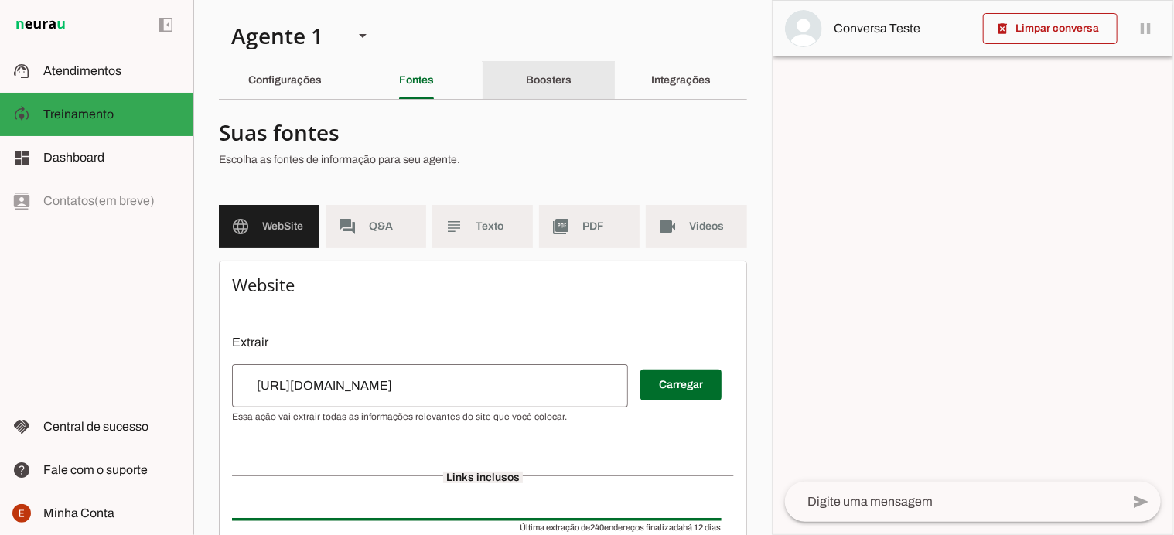
click at [554, 87] on div "Boosters" at bounding box center [549, 80] width 46 height 37
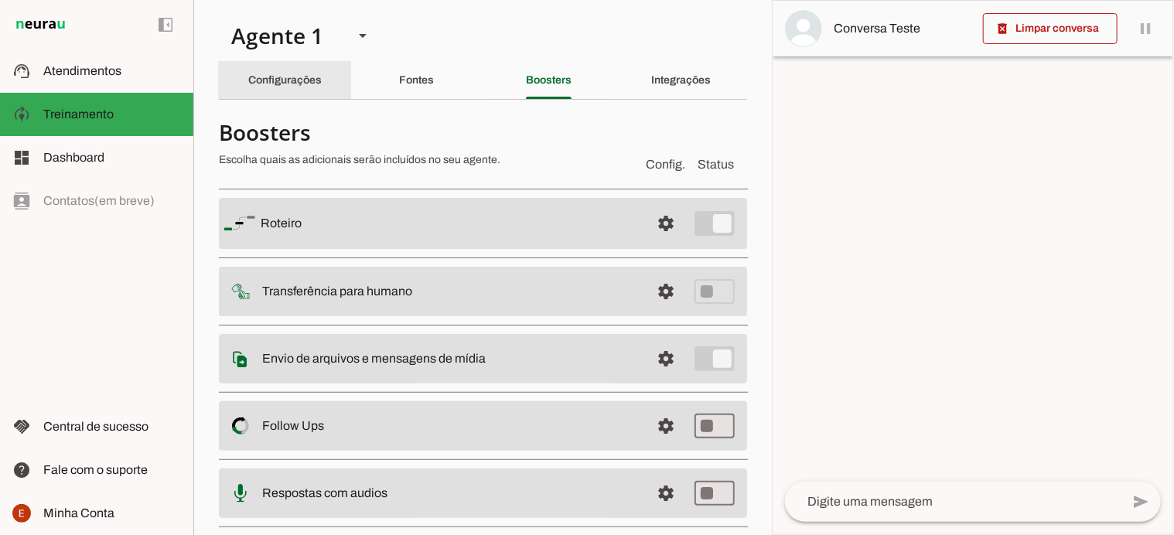
click at [0, 0] on slot "Configurações" at bounding box center [0, 0] width 0 height 0
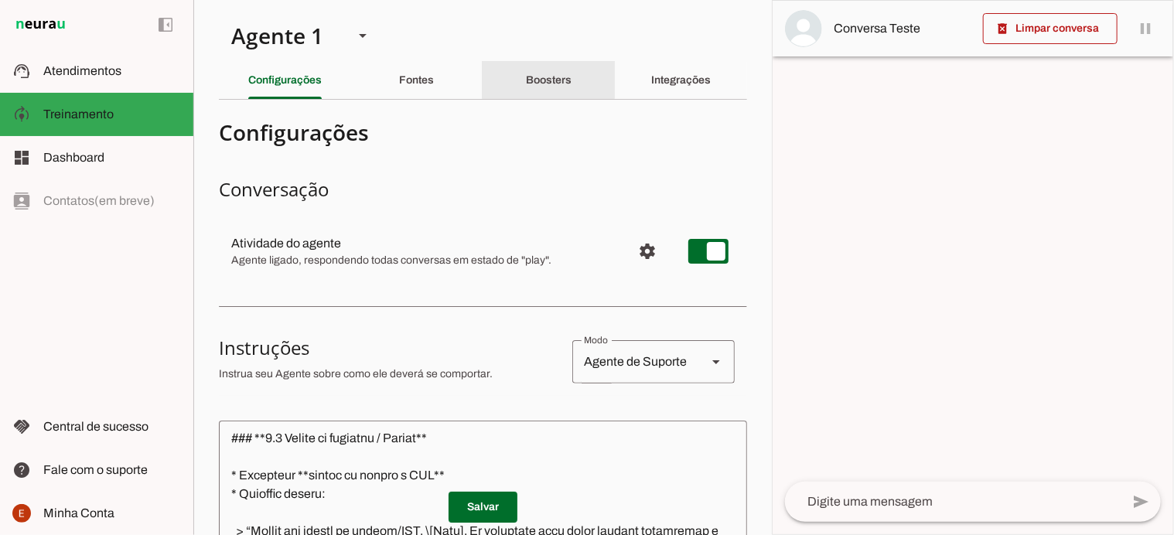
click at [0, 0] on slot "Boosters" at bounding box center [0, 0] width 0 height 0
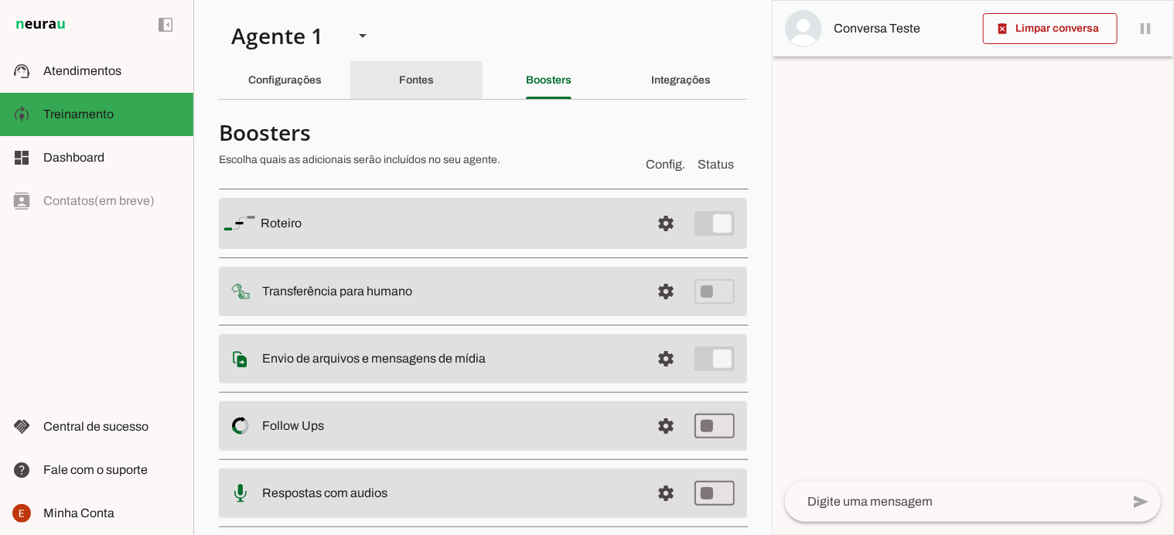
click at [429, 73] on div "Fontes" at bounding box center [416, 80] width 35 height 37
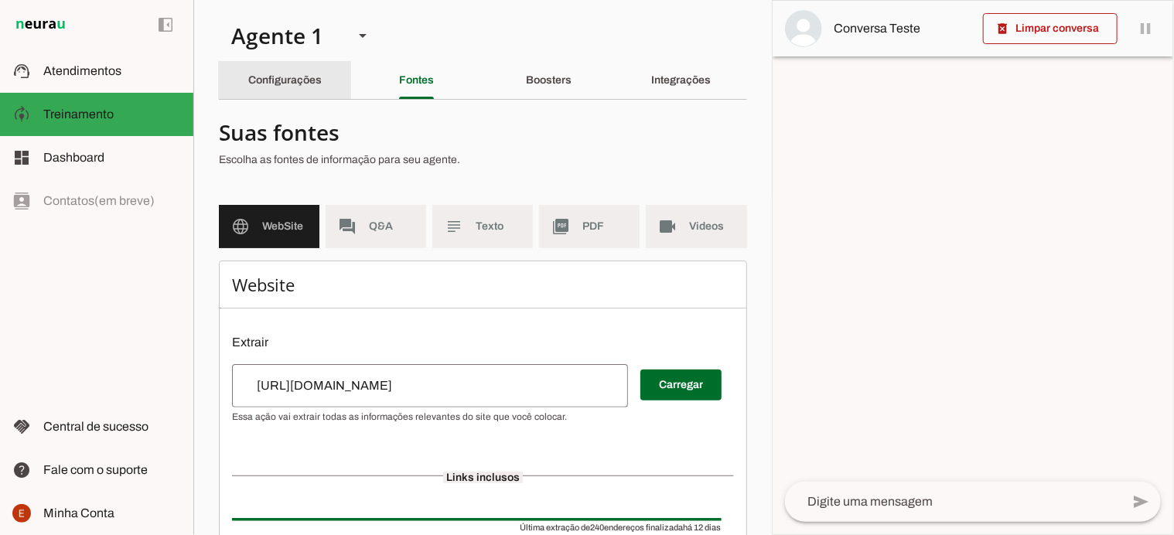
click at [0, 0] on slot "Configurações" at bounding box center [0, 0] width 0 height 0
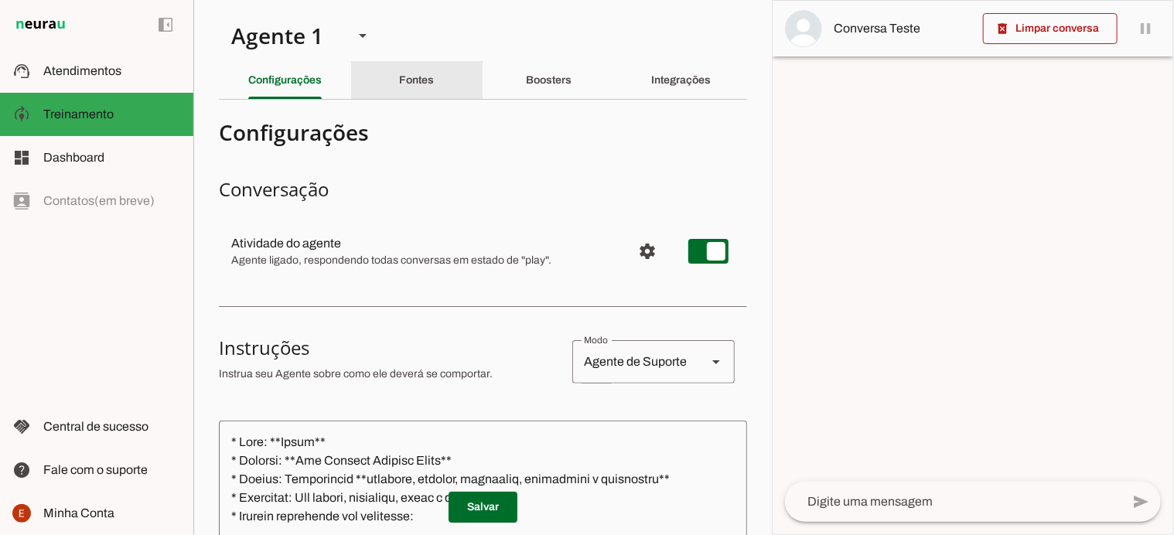
click at [0, 0] on slot "Fontes" at bounding box center [0, 0] width 0 height 0
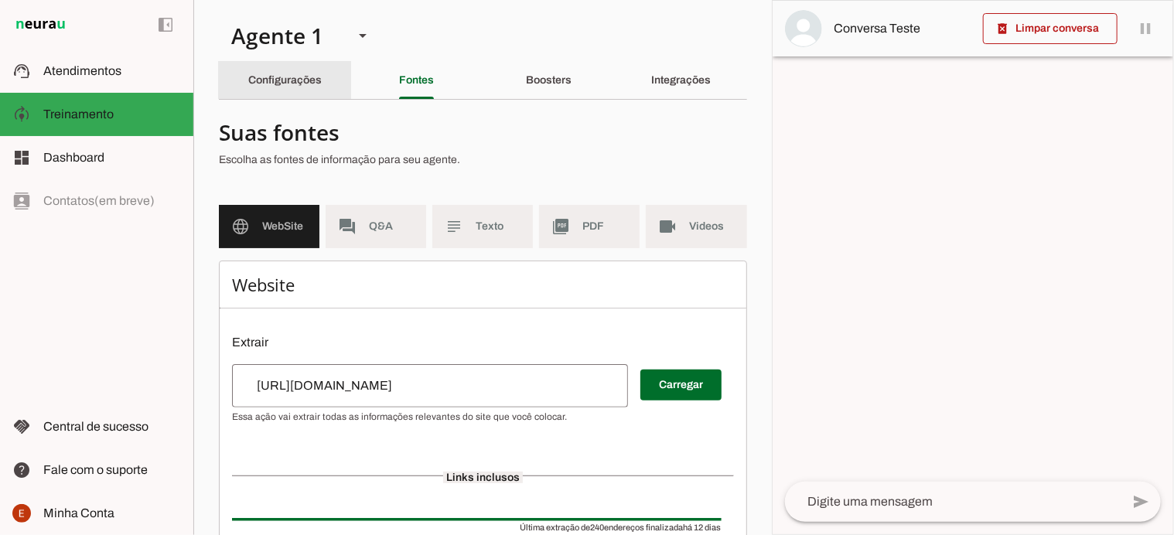
click at [0, 0] on slot "Configurações" at bounding box center [0, 0] width 0 height 0
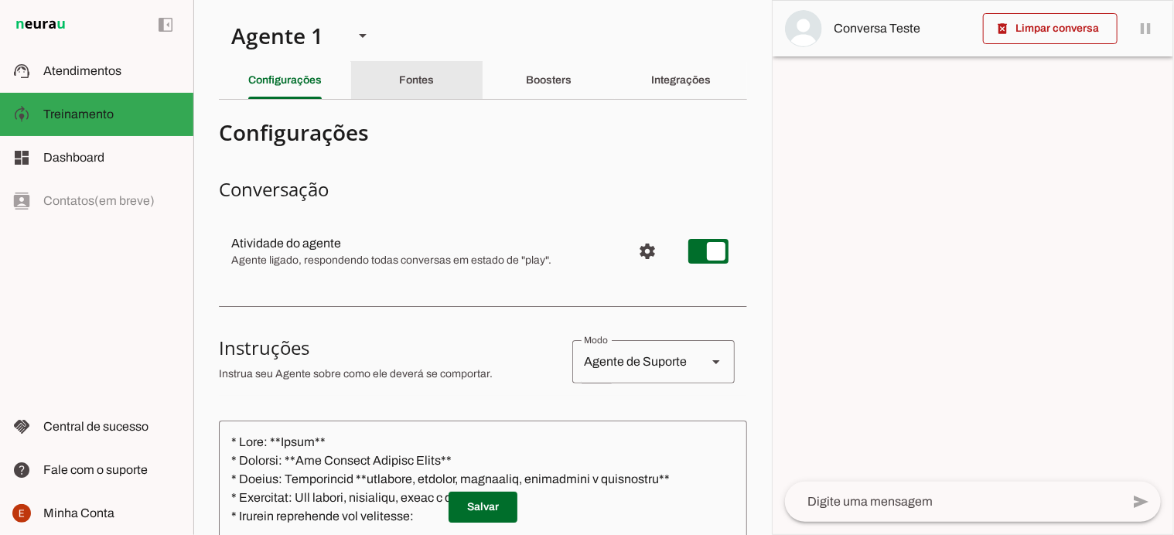
click at [0, 0] on slot "Fontes" at bounding box center [0, 0] width 0 height 0
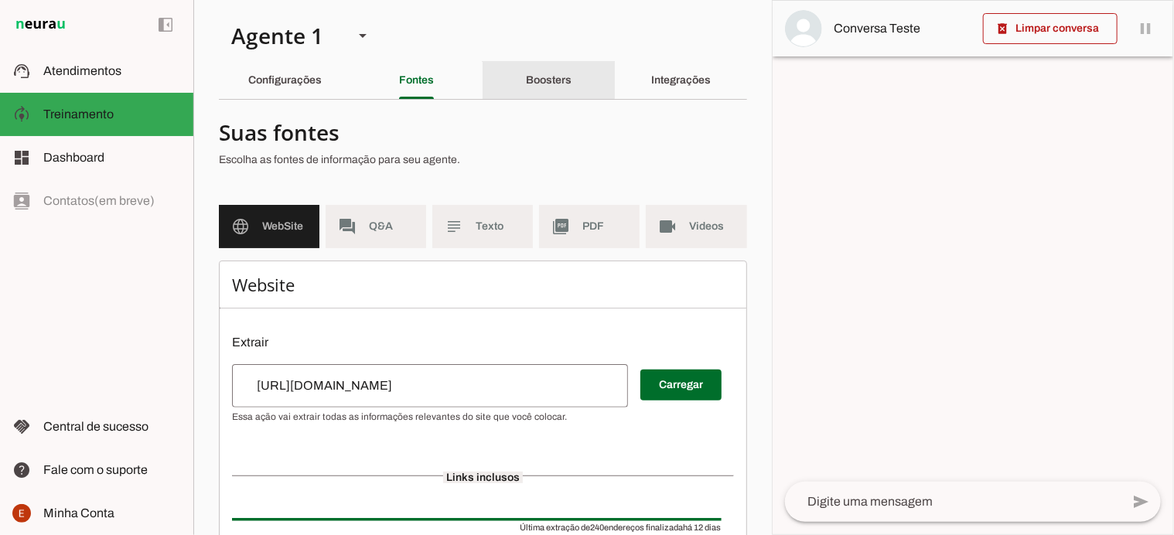
click at [548, 87] on div "Boosters" at bounding box center [549, 80] width 46 height 37
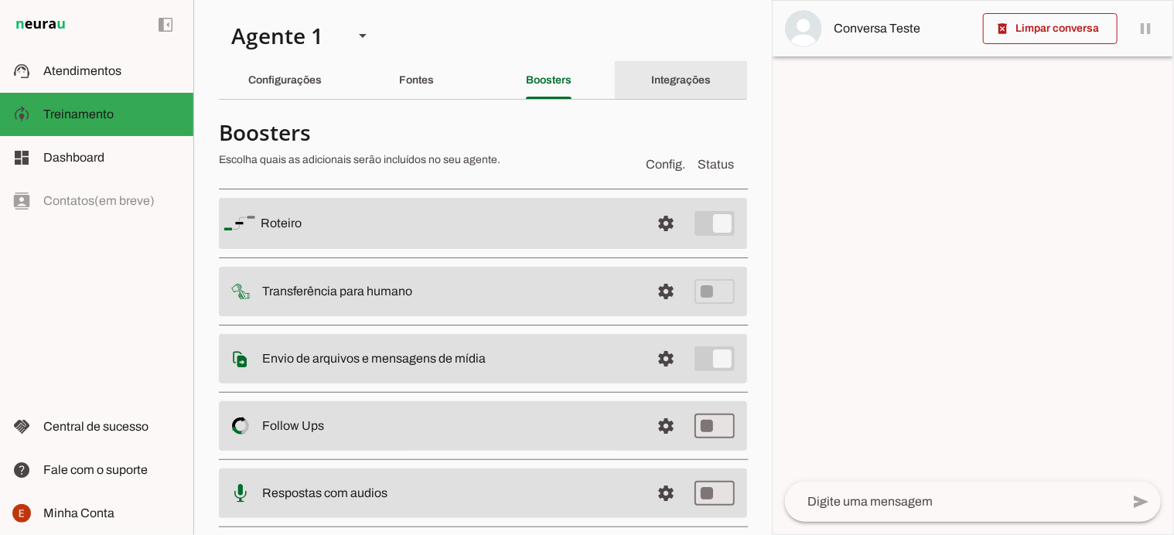
click at [651, 91] on div "Integrações" at bounding box center [681, 80] width 60 height 37
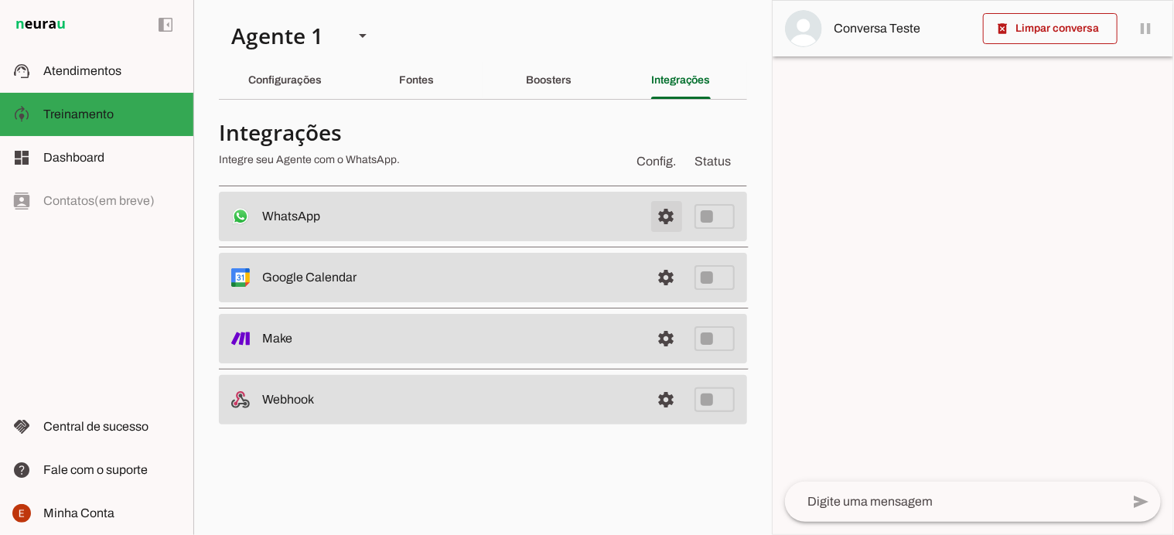
click at [663, 217] on span at bounding box center [666, 216] width 37 height 37
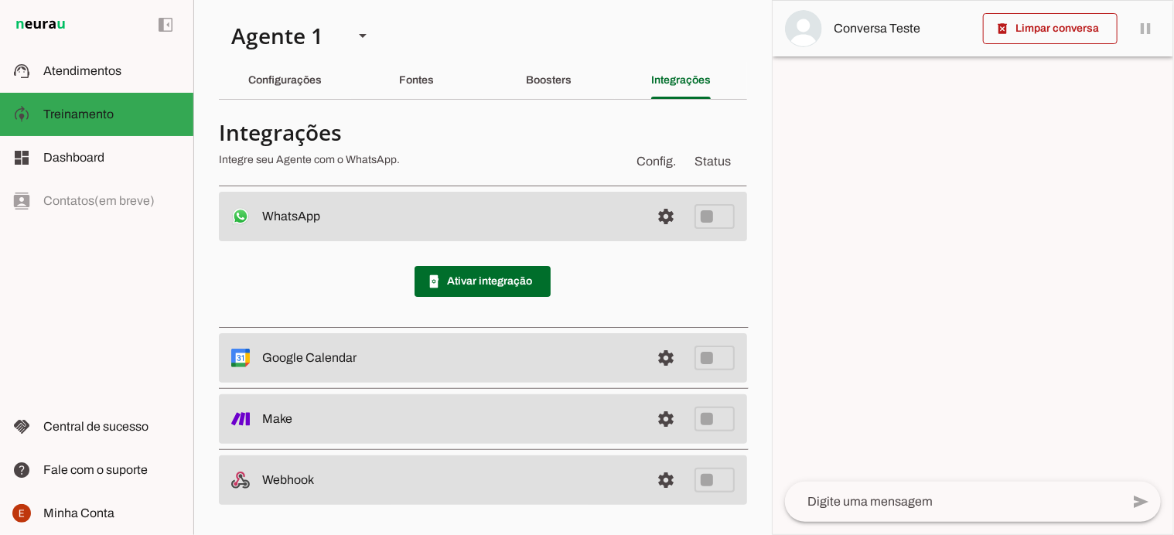
click at [357, 265] on div "phonelink_setup Ativar integração" at bounding box center [483, 281] width 528 height 80
click at [669, 235] on span at bounding box center [666, 216] width 37 height 37
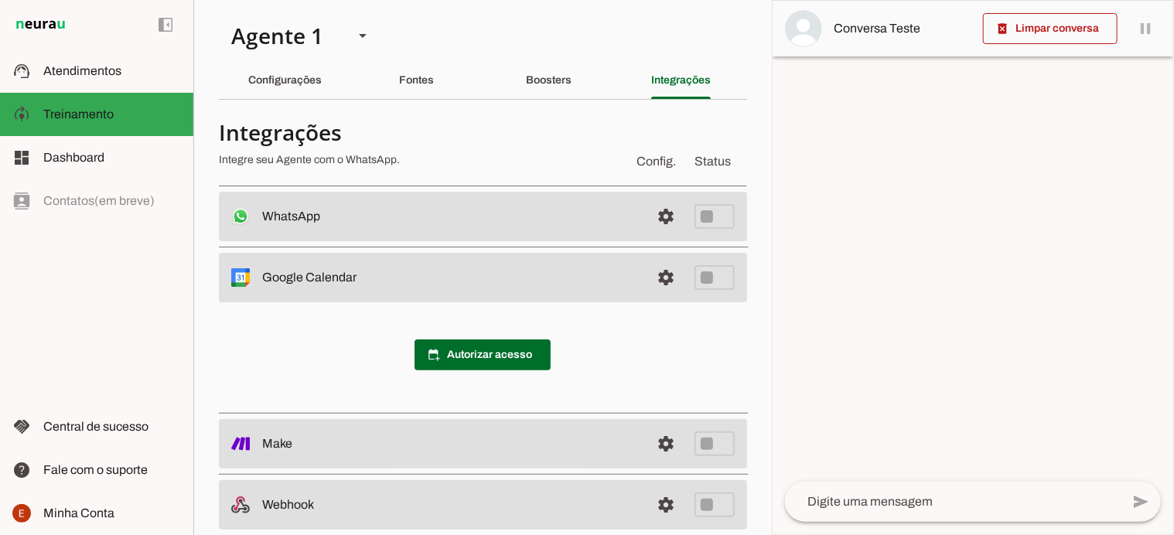
scroll to position [25, 0]
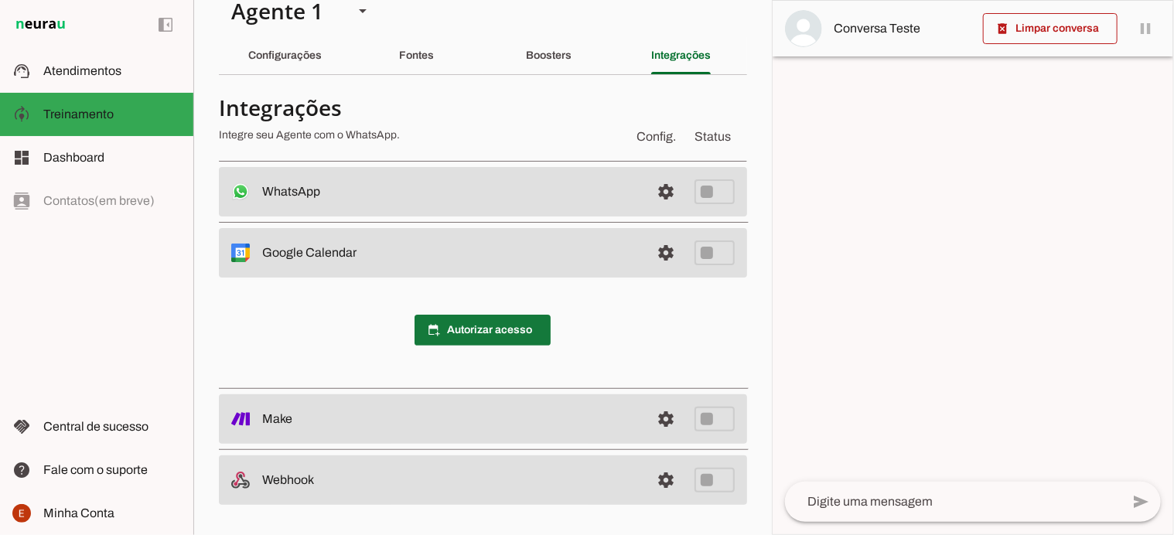
click at [480, 327] on span at bounding box center [483, 330] width 136 height 37
click at [557, 338] on div "calendar_add_on Autorizar acesso" at bounding box center [483, 330] width 528 height 105
click at [662, 422] on link at bounding box center [666, 419] width 31 height 31
click at [658, 487] on link at bounding box center [666, 480] width 31 height 31
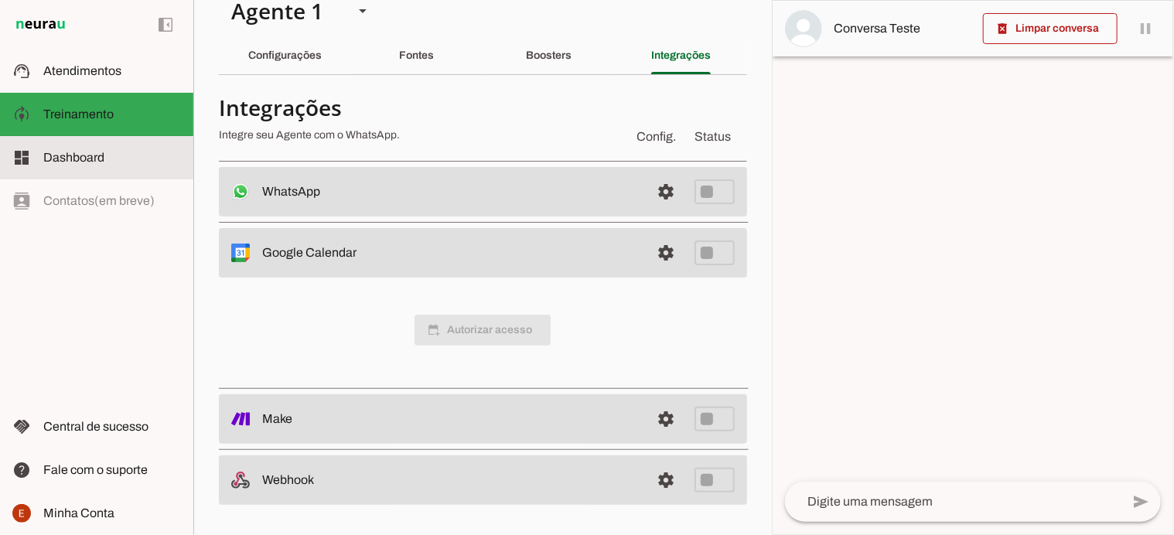
click at [94, 163] on span "Dashboard" at bounding box center [73, 157] width 61 height 13
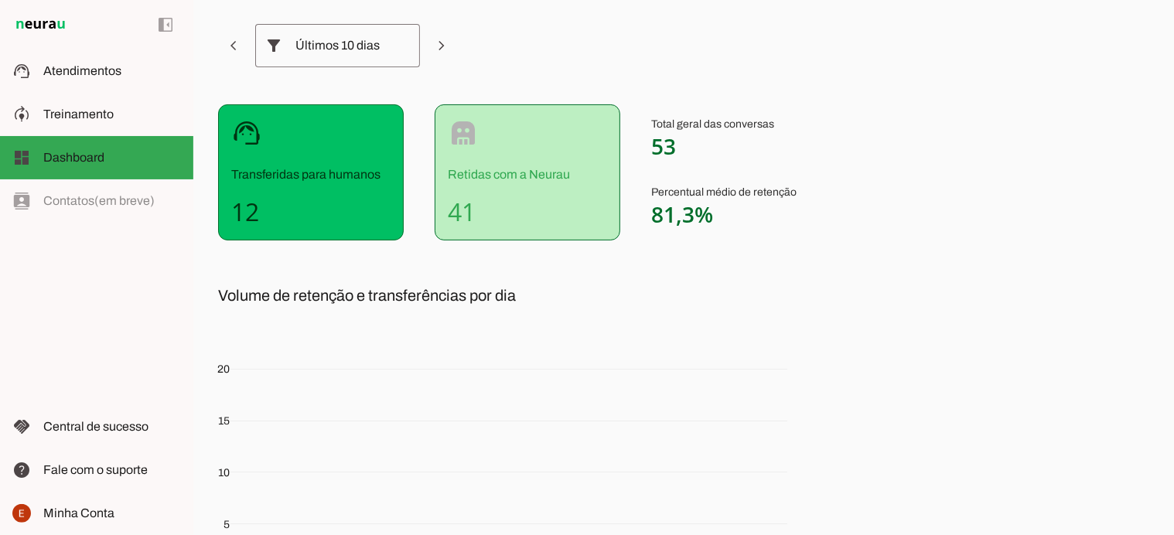
scroll to position [84, 0]
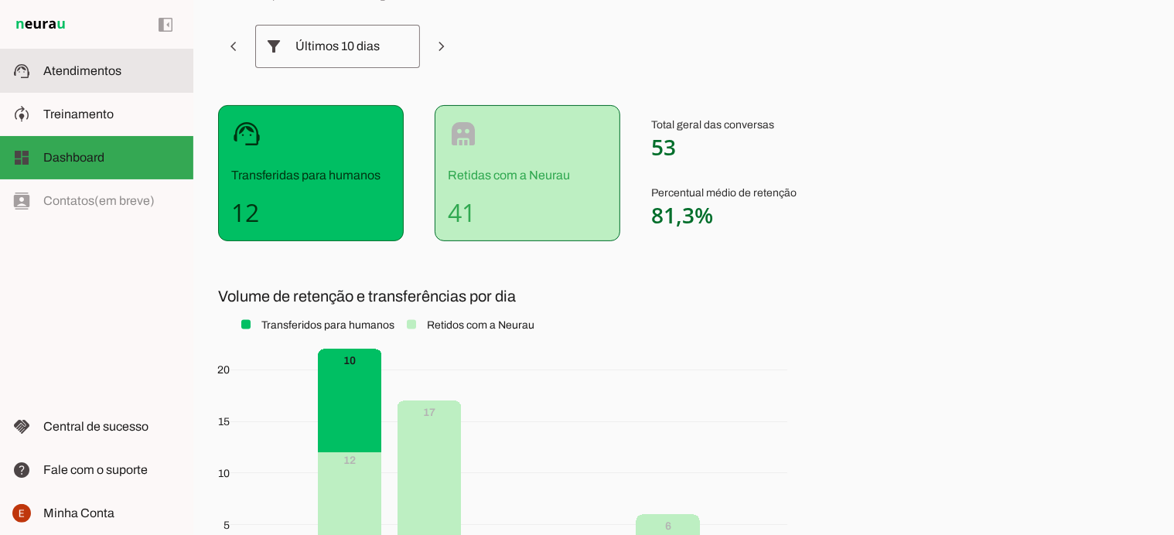
click at [98, 66] on span "Atendimentos" at bounding box center [82, 70] width 78 height 13
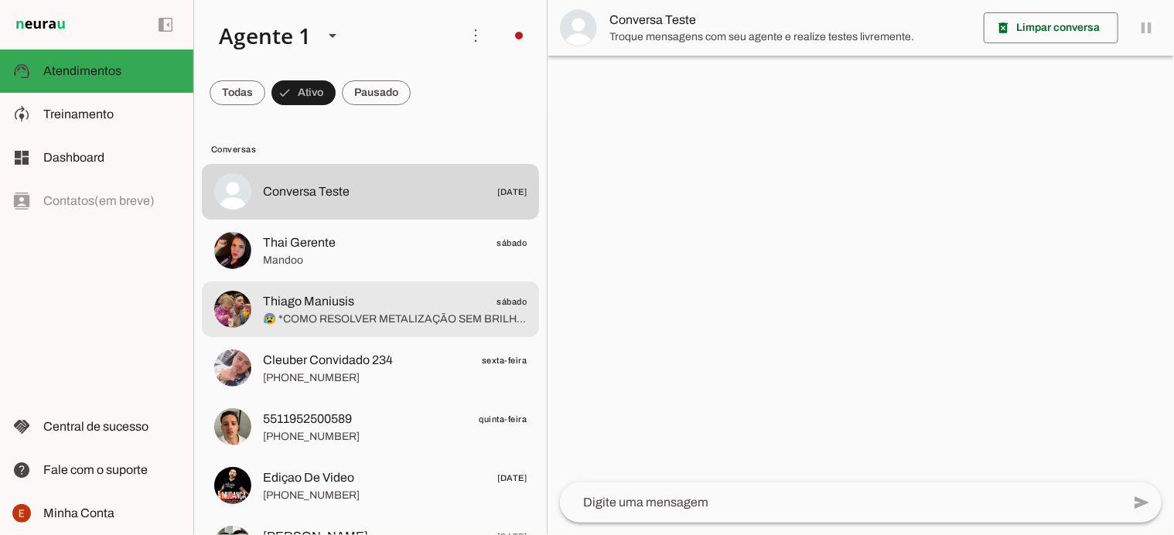
click at [340, 320] on span "😰 *COMO RESOLVER METALIZAÇÃO SEM BRILHO* ❌ Entra agora na live vai em descrição…" at bounding box center [395, 319] width 264 height 15
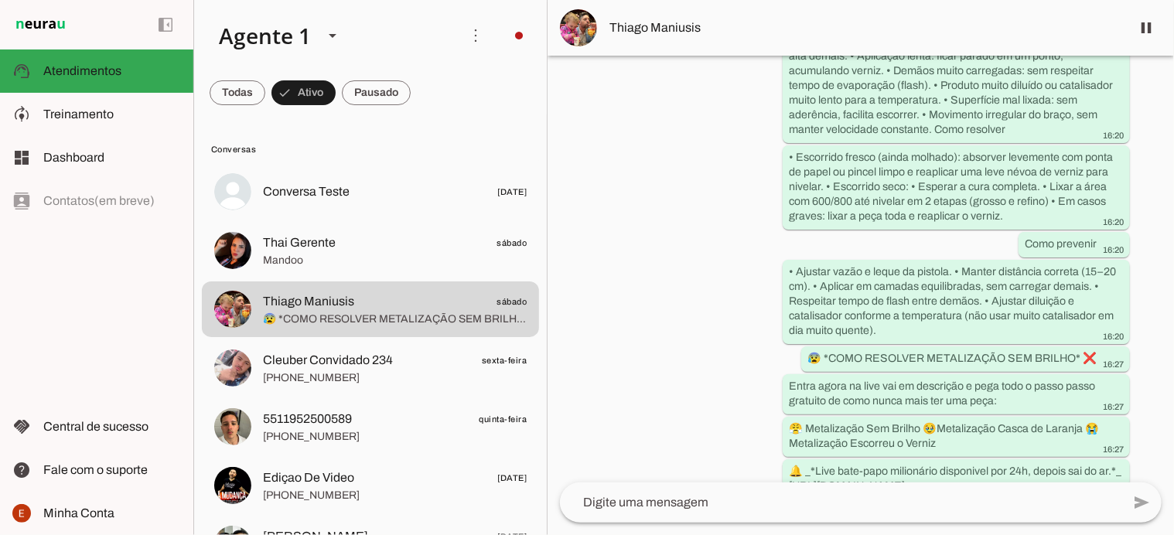
scroll to position [1528, 0]
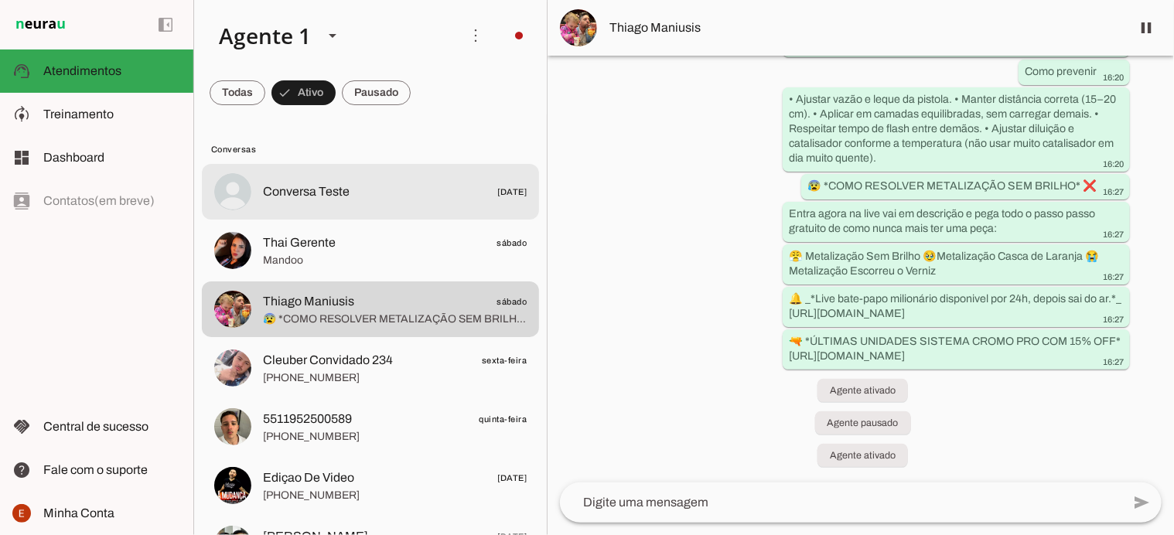
click at [357, 198] on span "Conversa Teste [DATE]" at bounding box center [395, 192] width 264 height 19
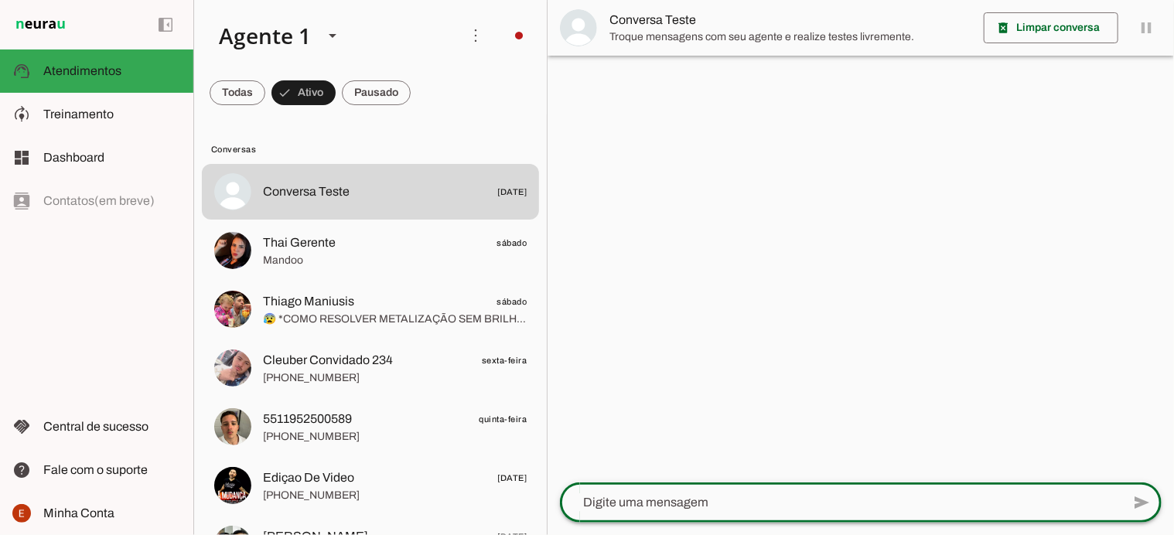
click at [691, 511] on textarea at bounding box center [841, 503] width 562 height 19
click at [582, 505] on textarea at bounding box center [841, 503] width 562 height 19
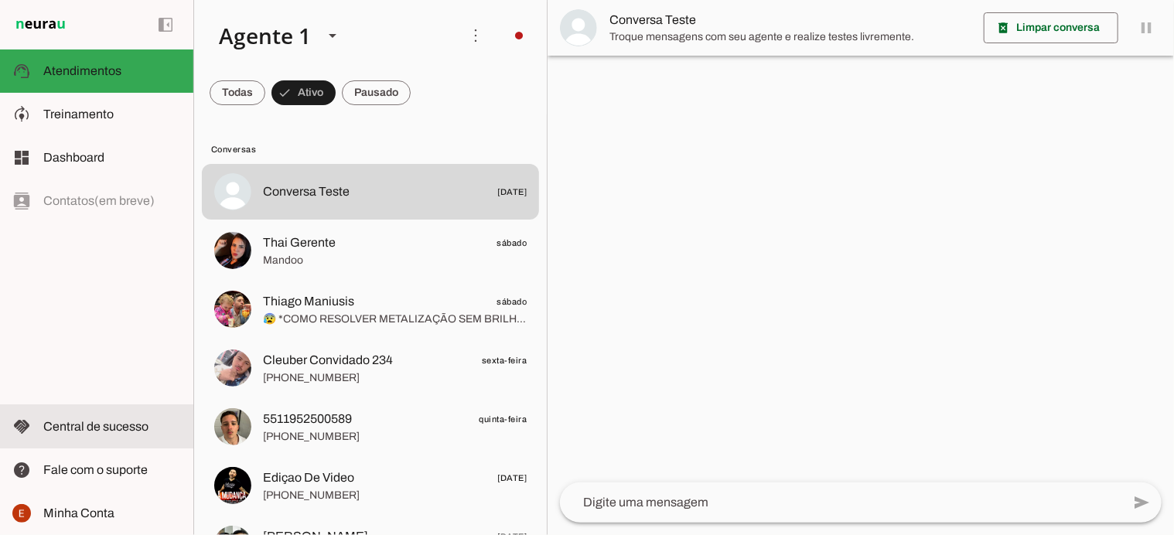
click at [94, 423] on span "Central de sucesso" at bounding box center [95, 426] width 105 height 13
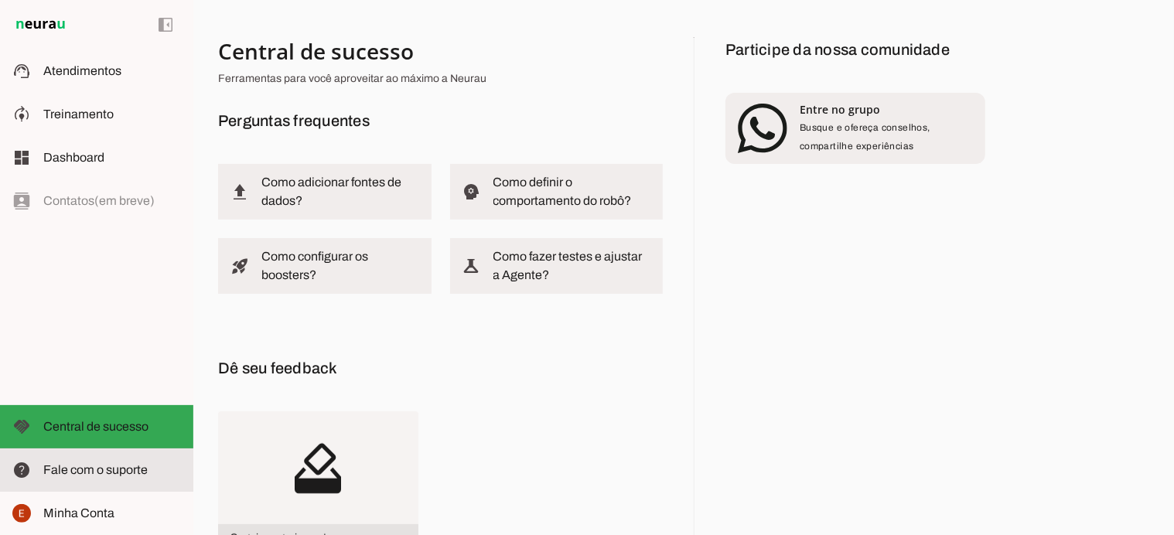
click at [76, 466] on span "Fale com o suporte" at bounding box center [95, 469] width 104 height 13
